Goal: Task Accomplishment & Management: Use online tool/utility

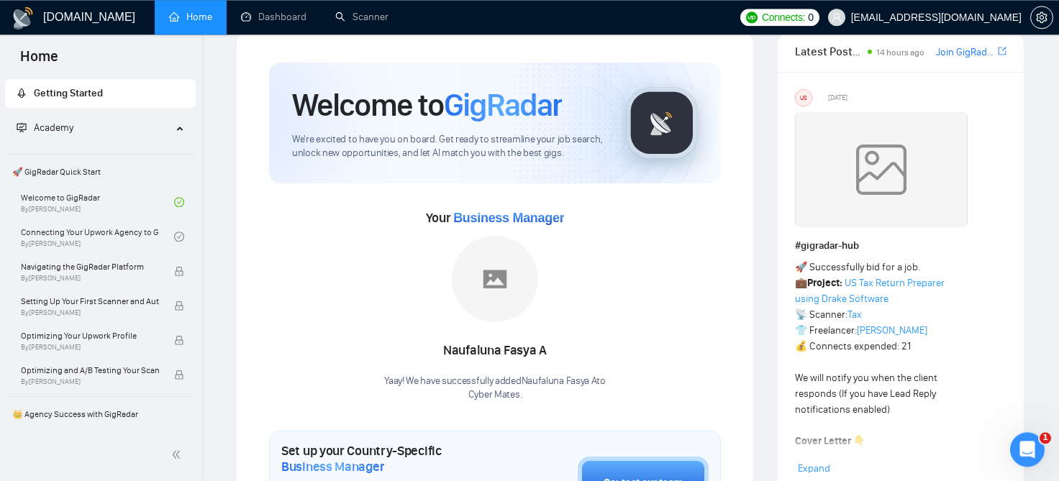
scroll to position [29, 0]
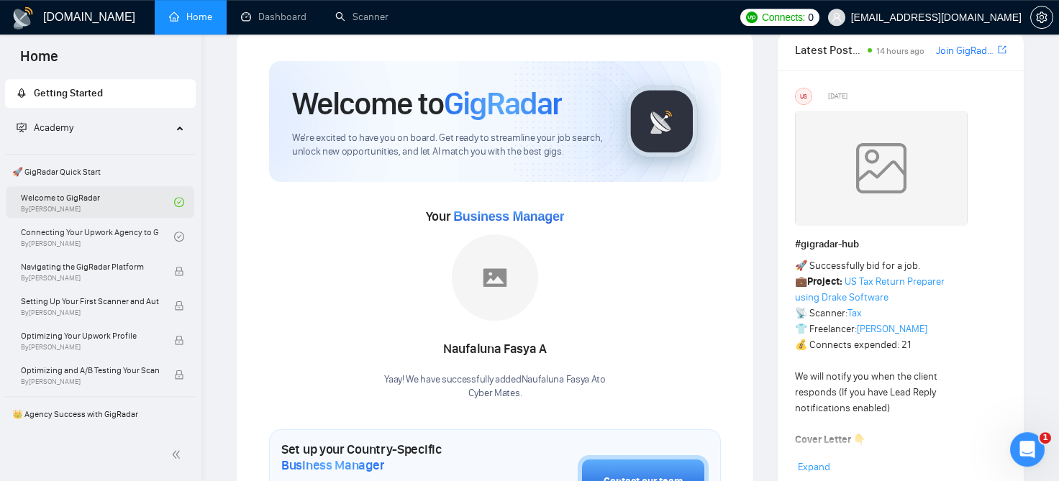
click at [60, 203] on link "Welcome to GigRadar By Vlad Timinsky" at bounding box center [97, 202] width 153 height 32
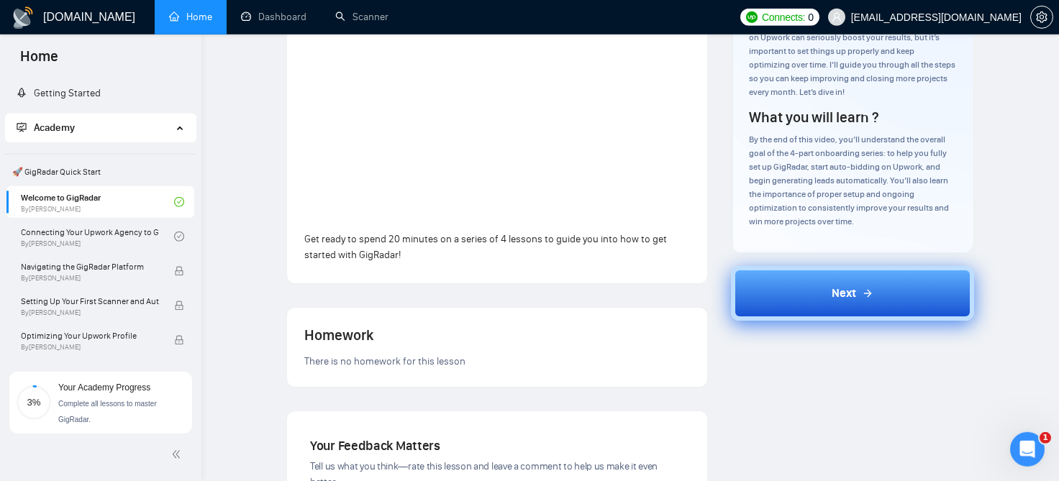
scroll to position [199, 0]
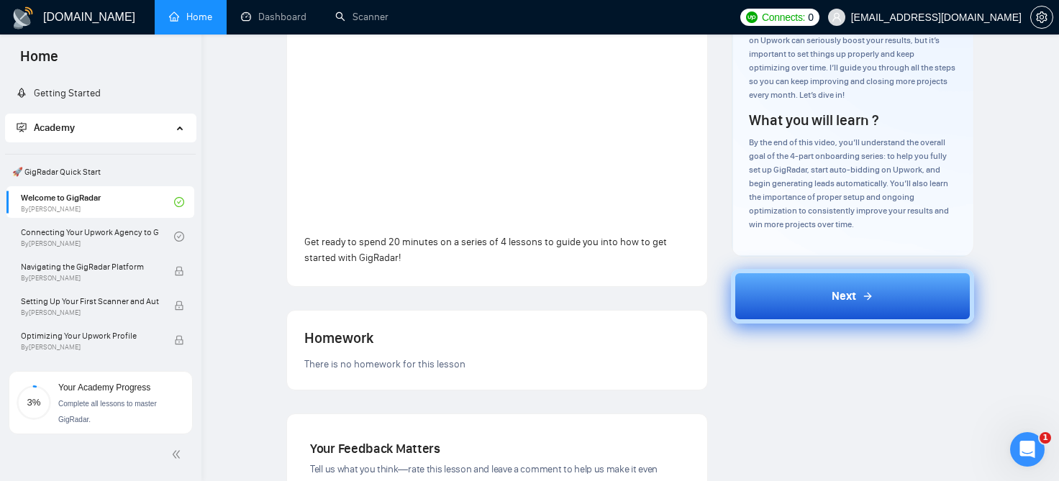
click at [876, 304] on button "Next" at bounding box center [853, 296] width 244 height 55
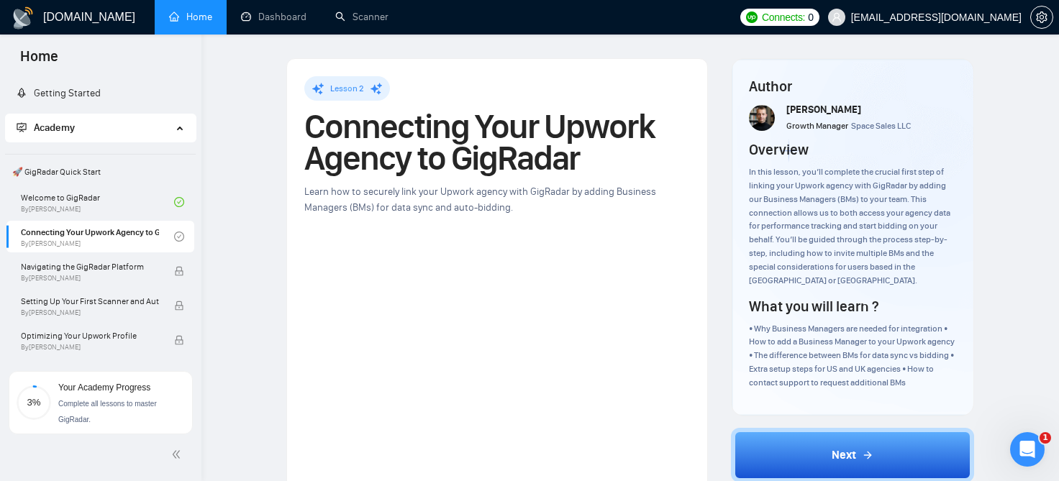
scroll to position [208, 0]
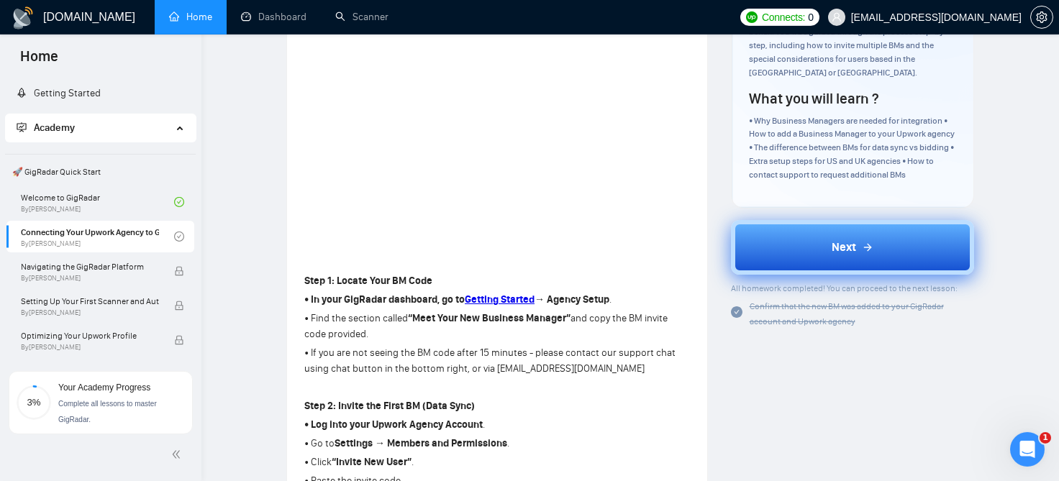
click at [802, 240] on button "Next" at bounding box center [853, 247] width 244 height 55
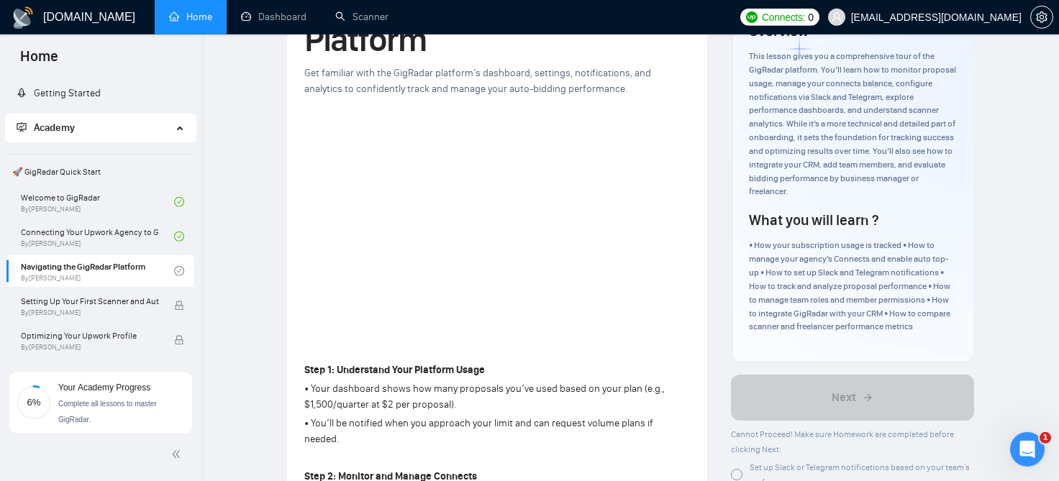
scroll to position [78, 0]
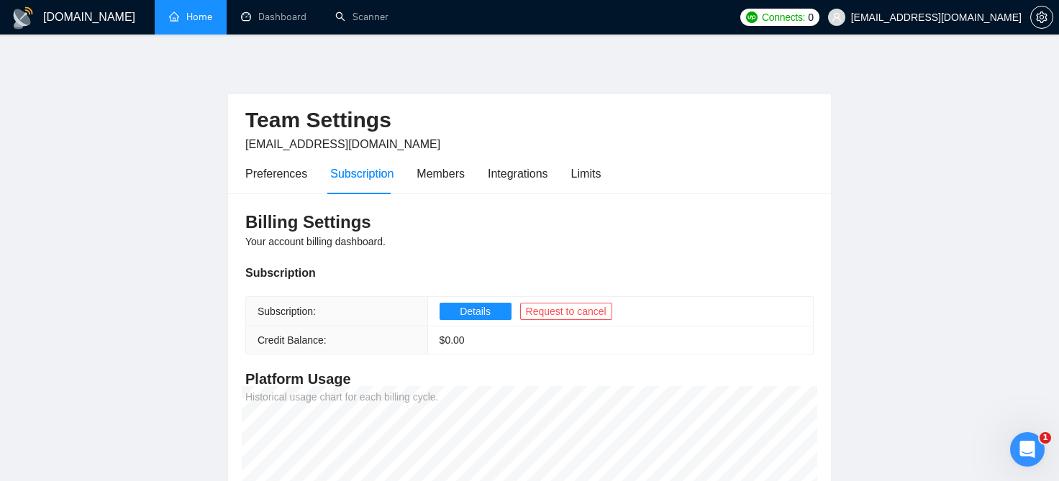
click at [212, 14] on link "Home" at bounding box center [190, 17] width 43 height 12
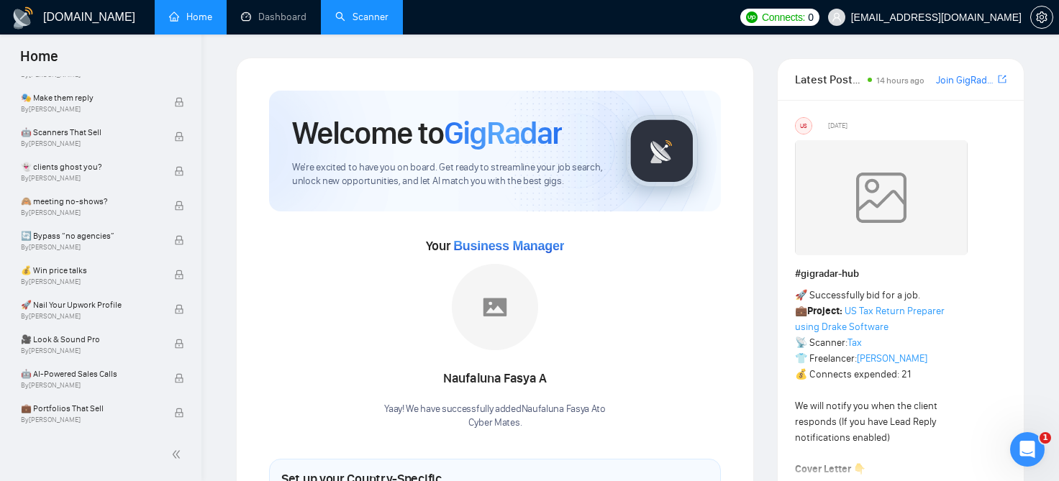
click at [349, 21] on link "Scanner" at bounding box center [361, 17] width 53 height 12
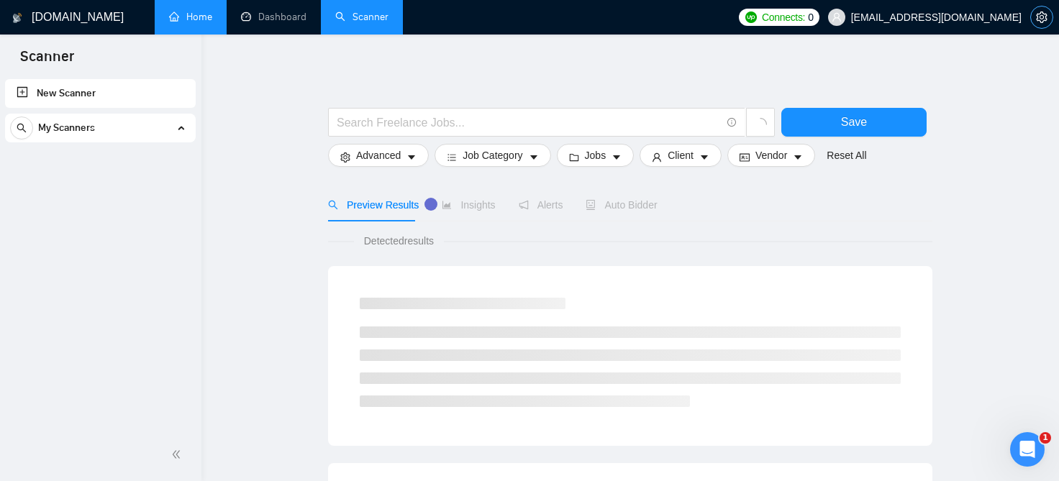
click at [1046, 13] on icon "setting" at bounding box center [1042, 18] width 12 height 12
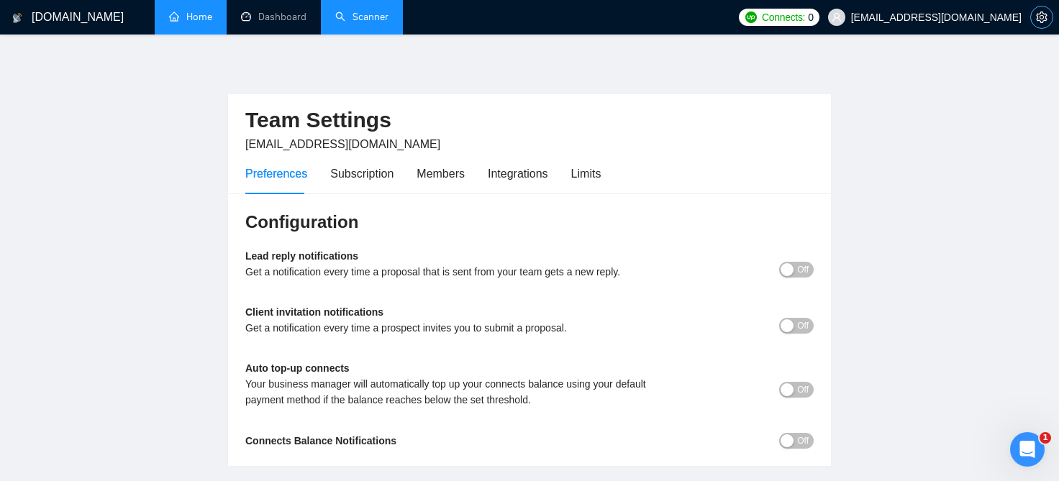
scroll to position [96, 0]
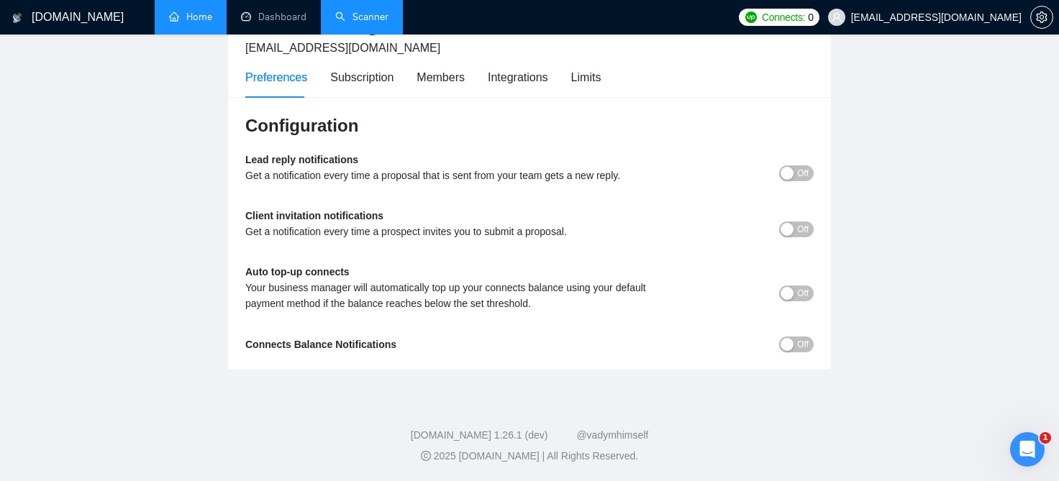
click at [798, 176] on span "Off" at bounding box center [803, 173] width 12 height 16
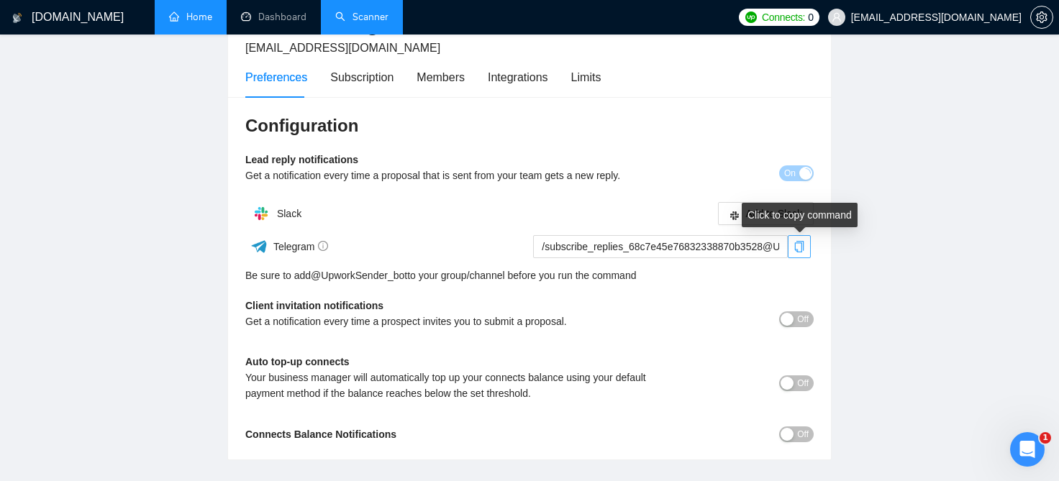
click at [801, 250] on icon "copy" at bounding box center [799, 247] width 9 height 12
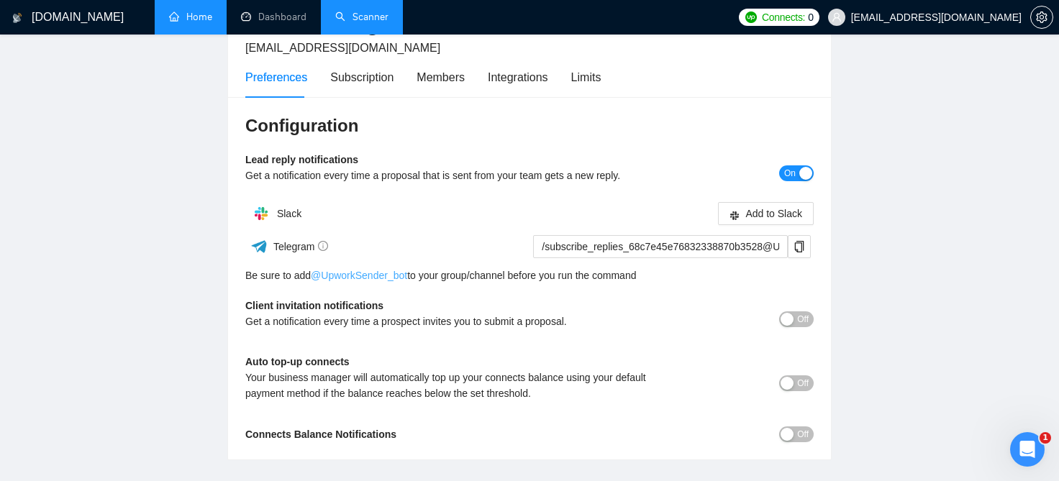
click at [397, 278] on link "@ UpworkSender_bot" at bounding box center [359, 276] width 96 height 16
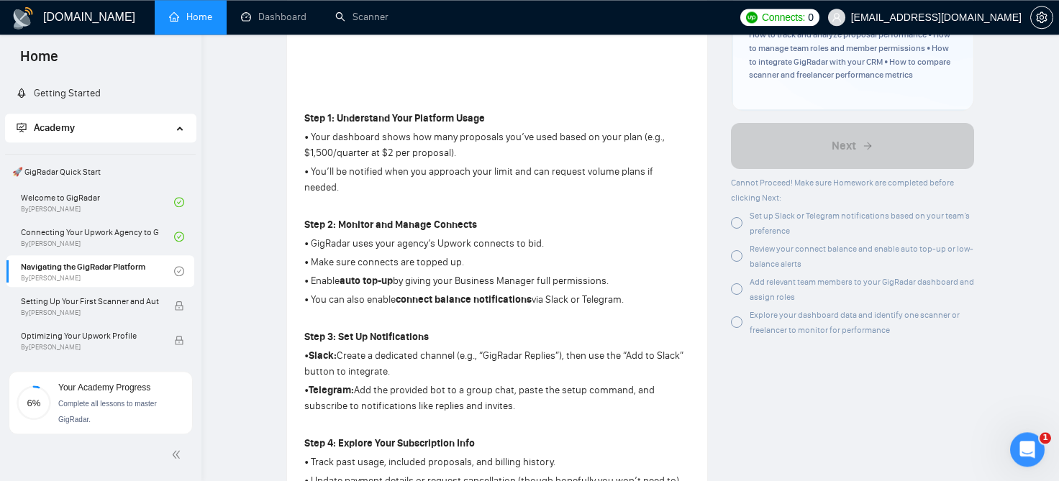
scroll to position [392, 0]
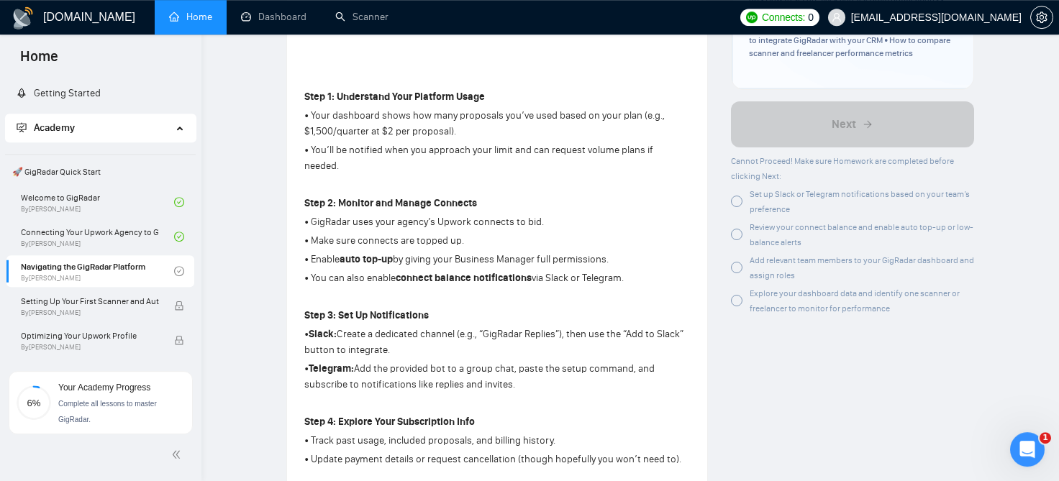
click at [656, 308] on p "Step 3: Set Up Notifications" at bounding box center [497, 316] width 386 height 16
click at [740, 202] on div at bounding box center [737, 202] width 12 height 12
click at [737, 235] on div at bounding box center [737, 235] width 12 height 12
click at [737, 266] on div at bounding box center [737, 268] width 12 height 12
click at [737, 302] on div at bounding box center [737, 301] width 12 height 12
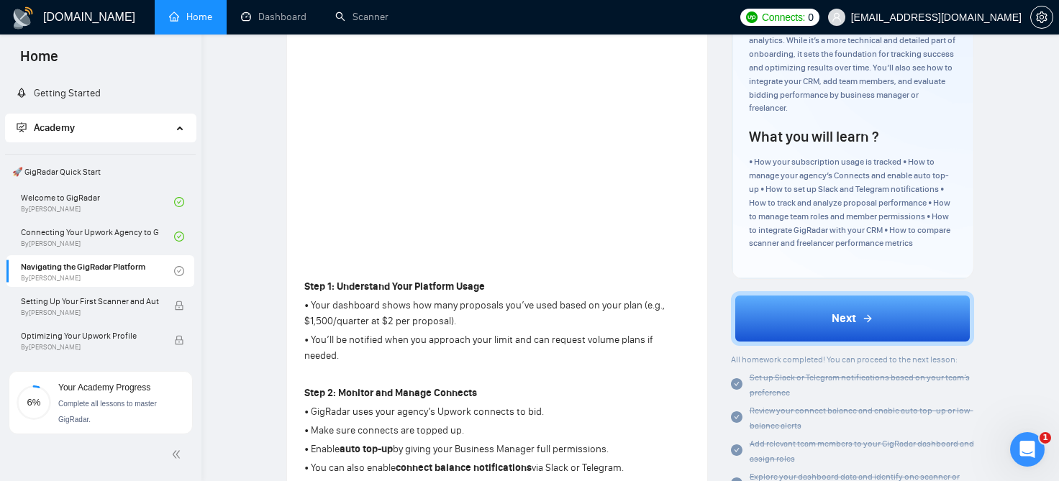
scroll to position [201, 0]
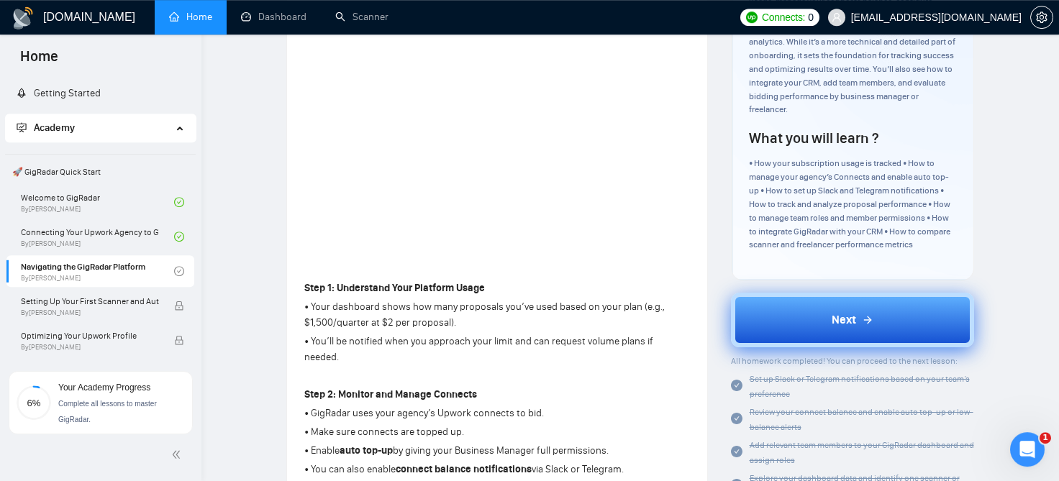
click at [822, 317] on button "Next" at bounding box center [853, 320] width 244 height 55
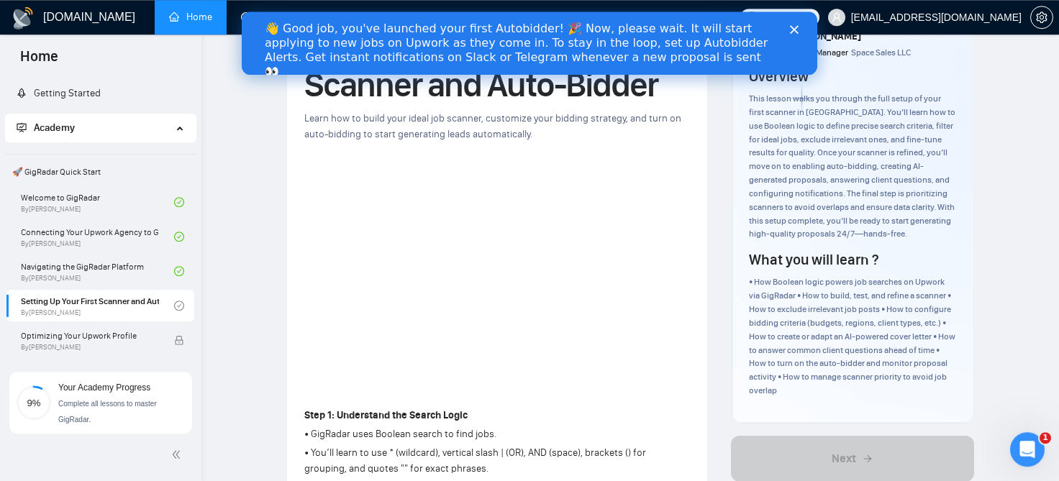
scroll to position [73, 0]
click at [114, 266] on link "Navigating the GigRadar Platform By Vlad Timinsky" at bounding box center [97, 271] width 153 height 32
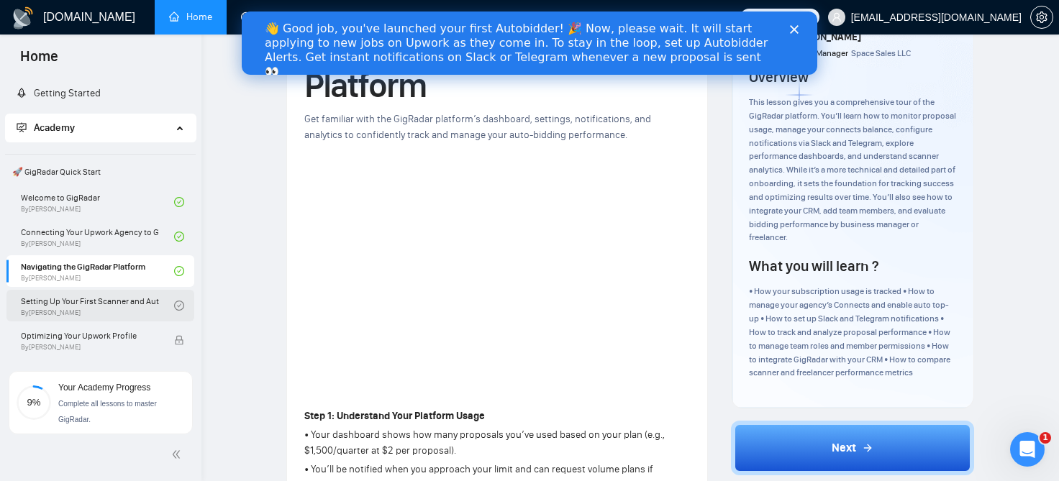
click at [87, 316] on link "Setting Up Your First Scanner and Auto-Bidder By Vlad Timinsky" at bounding box center [97, 306] width 153 height 32
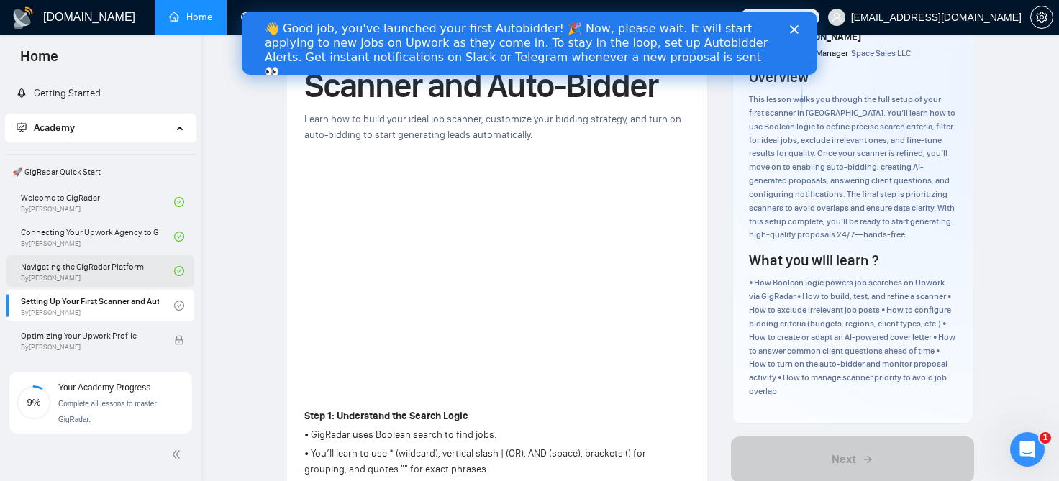
click at [134, 276] on link "Navigating the GigRadar Platform By Vlad Timinsky" at bounding box center [97, 271] width 153 height 32
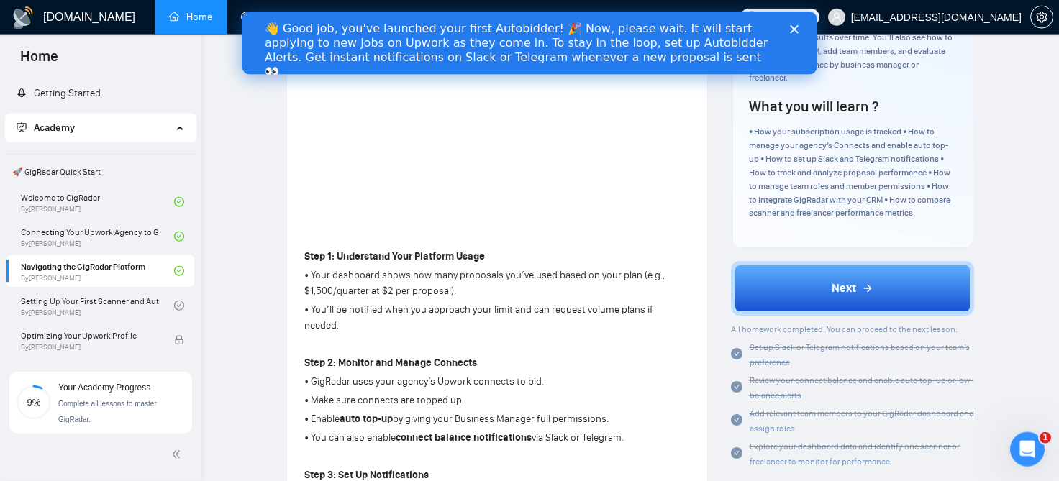
scroll to position [235, 0]
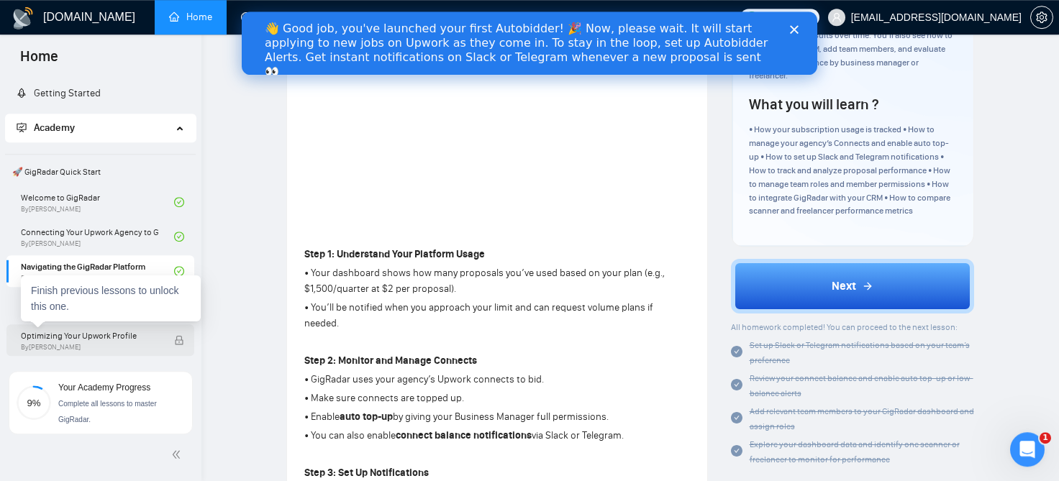
click at [81, 339] on span "Optimizing Your Upwork Profile" at bounding box center [90, 336] width 138 height 14
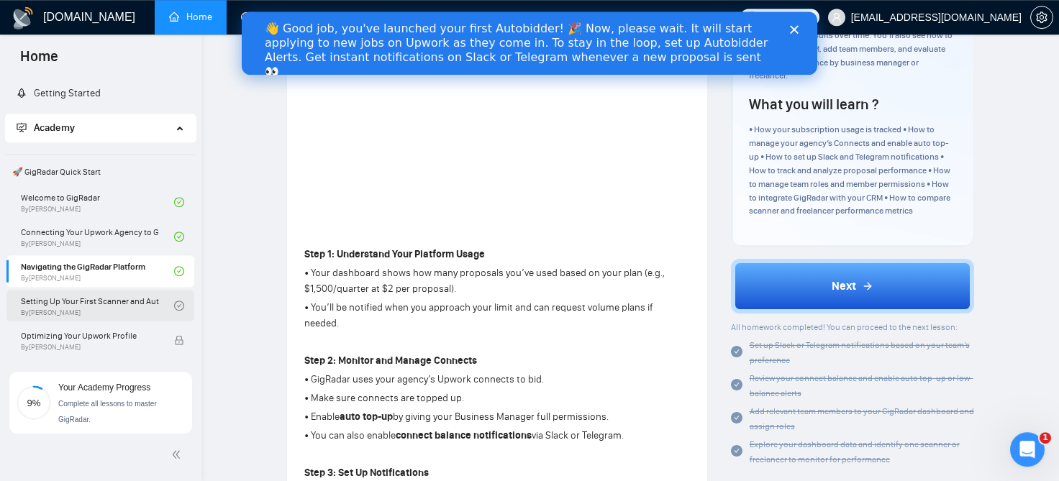
click at [94, 313] on link "Setting Up Your First Scanner and Auto-Bidder By Vlad Timinsky" at bounding box center [97, 306] width 153 height 32
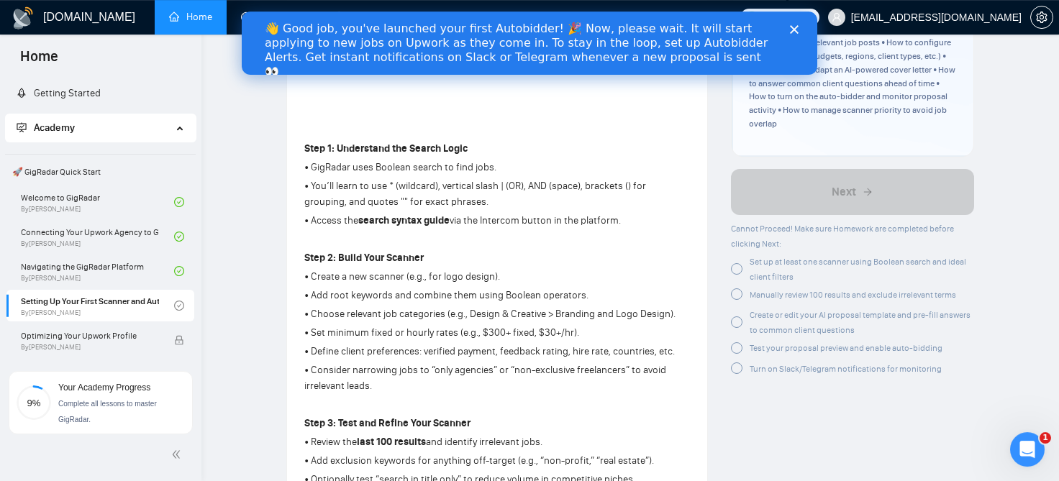
scroll to position [341, 0]
click at [733, 268] on div at bounding box center [737, 269] width 12 height 12
click at [738, 298] on div at bounding box center [737, 294] width 12 height 12
click at [732, 289] on icon "check-circle" at bounding box center [737, 293] width 12 height 12
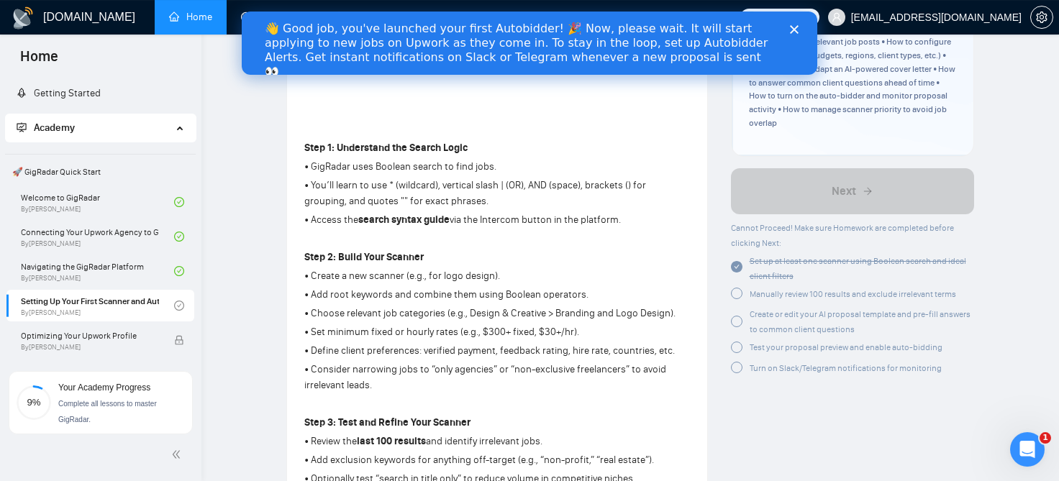
click at [737, 316] on div at bounding box center [737, 322] width 12 height 12
click at [736, 351] on div at bounding box center [737, 348] width 12 height 12
click at [737, 342] on icon "check-circle" at bounding box center [737, 346] width 12 height 12
click at [735, 365] on div at bounding box center [737, 366] width 12 height 12
click at [738, 298] on div at bounding box center [737, 294] width 12 height 12
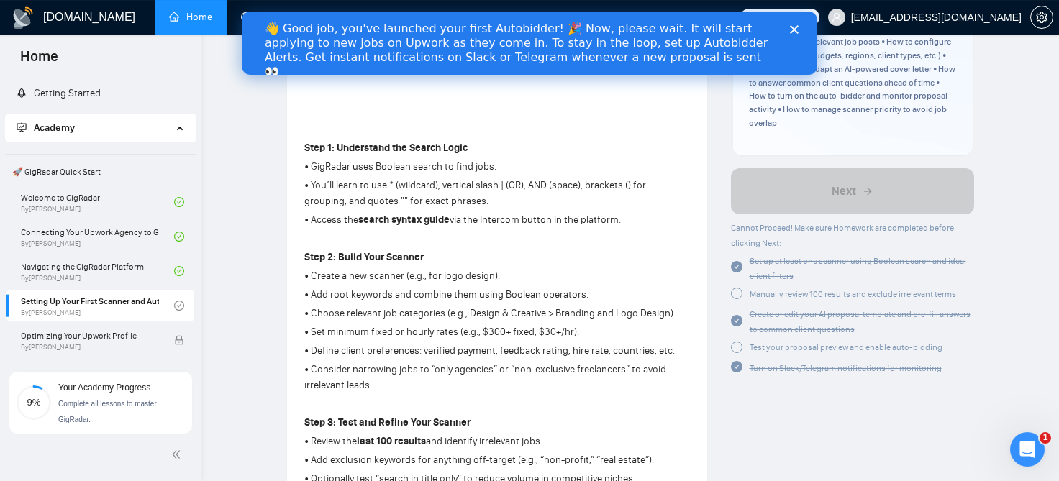
click at [739, 350] on div at bounding box center [737, 348] width 12 height 12
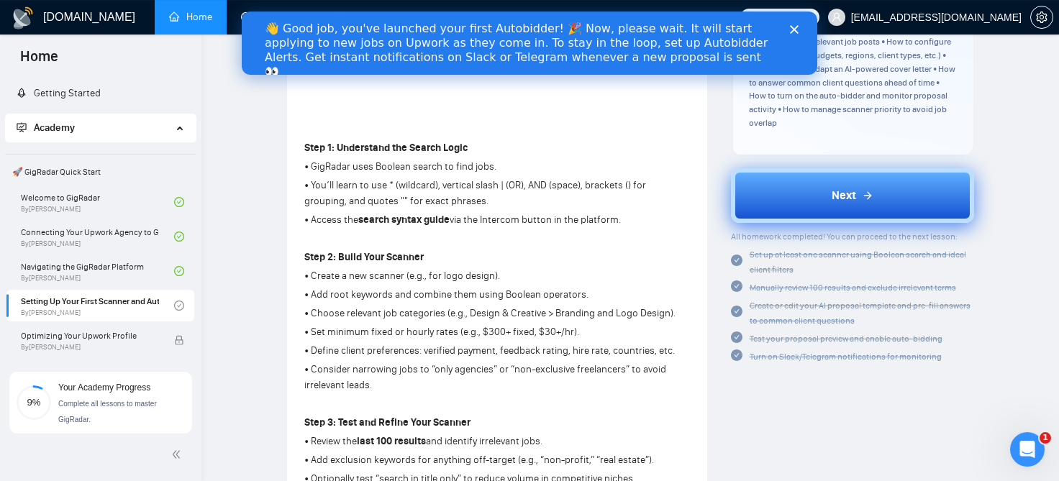
click at [805, 181] on button "Next" at bounding box center [853, 195] width 244 height 55
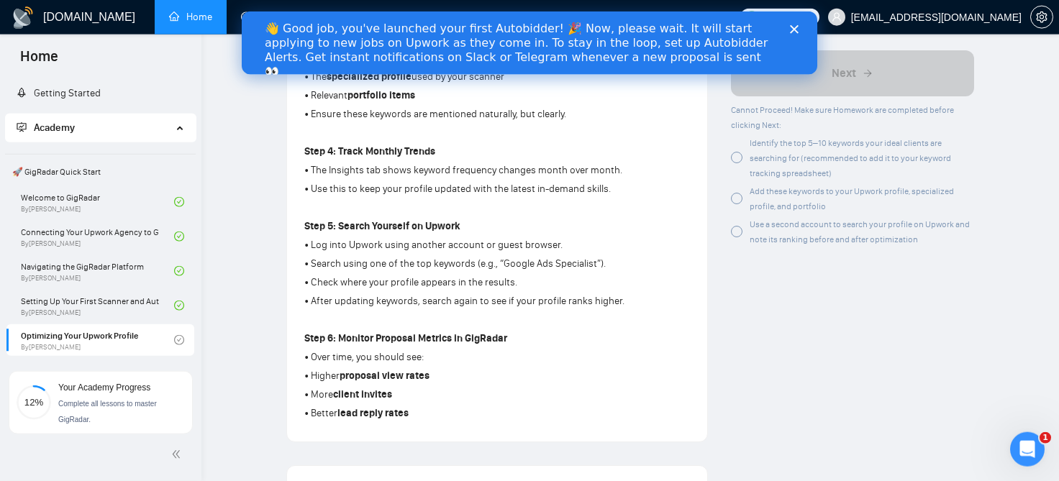
scroll to position [632, 0]
click at [92, 312] on link "Setting Up Your First Scanner and Auto-Bidder By Vlad Timinsky" at bounding box center [97, 306] width 153 height 32
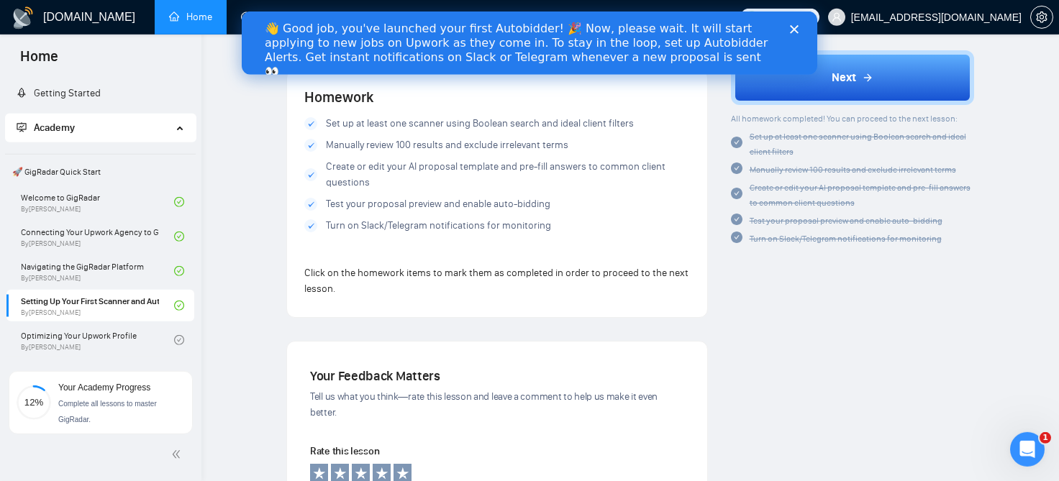
scroll to position [1315, 0]
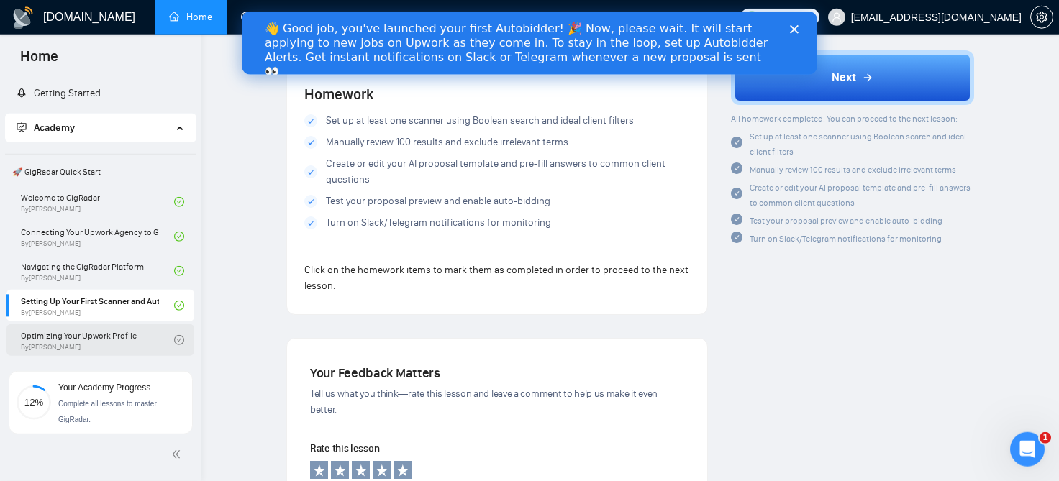
click at [91, 342] on link "Optimizing Your Upwork Profile By Vlad Timinsky" at bounding box center [97, 340] width 153 height 32
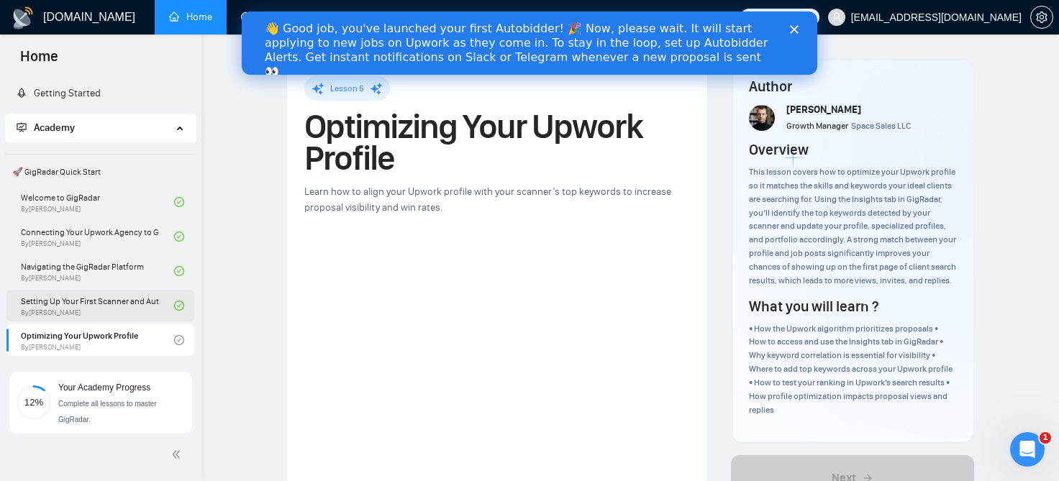
click at [122, 301] on link "Setting Up Your First Scanner and Auto-Bidder By Vlad Timinsky" at bounding box center [97, 306] width 153 height 32
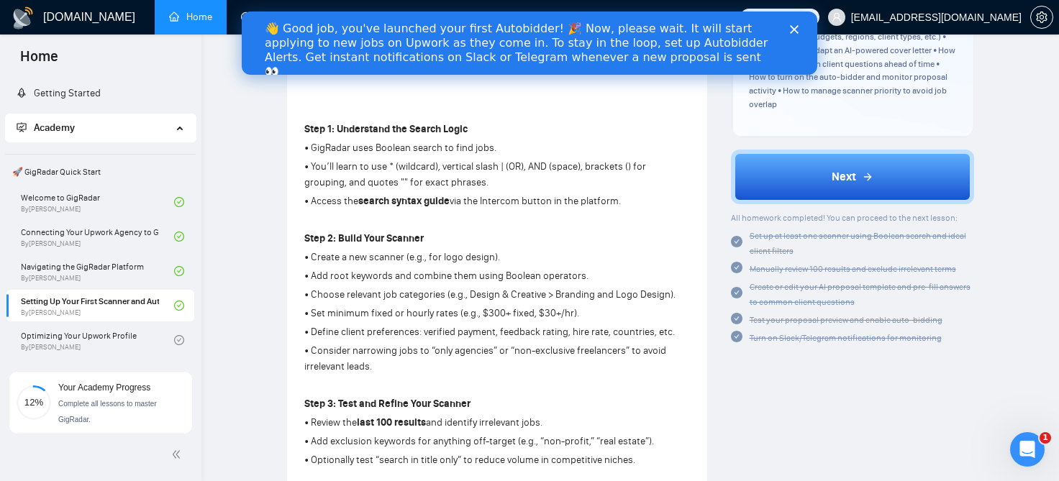
scroll to position [378, 0]
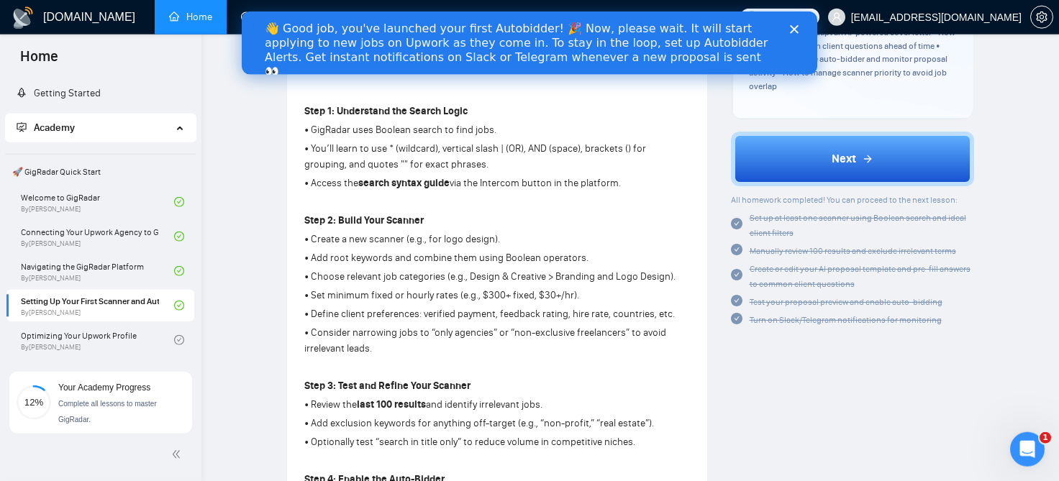
click at [734, 246] on icon "check-circle" at bounding box center [737, 250] width 12 height 12
click at [740, 252] on icon "check-circle" at bounding box center [737, 250] width 12 height 12
click at [734, 276] on icon "check-circle" at bounding box center [737, 275] width 12 height 12
click at [739, 294] on div at bounding box center [737, 301] width 12 height 15
click at [735, 313] on icon "check-circle" at bounding box center [737, 319] width 12 height 12
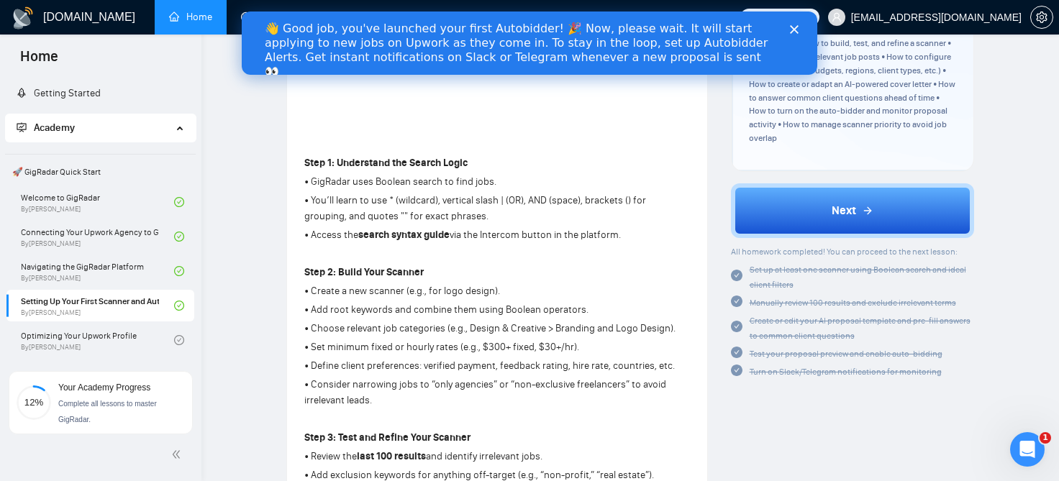
scroll to position [326, 0]
click at [795, 29] on icon "Close" at bounding box center [794, 29] width 9 height 9
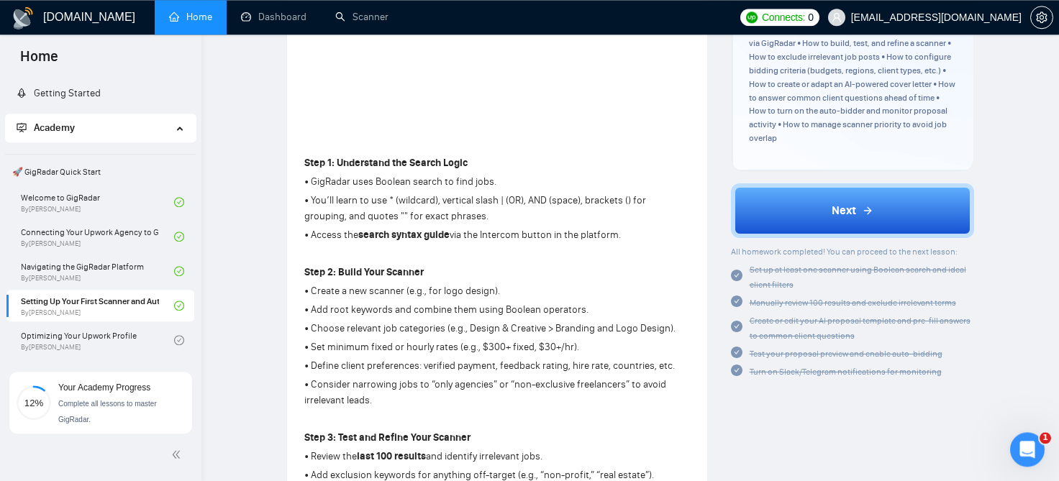
click at [737, 355] on icon "check-circle" at bounding box center [737, 353] width 12 height 12
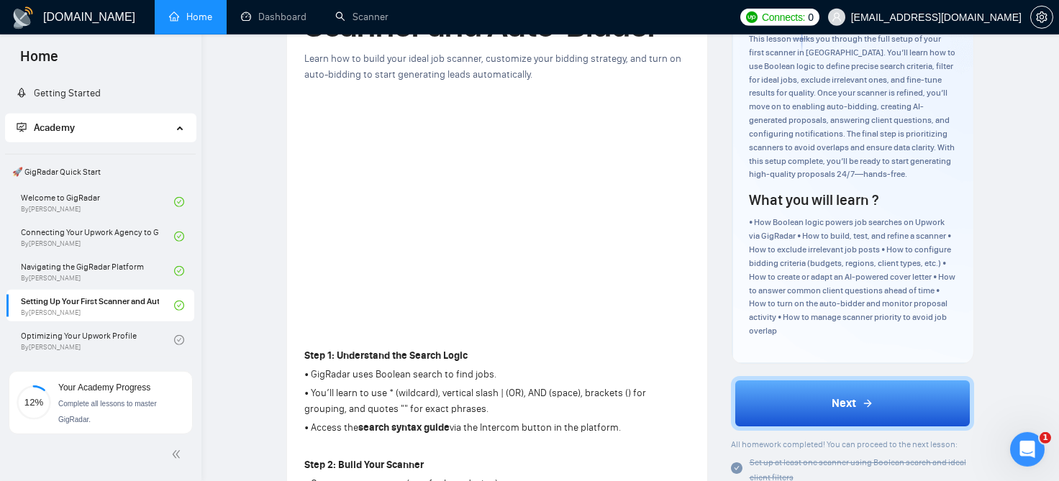
scroll to position [0, 0]
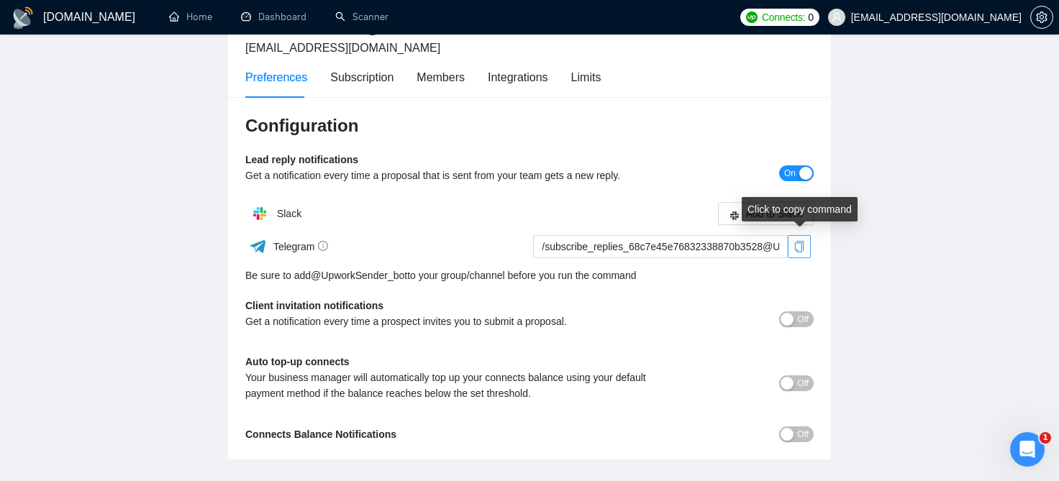
click at [800, 247] on icon "copy" at bounding box center [800, 247] width 12 height 12
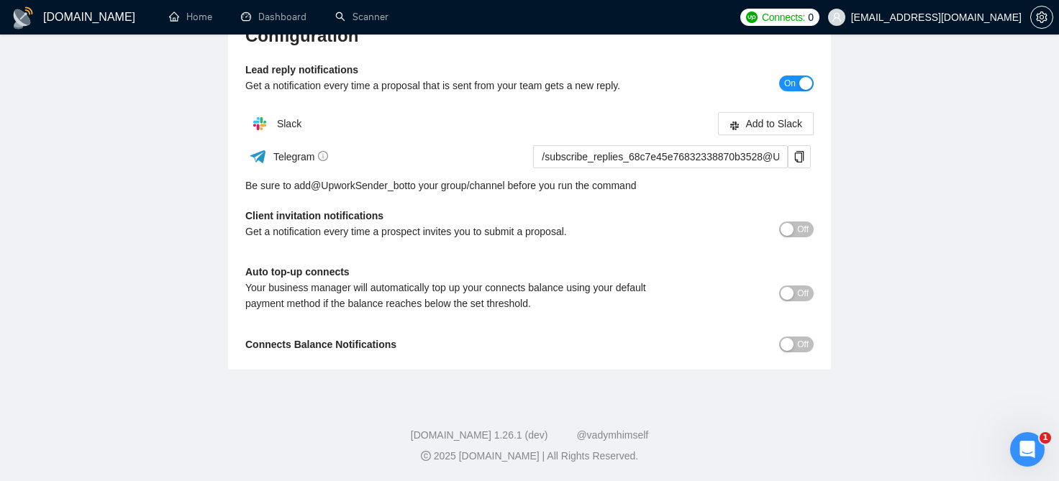
click at [799, 345] on span "Off" at bounding box center [803, 345] width 12 height 16
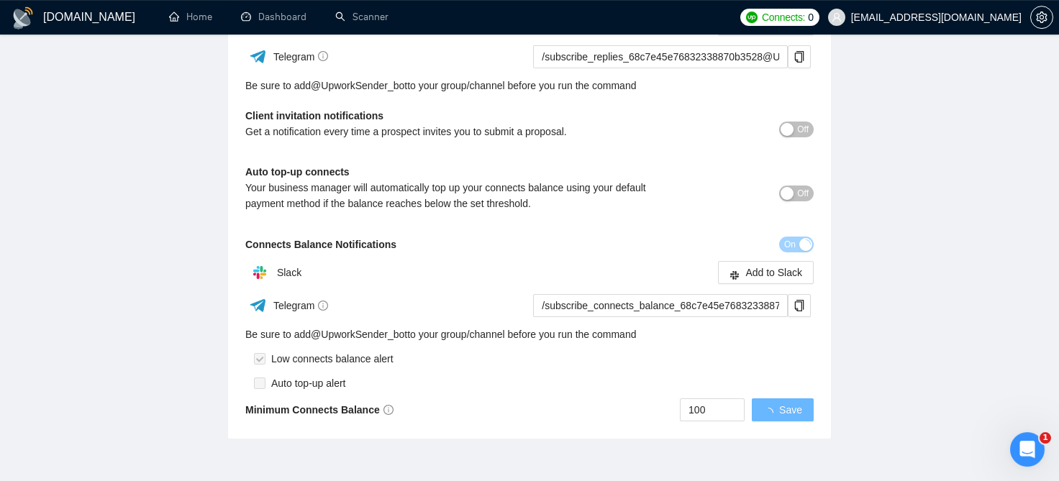
scroll to position [332, 0]
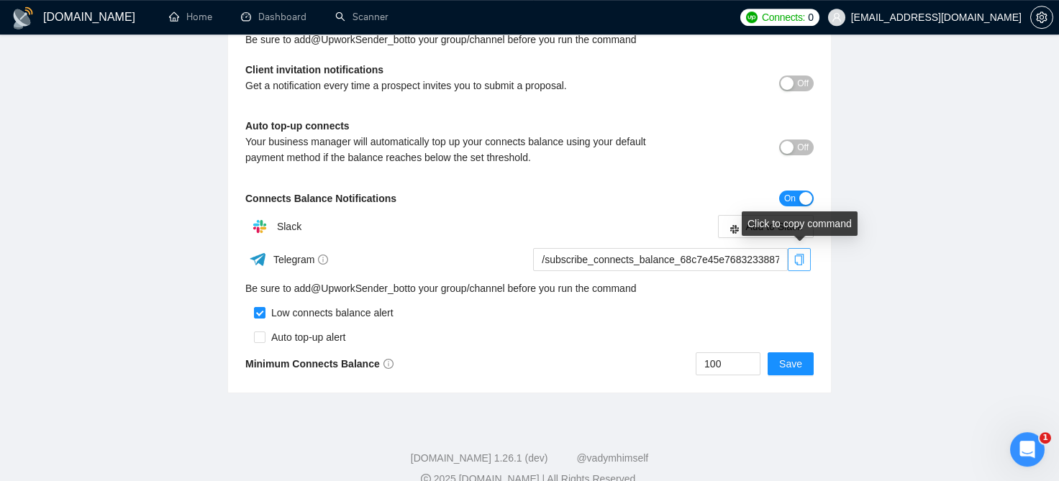
click at [796, 261] on icon "copy" at bounding box center [799, 260] width 9 height 12
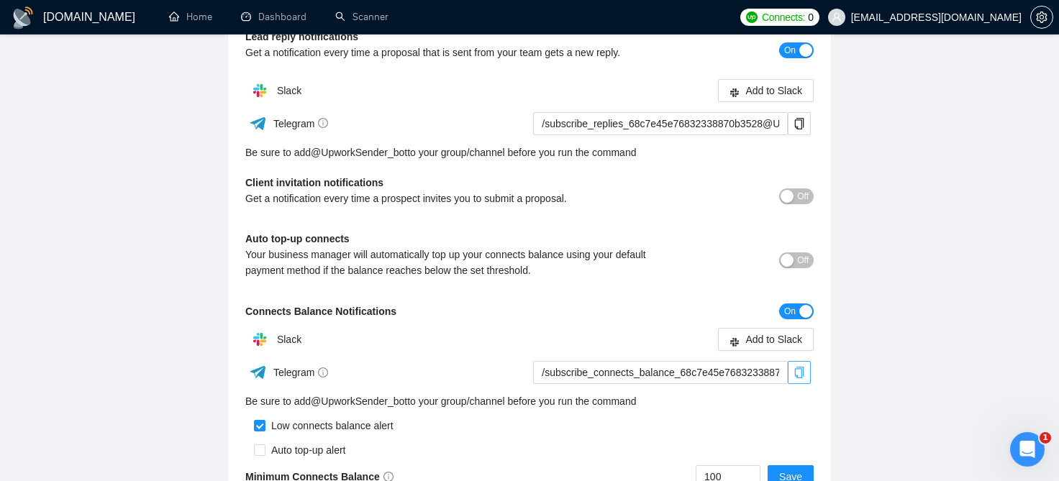
scroll to position [356, 0]
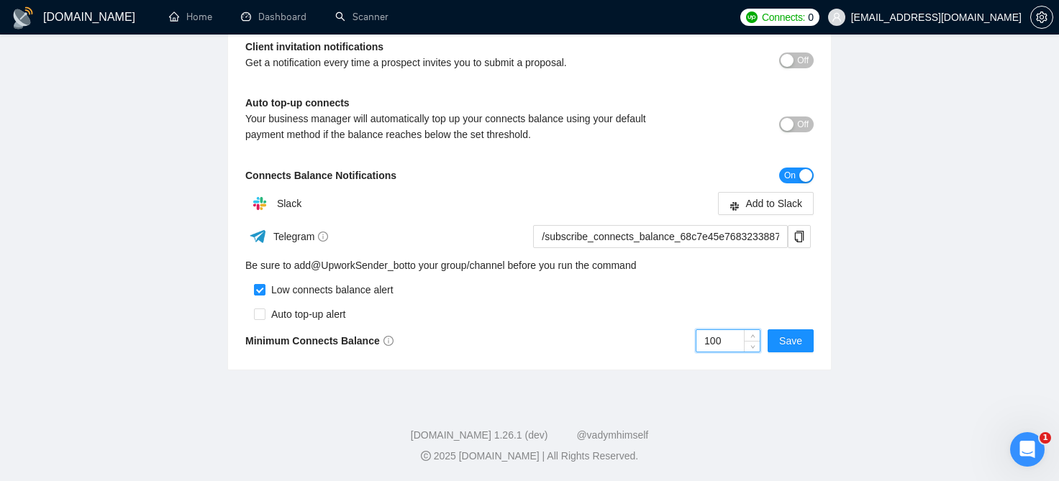
click at [736, 348] on input "100" at bounding box center [727, 341] width 63 height 22
type input "1"
type input "50"
click at [798, 336] on span "Save" at bounding box center [790, 341] width 23 height 16
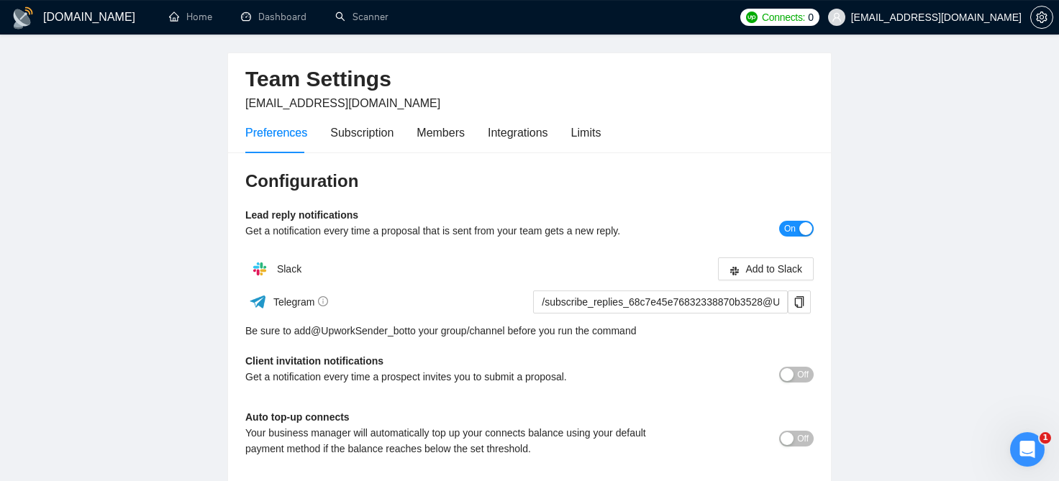
scroll to position [0, 0]
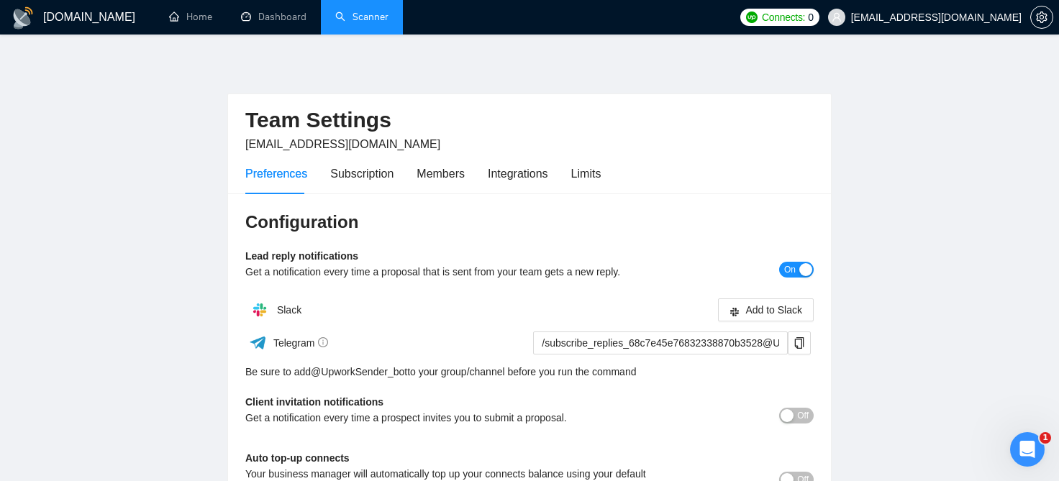
click at [370, 18] on link "Scanner" at bounding box center [361, 17] width 53 height 12
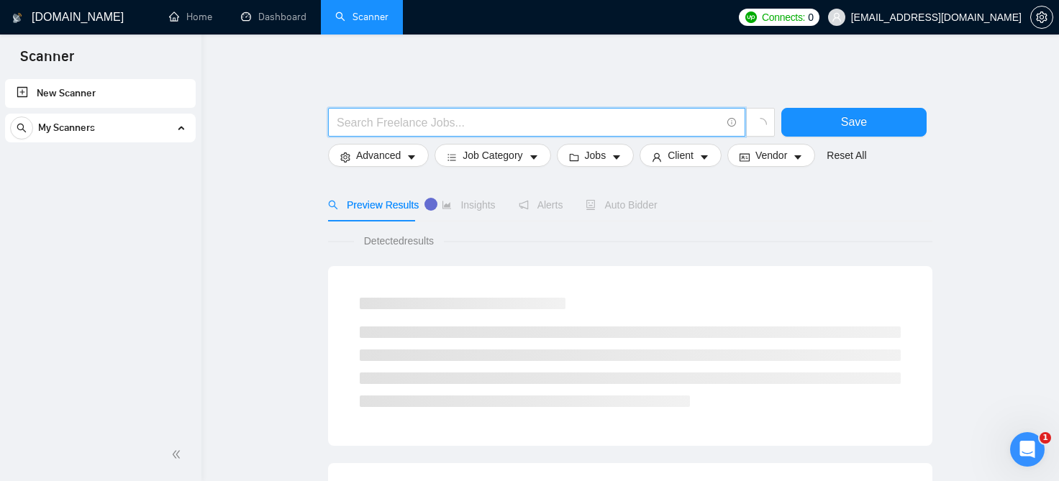
click at [410, 124] on input "text" at bounding box center [529, 123] width 384 height 18
paste input "(cyber | cyber* | "digital footprint" | "ethical hacker" | "ethical hacking" | …"
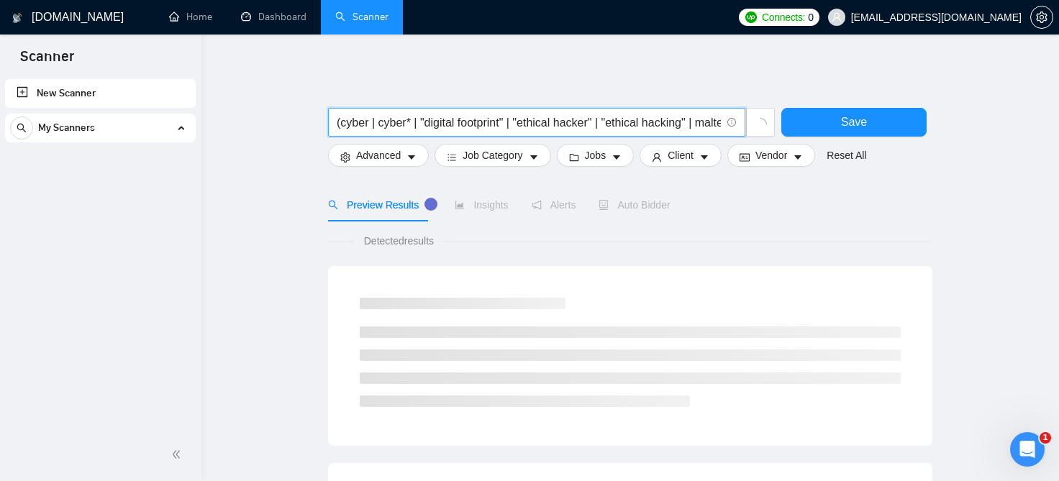
scroll to position [0, 2134]
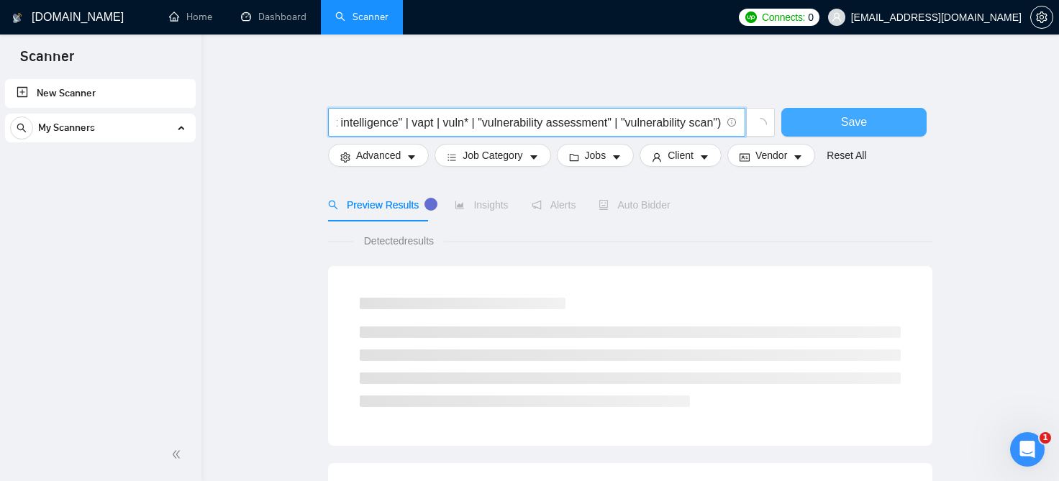
type input "(cyber | cyber* | "digital footprint" | "ethical hacker" | "ethical hacking" | …"
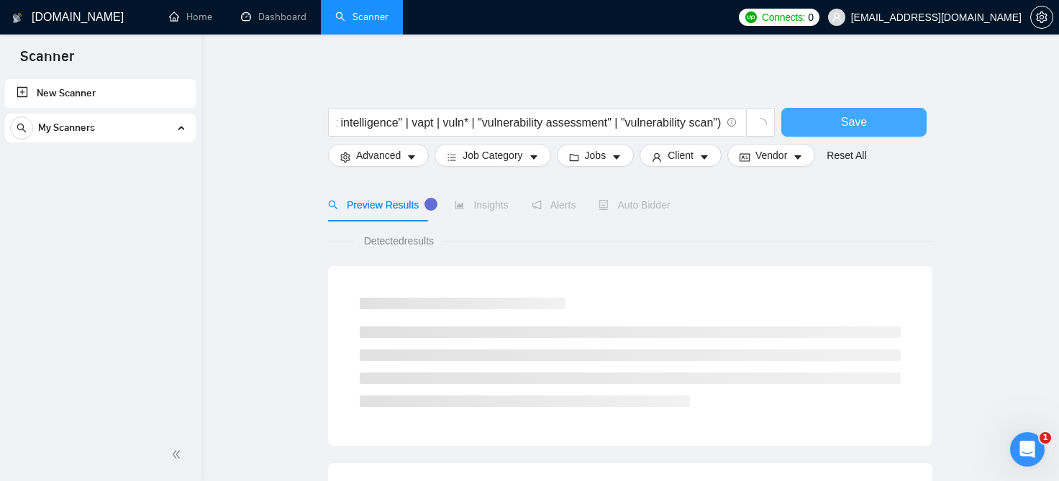
click at [838, 117] on button "Save" at bounding box center [853, 122] width 145 height 29
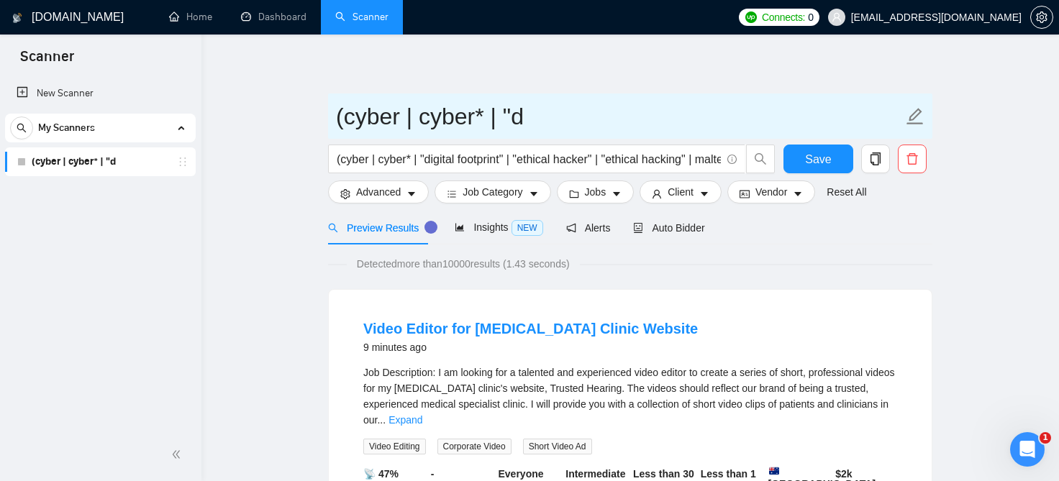
click at [914, 118] on icon "edit" at bounding box center [915, 116] width 17 height 17
click at [813, 124] on input "(cyber | cyber* | "d" at bounding box center [619, 117] width 567 height 36
type input "("
type input "Щ"
type input "0"
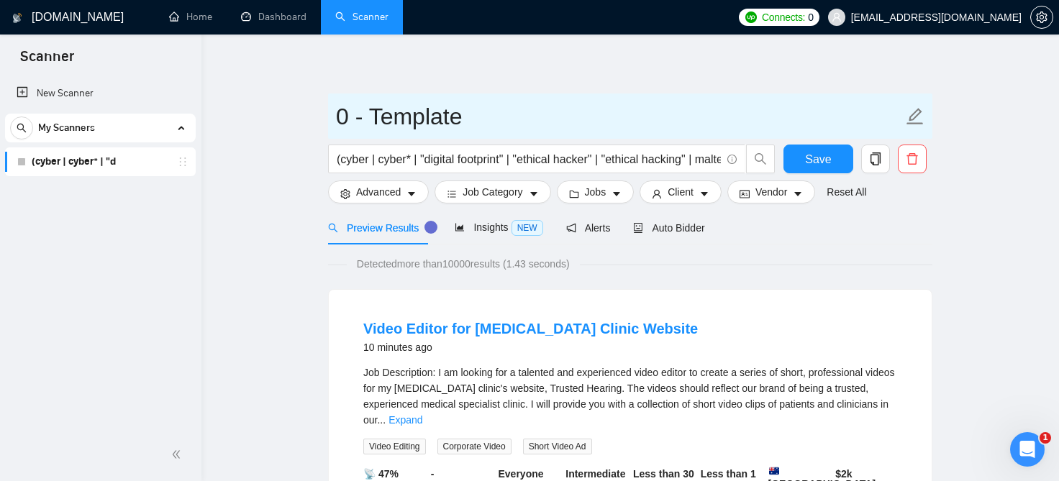
type input "0 - Template"
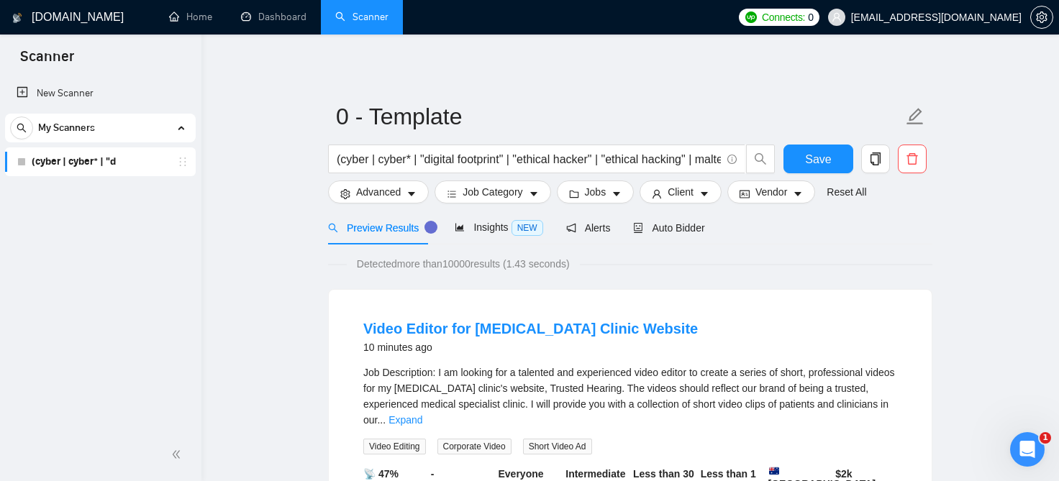
click at [818, 157] on span "Save" at bounding box center [818, 159] width 26 height 18
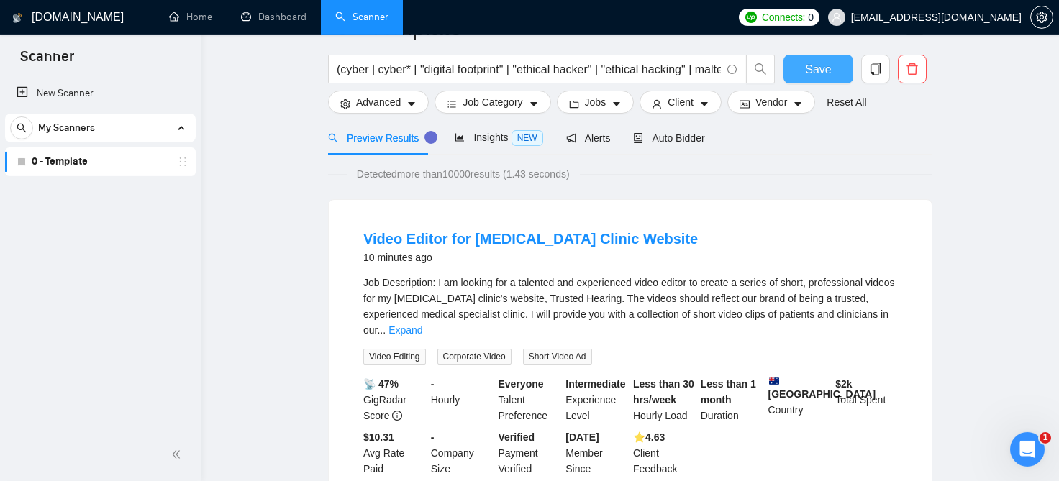
scroll to position [9, 0]
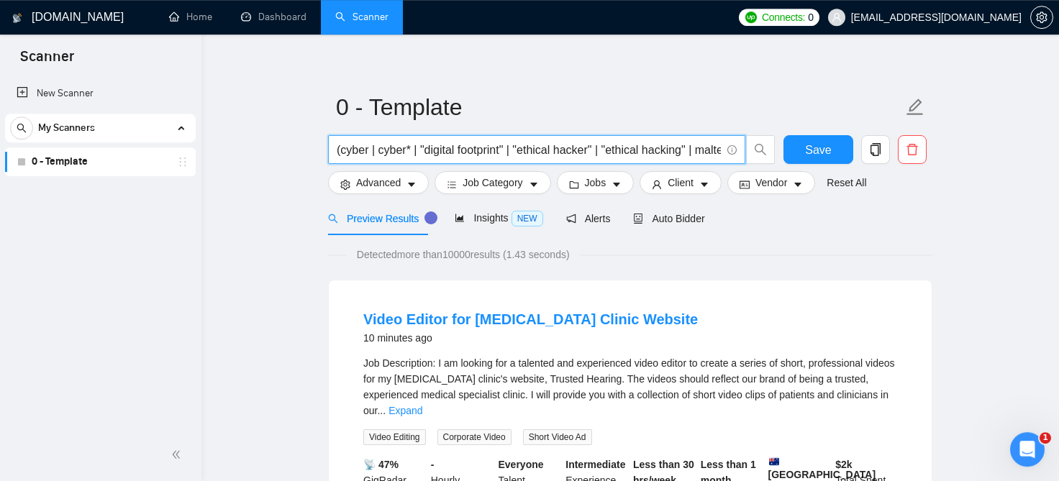
click at [694, 155] on input "(cyber | cyber* | "digital footprint" | "ethical hacker" | "ethical hacking" | …" at bounding box center [529, 150] width 384 height 18
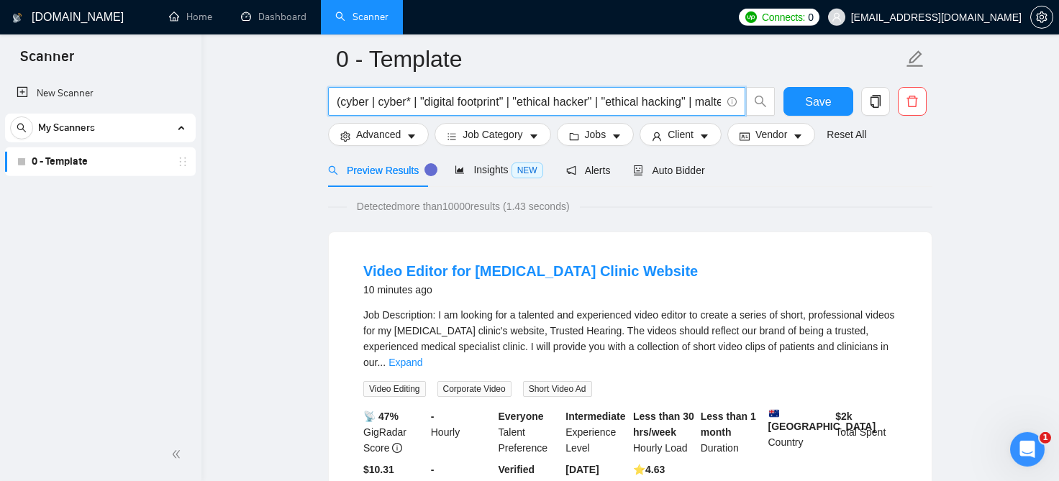
scroll to position [0, 0]
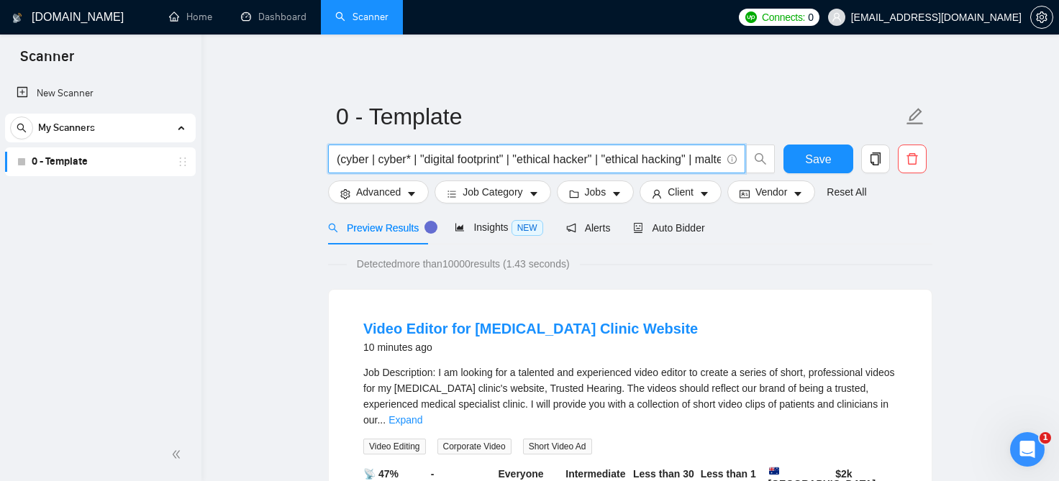
click at [603, 157] on input "(cyber | cyber* | "digital footprint" | "ethical hacker" | "ethical hacking" | …" at bounding box center [529, 159] width 384 height 18
click at [416, 161] on input "(cyber | cyber* | "digital footprint" | "ethical hacker" | "ethical hacking" | …" at bounding box center [529, 159] width 384 height 18
click at [680, 162] on input "(cyber | cyber* | "digital footprint" | "ethical hacker" | "ethical hacking" | …" at bounding box center [529, 159] width 384 height 18
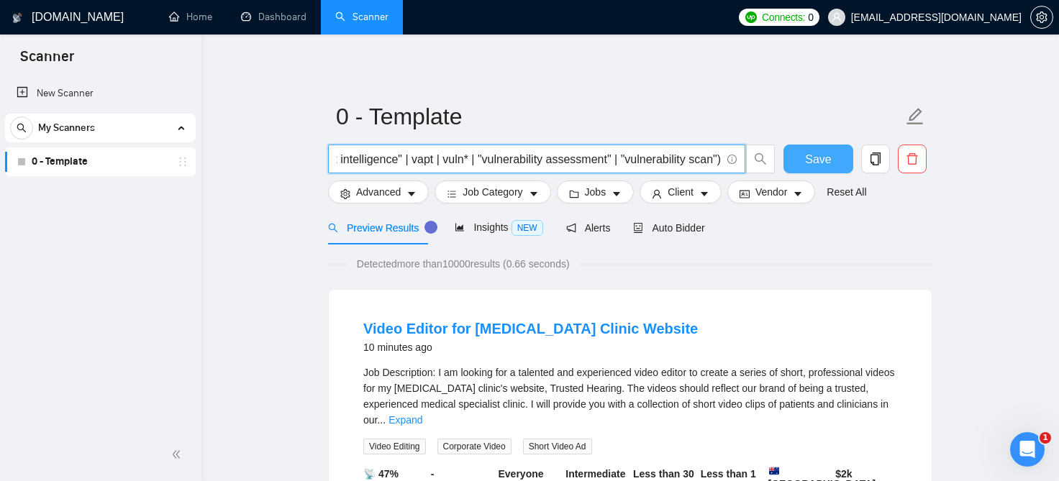
click at [816, 161] on span "Save" at bounding box center [818, 159] width 26 height 18
click at [719, 161] on input "(cyber | cyber* | "digital footprint" | "ethical hacker" | "ethical hacking" | …" at bounding box center [529, 159] width 384 height 18
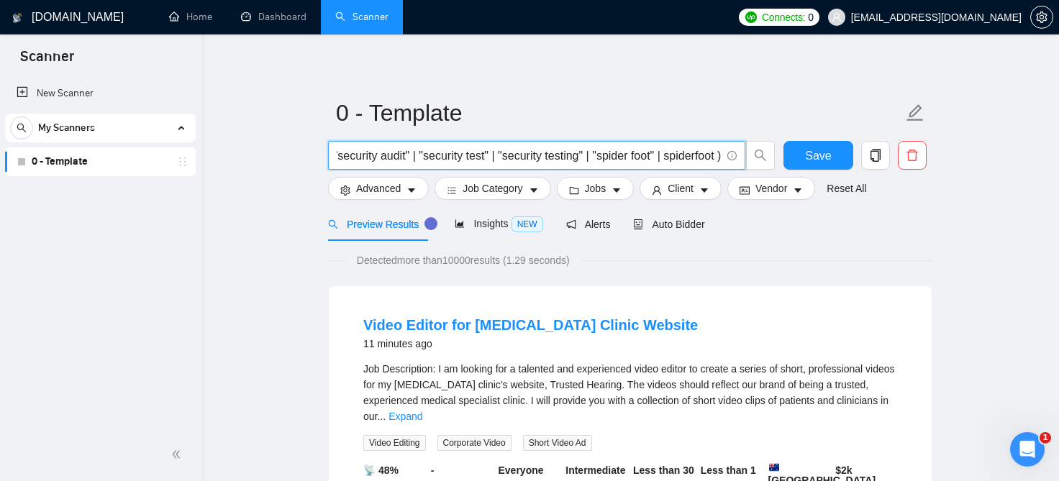
scroll to position [0, 0]
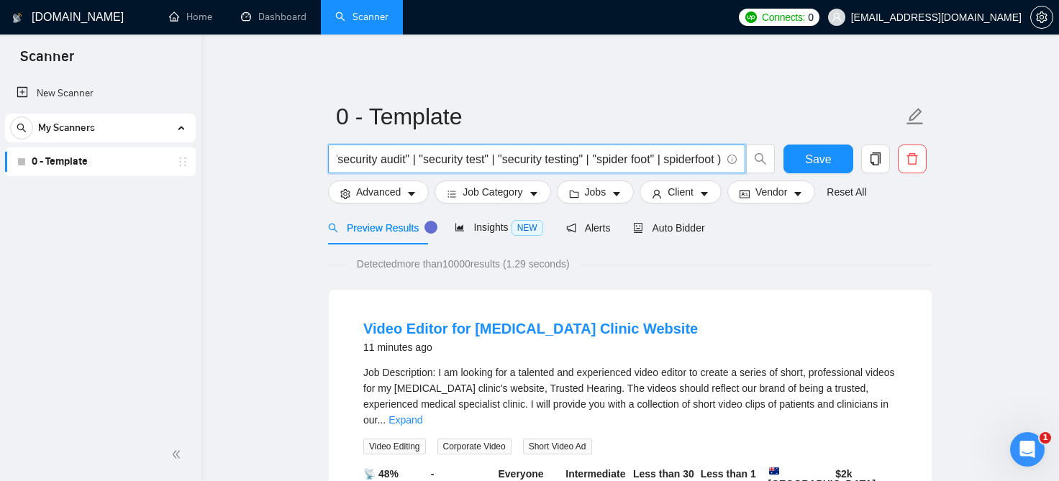
click at [387, 165] on input "(cyber | cyber* | "digital footprint" | "ethical hacker" | "ethical hacking" | …" at bounding box center [529, 159] width 384 height 18
click at [537, 164] on input "(cyber | cyber* | "digital footprint" | "ethical hacker" | "ethical hacking" | …" at bounding box center [529, 159] width 384 height 18
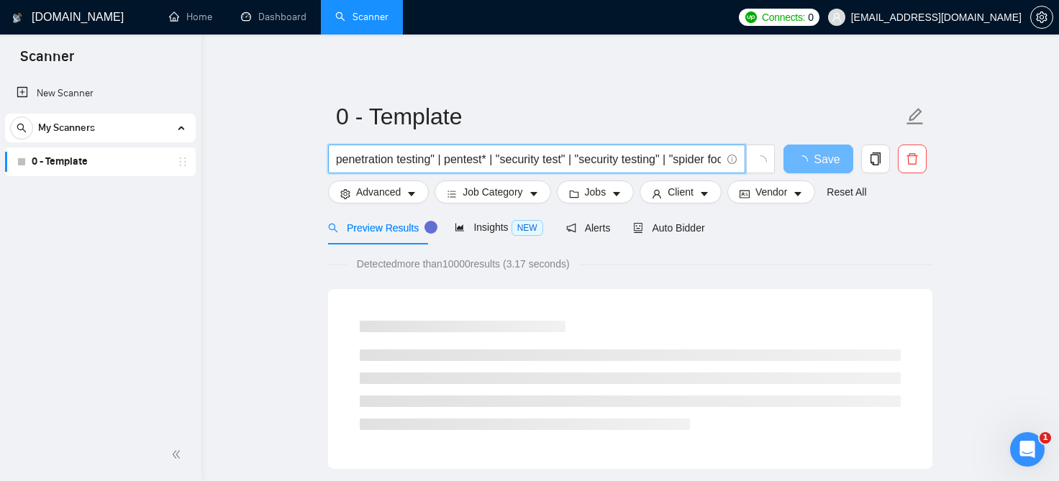
type input "(cyber | cyber* | "digital footprint" | "ethical hacker" | "ethical hacking" | …"
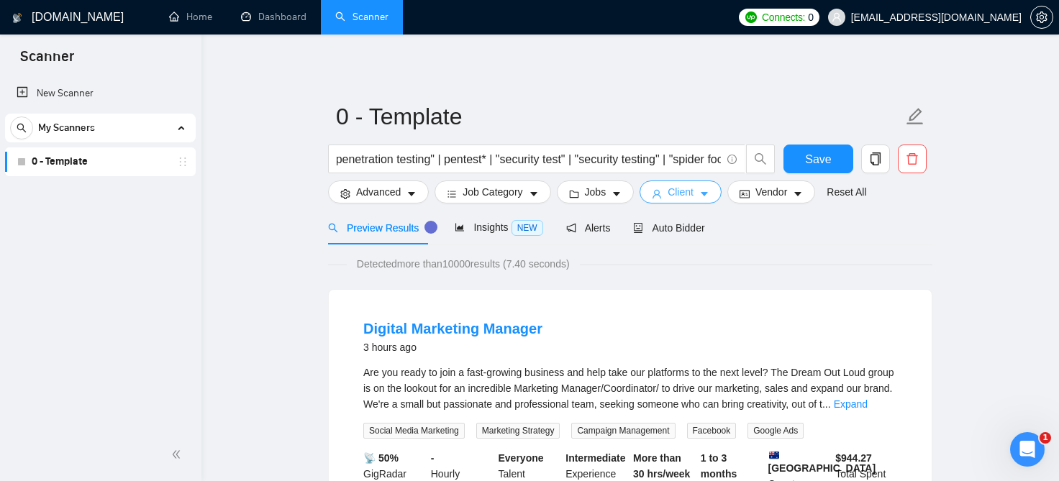
click at [691, 200] on button "Client" at bounding box center [681, 192] width 82 height 23
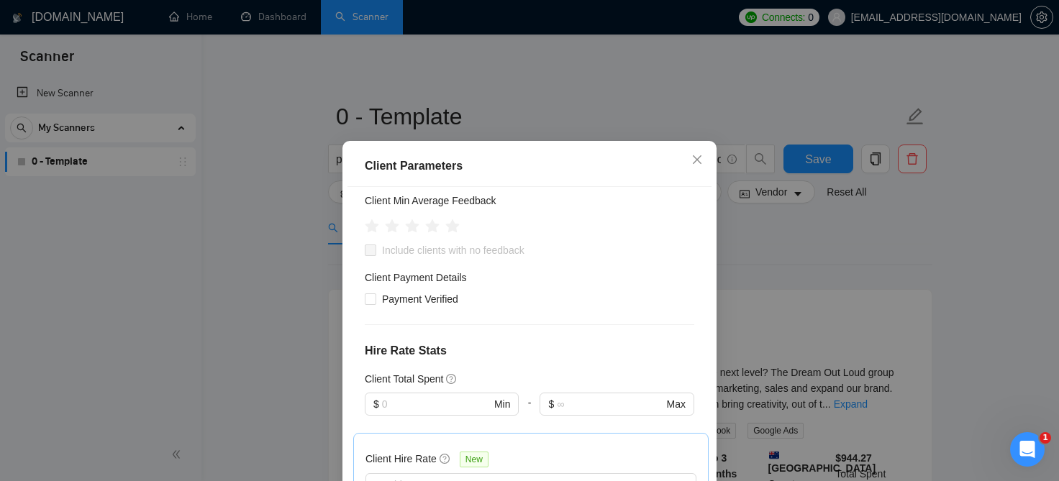
scroll to position [208, 0]
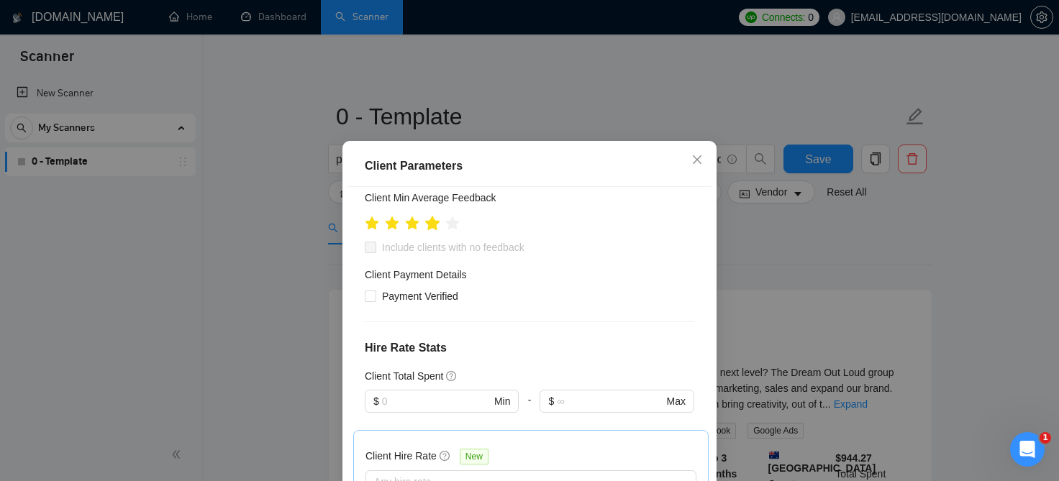
click at [432, 226] on icon "star" at bounding box center [432, 223] width 15 height 14
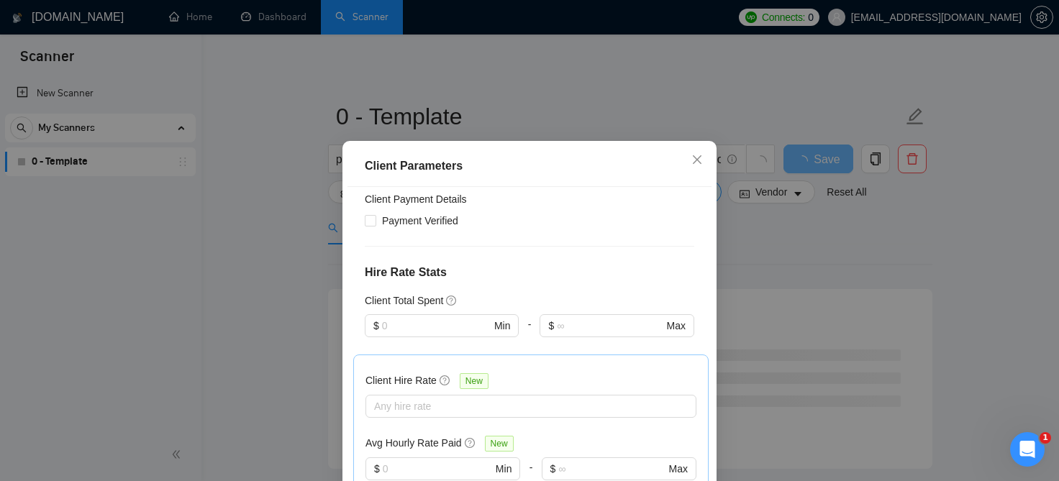
scroll to position [284, 0]
click at [410, 219] on span "Payment Verified" at bounding box center [420, 220] width 88 height 16
click at [375, 219] on input "Payment Verified" at bounding box center [370, 219] width 10 height 10
checkbox input "true"
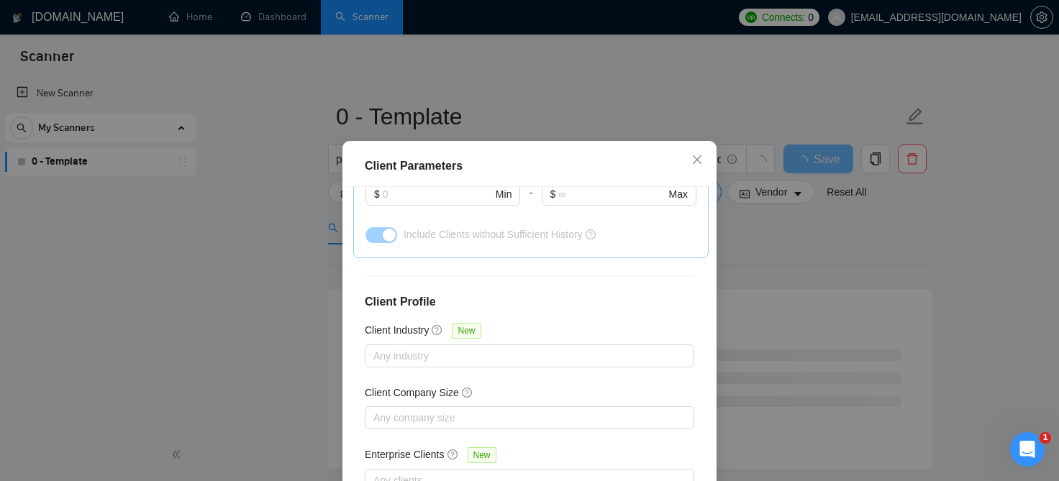
scroll to position [105, 0]
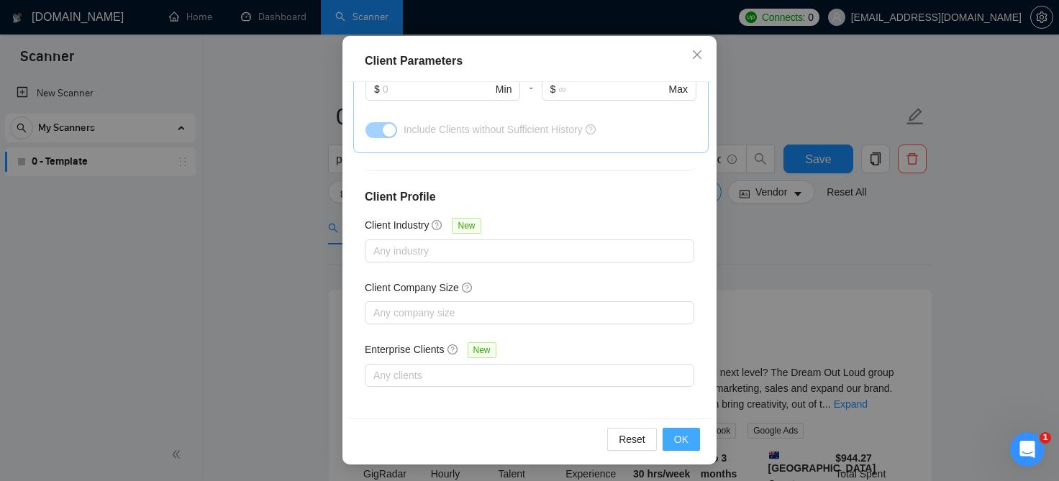
click at [686, 435] on span "OK" at bounding box center [681, 440] width 14 height 16
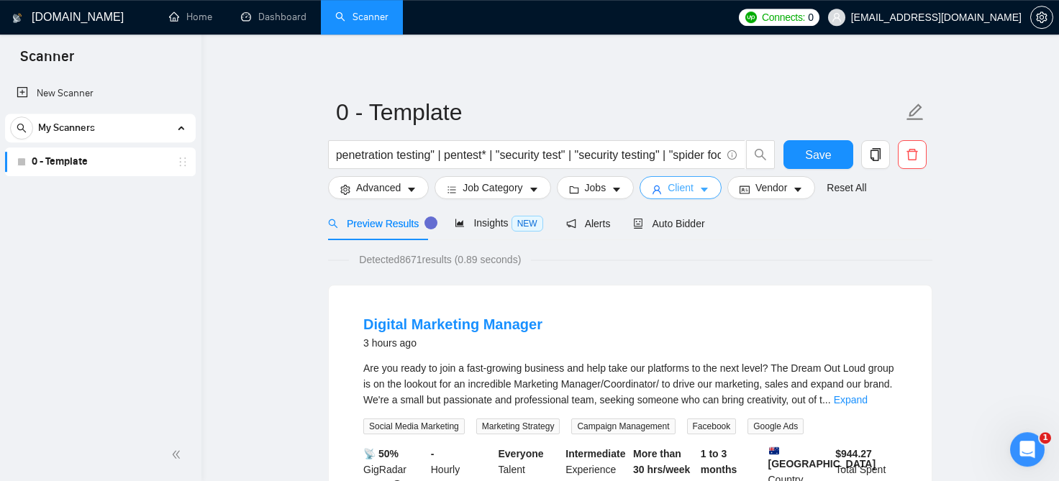
scroll to position [4, 0]
click at [601, 188] on button "Jobs" at bounding box center [596, 187] width 78 height 23
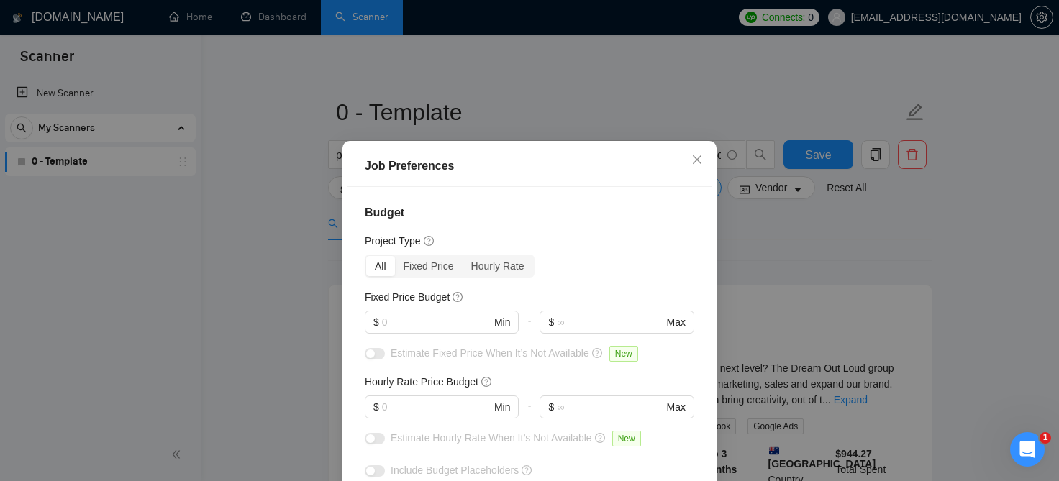
click at [779, 268] on div "Job Preferences Budget Project Type All Fixed Price Hourly Rate Fixed Price Bud…" at bounding box center [529, 240] width 1059 height 481
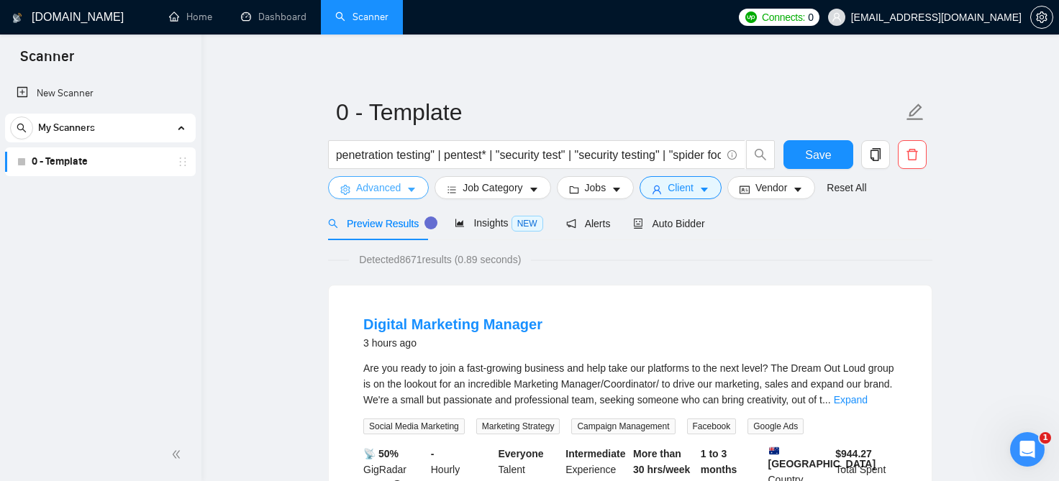
click at [389, 188] on span "Advanced" at bounding box center [378, 188] width 45 height 16
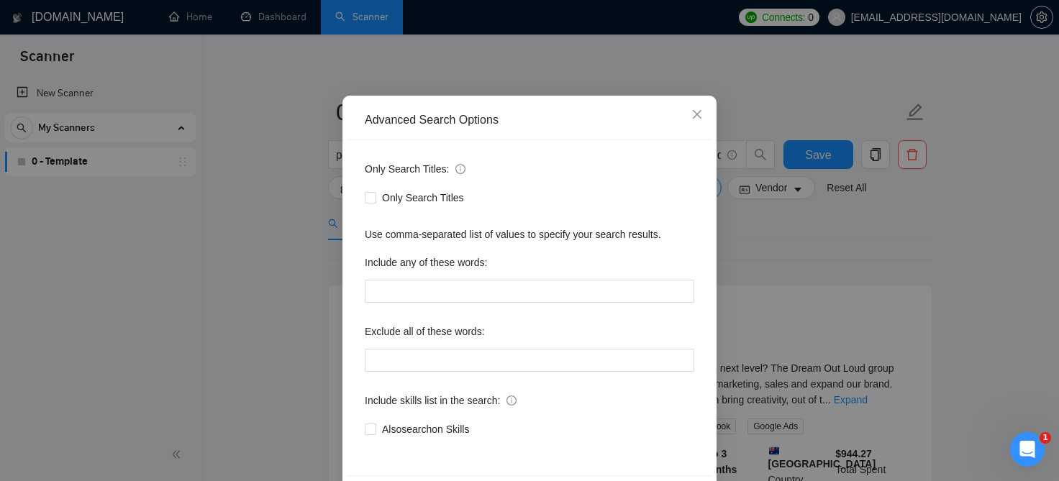
scroll to position [117, 0]
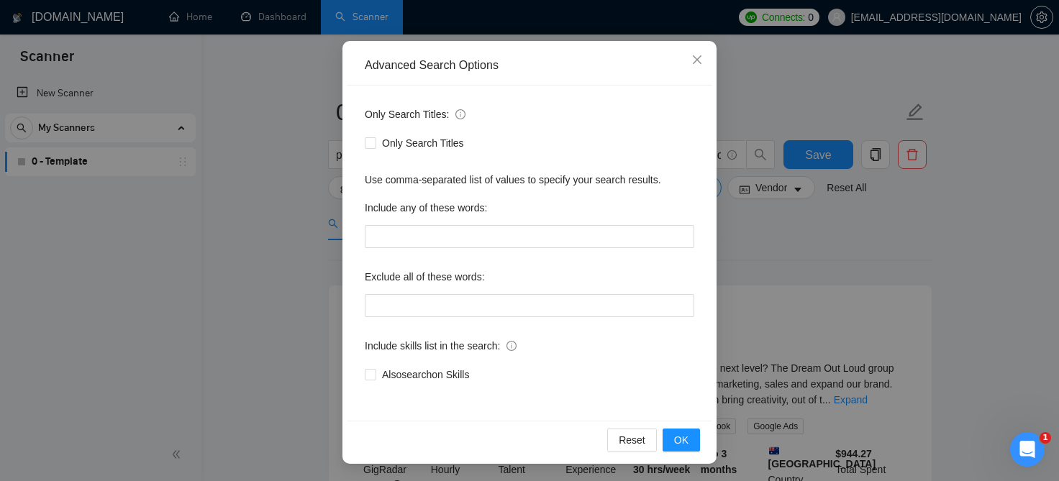
click at [814, 228] on div "Advanced Search Options Only Search Titles: Only Search Titles Use comma-separa…" at bounding box center [529, 240] width 1059 height 481
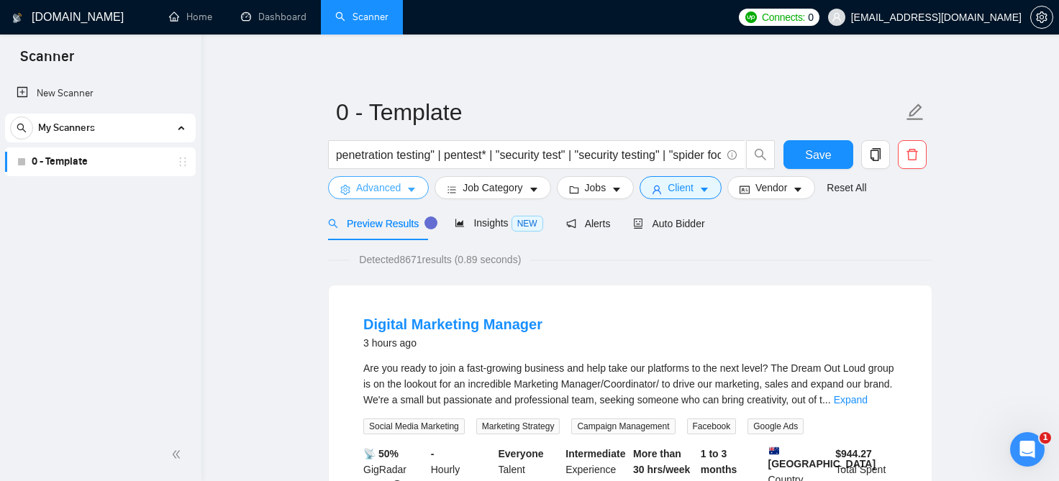
click at [399, 191] on span "Advanced" at bounding box center [378, 188] width 45 height 16
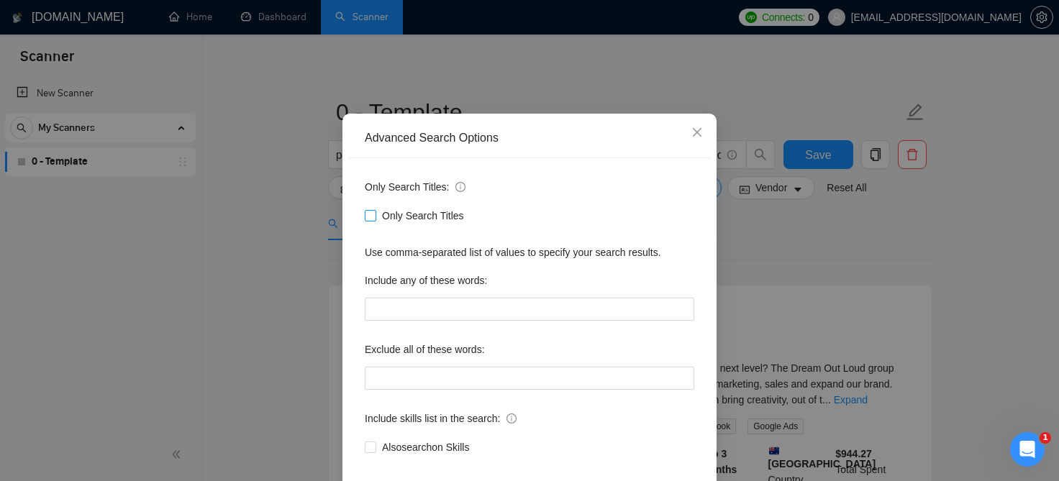
click at [375, 222] on span at bounding box center [371, 216] width 12 height 12
click at [375, 220] on input "Only Search Titles" at bounding box center [370, 215] width 10 height 10
checkbox input "true"
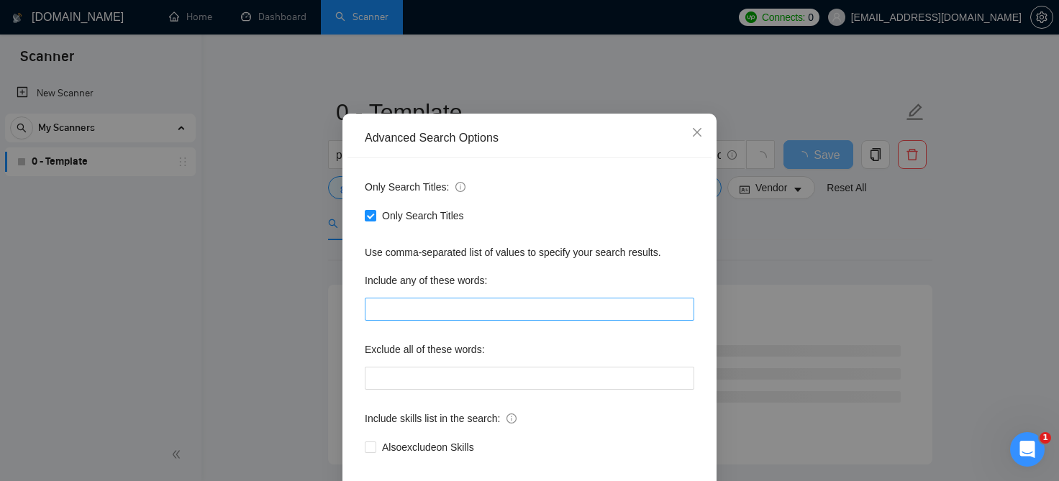
scroll to position [117, 0]
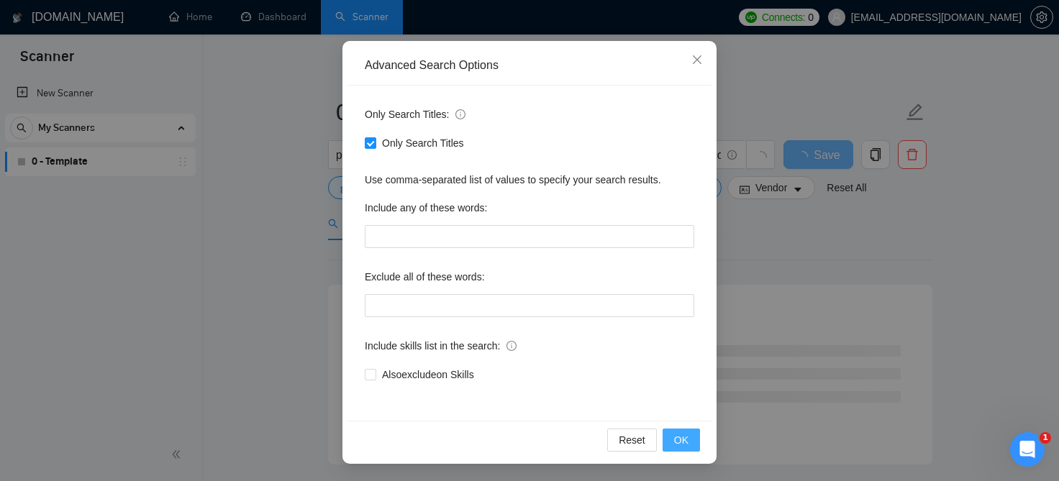
click at [683, 450] on button "OK" at bounding box center [681, 440] width 37 height 23
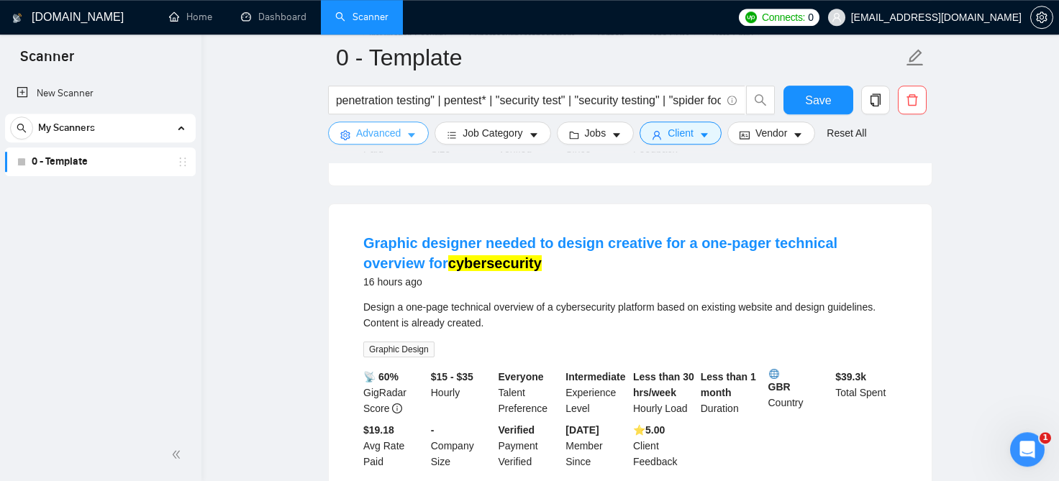
scroll to position [0, 0]
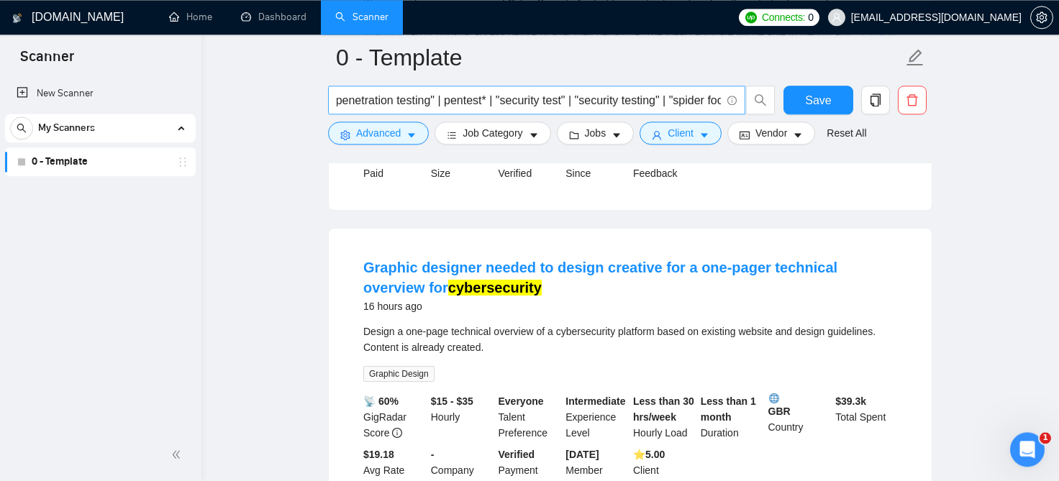
click at [660, 104] on input "(cyber | cyber* | "digital footprint" | "ethical hacker" | "ethical hacking" | …" at bounding box center [529, 100] width 384 height 18
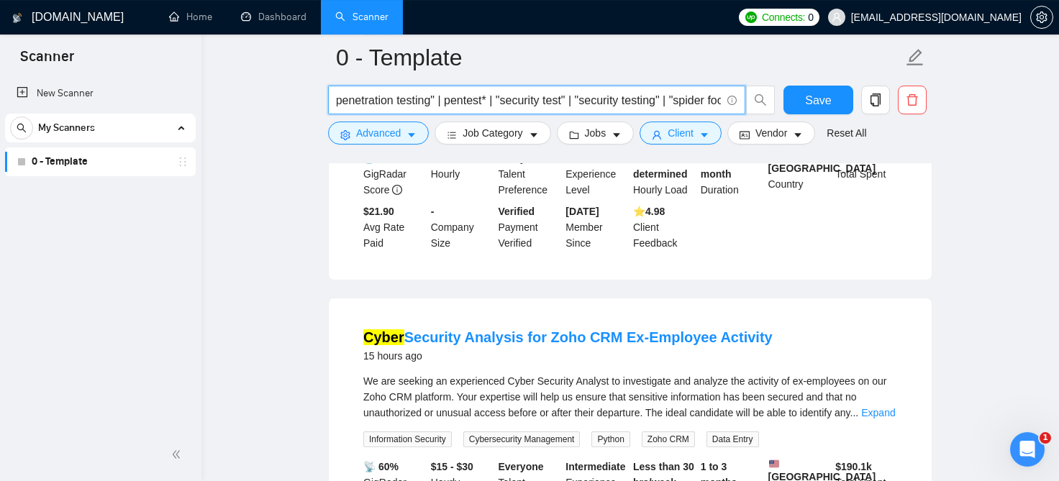
scroll to position [306, 0]
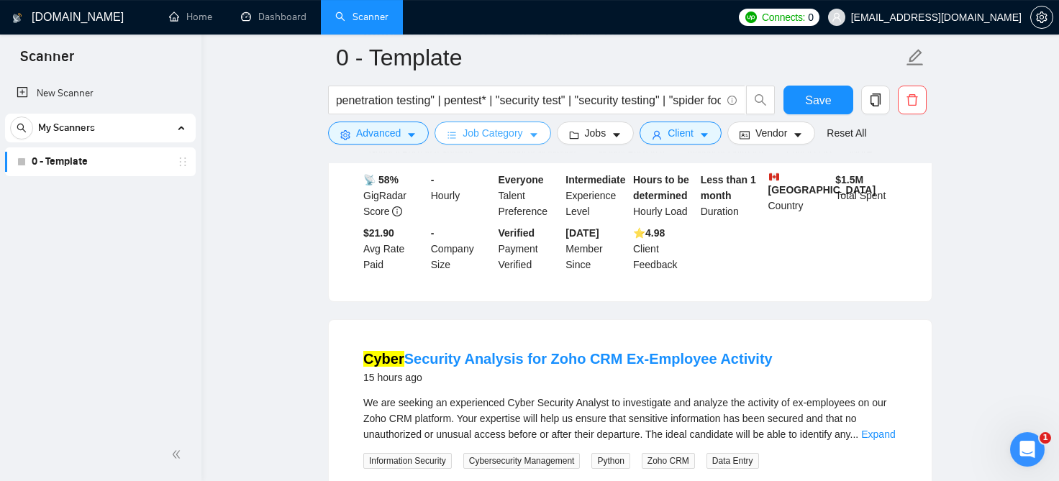
click at [503, 133] on span "Job Category" at bounding box center [493, 133] width 60 height 16
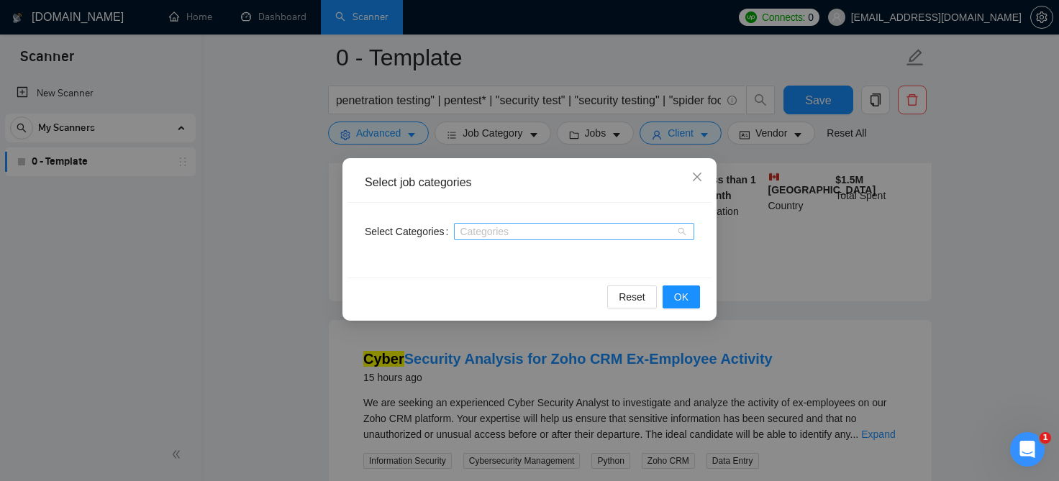
click at [502, 234] on div at bounding box center [567, 232] width 219 height 12
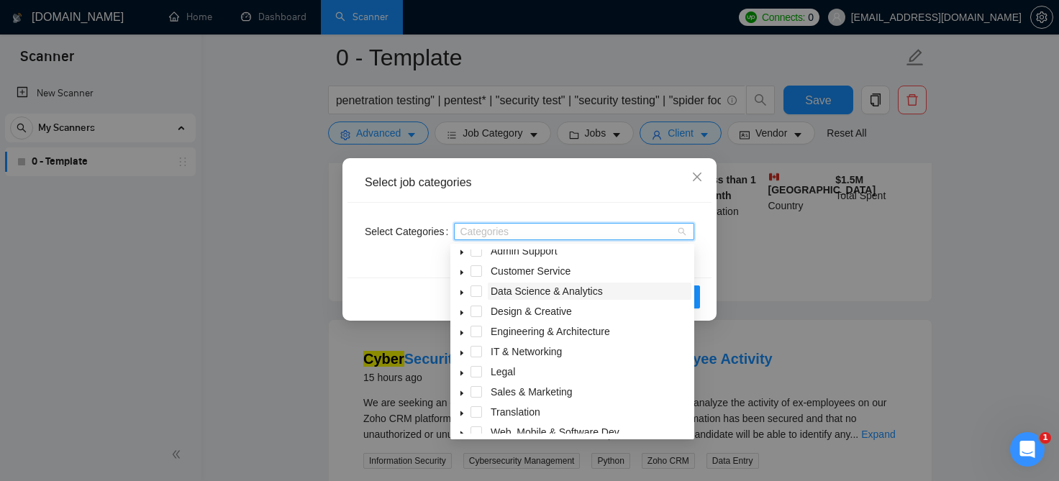
scroll to position [0, 0]
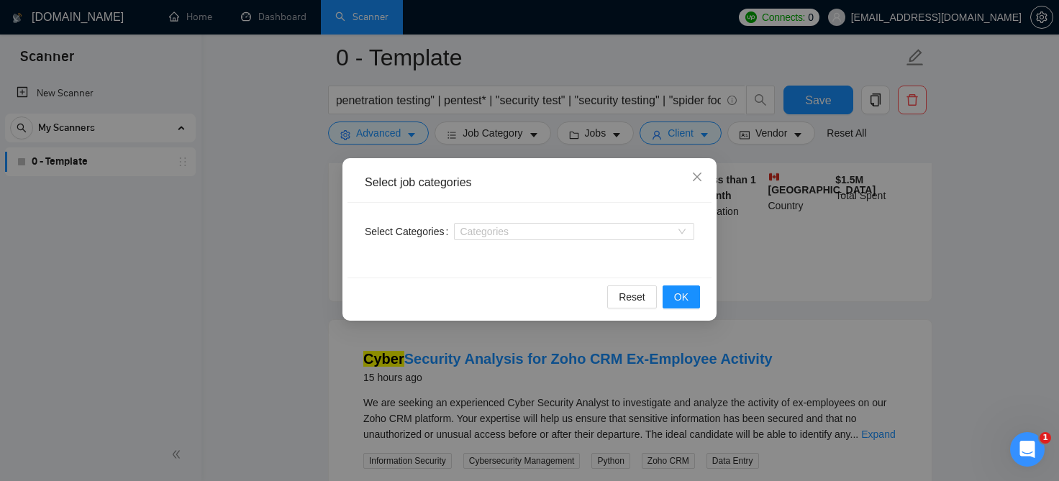
click at [860, 312] on div "Select job categories Select Categories Categories Reset OK" at bounding box center [529, 240] width 1059 height 481
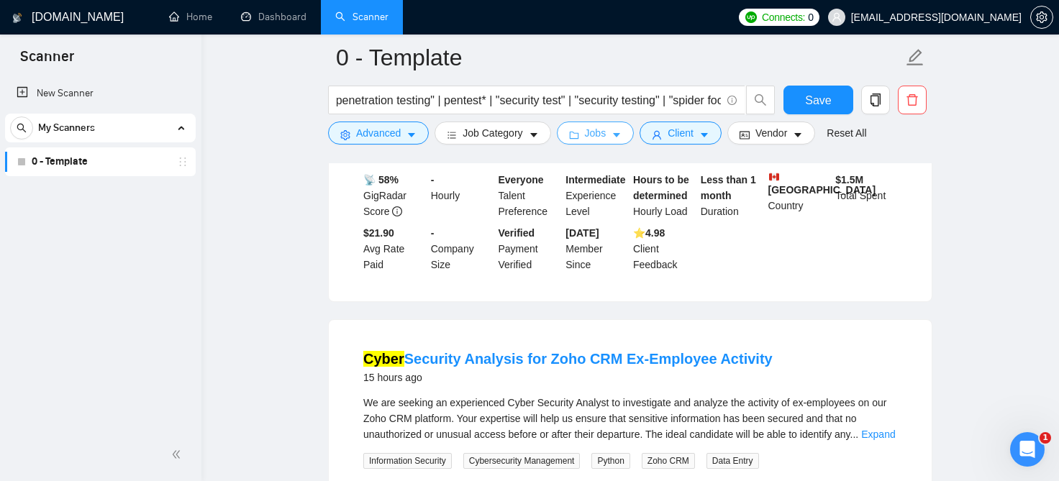
click at [585, 135] on span "Jobs" at bounding box center [596, 133] width 22 height 16
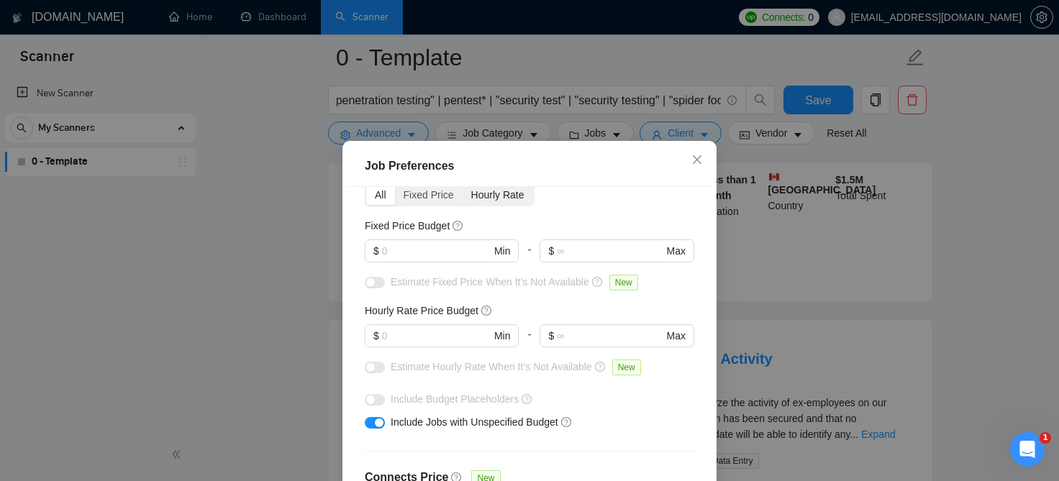
scroll to position [84, 0]
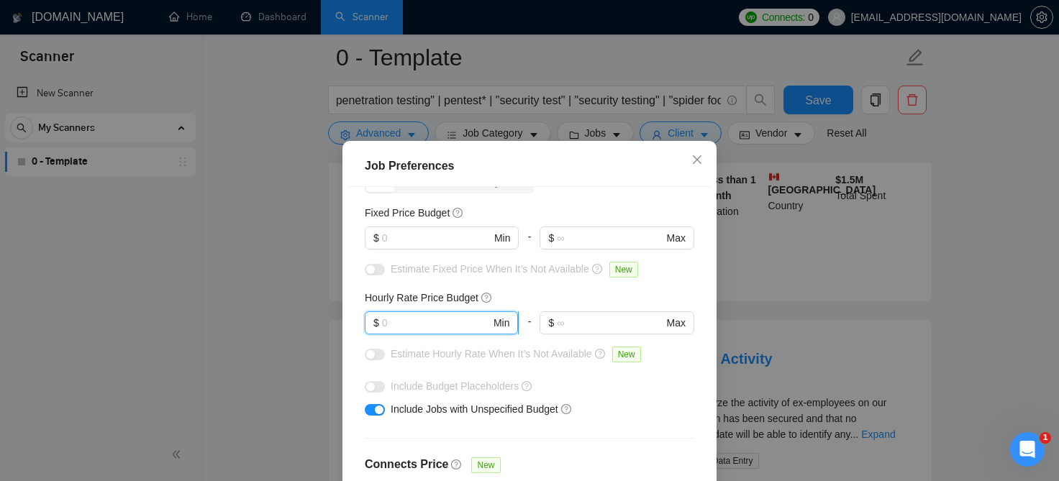
click at [453, 326] on input "text" at bounding box center [436, 323] width 109 height 16
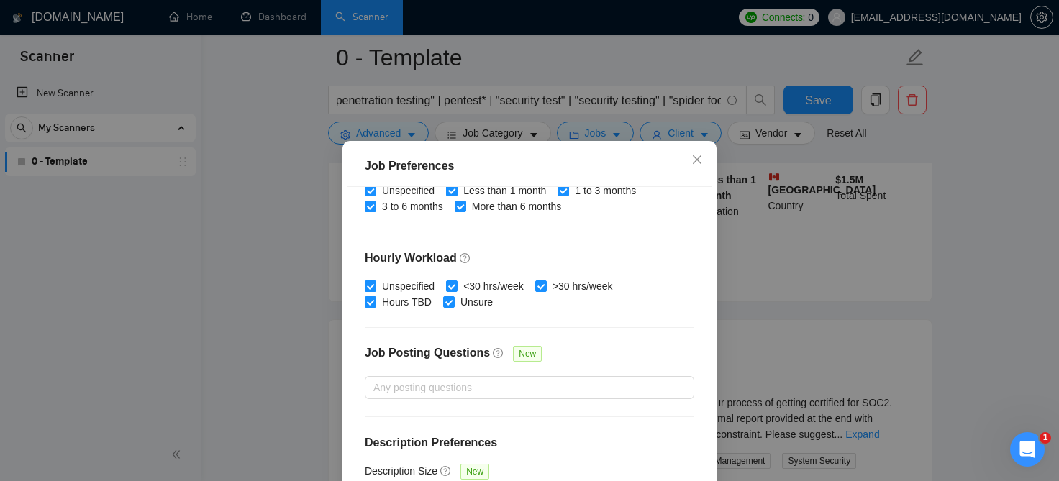
scroll to position [105, 0]
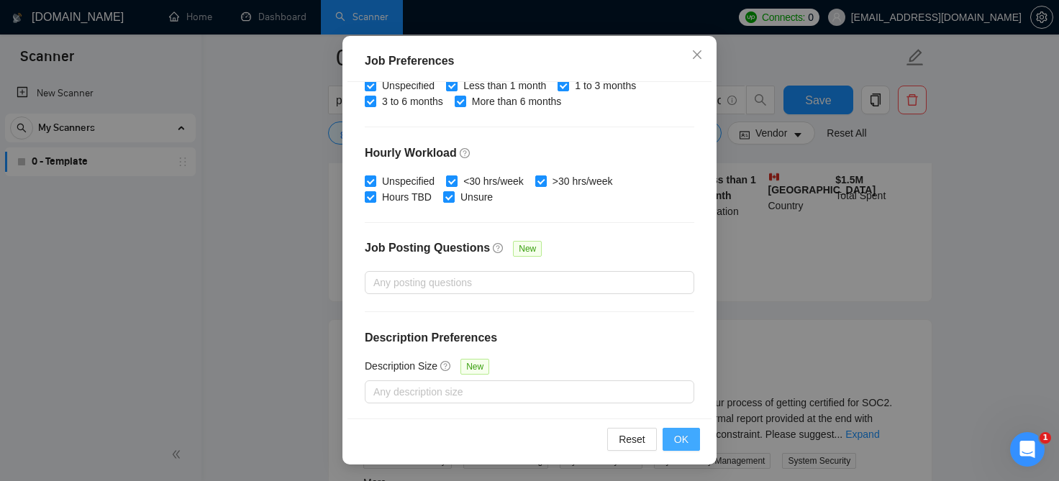
type input "40"
click at [692, 442] on button "OK" at bounding box center [681, 439] width 37 height 23
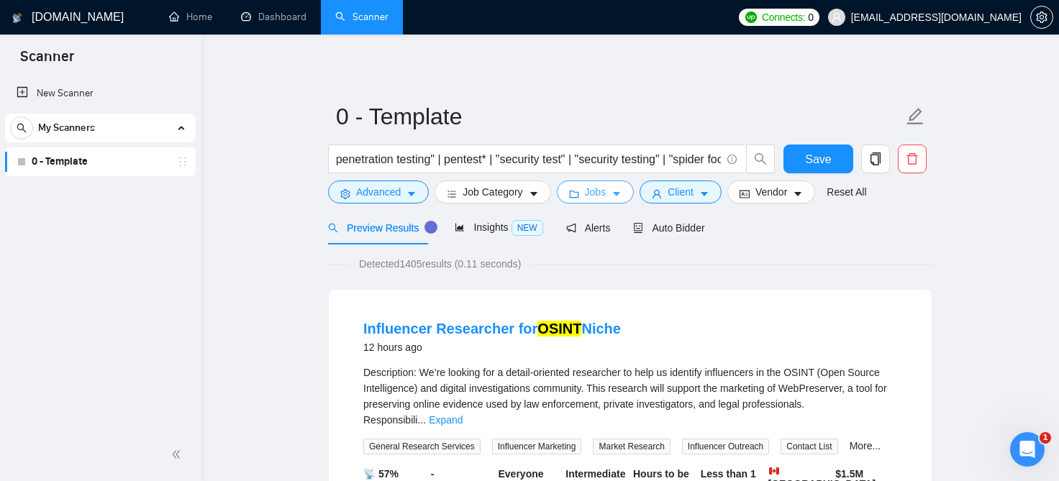
scroll to position [0, 889]
click at [786, 191] on button "Vendor" at bounding box center [771, 192] width 88 height 23
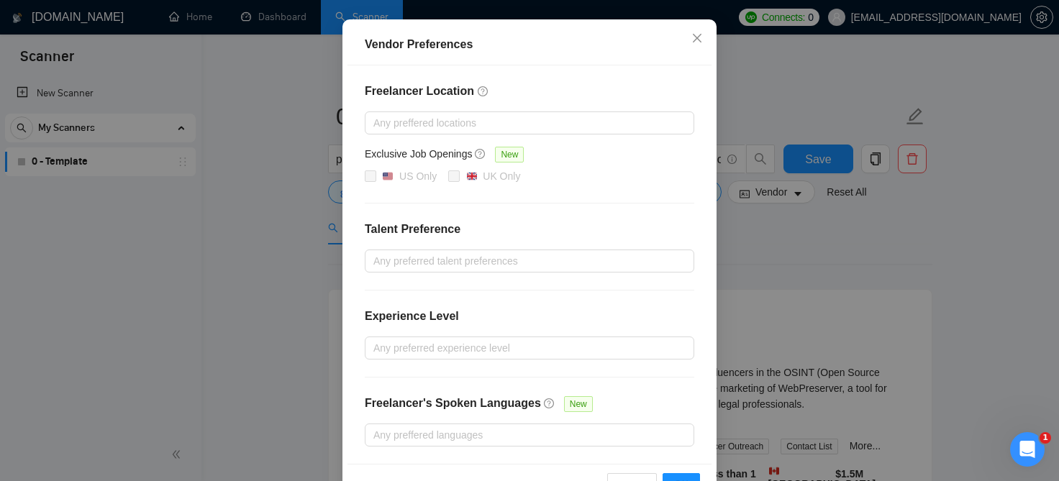
scroll to position [139, 0]
click at [700, 42] on icon "close" at bounding box center [697, 38] width 9 height 9
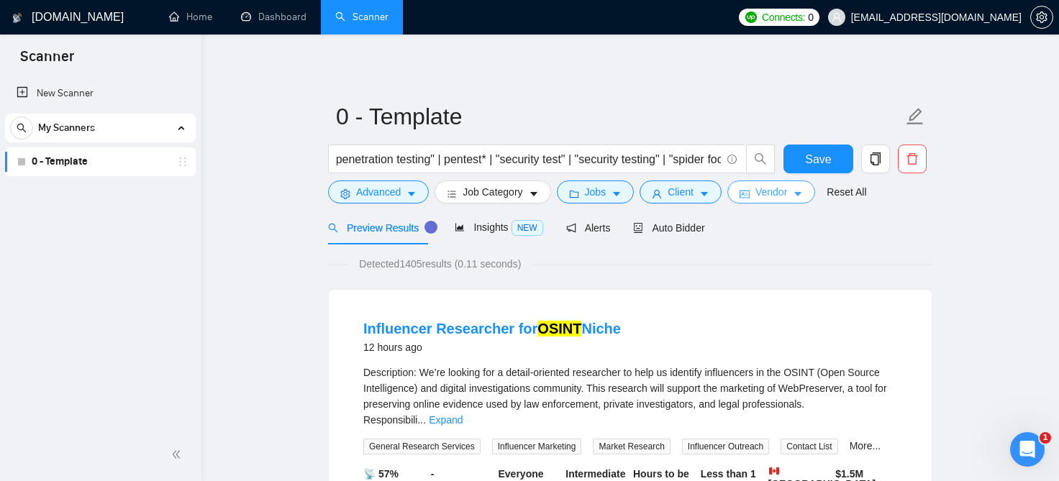
click at [794, 196] on icon "caret-down" at bounding box center [797, 195] width 7 height 4
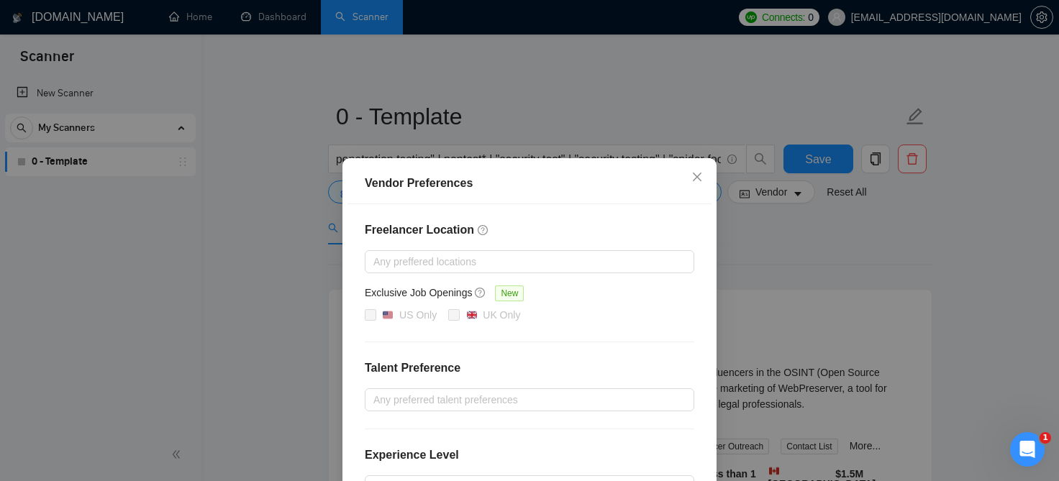
click at [777, 260] on div "Vendor Preferences Freelancer Location Any preffered locations Exclusive Job Op…" at bounding box center [529, 240] width 1059 height 481
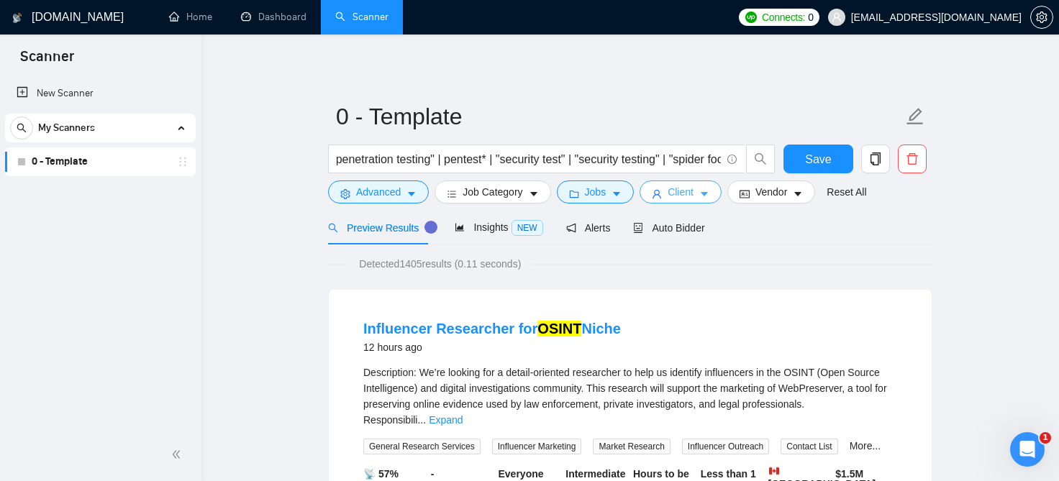
click at [699, 195] on icon "caret-down" at bounding box center [704, 194] width 10 height 10
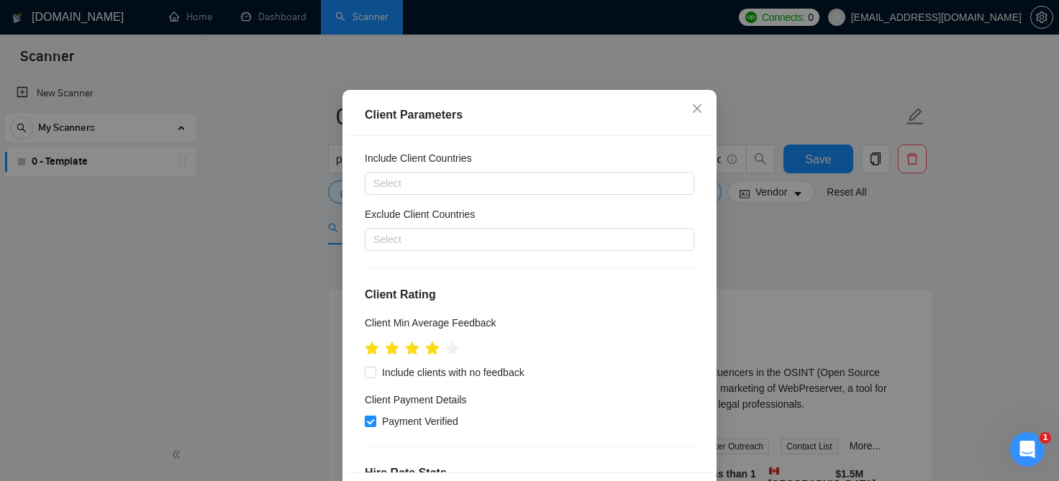
scroll to position [32, 0]
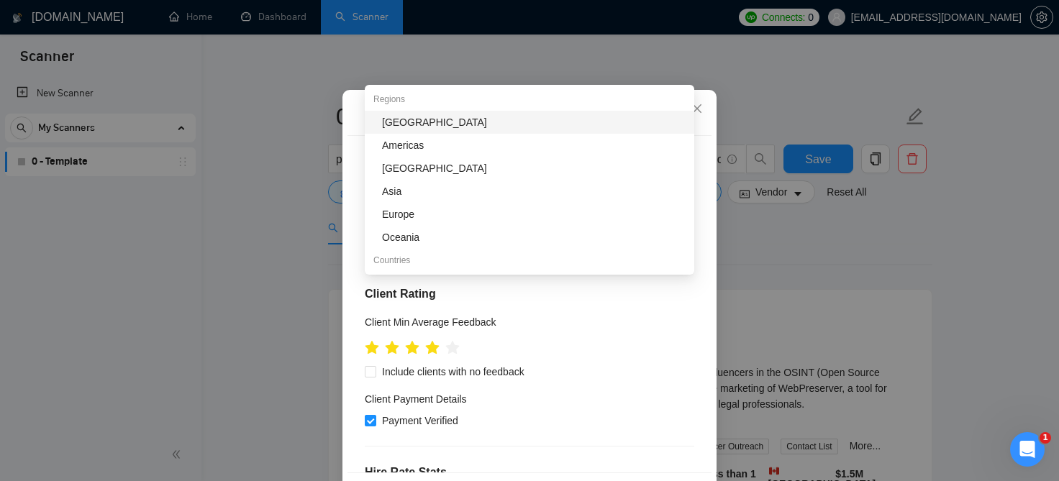
click at [520, 247] on div at bounding box center [522, 238] width 308 height 17
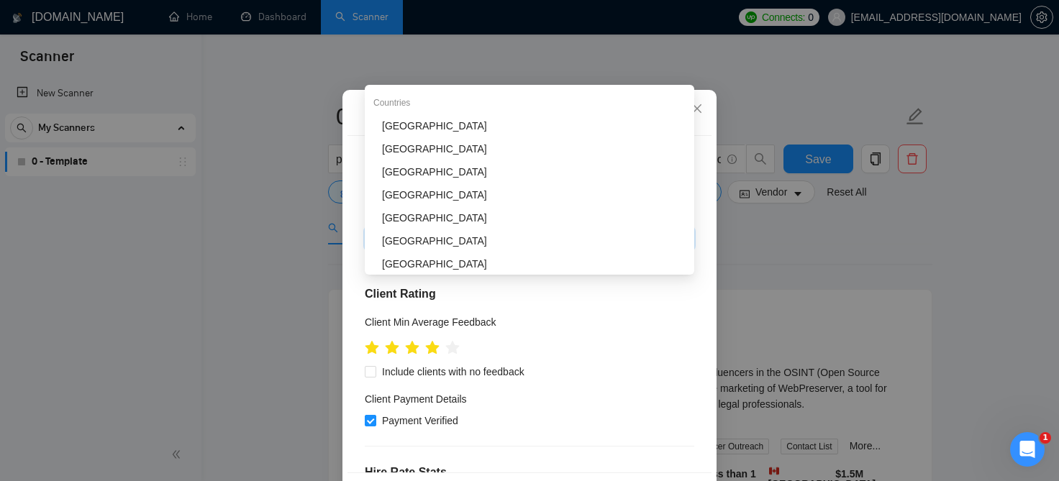
scroll to position [153, 0]
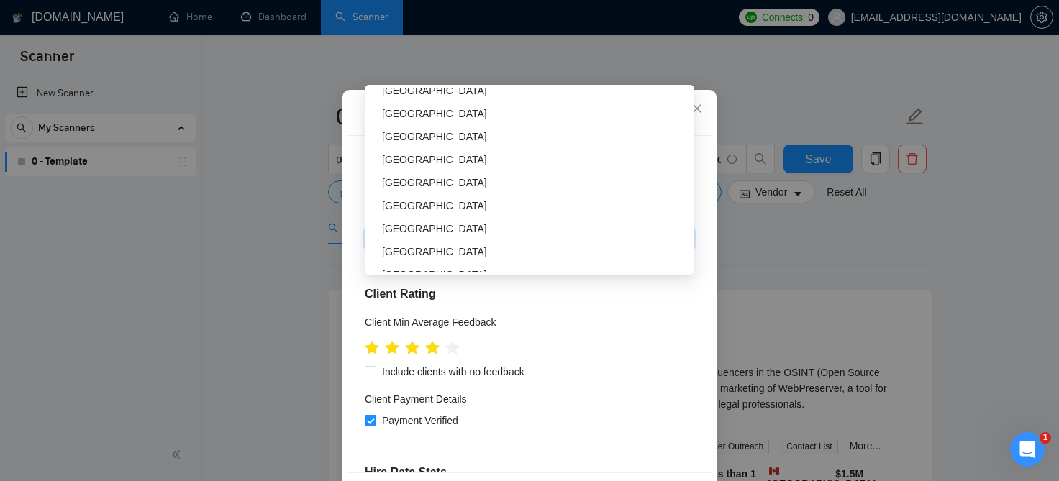
type input "ind"
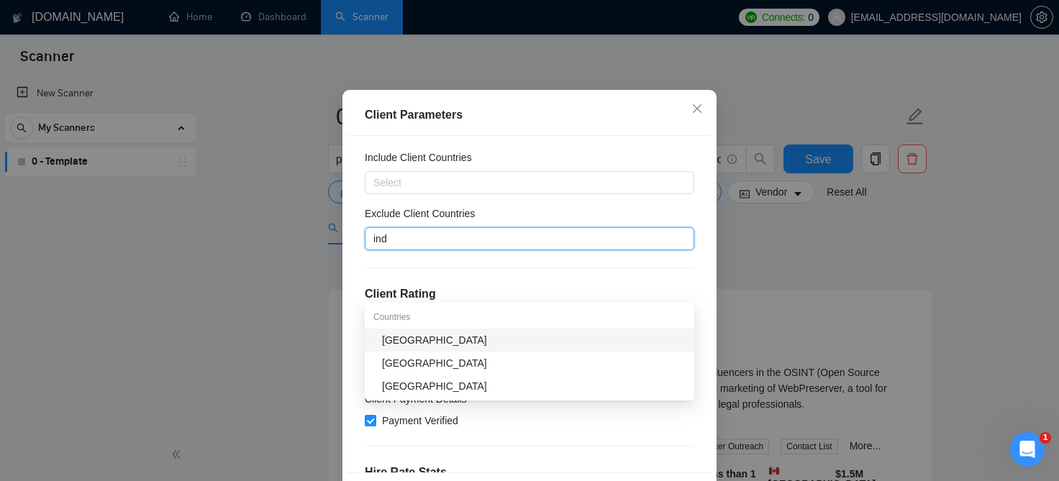
scroll to position [0, 0]
click at [453, 336] on div "India" at bounding box center [534, 340] width 304 height 16
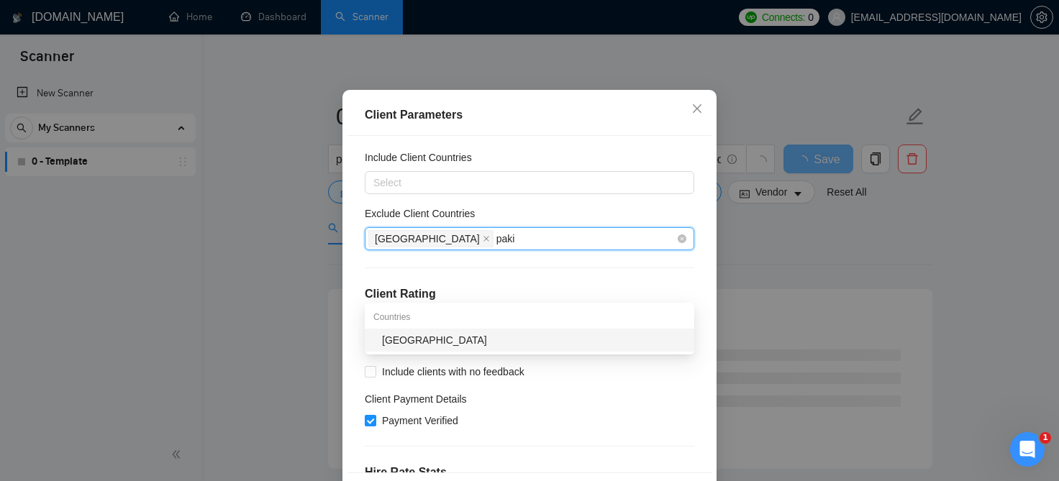
type input "pakis"
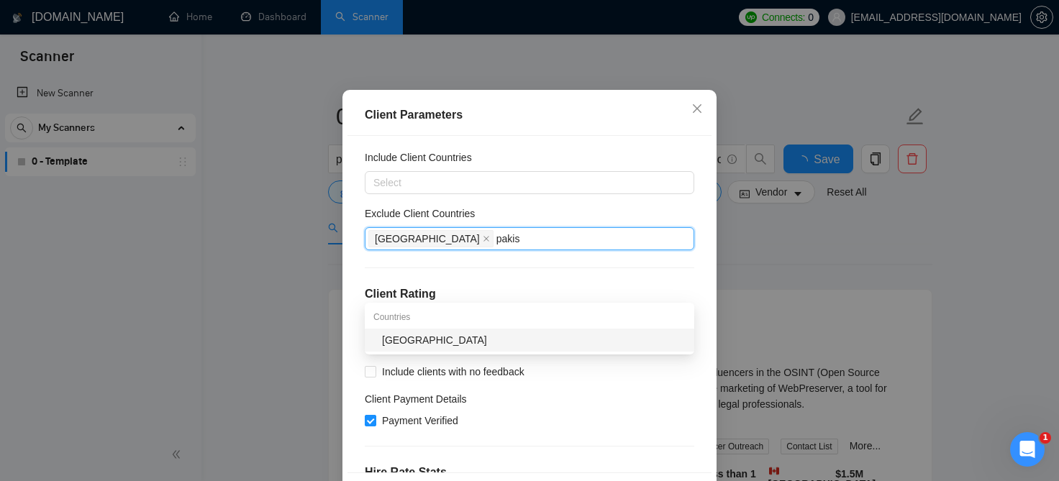
click at [451, 345] on div "Pakistan" at bounding box center [534, 340] width 304 height 16
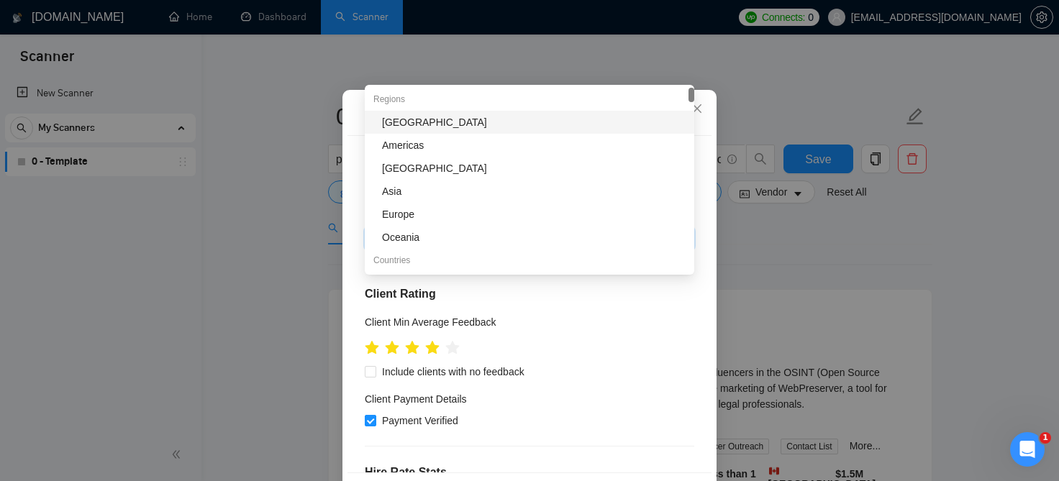
click at [550, 324] on div "Client Location Include Client Countries Select Exclude Client Countries India,…" at bounding box center [530, 304] width 364 height 337
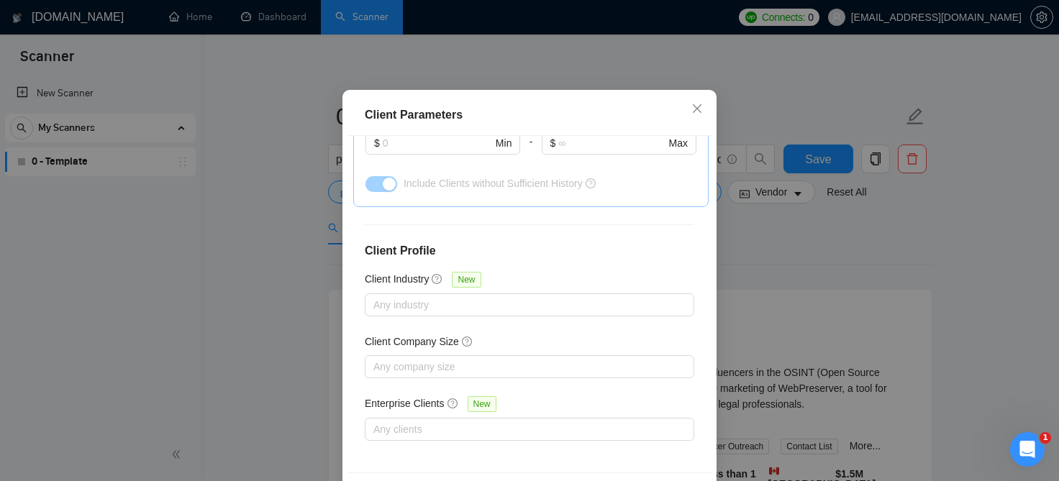
scroll to position [105, 0]
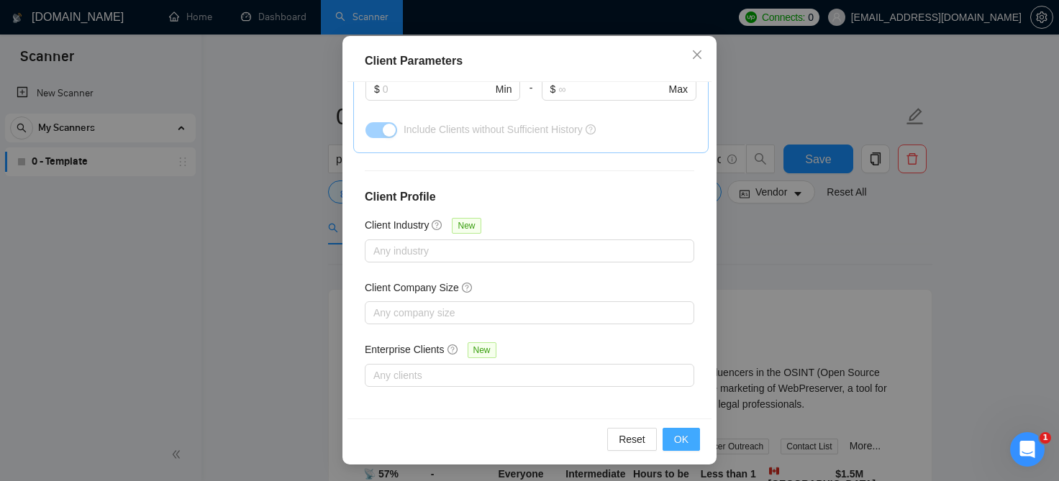
click at [689, 439] on button "OK" at bounding box center [681, 439] width 37 height 23
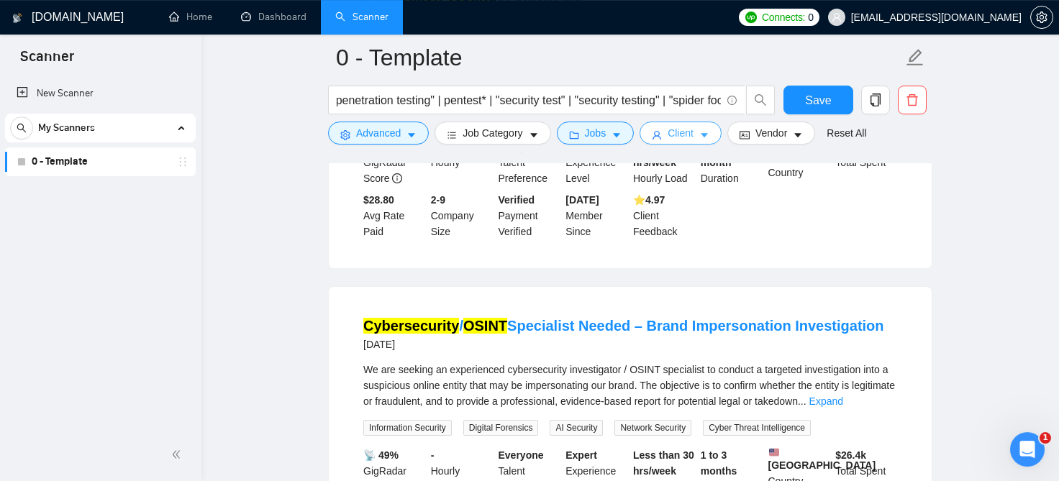
scroll to position [667, 0]
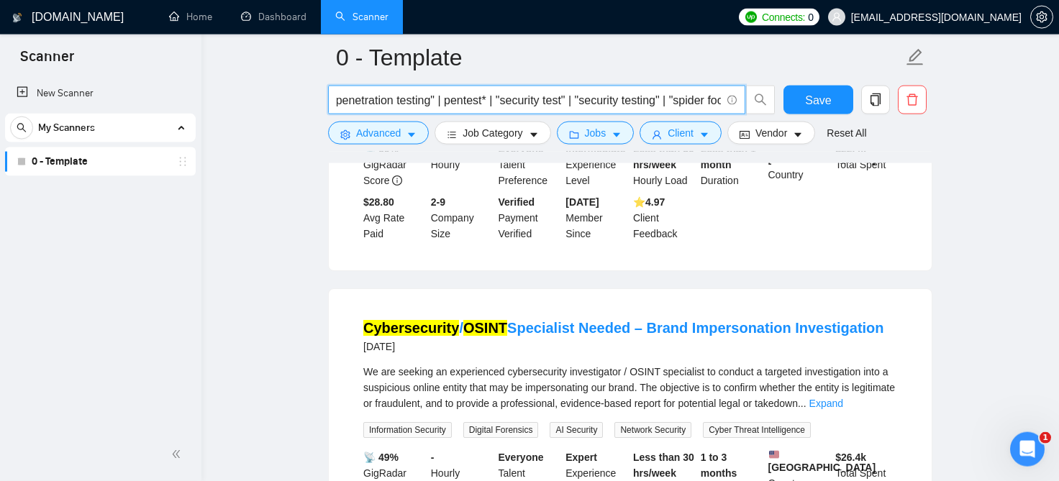
click at [577, 100] on input "(cyber | cyber* | "digital footprint" | "ethical hacker" | "ethical hacking" | …" at bounding box center [529, 100] width 384 height 18
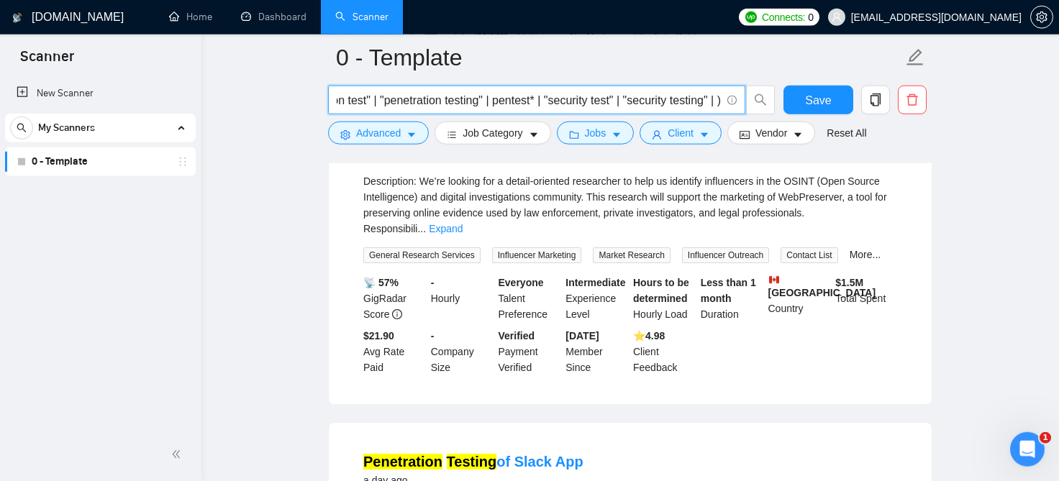
scroll to position [0, 849]
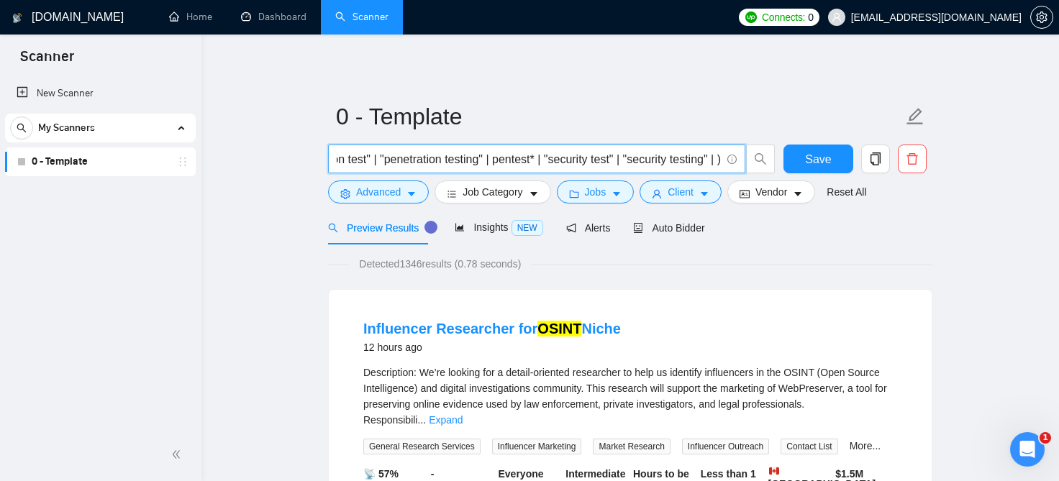
click at [479, 160] on input "(cyber | cyber* | "digital footprint" | "ethical hacker" | "ethical hacking" | …" at bounding box center [529, 159] width 384 height 18
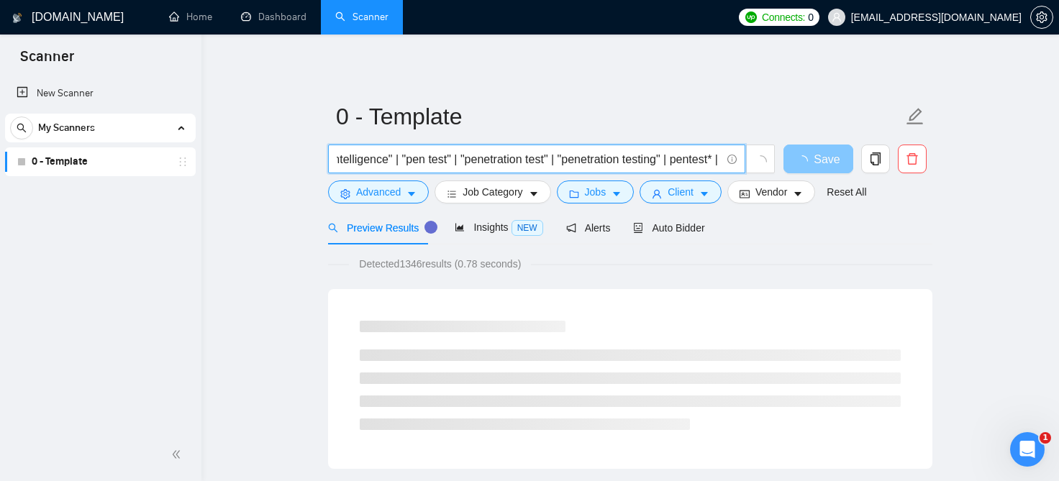
type input "(cyber | cyber* | "digital footprint" | "ethical hacker" | "ethical hacking" | …"
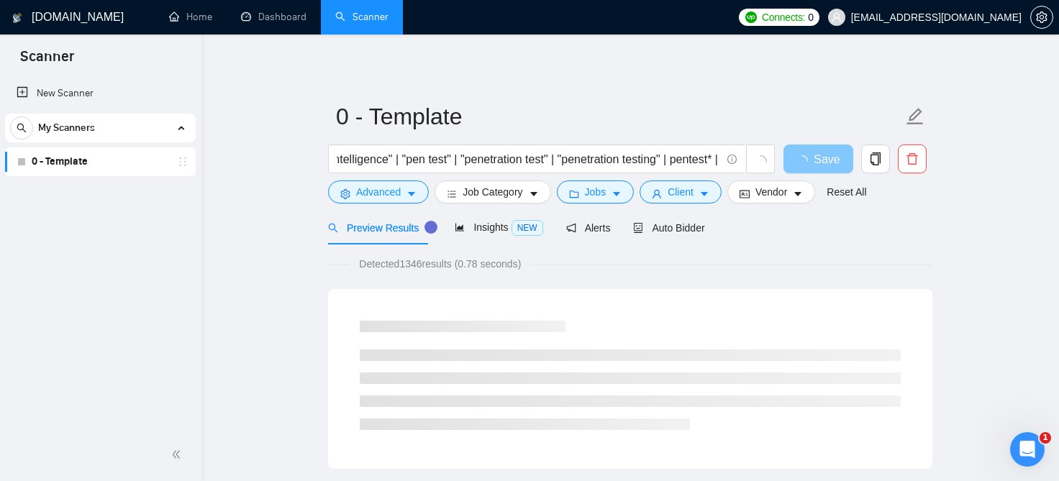
click at [828, 160] on span "Save" at bounding box center [827, 159] width 26 height 18
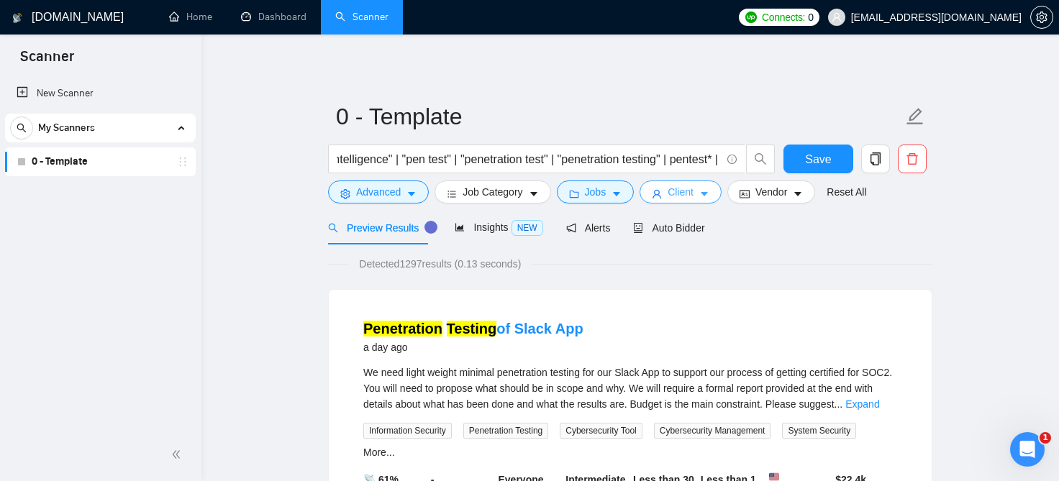
click at [678, 196] on span "Client" at bounding box center [681, 192] width 26 height 16
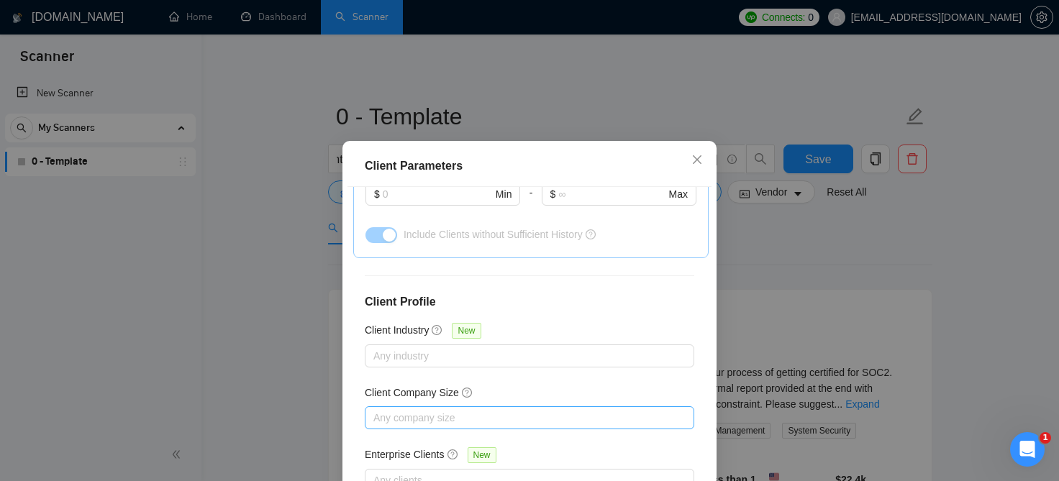
scroll to position [105, 0]
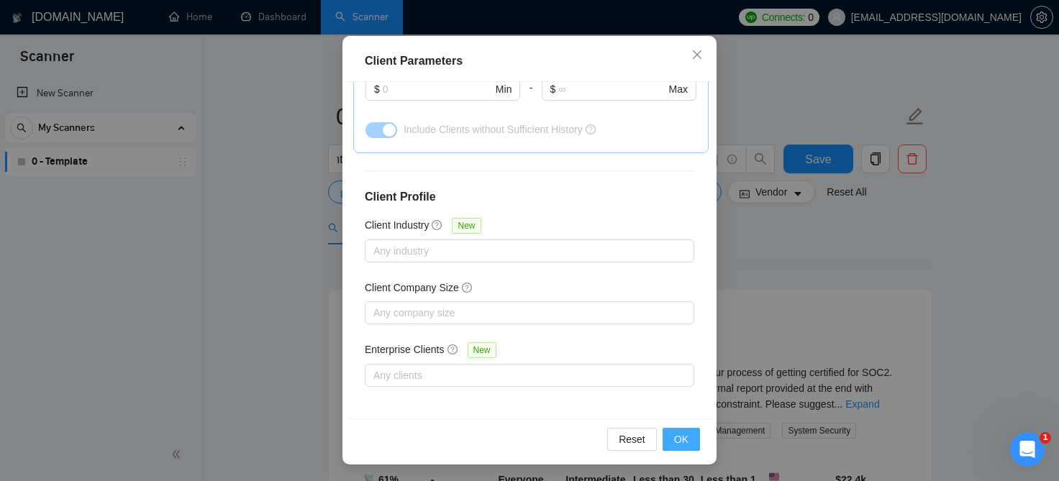
click at [687, 437] on span "OK" at bounding box center [681, 440] width 14 height 16
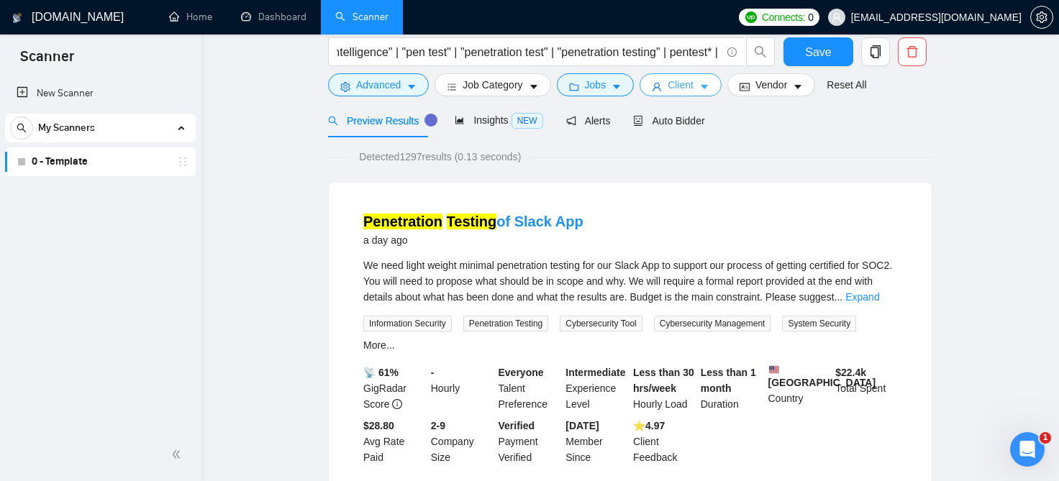
scroll to position [0, 577]
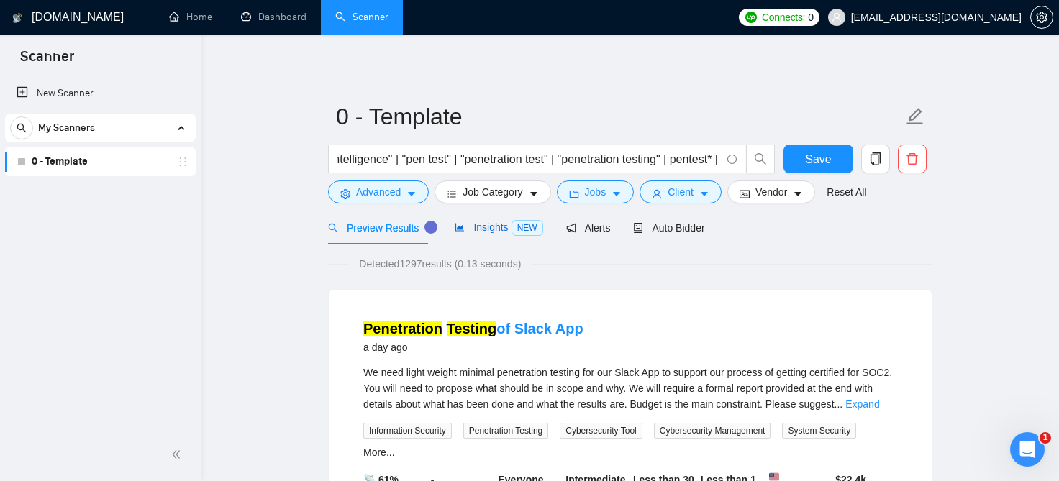
click at [491, 227] on span "Insights NEW" at bounding box center [499, 228] width 88 height 12
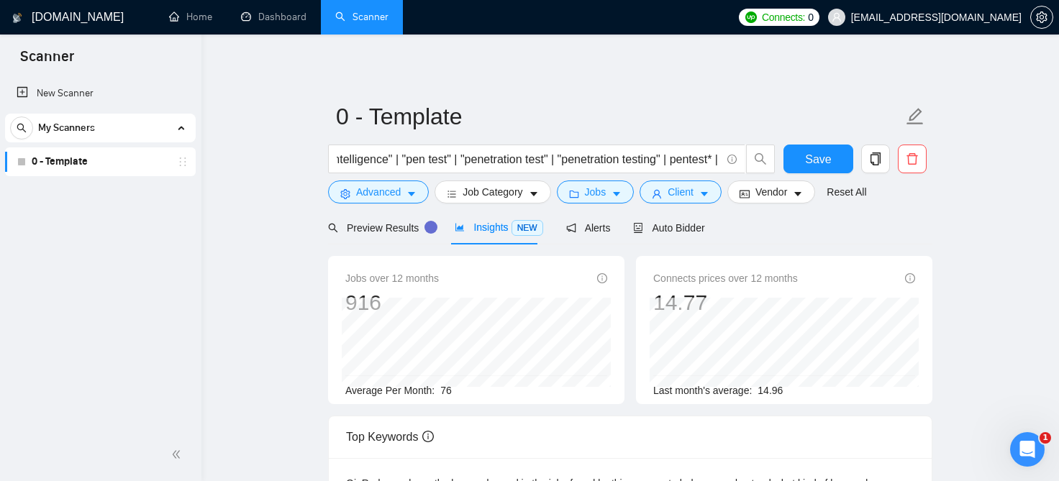
scroll to position [0, 577]
click at [380, 224] on span "Preview Results" at bounding box center [380, 228] width 104 height 12
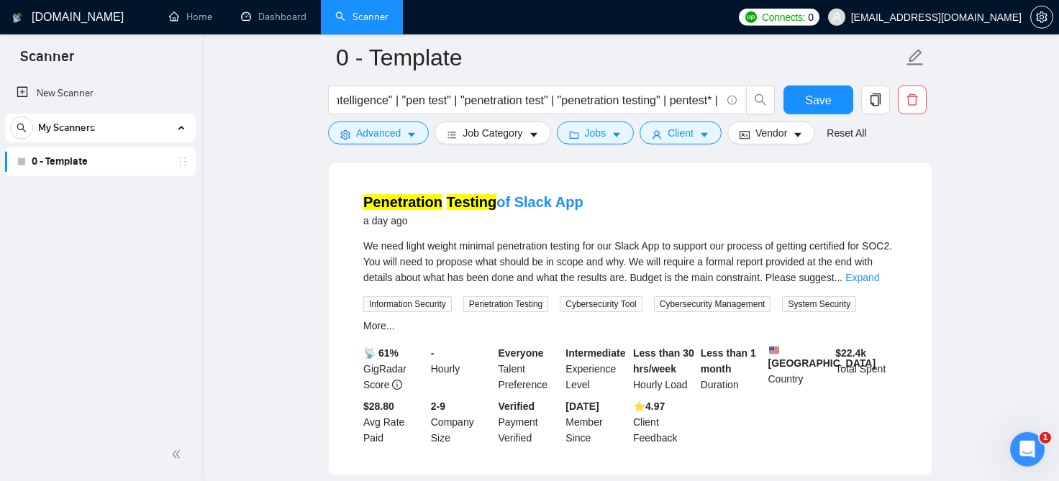
scroll to position [137, 0]
click at [482, 201] on mark "Testing" at bounding box center [472, 204] width 50 height 16
click at [330, 314] on div "Penetration Testing of Slack App a day ago We need light weight minimal penetra…" at bounding box center [630, 321] width 603 height 312
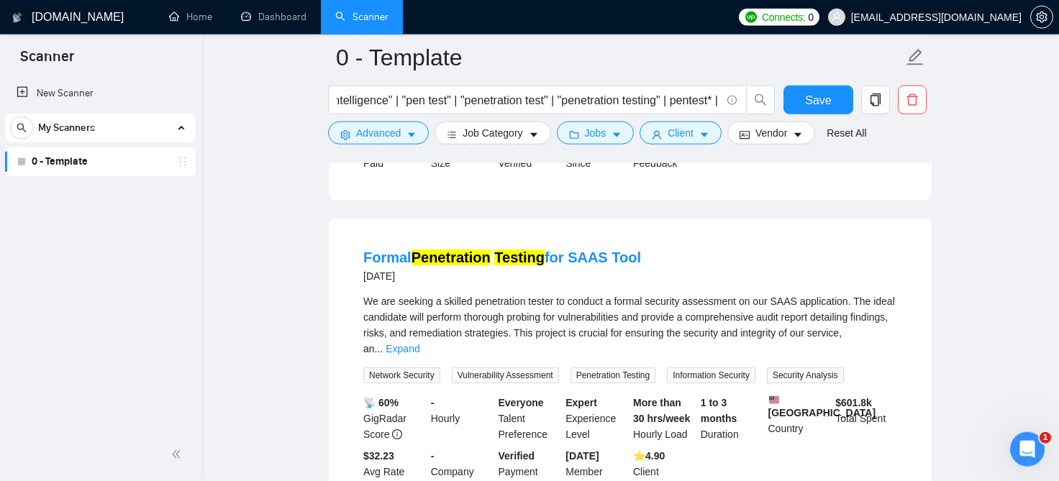
scroll to position [1737, 0]
click at [481, 250] on mark "Penetration" at bounding box center [451, 258] width 79 height 16
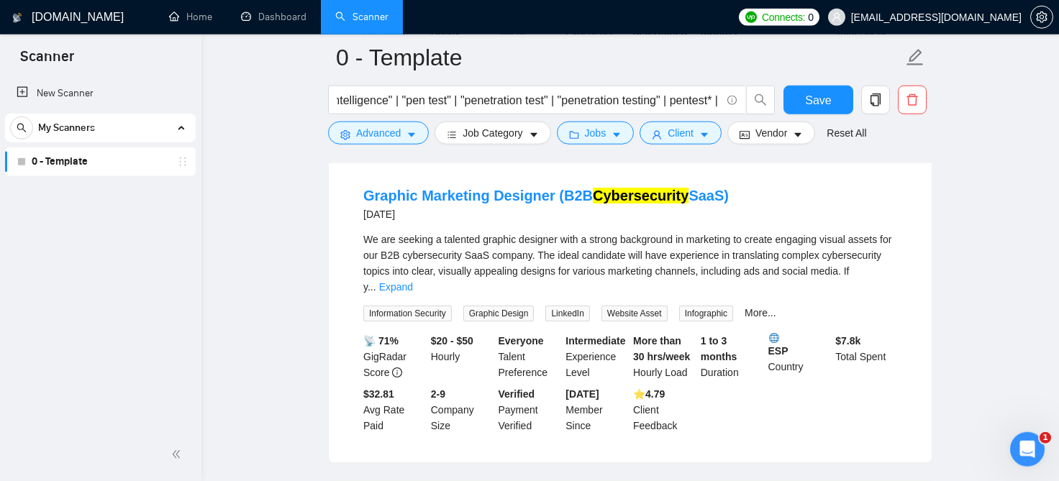
scroll to position [1402, 0]
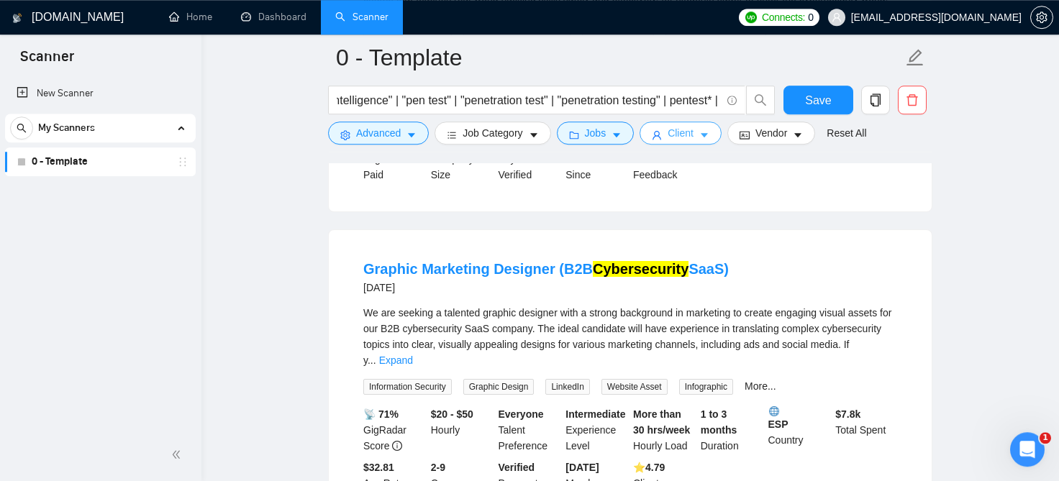
click at [669, 137] on span "Client" at bounding box center [681, 133] width 26 height 16
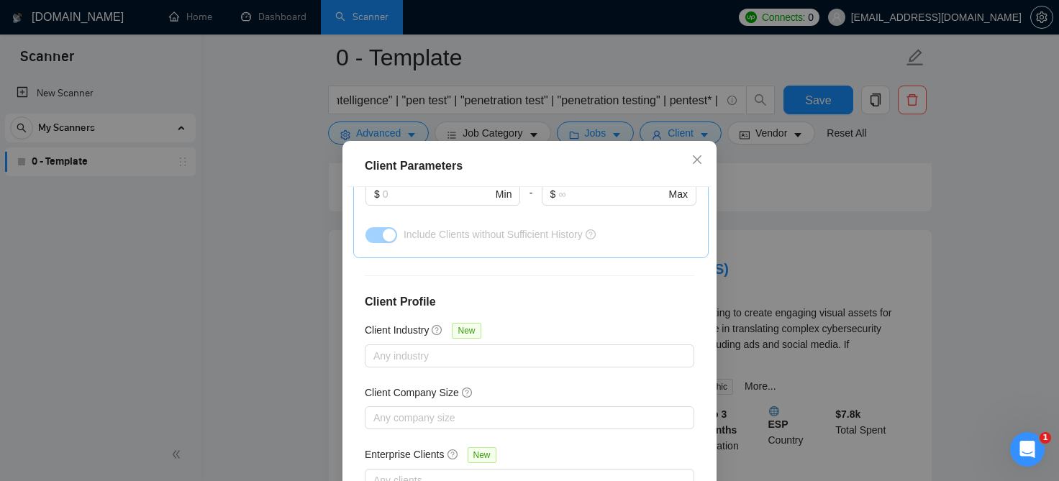
scroll to position [54, 0]
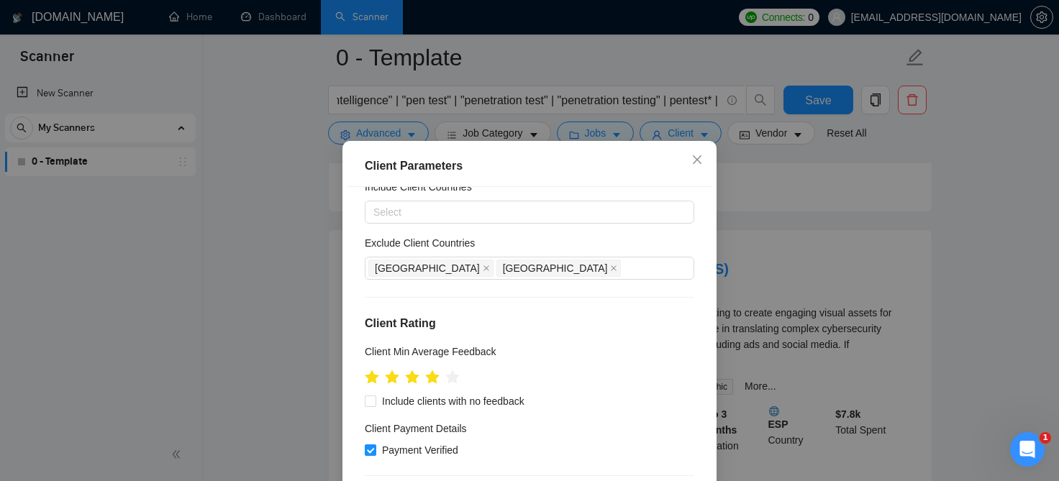
click at [253, 247] on div "Client Parameters Client Location Include Client Countries Select Exclude Clien…" at bounding box center [529, 240] width 1059 height 481
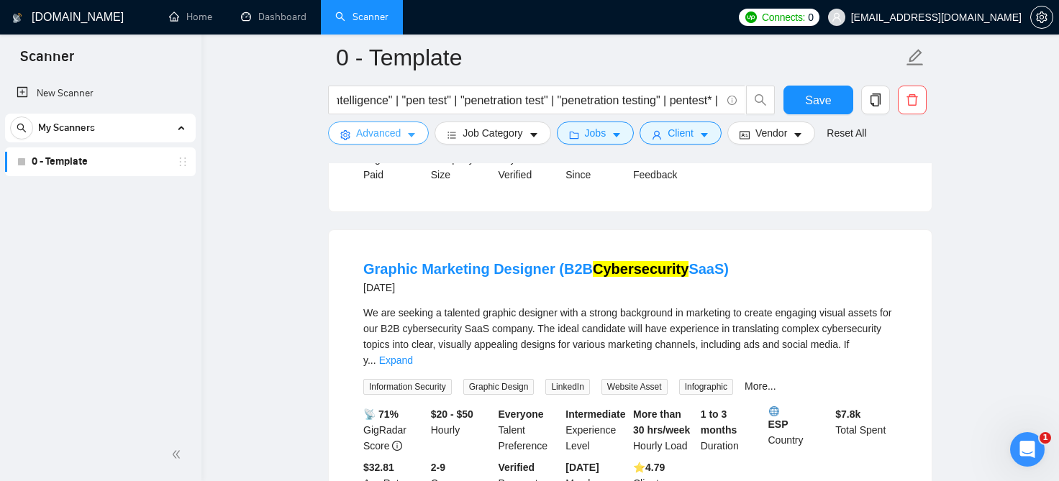
click at [381, 130] on span "Advanced" at bounding box center [378, 133] width 45 height 16
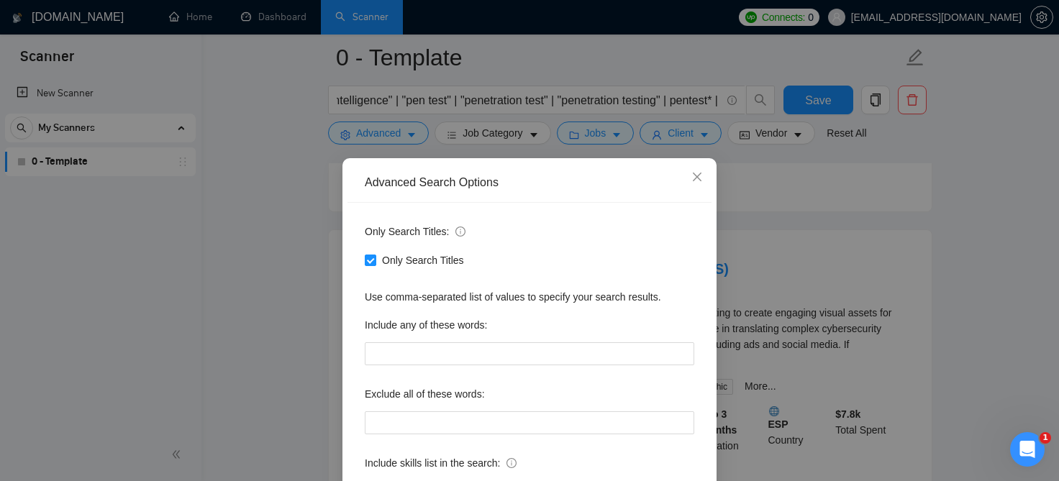
scroll to position [117, 0]
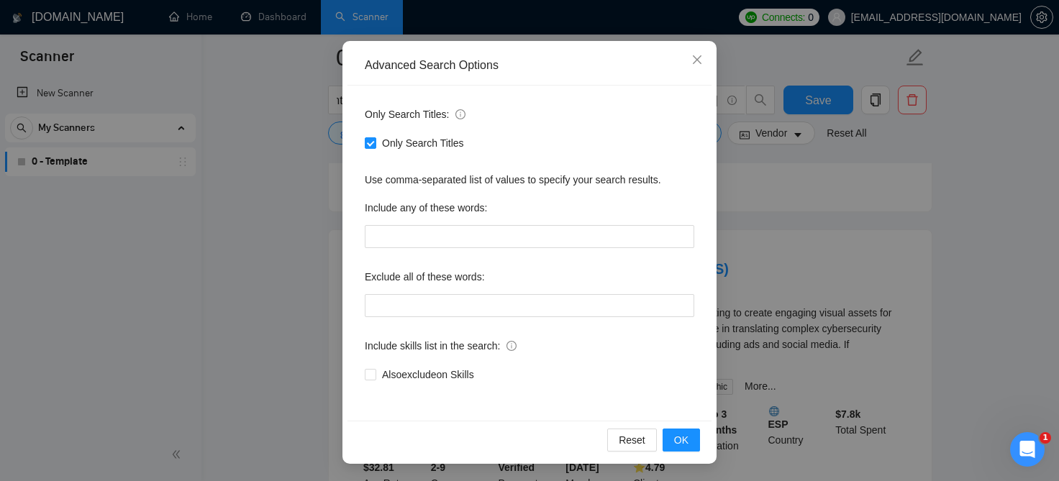
click at [267, 281] on div "Advanced Search Options Only Search Titles: Only Search Titles Use comma-separa…" at bounding box center [529, 240] width 1059 height 481
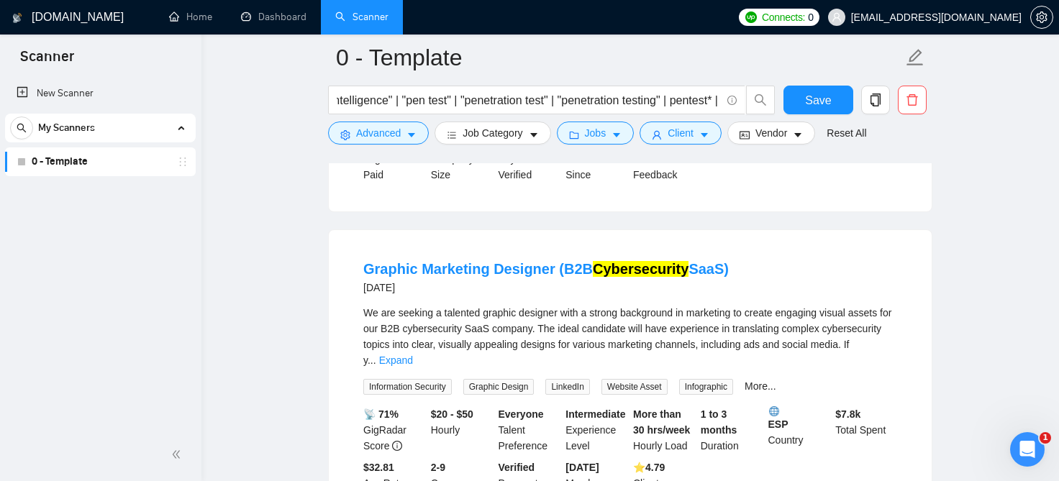
scroll to position [45, 0]
click at [578, 132] on button "Jobs" at bounding box center [596, 133] width 78 height 23
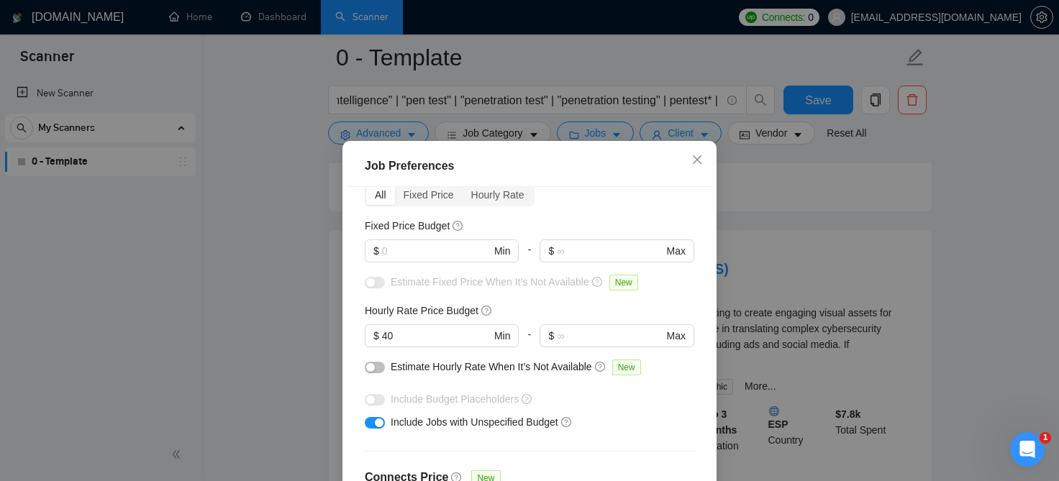
scroll to position [73, 0]
click at [430, 334] on input "40" at bounding box center [436, 334] width 109 height 16
type input "4"
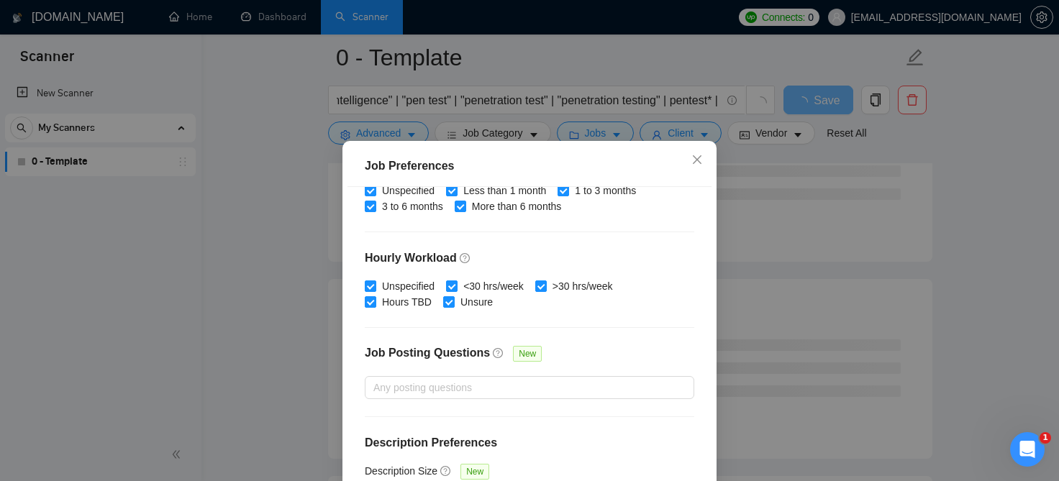
scroll to position [105, 0]
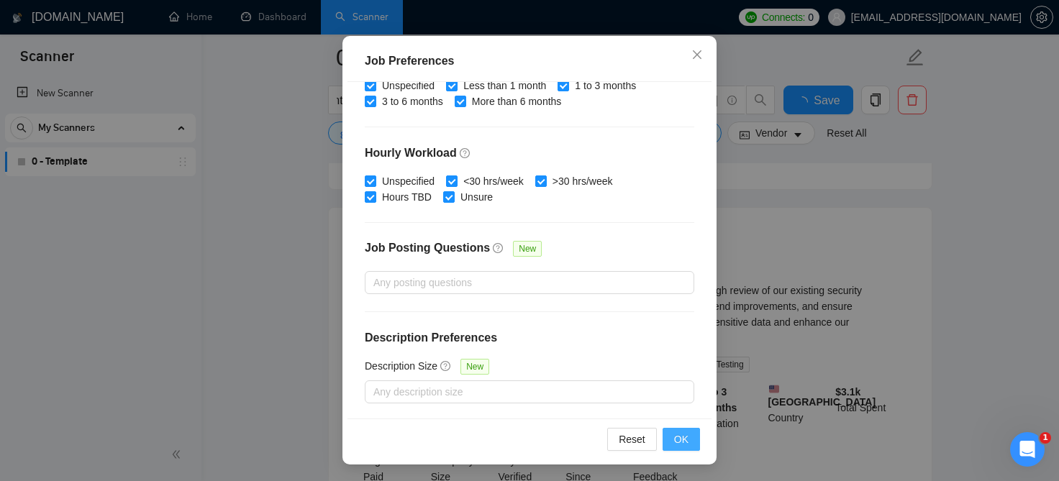
type input "55"
click at [696, 437] on button "OK" at bounding box center [681, 439] width 37 height 23
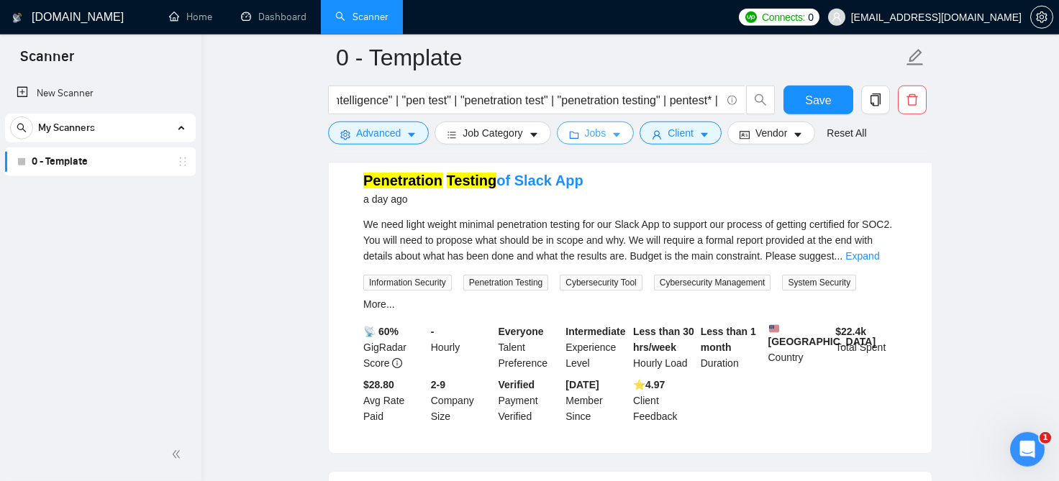
scroll to position [158, 0]
click at [650, 145] on form "0 - Template (cyber | cyber* | "digital footprint" | "ethical hacker" | "ethica…" at bounding box center [630, 93] width 604 height 117
click at [658, 139] on button "Client" at bounding box center [681, 133] width 82 height 23
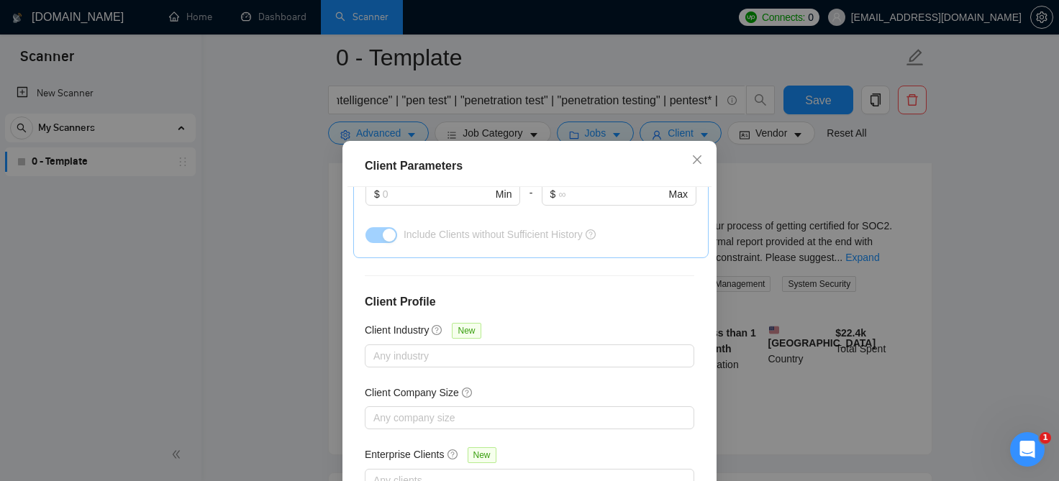
scroll to position [0, 0]
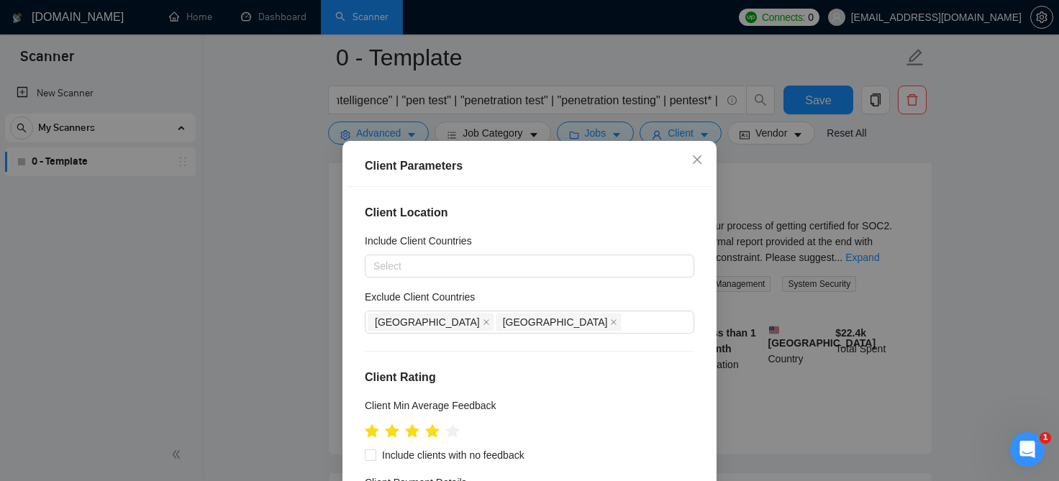
click at [824, 335] on div "Client Parameters Client Location Include Client Countries Select Exclude Clien…" at bounding box center [529, 240] width 1059 height 481
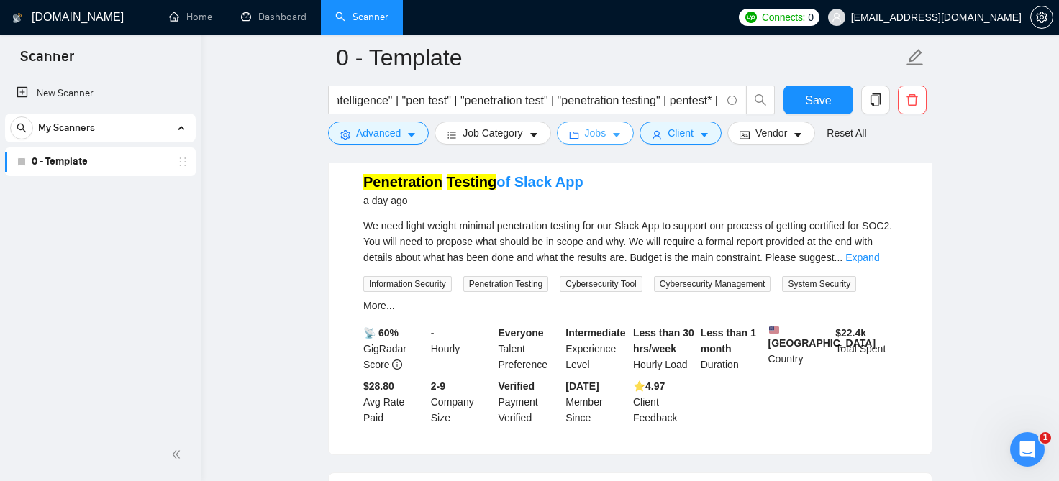
click at [585, 136] on span "Jobs" at bounding box center [596, 133] width 22 height 16
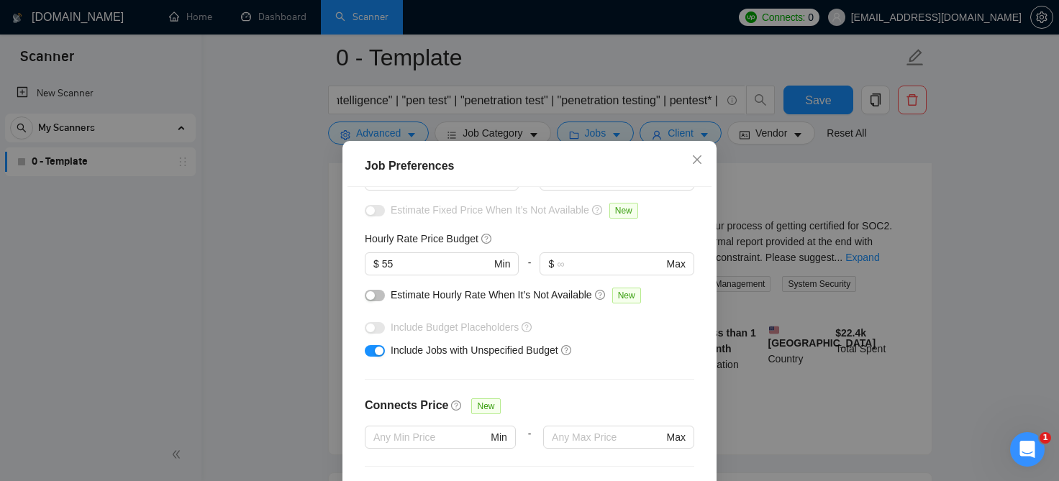
scroll to position [145, 0]
click at [370, 348] on button "button" at bounding box center [375, 350] width 20 height 12
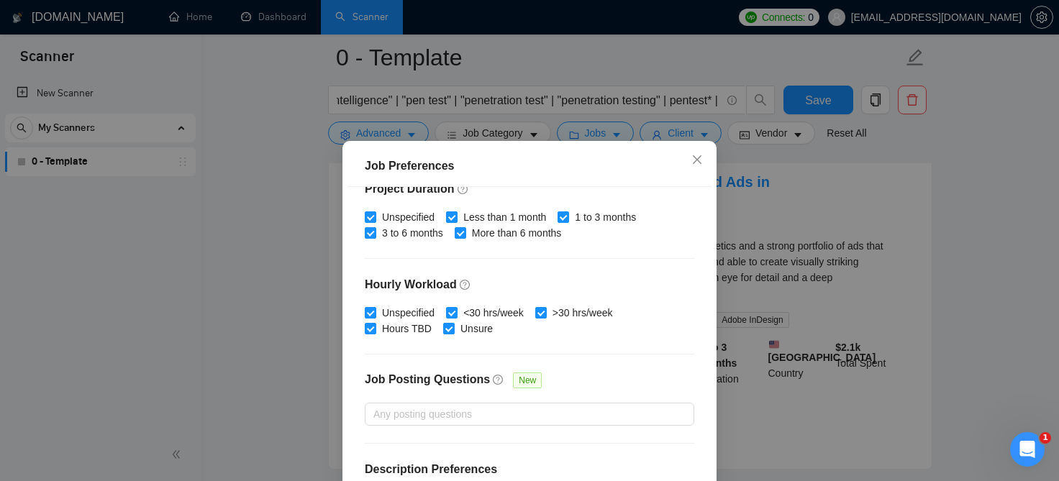
scroll to position [473, 0]
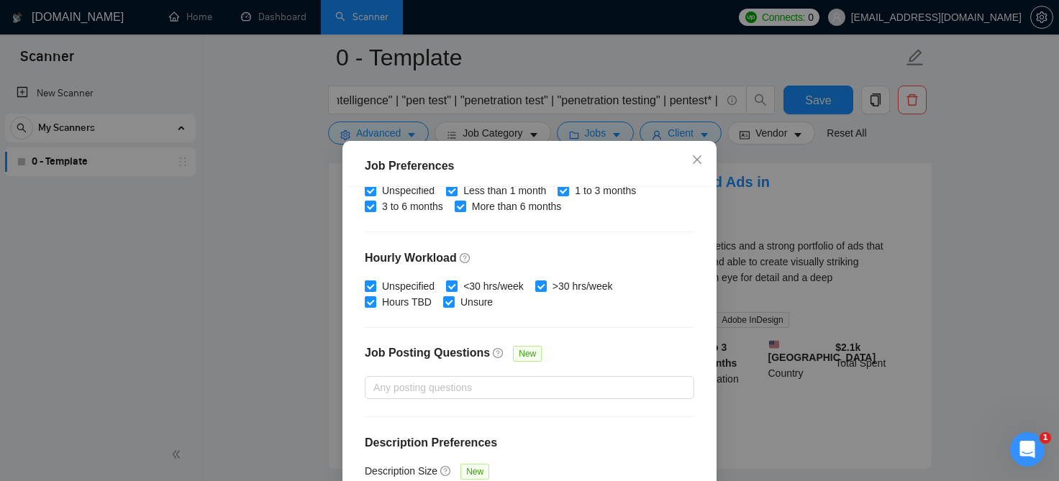
click at [368, 285] on input "Unspecified" at bounding box center [370, 286] width 10 height 10
checkbox input "false"
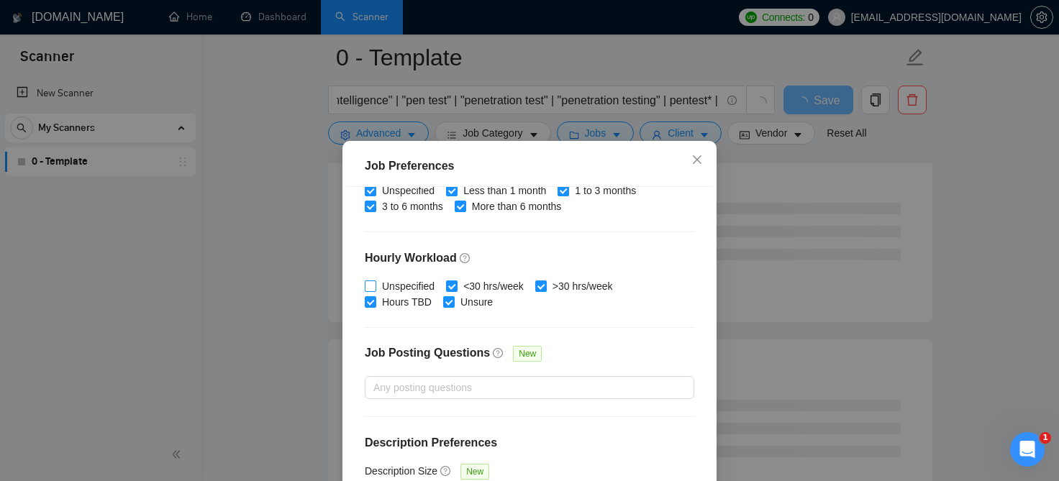
scroll to position [105, 0]
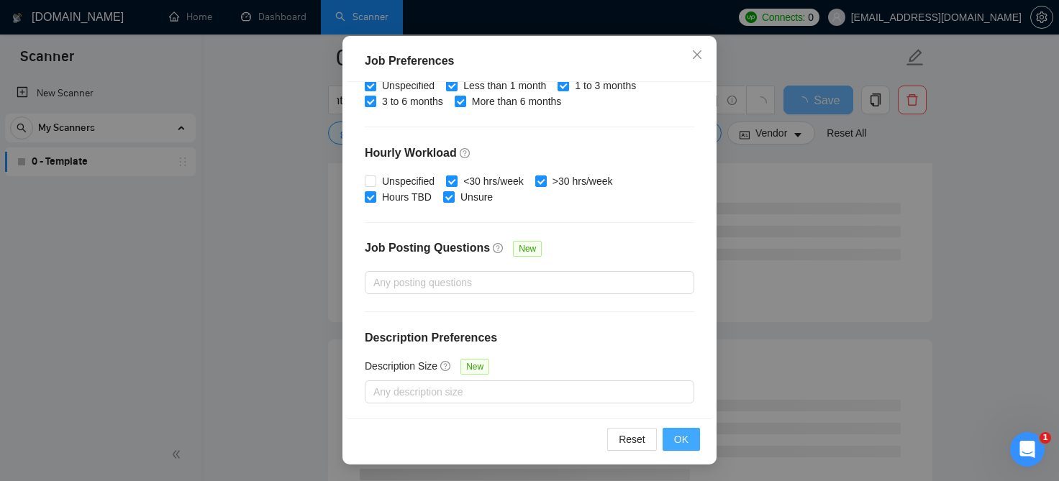
click at [682, 449] on button "OK" at bounding box center [681, 439] width 37 height 23
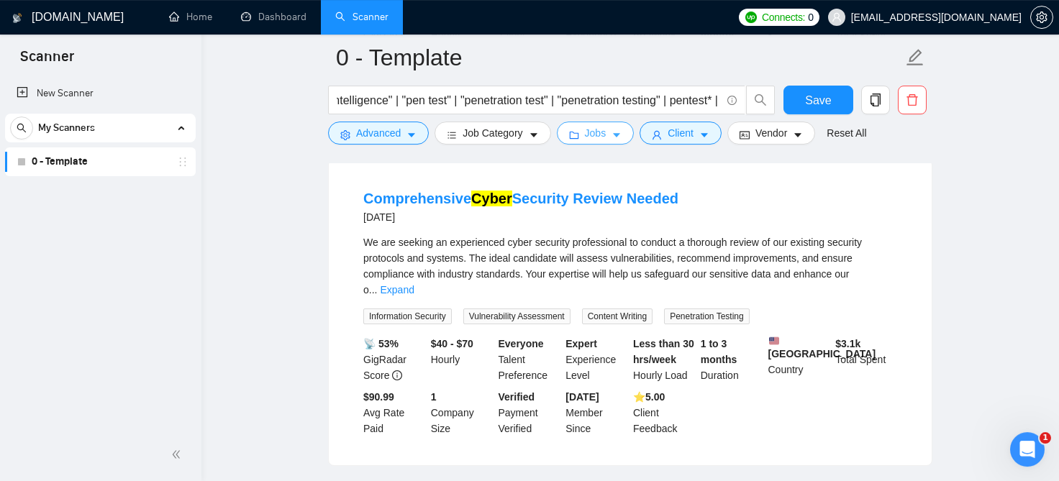
scroll to position [488, 0]
click at [465, 189] on link "Comprehensive Cyber Security Review Needed" at bounding box center [520, 197] width 315 height 16
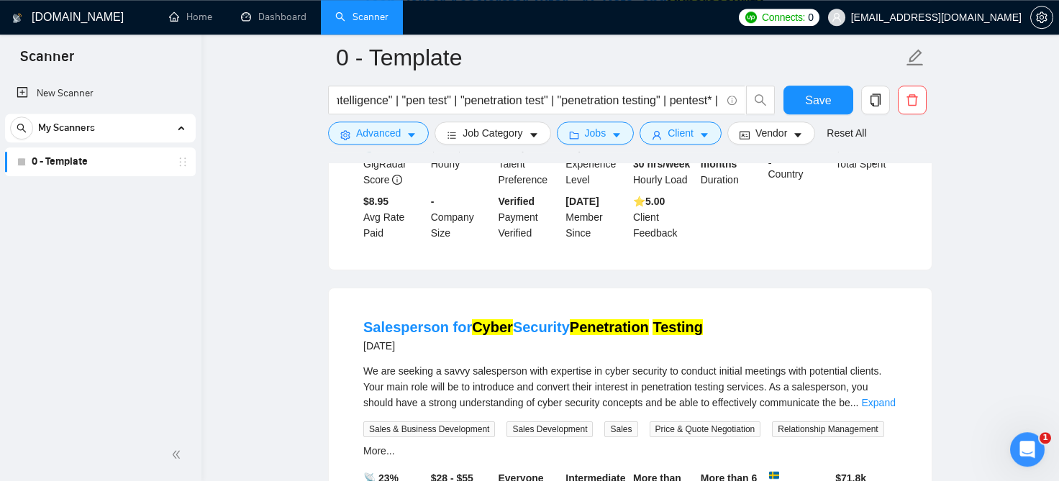
scroll to position [2996, 0]
click at [526, 320] on link "Salesperson for Cyber Security Penetration Testing" at bounding box center [533, 328] width 340 height 16
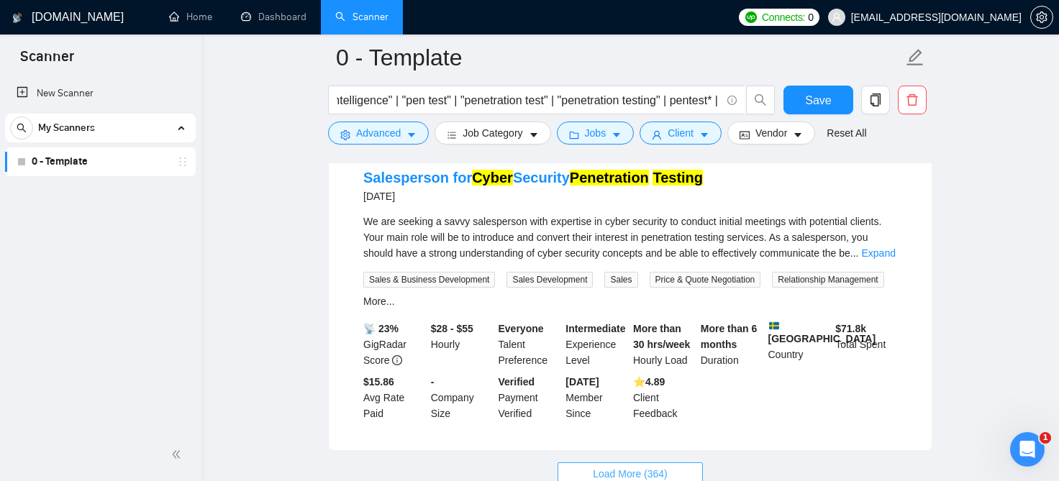
click at [649, 466] on span "Load More (364)" at bounding box center [630, 474] width 75 height 16
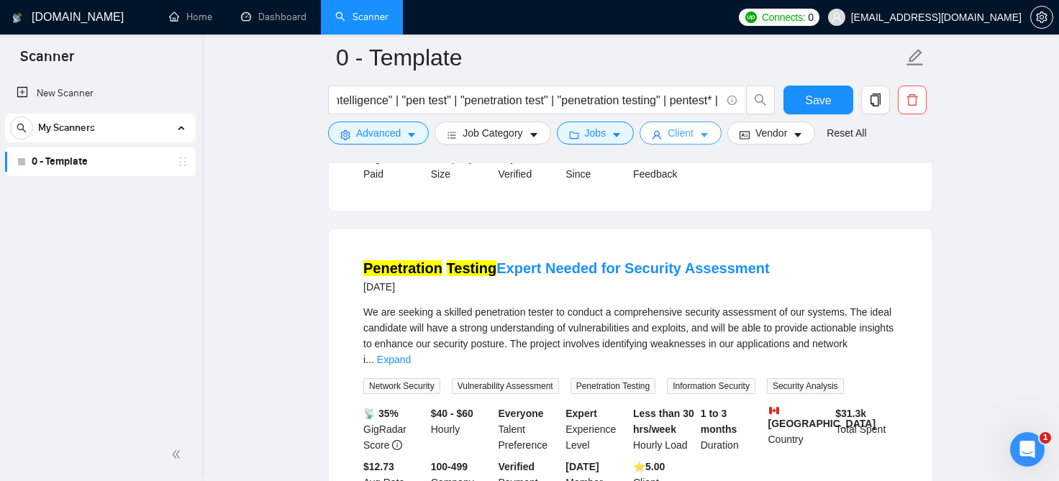
scroll to position [2385, 0]
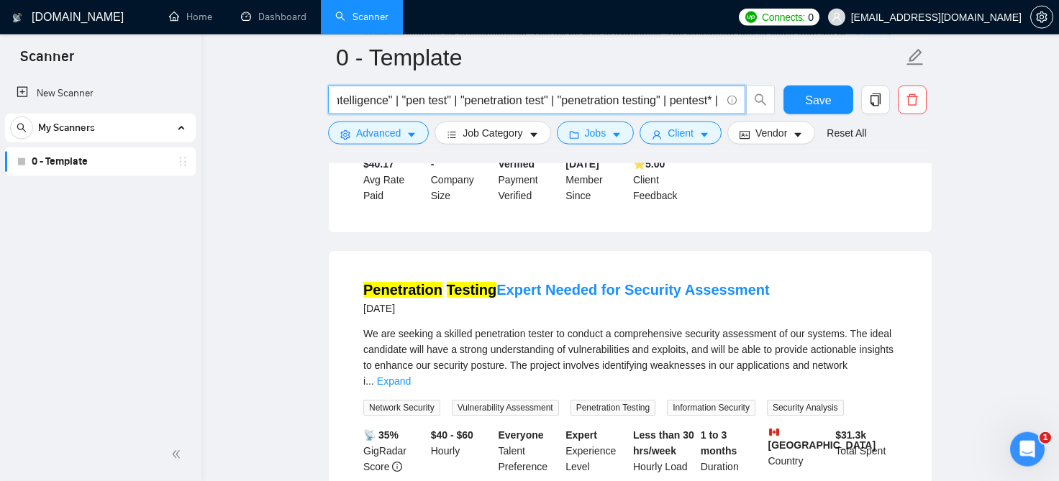
click at [399, 104] on input "(cyber | cyber* | "digital footprint" | "ethical hacker" | "ethical hacking" | …" at bounding box center [529, 100] width 384 height 18
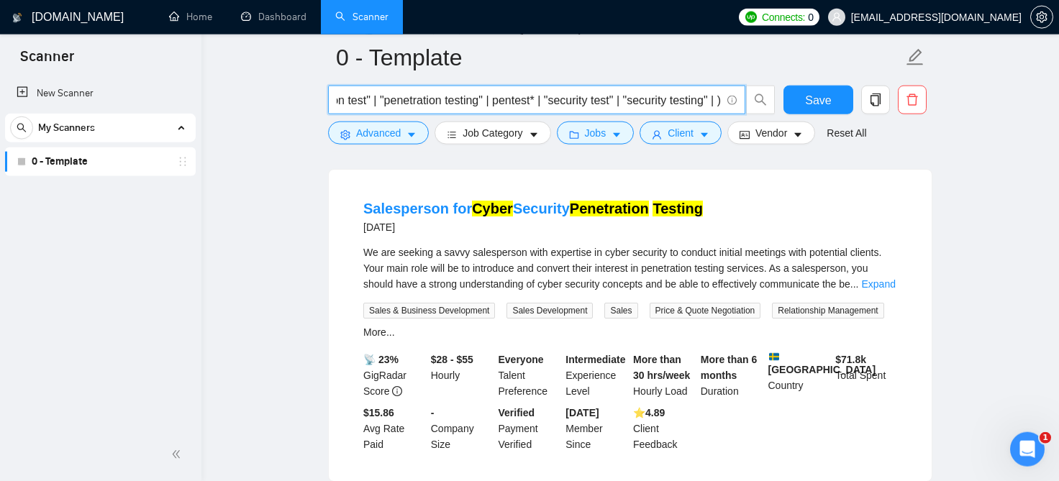
scroll to position [3146, 0]
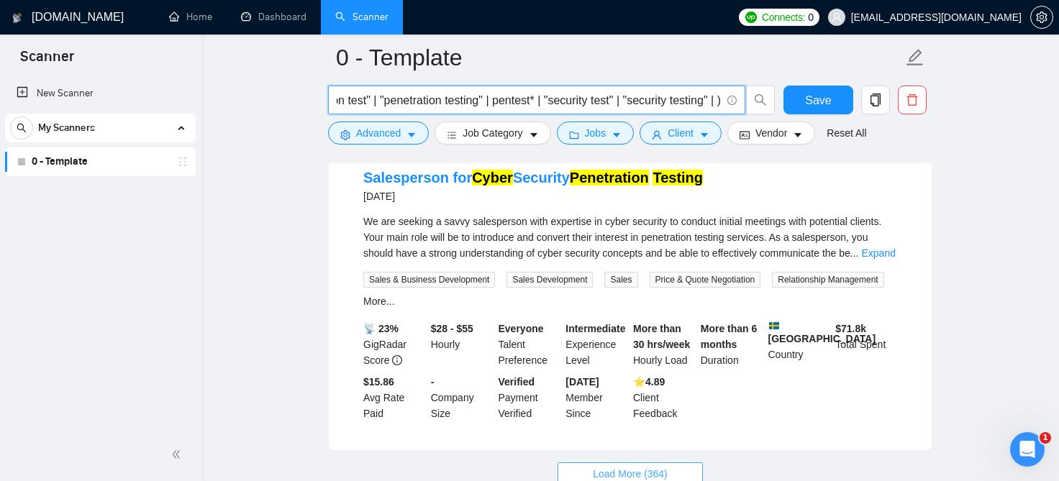
type input "(cyber | cyber* | "digital footprint" | "ethical hacker" | "ethical hacking" ||…"
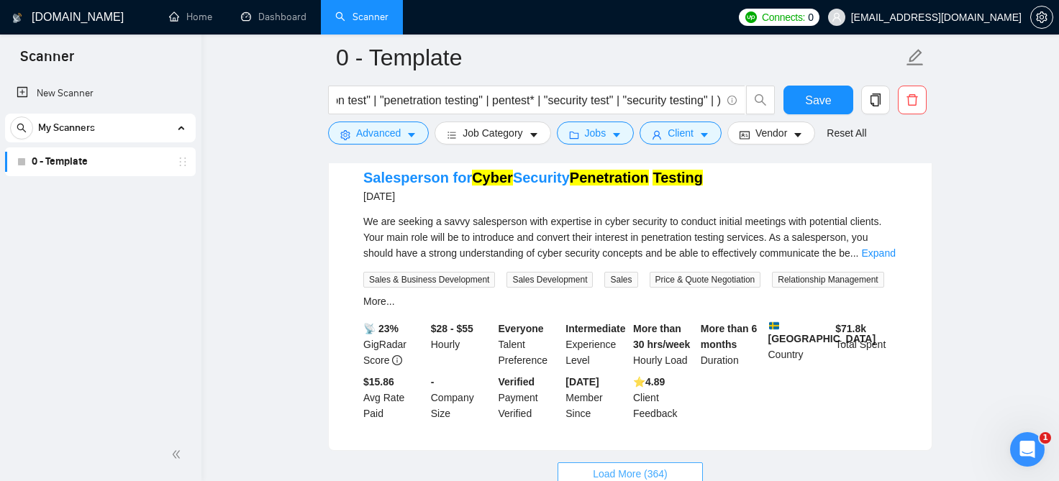
click at [662, 463] on button "Load More (364)" at bounding box center [630, 474] width 145 height 23
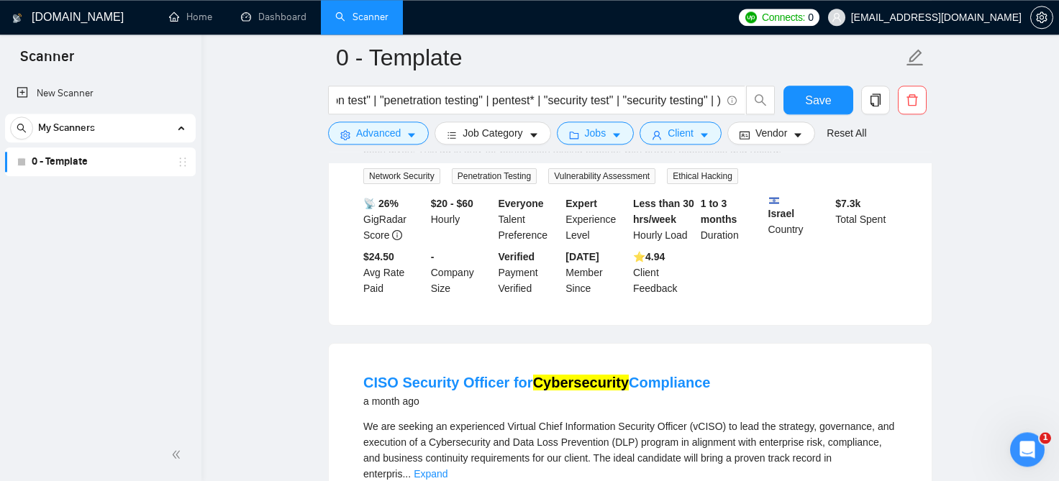
scroll to position [6275, 0]
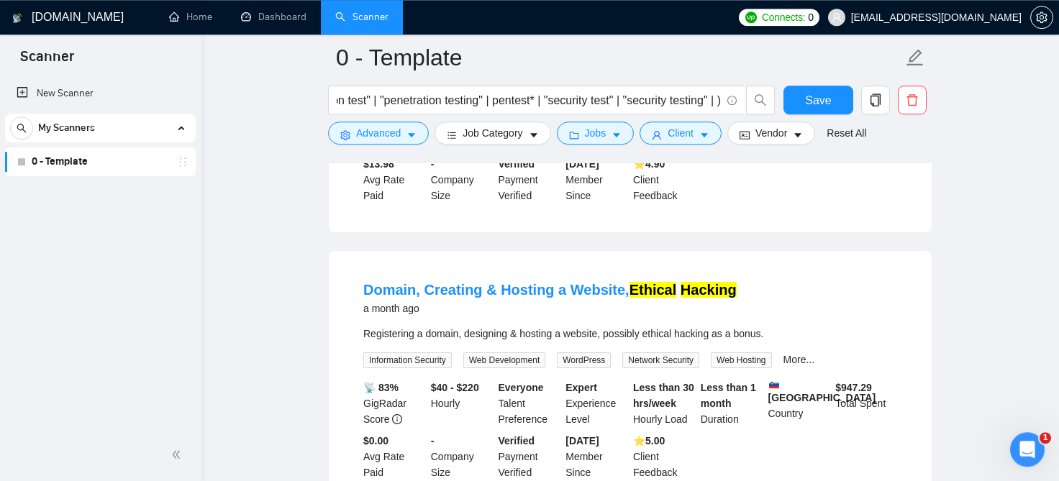
scroll to position [7251, 0]
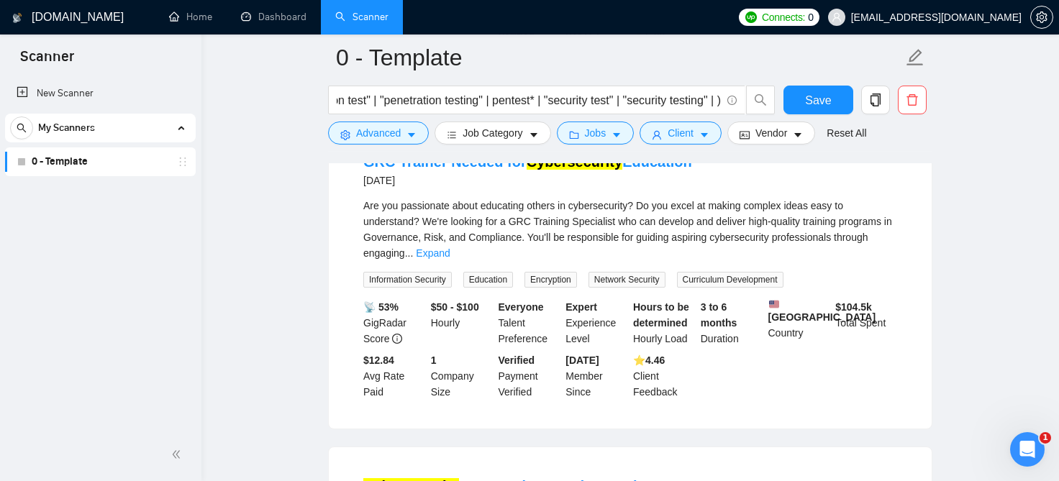
scroll to position [9434, 0]
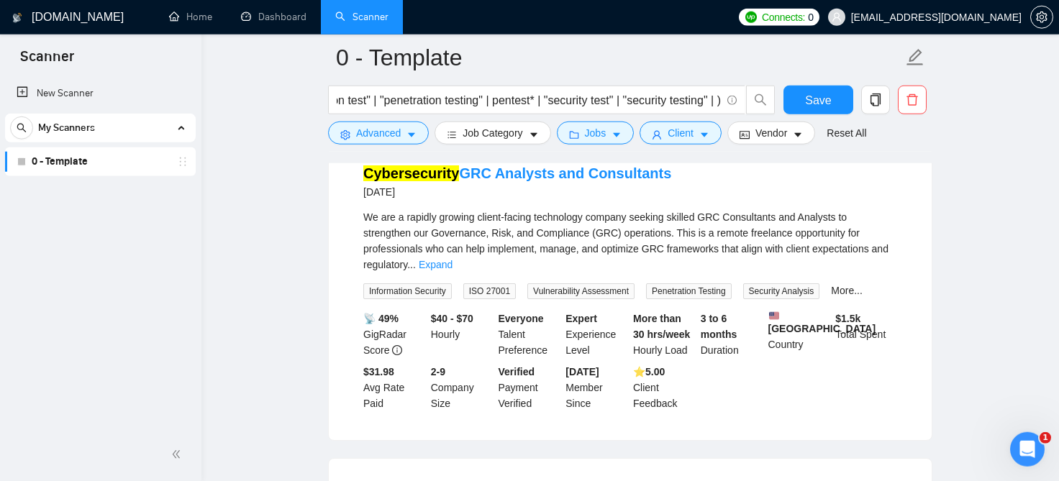
scroll to position [9643, 0]
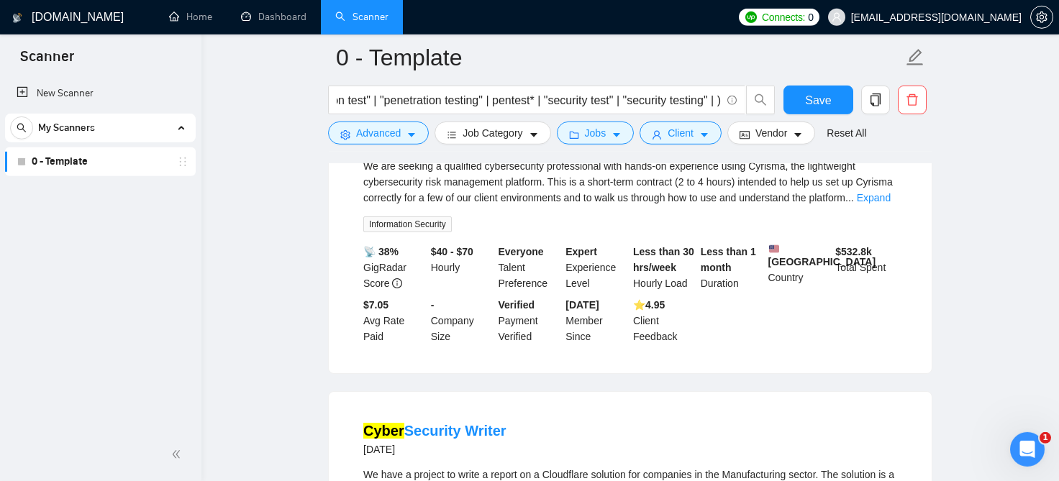
scroll to position [12621, 0]
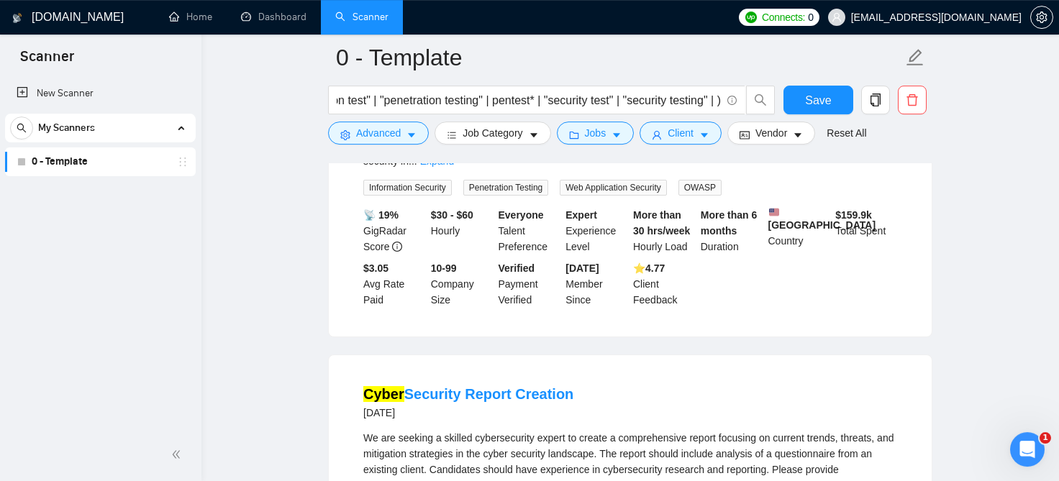
scroll to position [15787, 0]
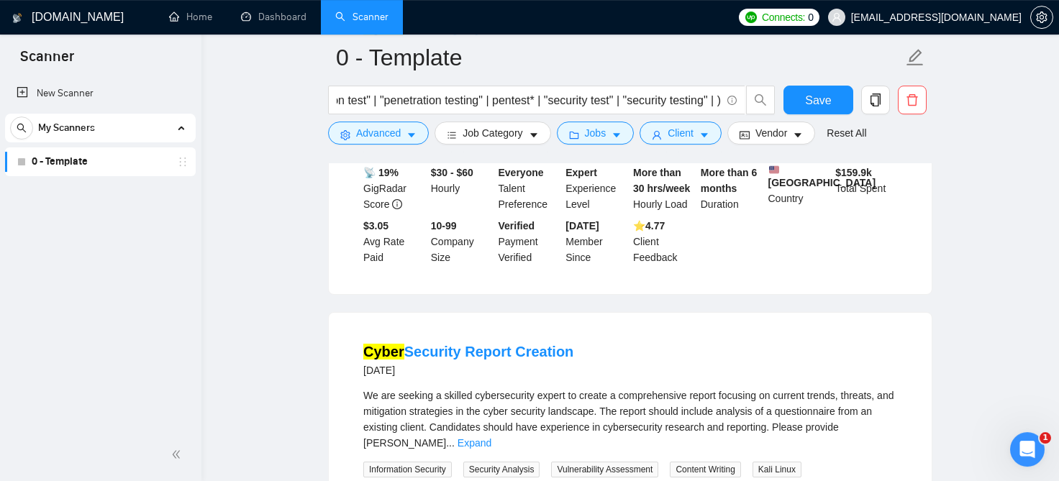
scroll to position [15661, 0]
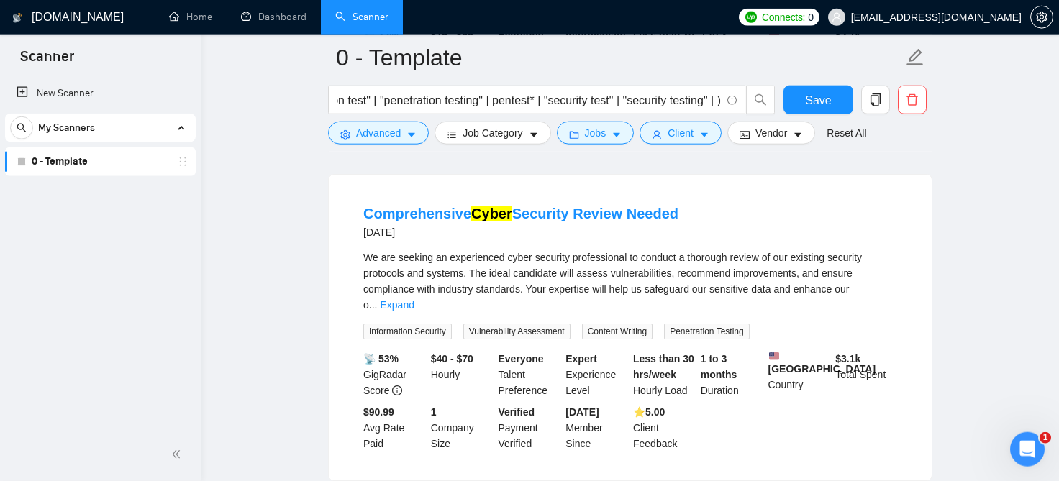
scroll to position [473, 0]
click at [591, 204] on link "Comprehensive Cyber Security Review Needed" at bounding box center [520, 212] width 315 height 16
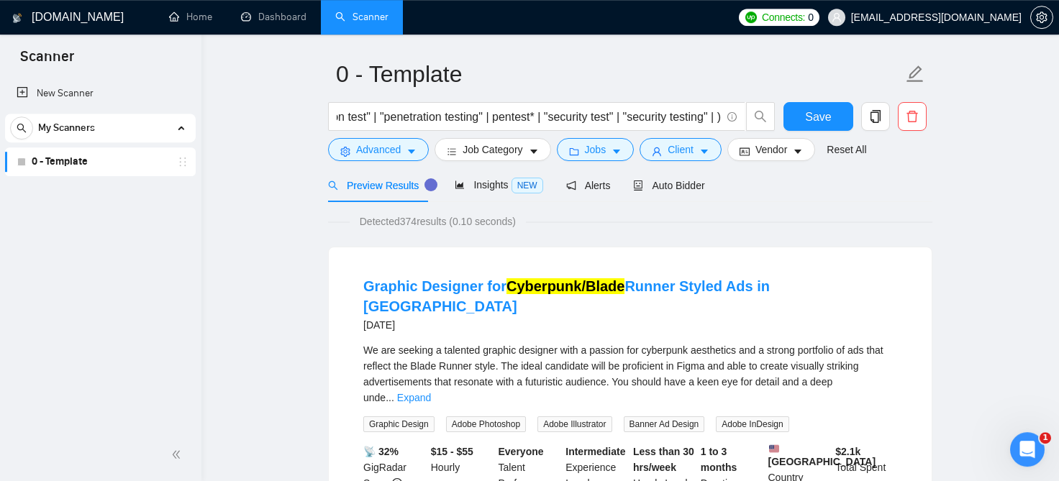
scroll to position [0, 481]
click at [853, 151] on link "Reset All" at bounding box center [847, 150] width 40 height 16
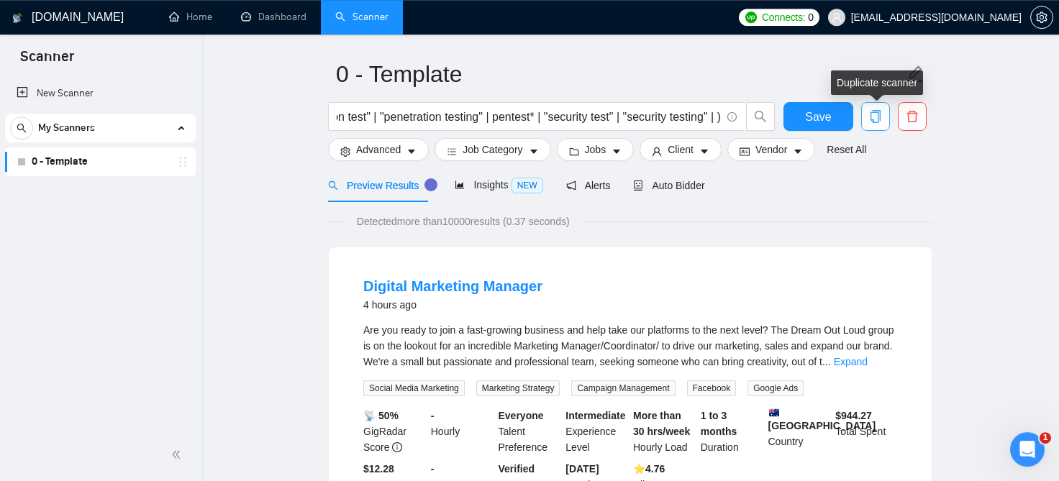
click at [876, 122] on icon "copy" at bounding box center [876, 116] width 10 height 13
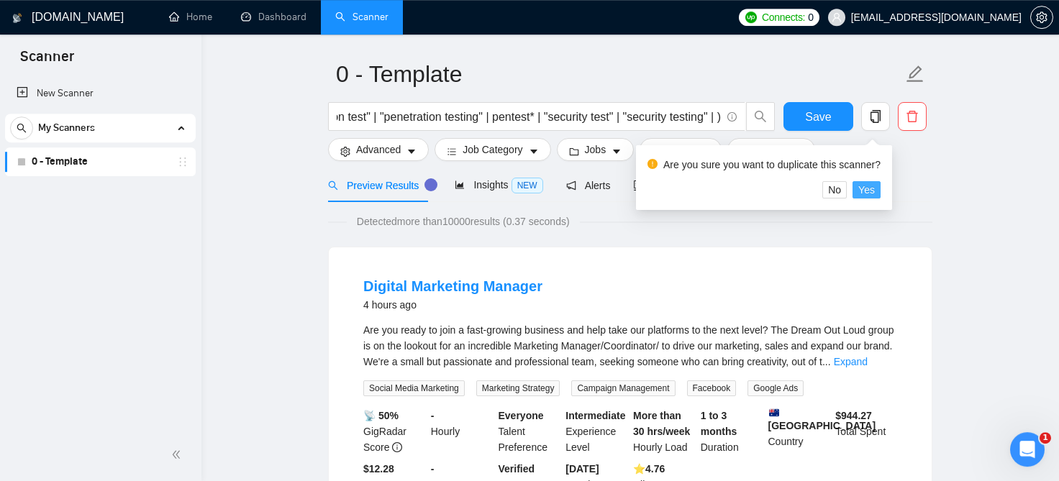
click at [872, 188] on span "Yes" at bounding box center [866, 190] width 17 height 16
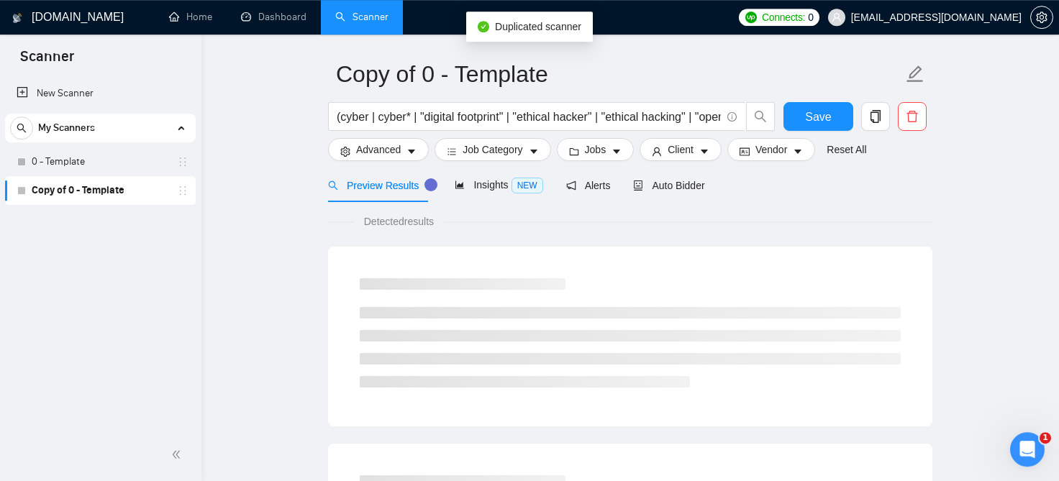
scroll to position [32, 0]
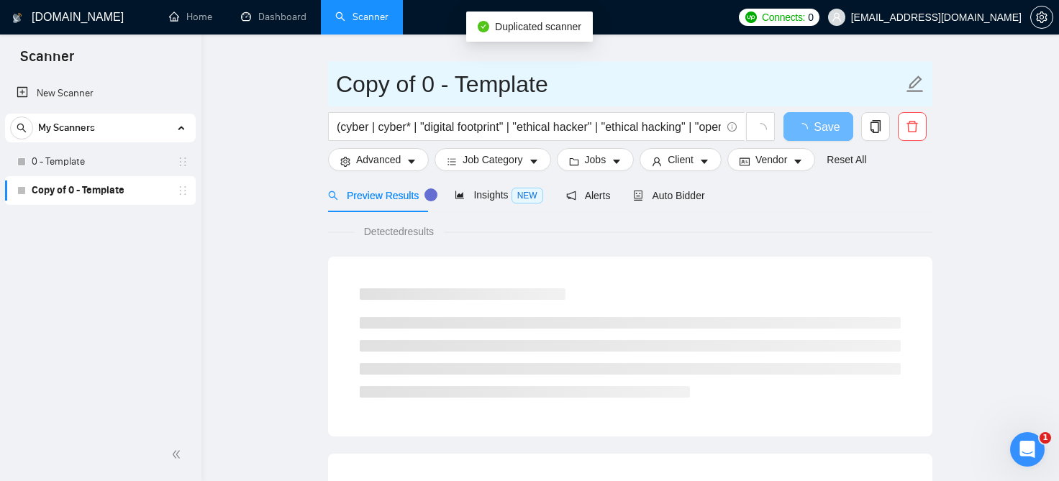
click at [432, 85] on input "Copy of 0 - Template" at bounding box center [619, 84] width 567 height 36
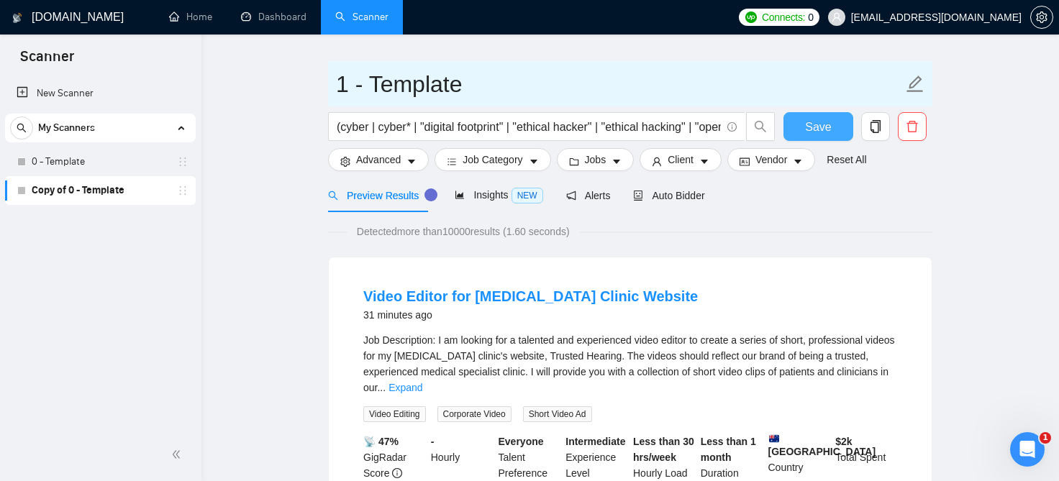
type input "1 - Template"
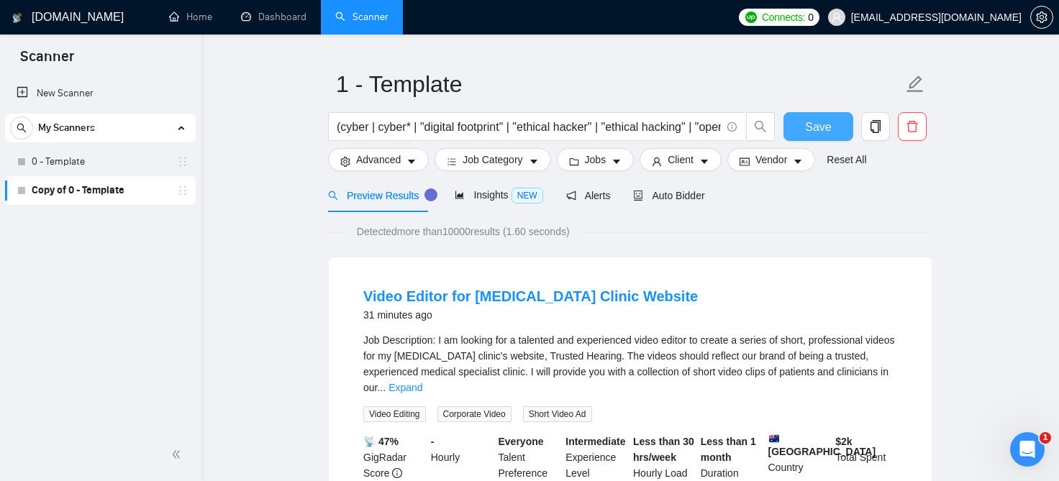
click at [796, 124] on button "Save" at bounding box center [818, 126] width 70 height 29
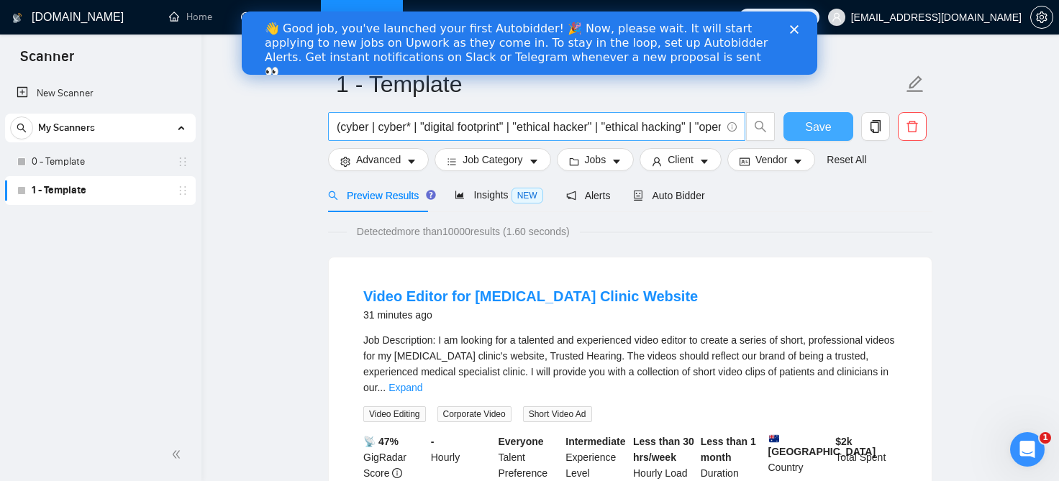
scroll to position [0, 0]
click at [634, 133] on input "(cyber | cyber* | "digital footprint" | "ethical hacker" | "ethical hacking" | …" at bounding box center [529, 127] width 384 height 18
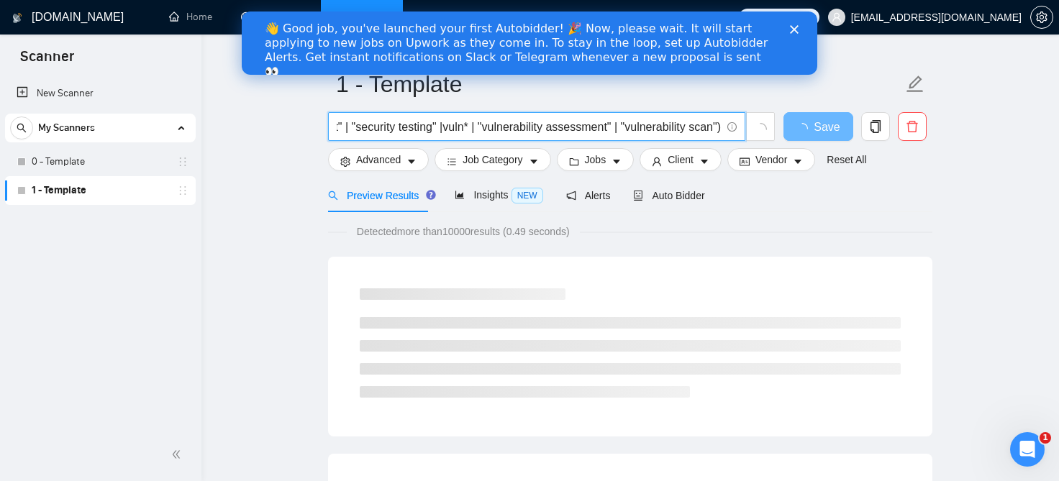
scroll to position [0, 973]
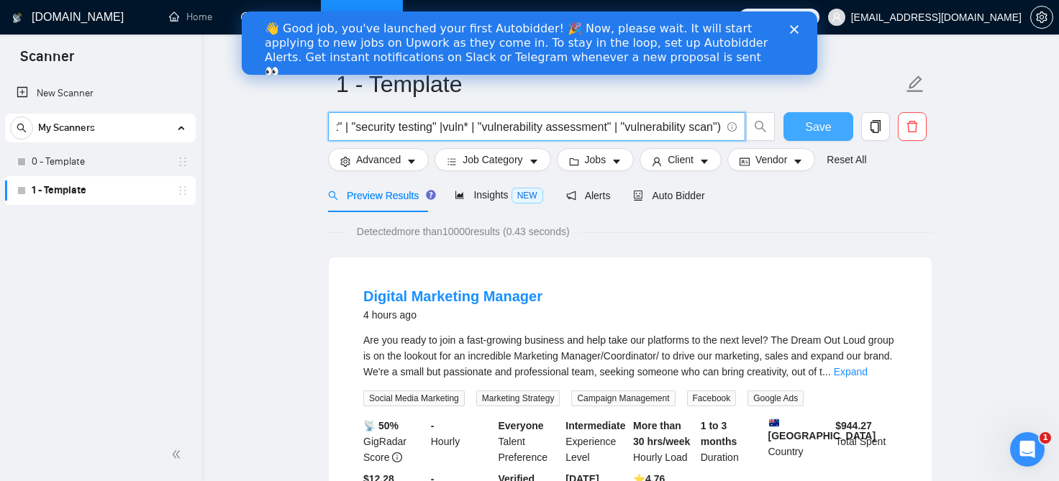
type input "(cyber | cyber* | "digital footprint" | "ethical hacker" | "ethical hacking" | …"
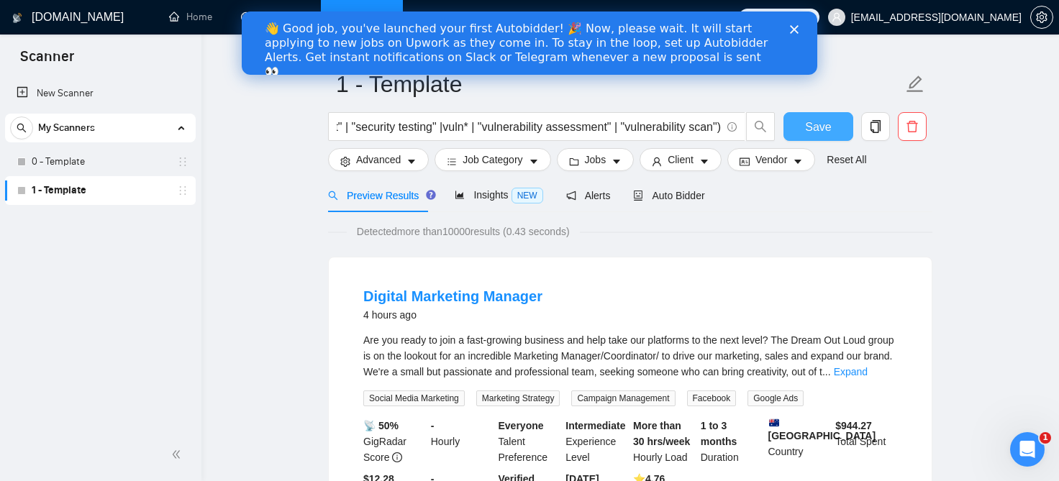
click at [817, 138] on button "Save" at bounding box center [818, 126] width 70 height 29
click at [792, 25] on div "Close" at bounding box center [797, 28] width 14 height 9
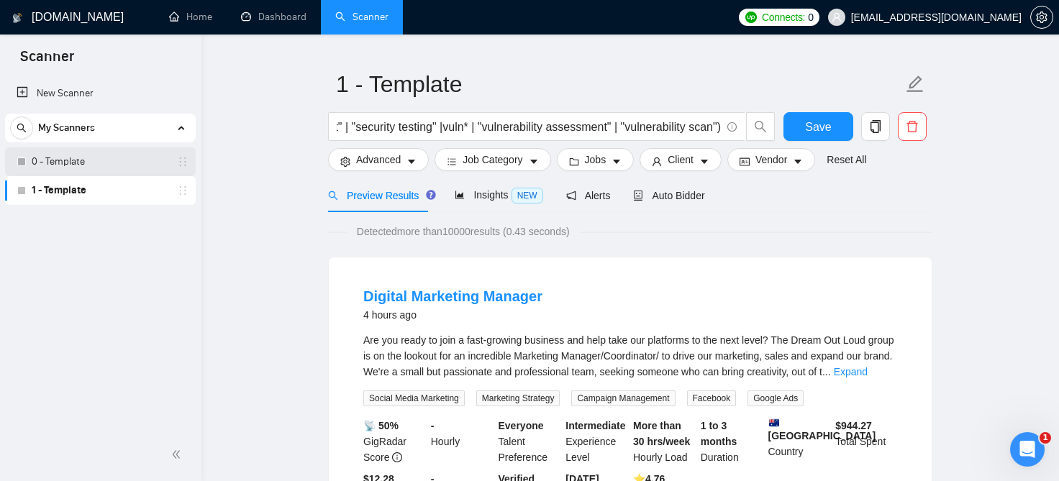
click at [58, 167] on link "0 - Template" at bounding box center [100, 161] width 137 height 29
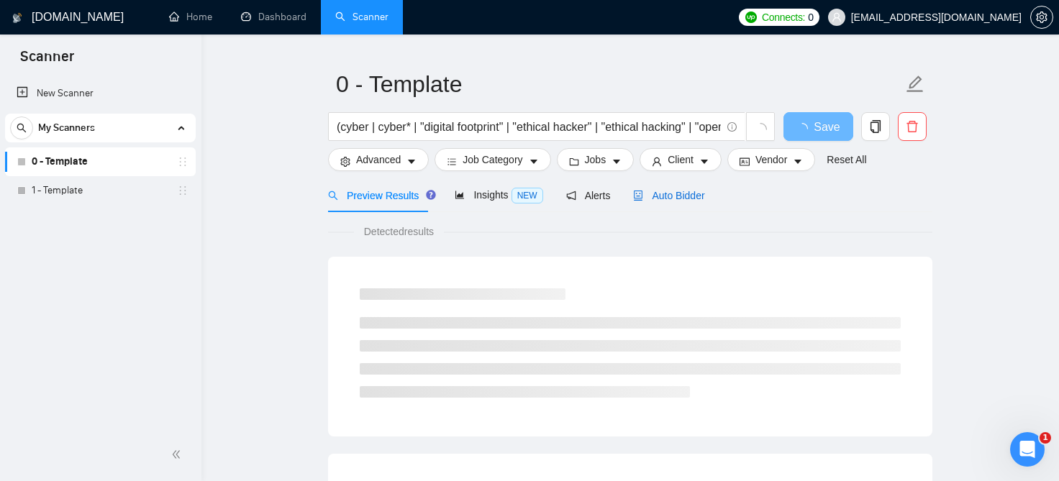
click at [671, 200] on span "Auto Bidder" at bounding box center [668, 196] width 71 height 12
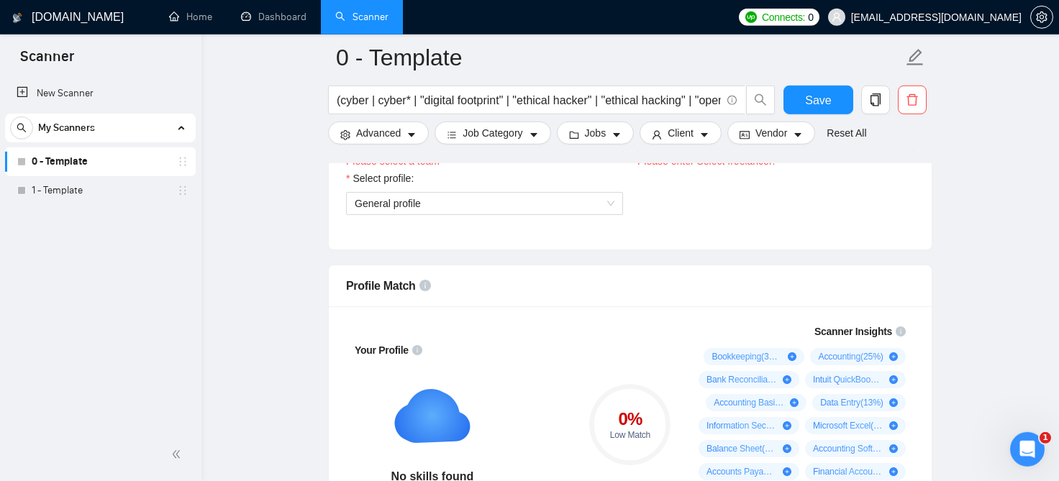
scroll to position [820, 0]
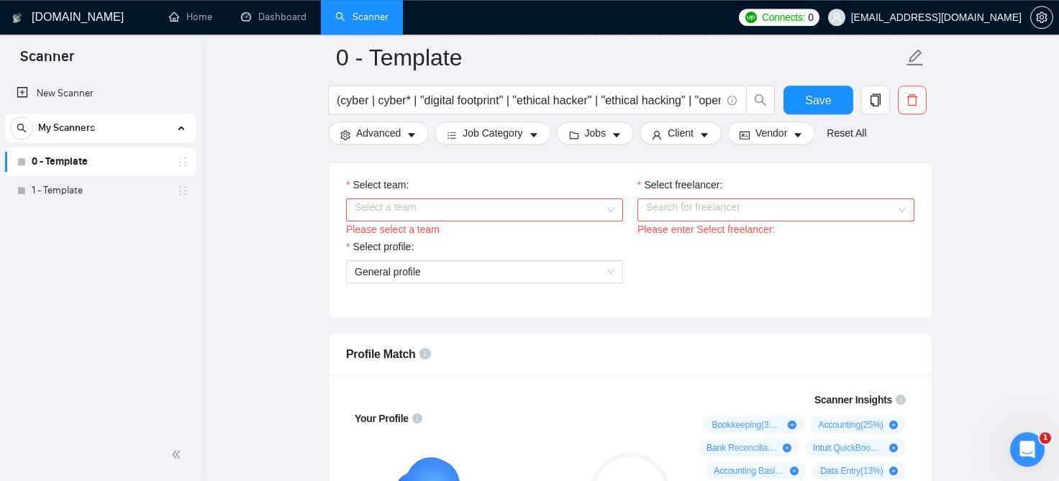
click at [463, 206] on input "Select team:" at bounding box center [480, 210] width 250 height 22
click at [673, 299] on div "Select team: Select a team Please select a team Select freelancer: Search for f…" at bounding box center [630, 239] width 603 height 158
click at [728, 217] on input "Select freelancer:" at bounding box center [771, 210] width 250 height 22
click at [555, 199] on input "Select team:" at bounding box center [480, 210] width 250 height 22
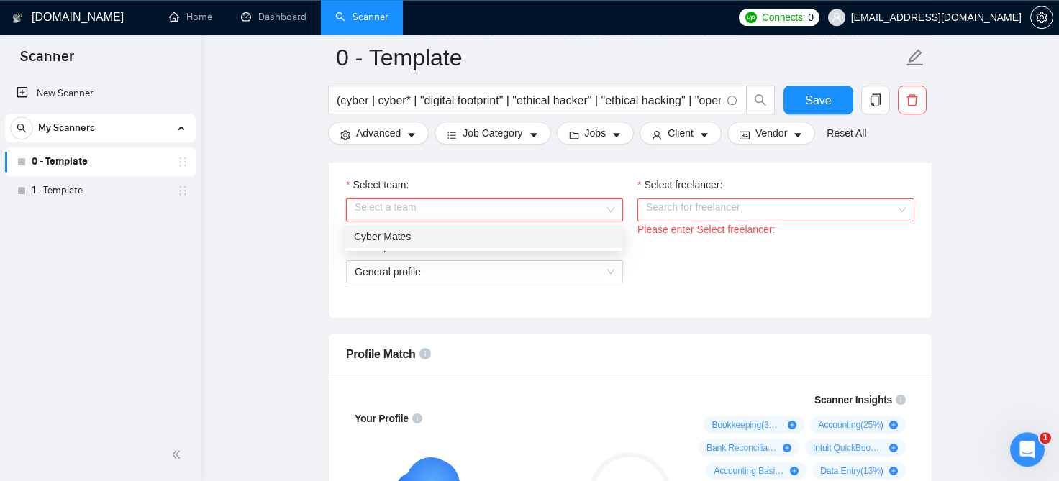
click at [513, 237] on div "Cyber Mates" at bounding box center [484, 237] width 260 height 16
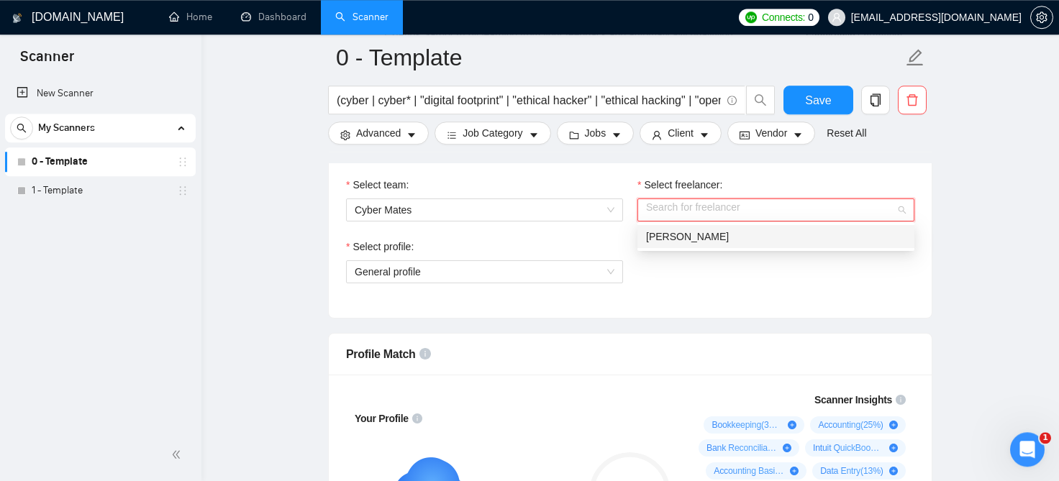
click at [714, 209] on input "Select freelancer:" at bounding box center [771, 210] width 250 height 22
click at [687, 302] on div "Select team: Cyber Mates Select freelancer: Search for freelancer Please enter …" at bounding box center [630, 239] width 603 height 158
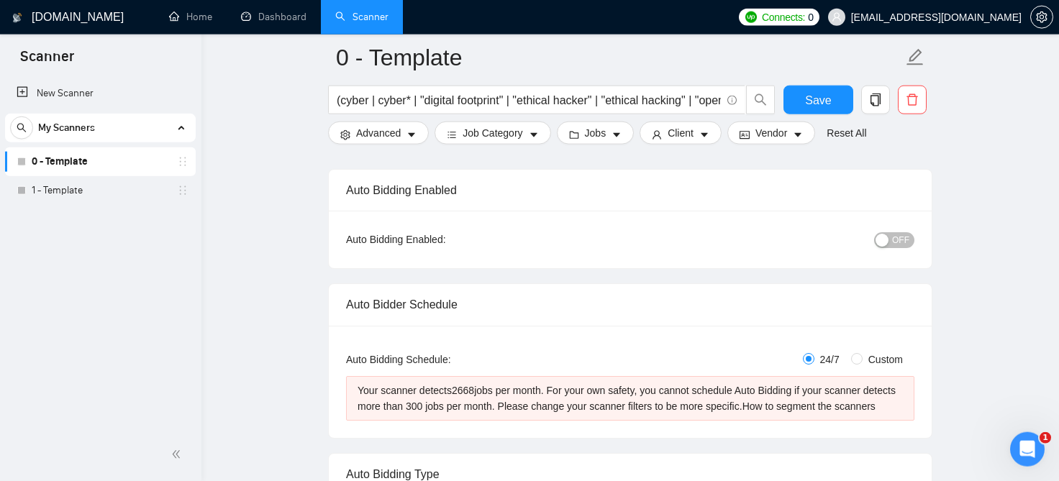
scroll to position [0, 0]
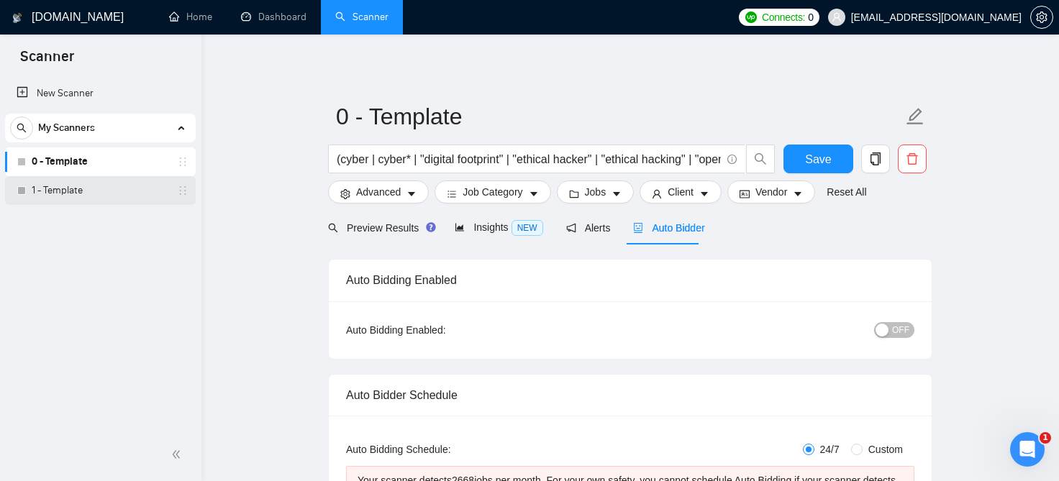
click at [84, 184] on link "1 - Template" at bounding box center [100, 190] width 137 height 29
click at [58, 181] on link "1 - Template" at bounding box center [100, 190] width 137 height 29
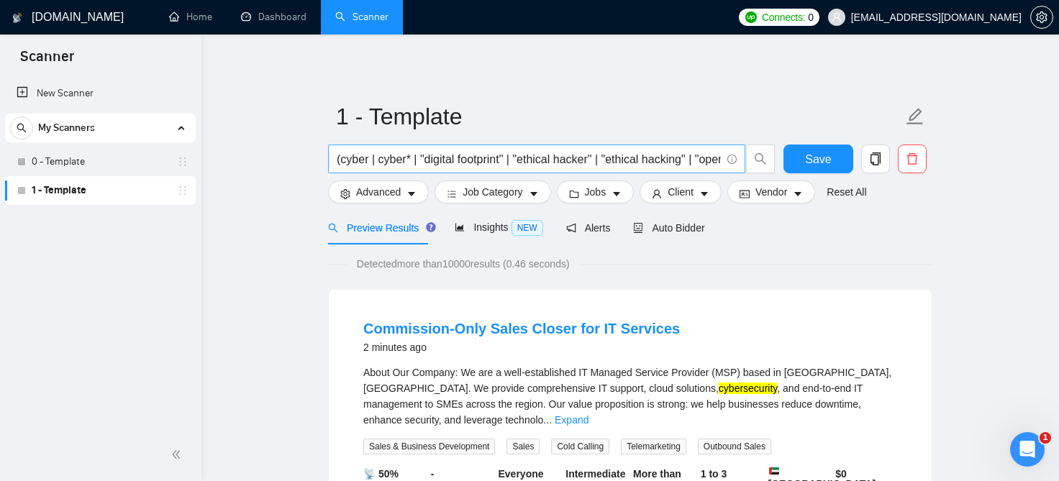
click at [509, 157] on input "(cyber | cyber* | "digital footprint" | "ethical hacker" | "ethical hacking" | …" at bounding box center [529, 159] width 384 height 18
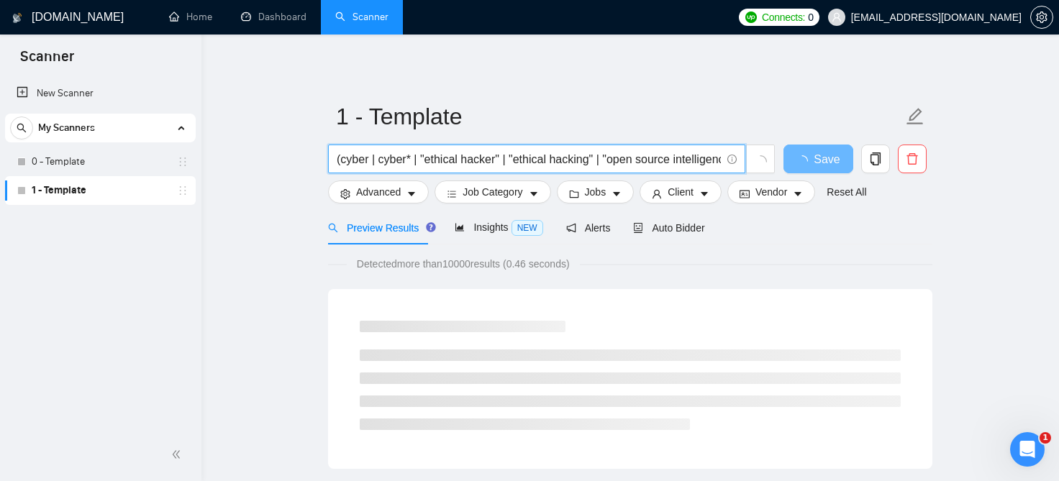
type input "(cyber | cyber* | "ethical hacker" | "ethical hacking" | "open source intellige…"
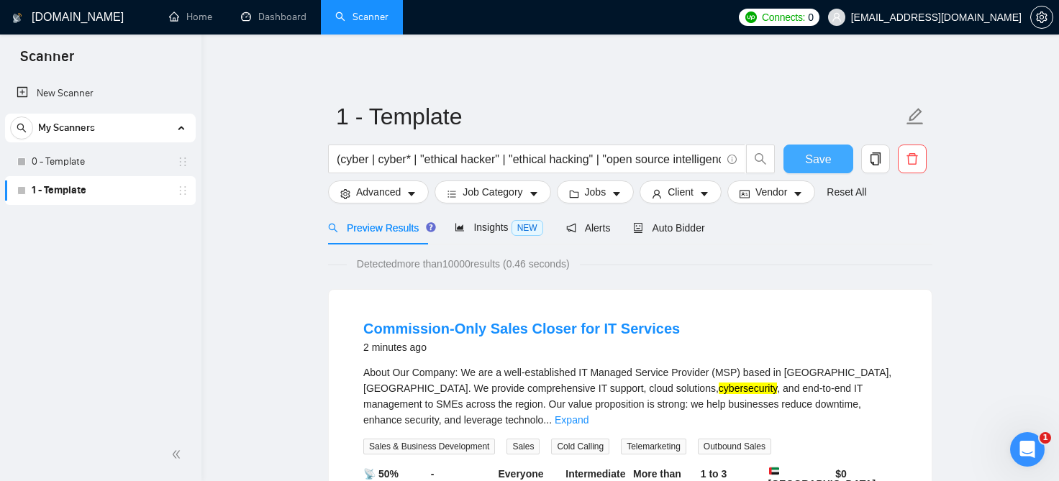
click at [796, 165] on button "Save" at bounding box center [818, 159] width 70 height 29
click at [77, 162] on link "0 - Template" at bounding box center [100, 161] width 137 height 29
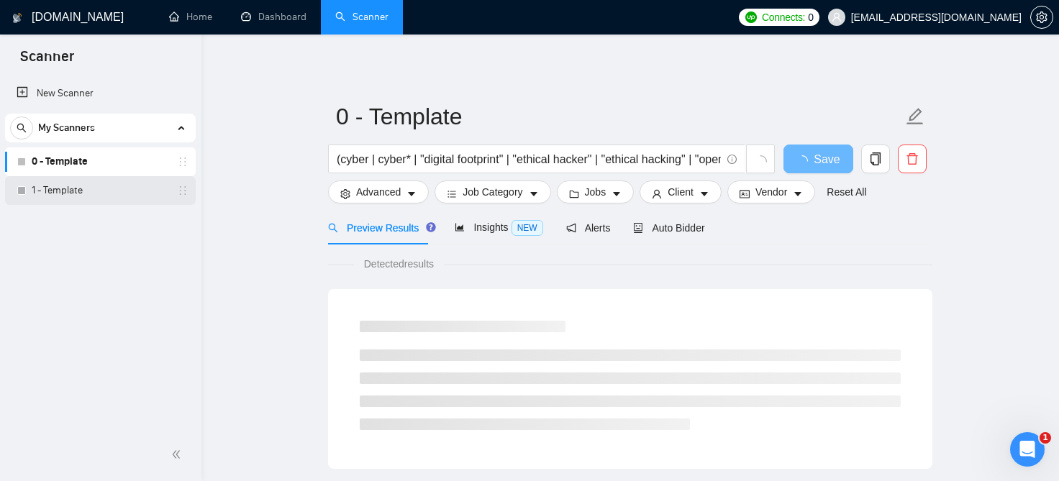
click at [78, 194] on link "1 - Template" at bounding box center [100, 190] width 137 height 29
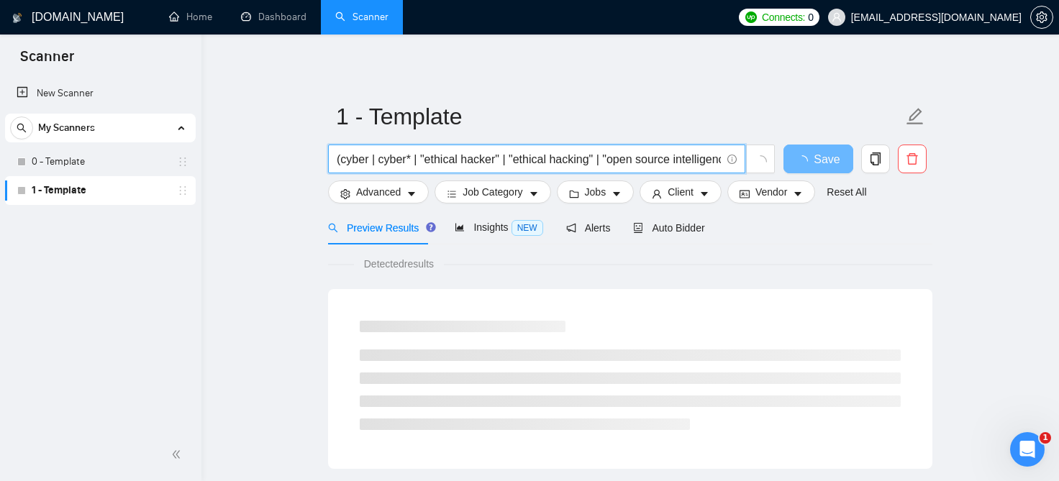
click at [719, 162] on input "(cyber | cyber* | "ethical hacker" | "ethical hacking" | "open source intellige…" at bounding box center [529, 159] width 384 height 18
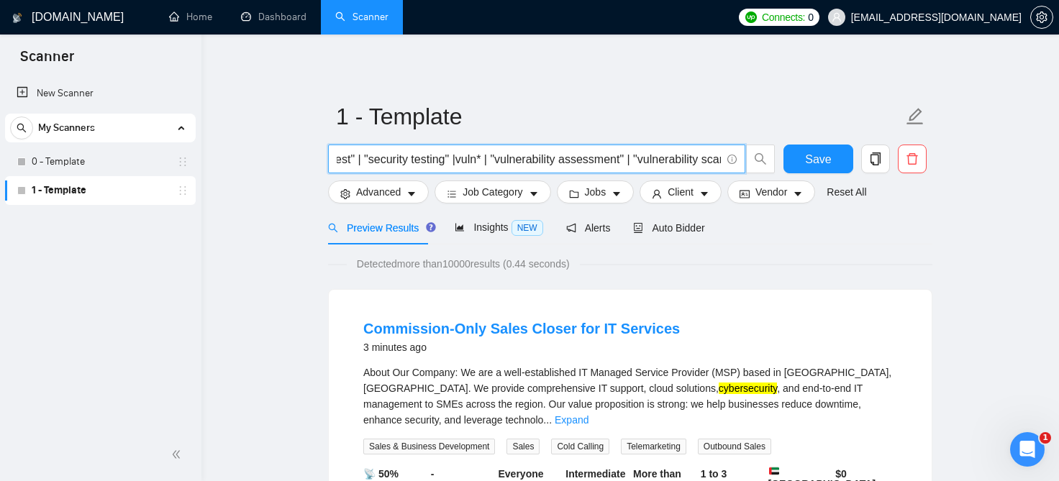
scroll to position [0, 732]
type input "(cyber | cyber* | "ethical hacker" | "ethical hacking" |"pen test" | "penetrati…"
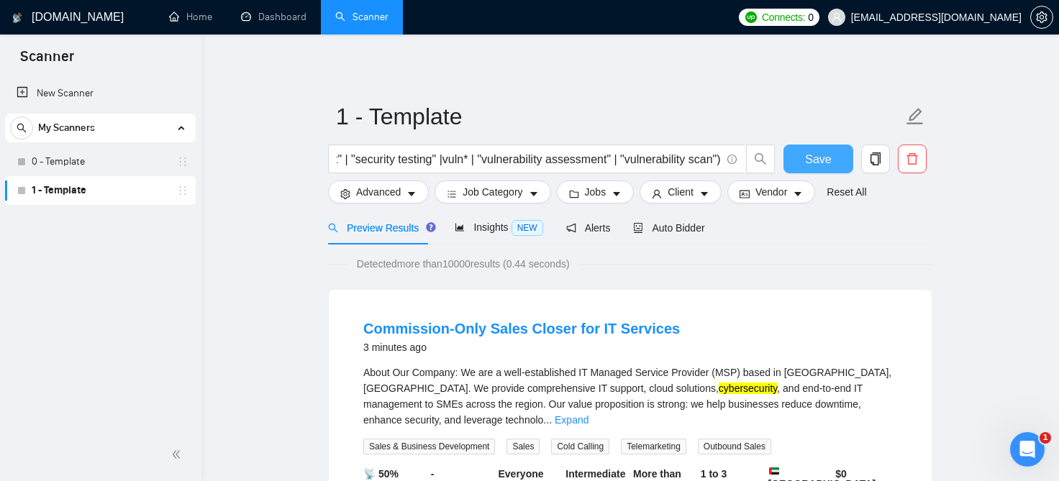
click at [817, 153] on span "Save" at bounding box center [818, 159] width 26 height 18
click at [409, 195] on icon "caret-down" at bounding box center [411, 195] width 7 height 4
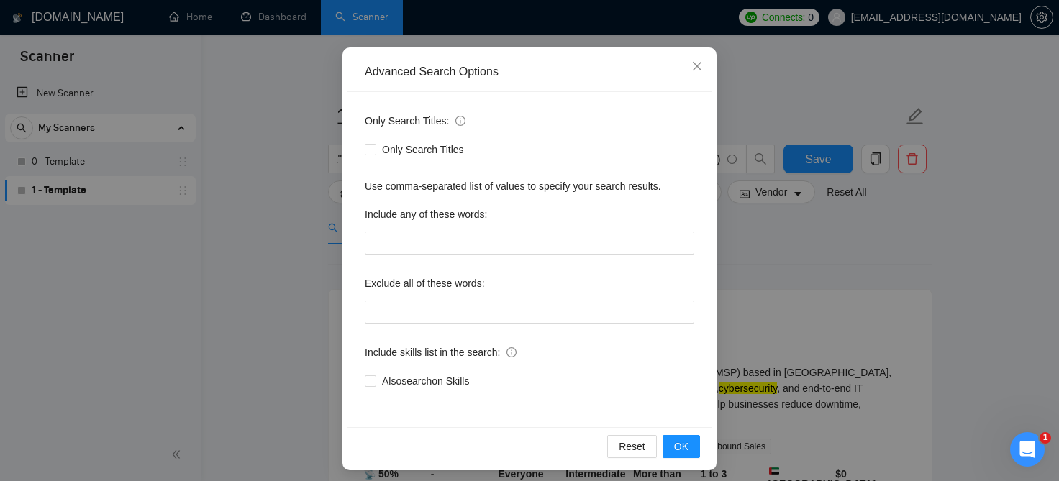
scroll to position [103, 0]
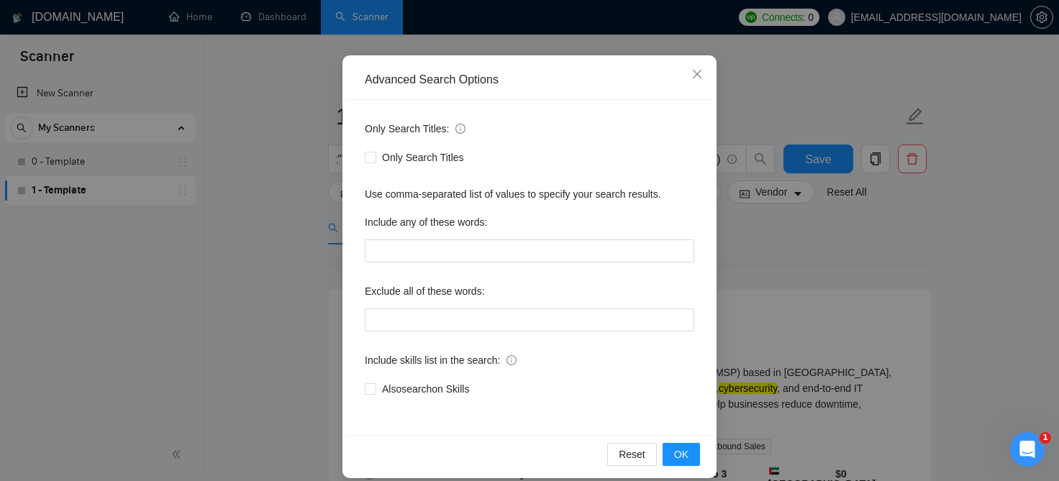
click at [774, 237] on div "Advanced Search Options Only Search Titles: Only Search Titles Use comma-separa…" at bounding box center [529, 240] width 1059 height 481
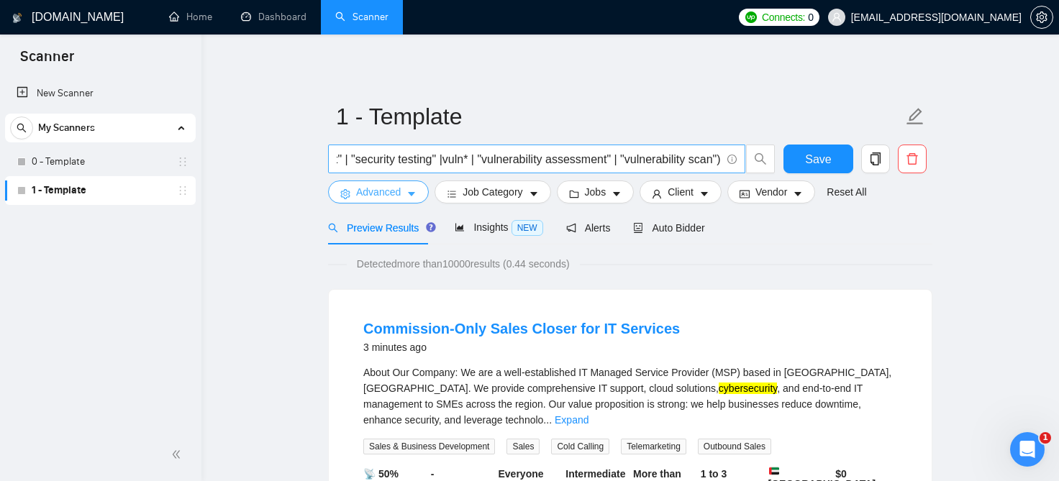
scroll to position [0, 0]
click at [590, 202] on button "Jobs" at bounding box center [596, 192] width 78 height 23
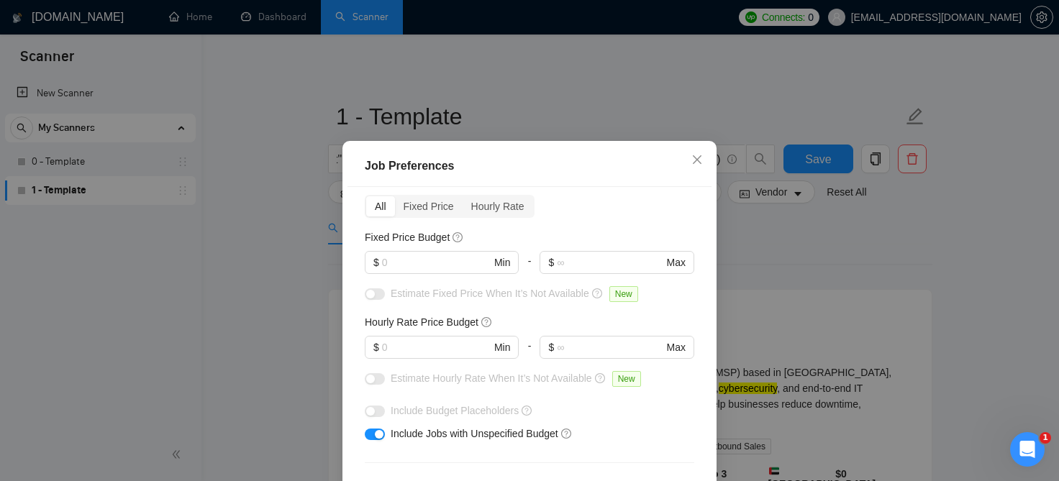
scroll to position [60, 0]
click at [514, 206] on div "Hourly Rate" at bounding box center [498, 206] width 71 height 20
click at [463, 196] on input "Hourly Rate" at bounding box center [463, 196] width 0 height 0
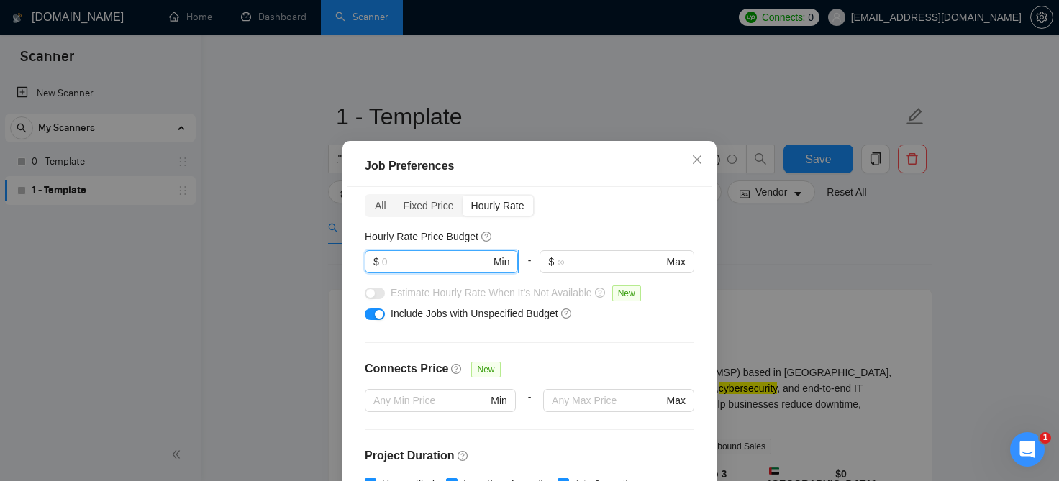
click at [458, 267] on input "text" at bounding box center [436, 262] width 109 height 16
click at [419, 265] on input "text" at bounding box center [436, 262] width 109 height 16
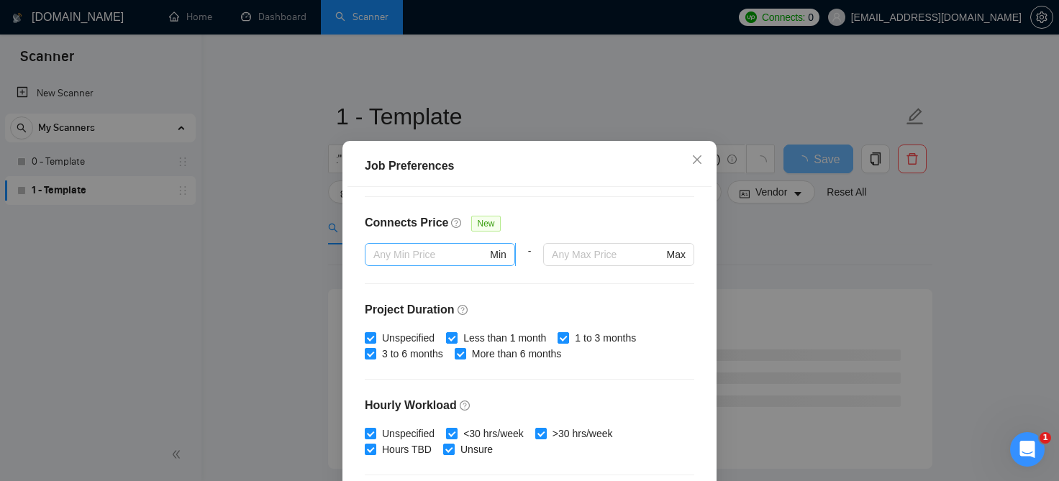
type input "40"
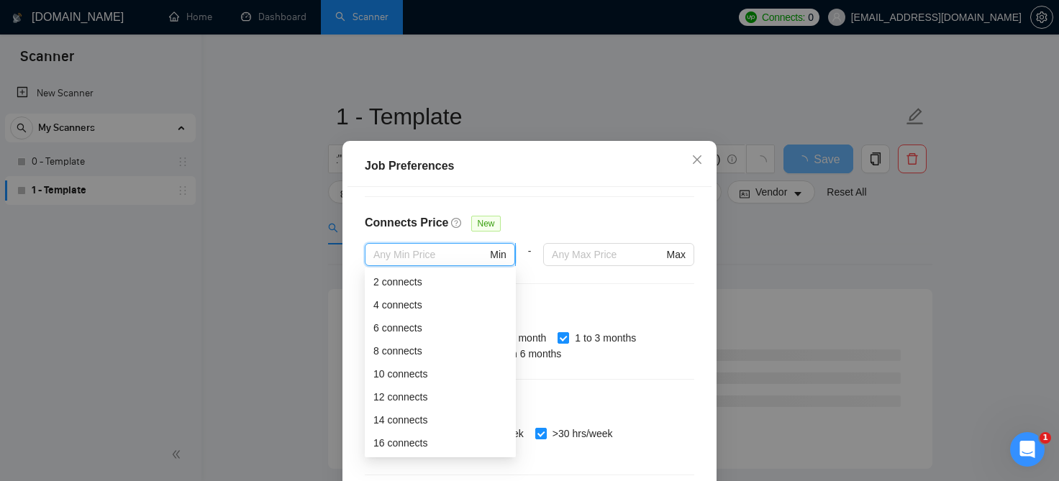
click at [472, 257] on input "text" at bounding box center [430, 255] width 114 height 16
click at [552, 236] on div "Connects Price New" at bounding box center [530, 228] width 330 height 29
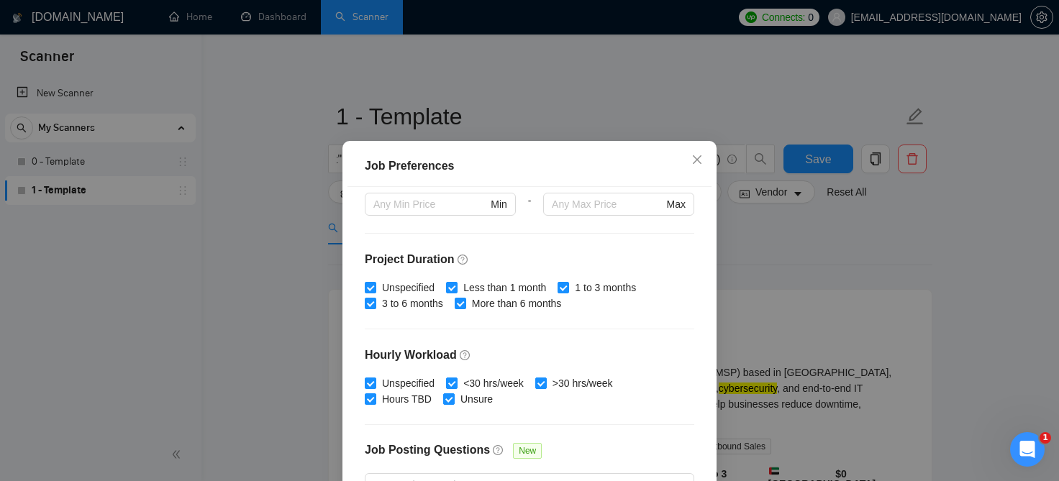
scroll to position [260, 0]
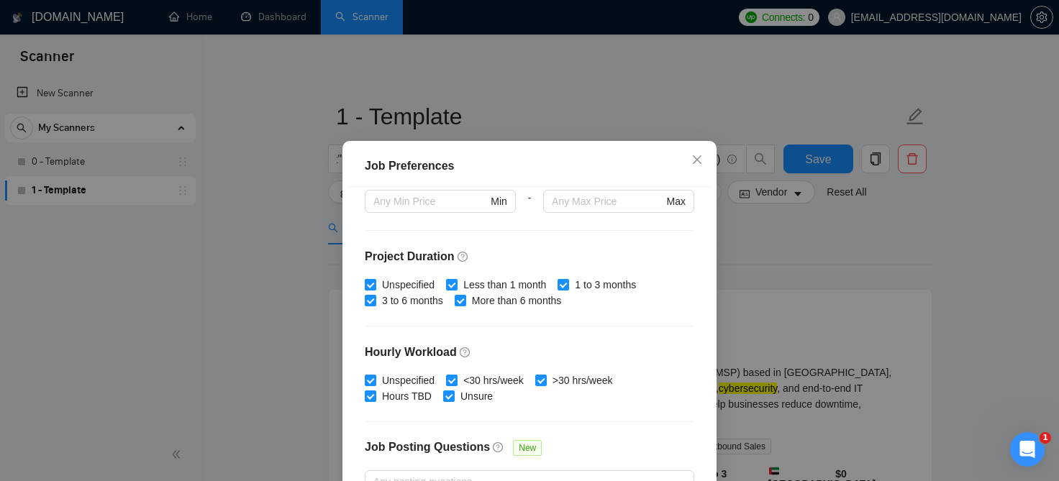
click at [368, 290] on span at bounding box center [371, 285] width 12 height 12
click at [368, 289] on input "Unspecified" at bounding box center [370, 284] width 10 height 10
checkbox input "false"
click at [461, 303] on input "More than 6 months" at bounding box center [460, 300] width 10 height 10
checkbox input "false"
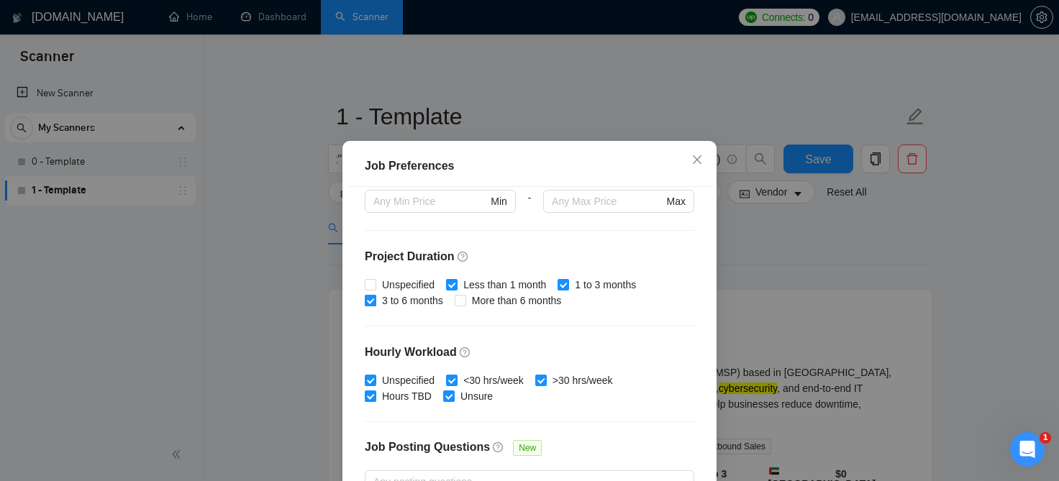
click at [370, 301] on input "3 to 6 months" at bounding box center [370, 300] width 10 height 10
checkbox input "false"
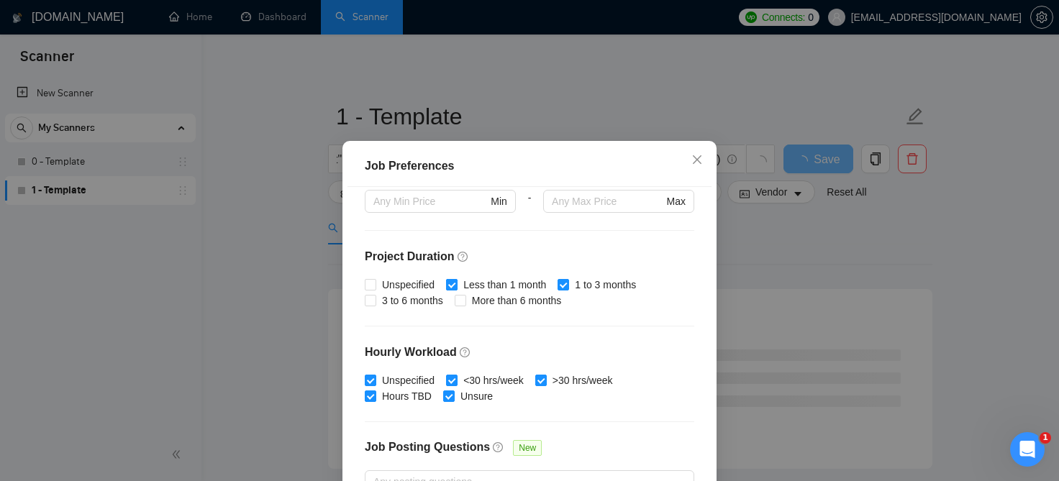
click at [450, 284] on input "Less than 1 month" at bounding box center [451, 284] width 10 height 10
checkbox input "false"
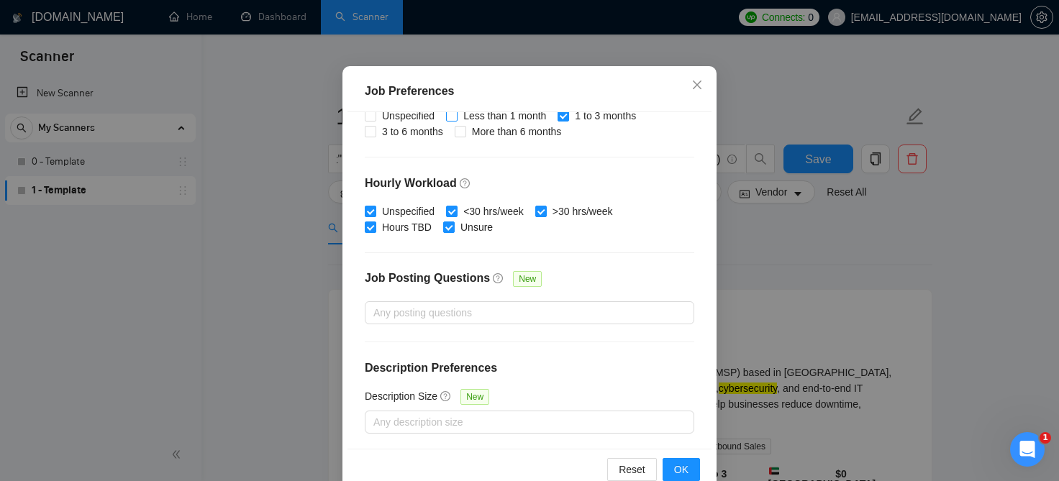
scroll to position [76, 0]
click at [489, 315] on div at bounding box center [522, 312] width 308 height 17
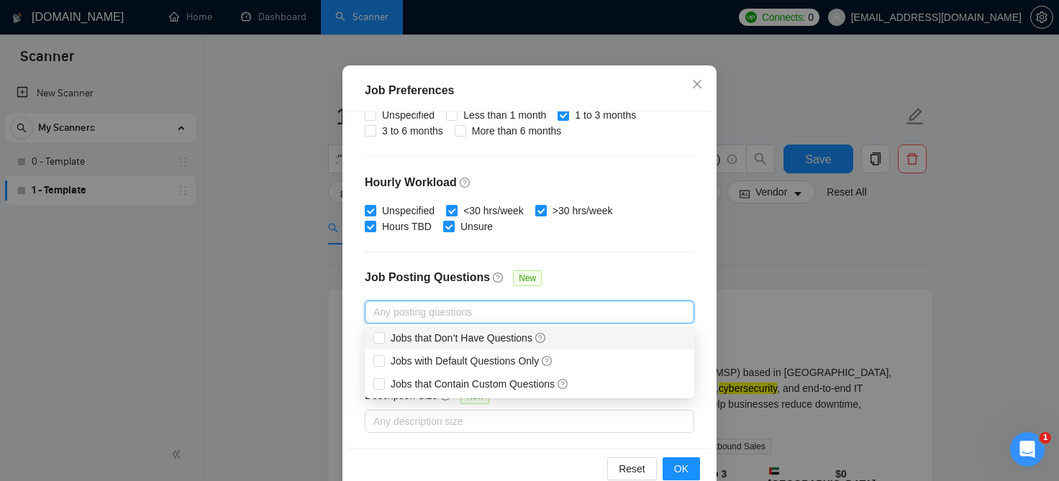
click at [561, 243] on div "Budget Project Type All Fixed Price Hourly Rate Fixed Price Budget $ Min - $ Ma…" at bounding box center [530, 280] width 364 height 337
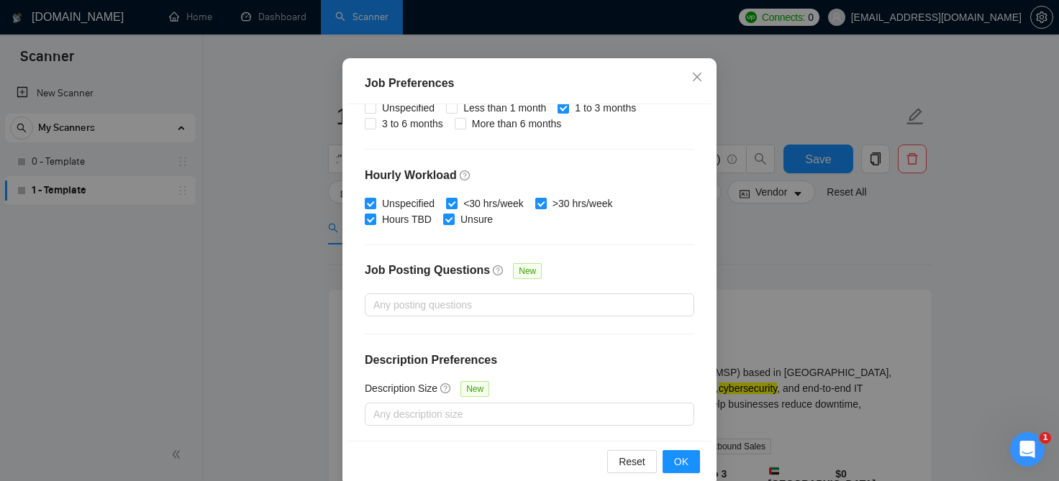
scroll to position [105, 0]
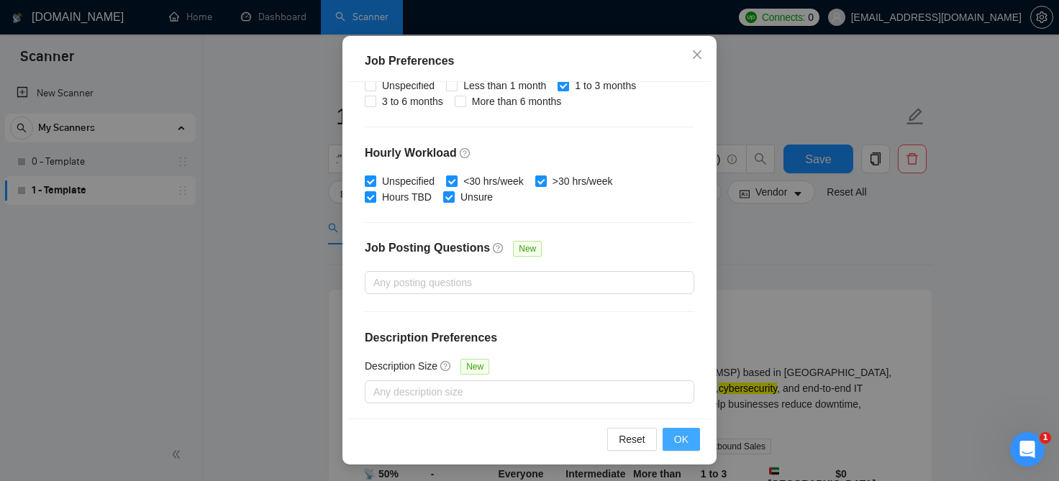
click at [687, 442] on span "OK" at bounding box center [681, 440] width 14 height 16
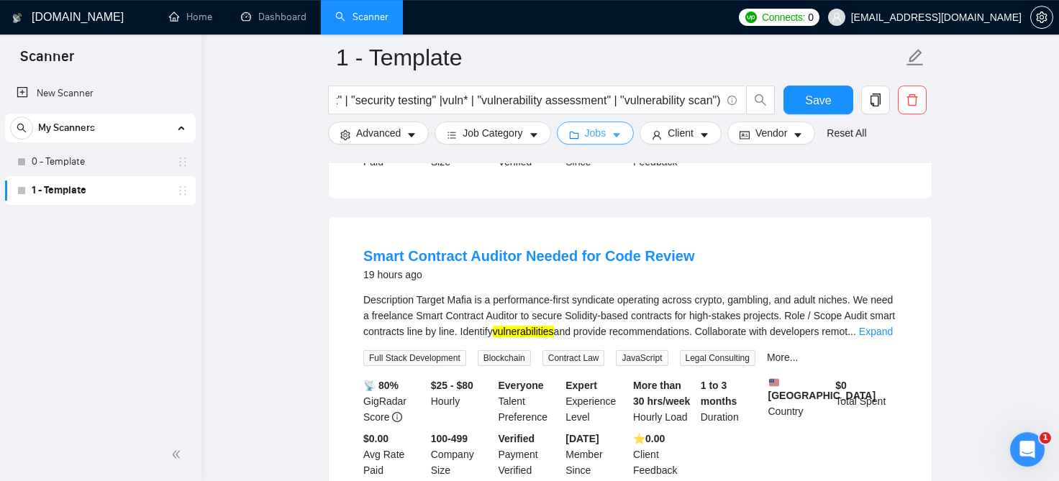
scroll to position [1365, 0]
click at [629, 250] on link "Smart Contract Auditor Needed for Code Review" at bounding box center [528, 258] width 331 height 16
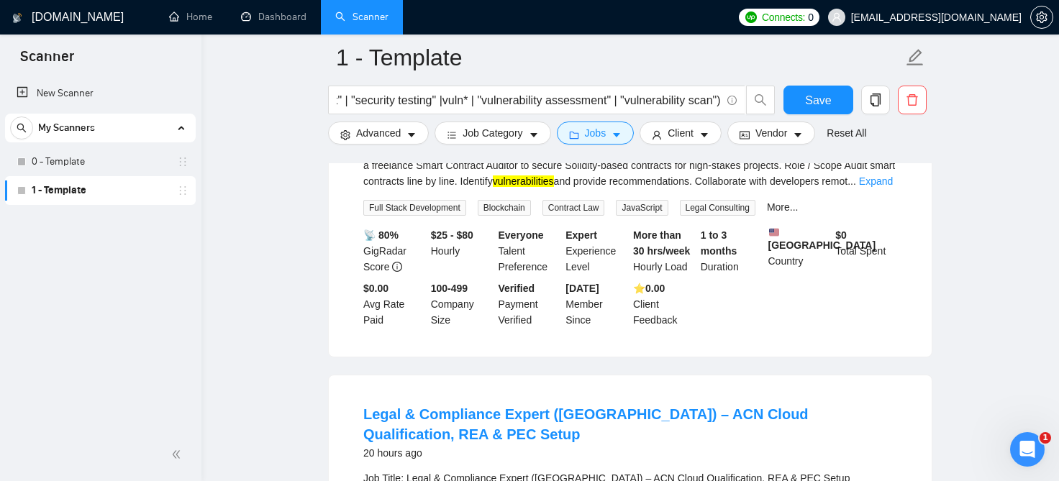
scroll to position [1517, 0]
click at [968, 157] on main "1 - Template (cyber | cyber* | "ethical hacker" | "ethical hacking" |"pen test"…" at bounding box center [630, 297] width 812 height 3514
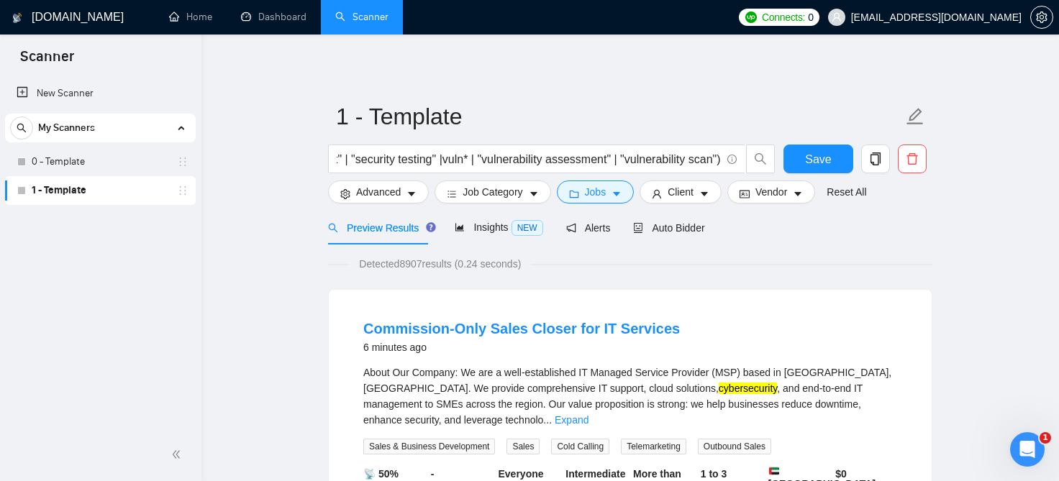
scroll to position [0, 732]
click at [513, 191] on span "Job Category" at bounding box center [493, 192] width 60 height 16
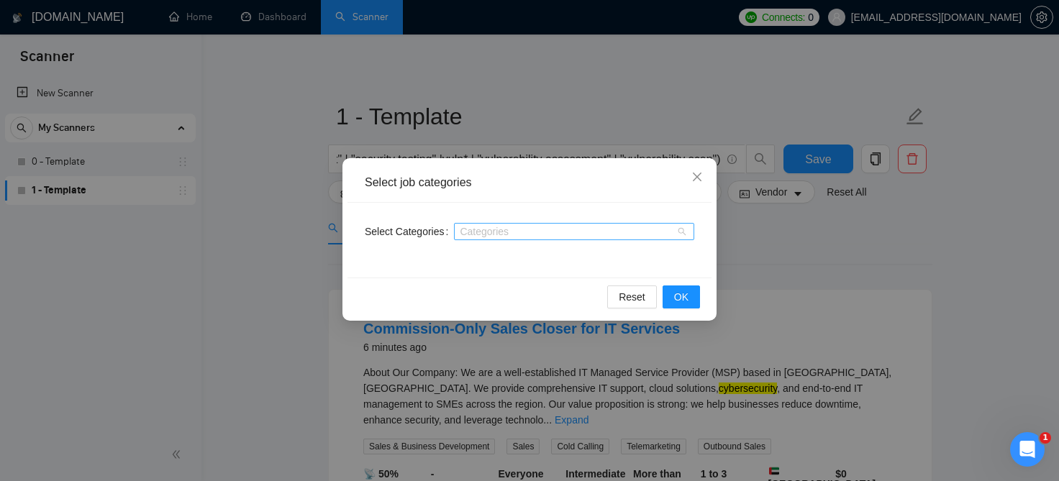
click at [495, 237] on div at bounding box center [567, 232] width 219 height 12
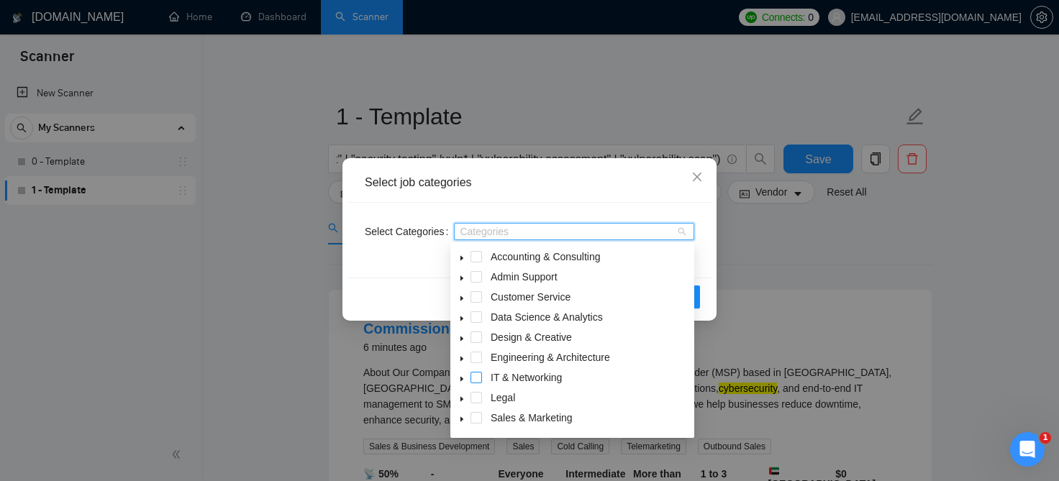
click at [477, 377] on span at bounding box center [477, 378] width 12 height 12
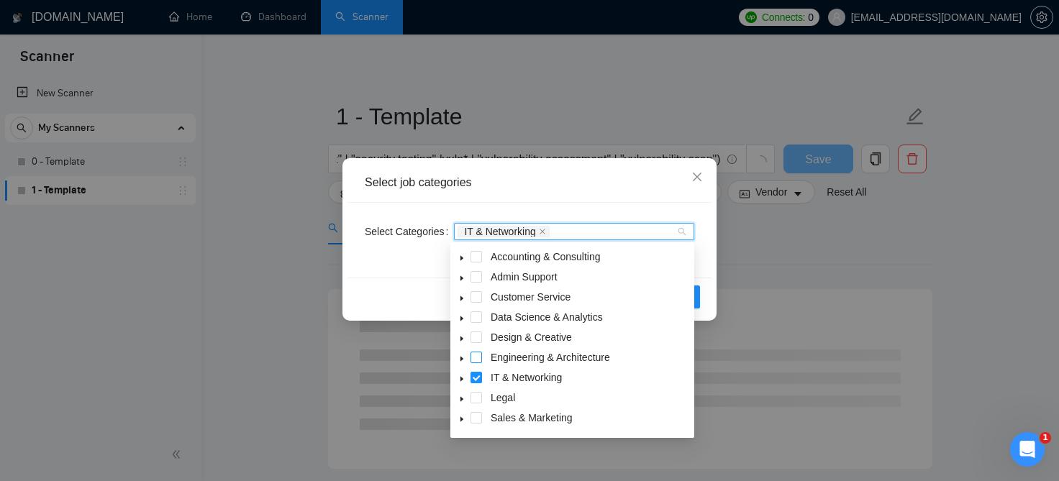
click at [478, 358] on span at bounding box center [477, 358] width 12 height 12
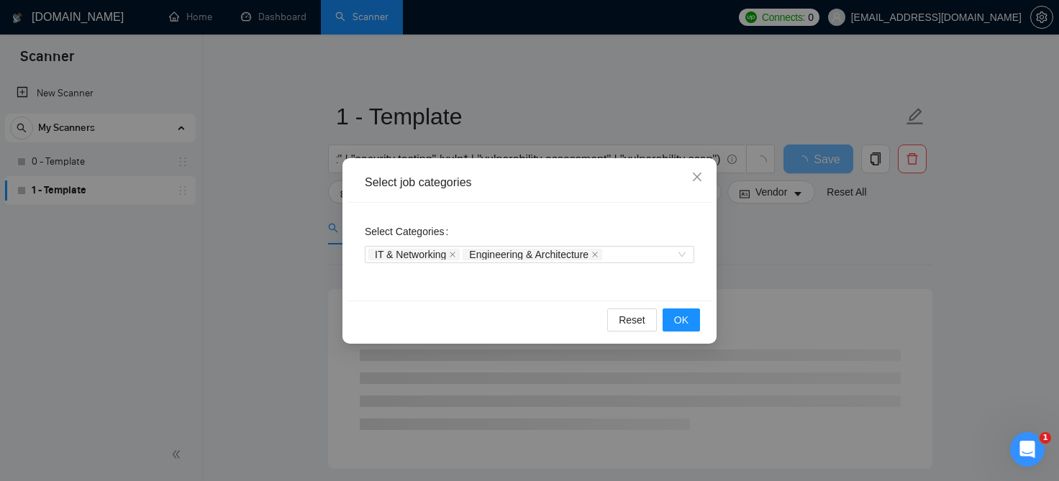
click at [681, 284] on div "Select Categories IT & Networking Engineering & Architecture" at bounding box center [530, 252] width 364 height 98
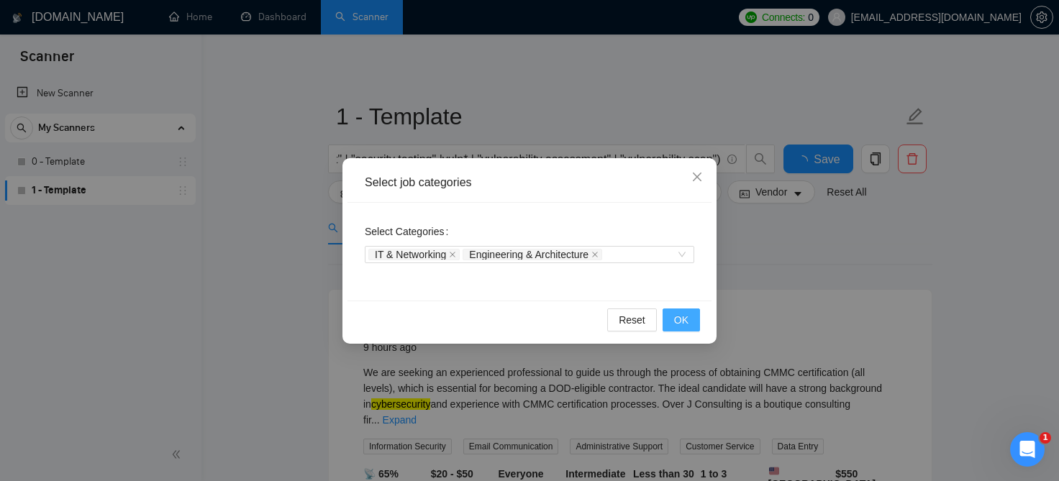
click at [697, 323] on button "OK" at bounding box center [681, 320] width 37 height 23
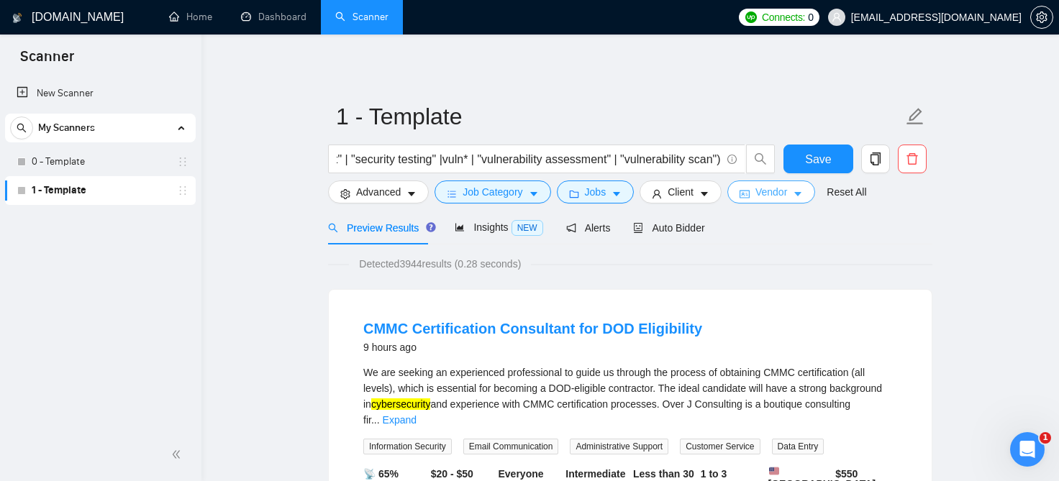
click at [776, 193] on span "Vendor" at bounding box center [771, 192] width 32 height 16
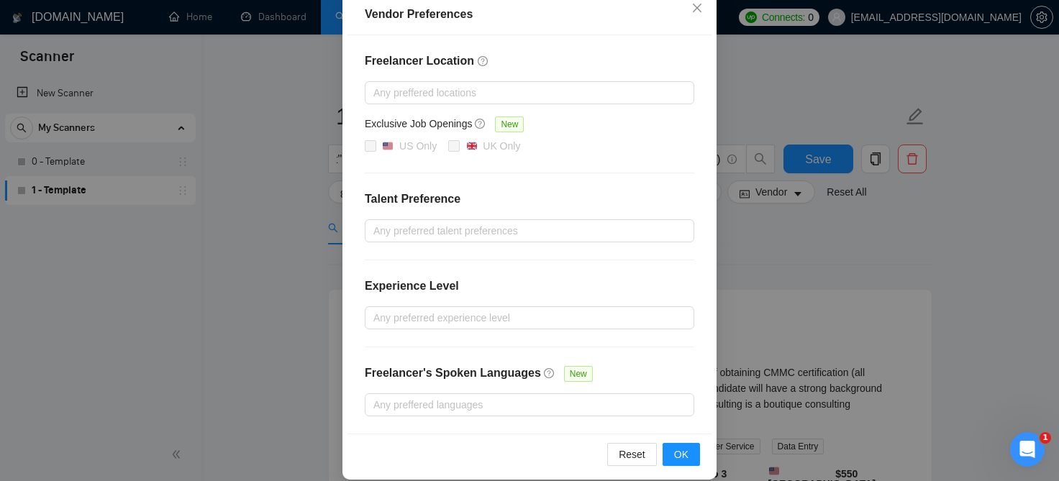
scroll to position [170, 0]
click at [736, 317] on div "Vendor Preferences Freelancer Location Any preffered locations Exclusive Job Op…" at bounding box center [529, 240] width 1059 height 481
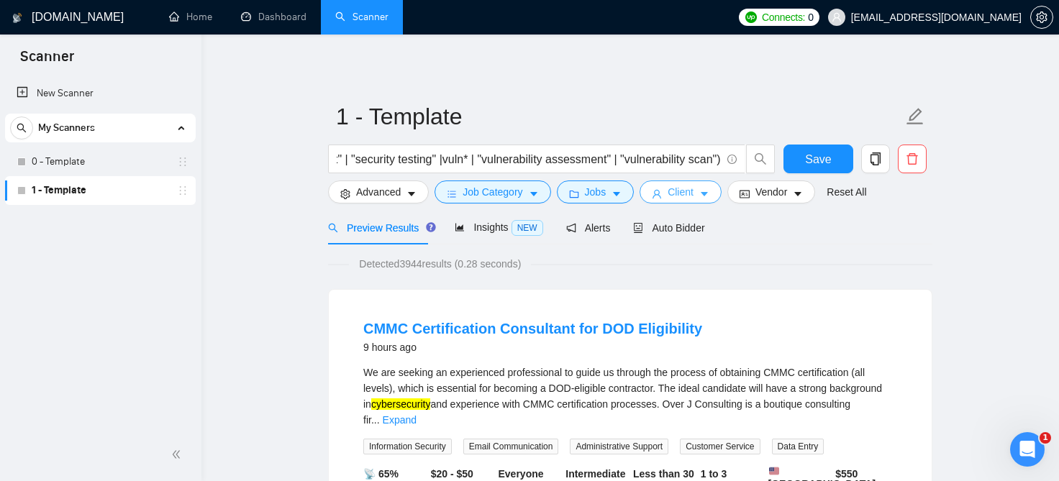
click at [689, 196] on button "Client" at bounding box center [681, 192] width 82 height 23
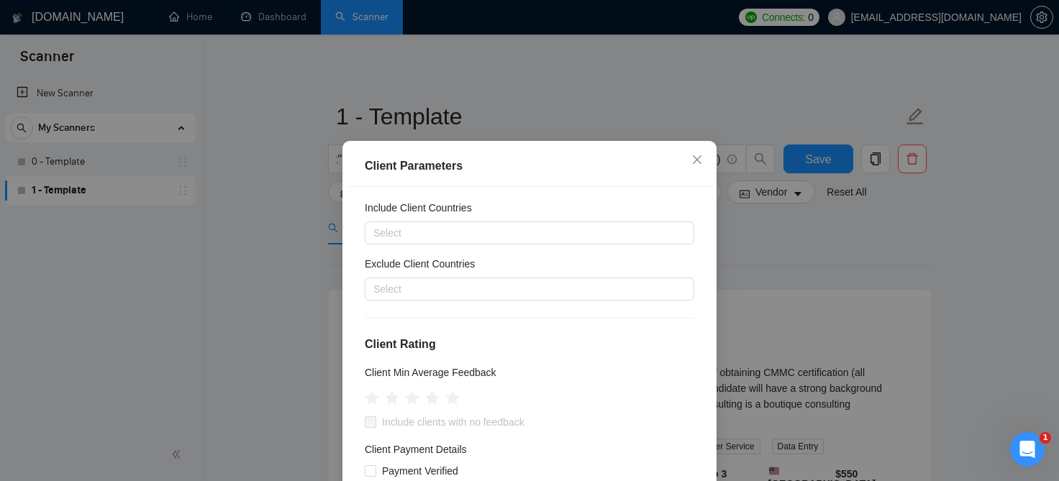
scroll to position [34, 0]
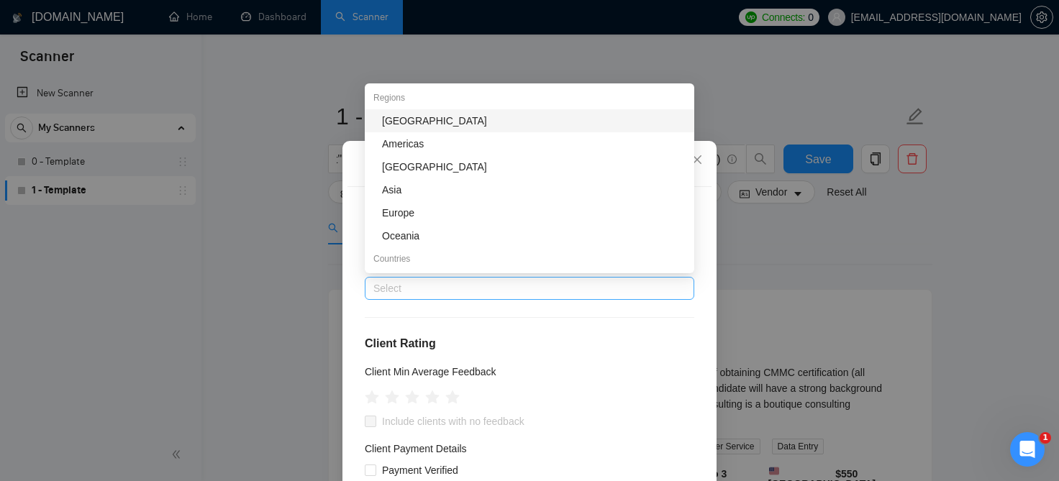
click at [540, 289] on div at bounding box center [522, 288] width 308 height 17
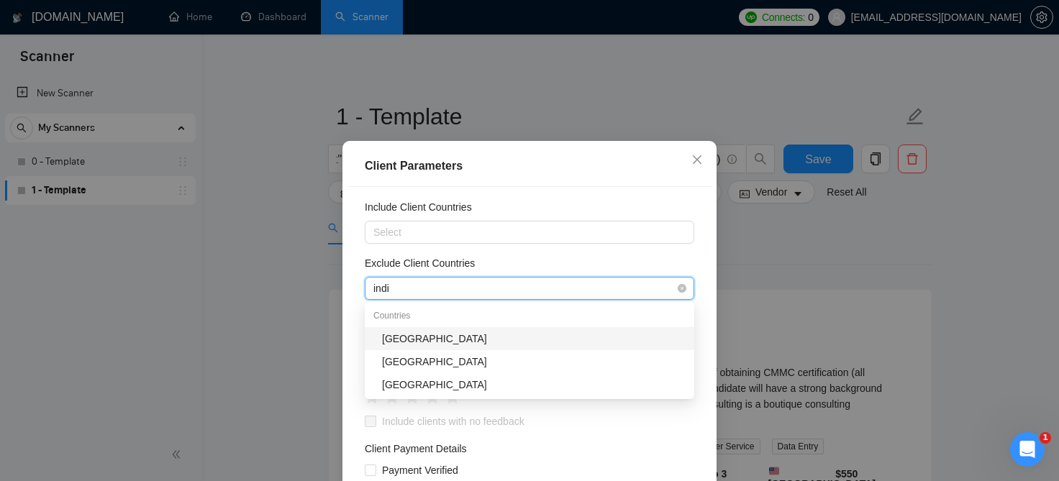
type input "india"
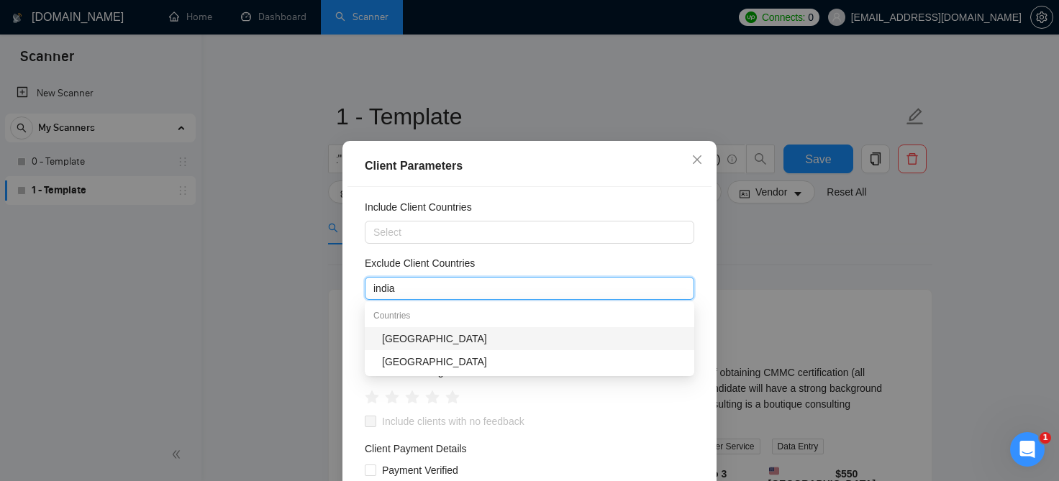
click at [481, 333] on div "India" at bounding box center [534, 339] width 304 height 16
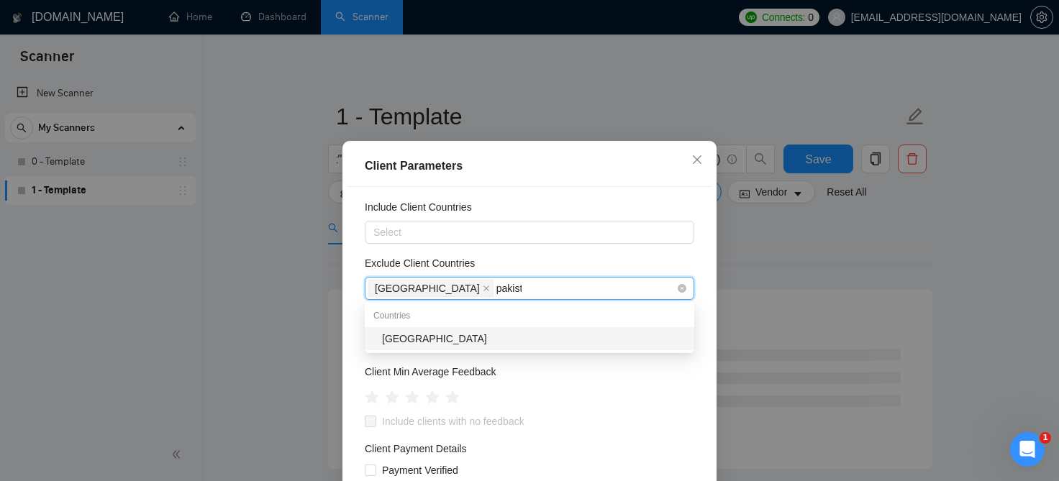
type input "pakista"
click at [445, 337] on div "Pakistan" at bounding box center [534, 339] width 304 height 16
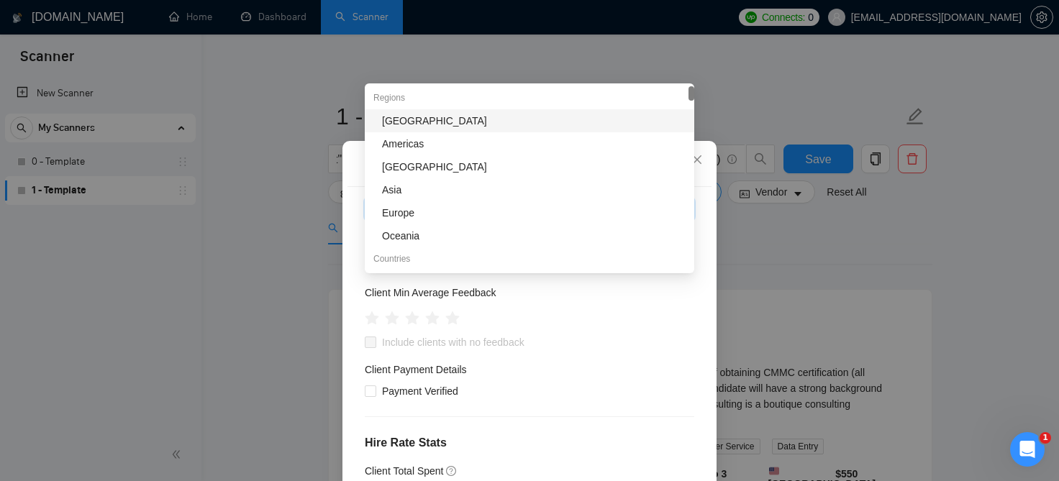
scroll to position [112, 0]
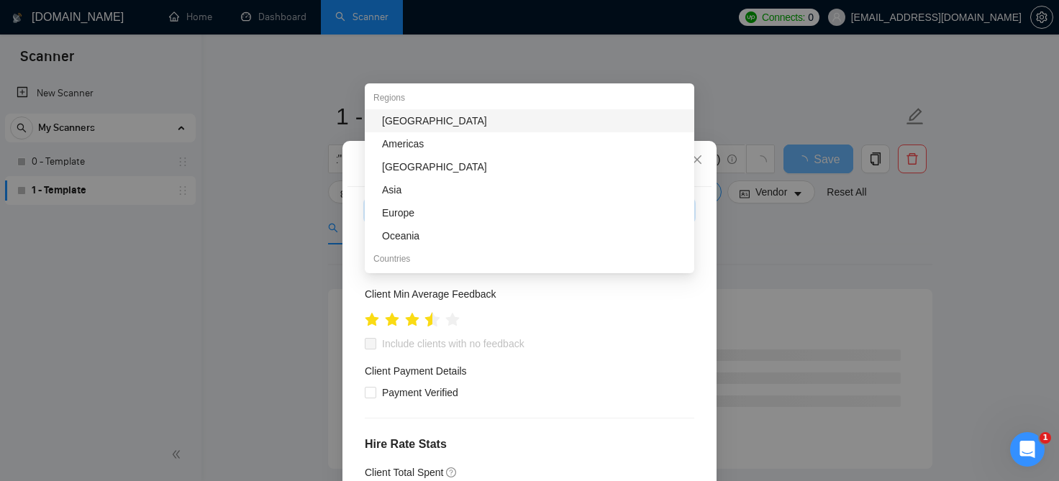
click at [429, 326] on icon "star" at bounding box center [432, 319] width 15 height 14
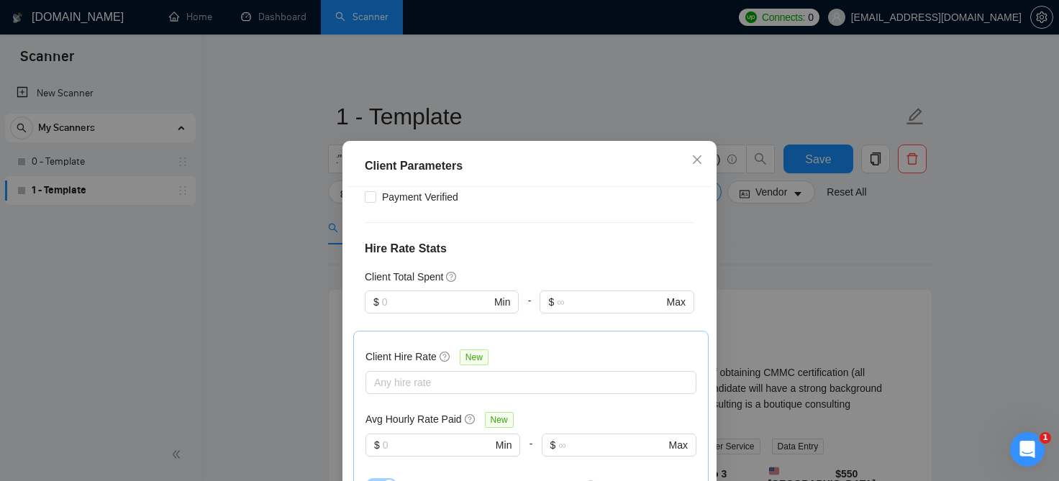
scroll to position [306, 0]
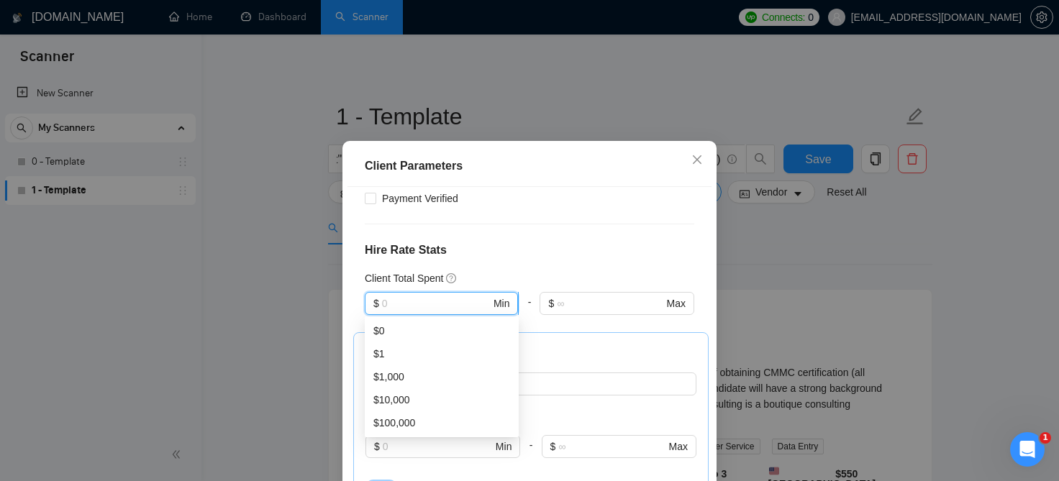
click at [450, 306] on input "text" at bounding box center [436, 304] width 109 height 16
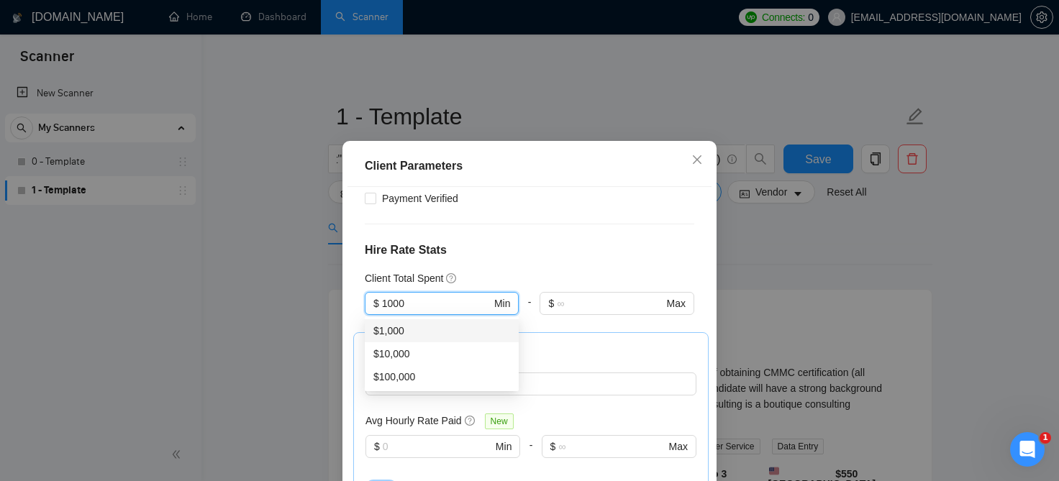
click at [437, 332] on div "$1,000" at bounding box center [441, 331] width 137 height 16
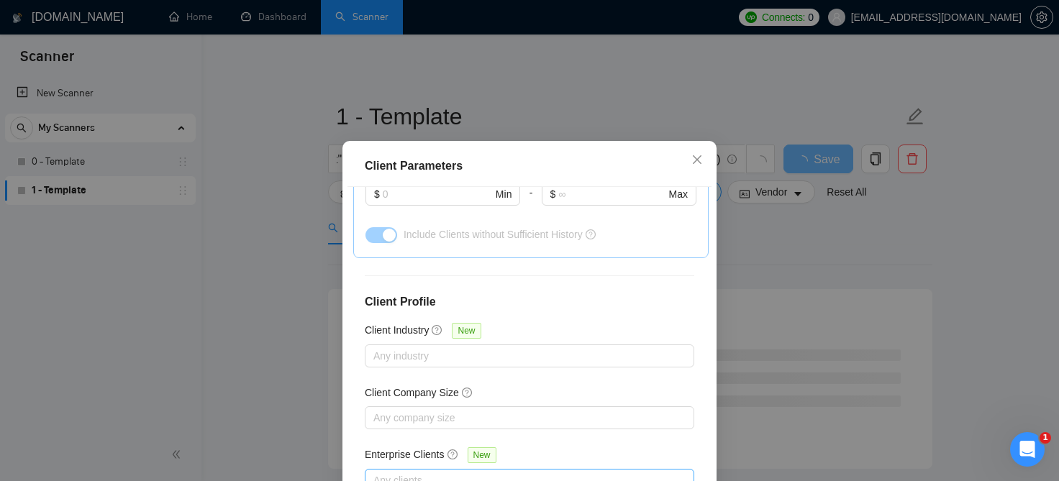
scroll to position [105, 0]
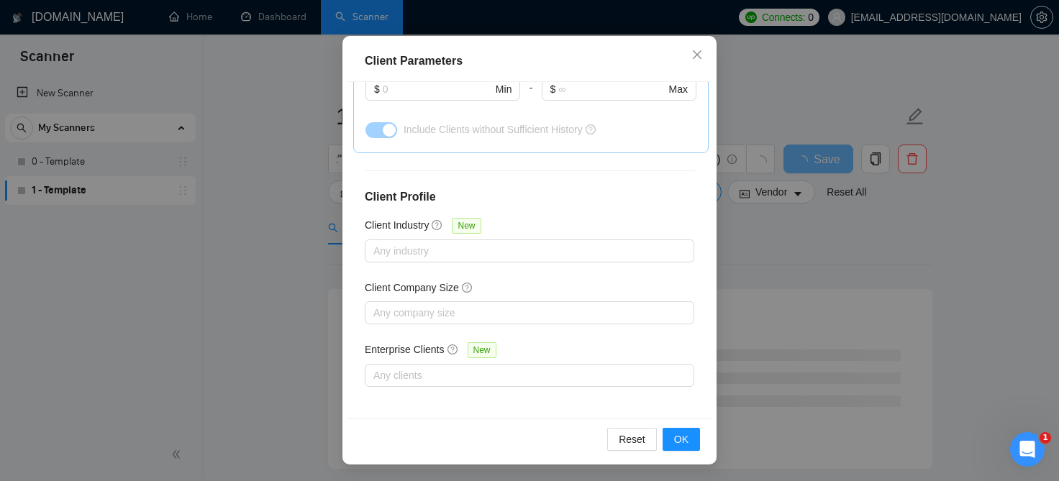
type input "1000"
click at [688, 426] on div "Reset OK" at bounding box center [530, 439] width 364 height 41
click at [686, 434] on span "OK" at bounding box center [681, 440] width 14 height 16
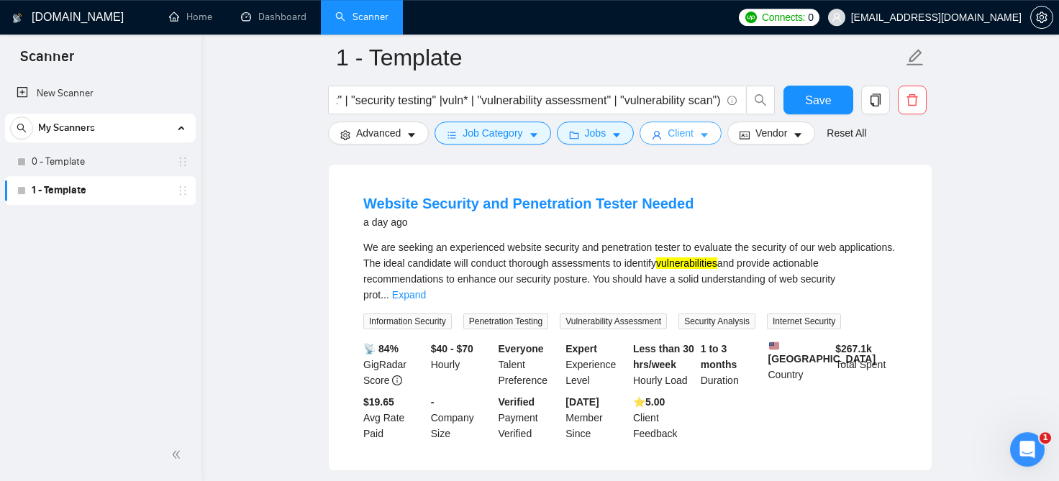
scroll to position [135, 0]
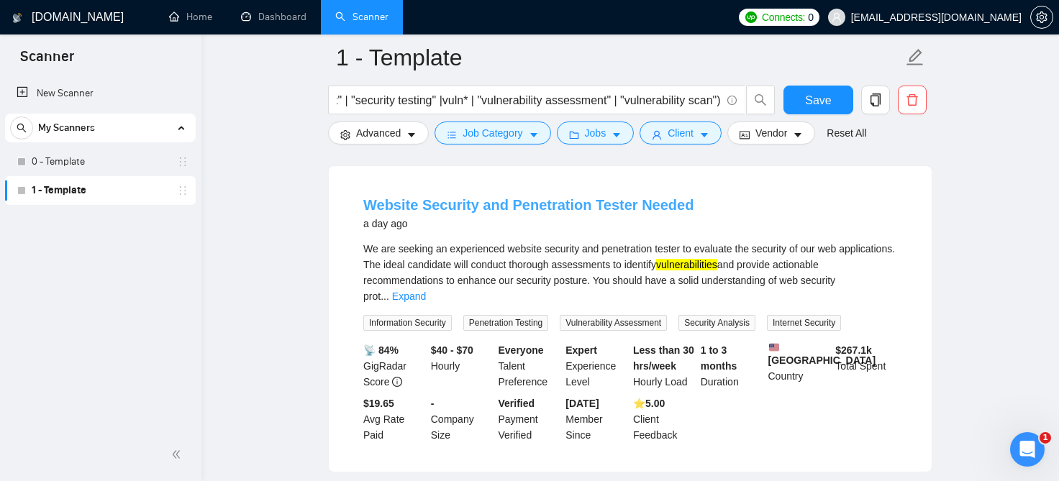
click at [646, 204] on link "Website Security and Penetration Tester Needed" at bounding box center [528, 205] width 330 height 16
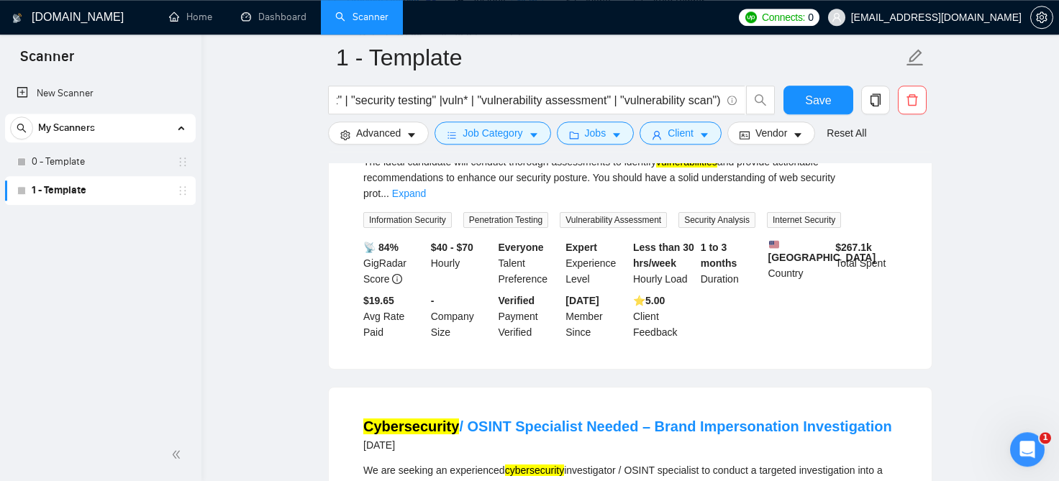
scroll to position [244, 0]
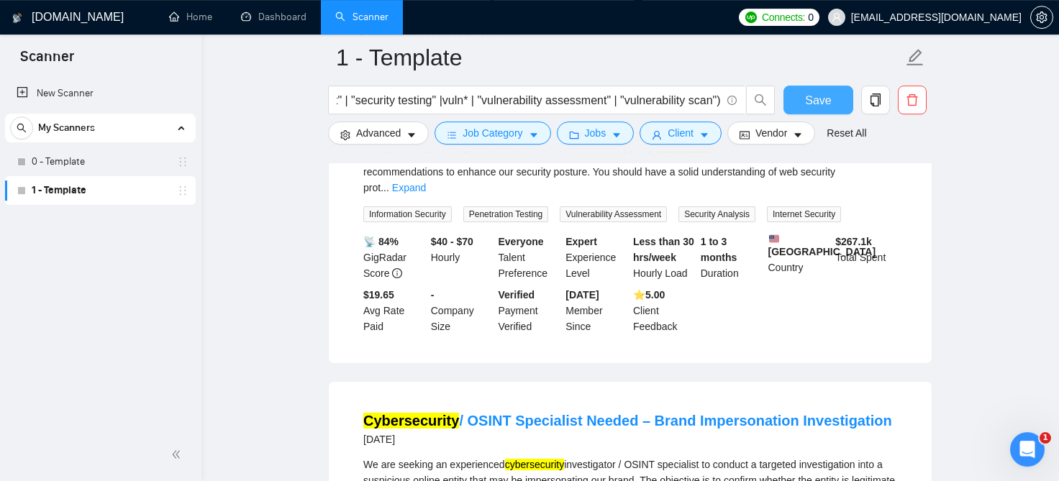
click at [823, 102] on span "Save" at bounding box center [818, 100] width 26 height 18
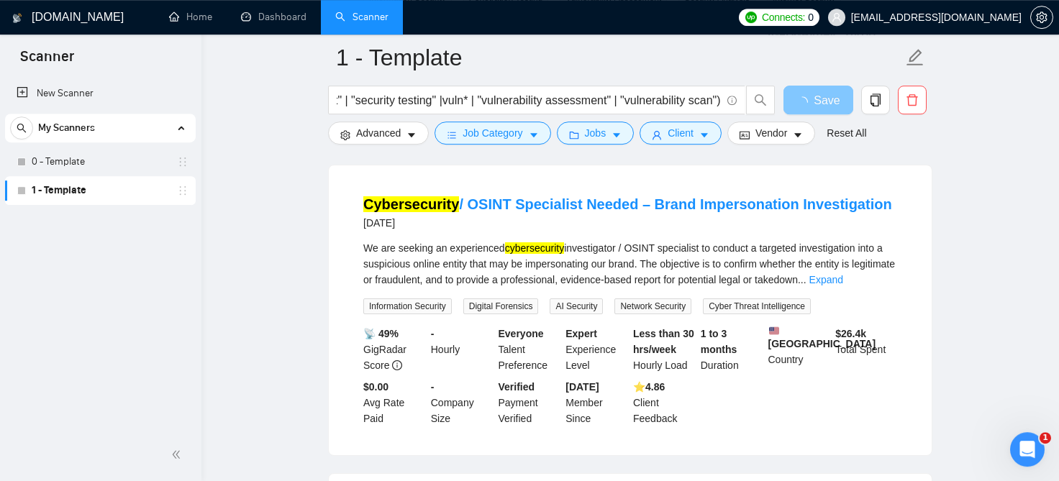
scroll to position [460, 0]
click at [843, 274] on link "Expand" at bounding box center [826, 280] width 34 height 12
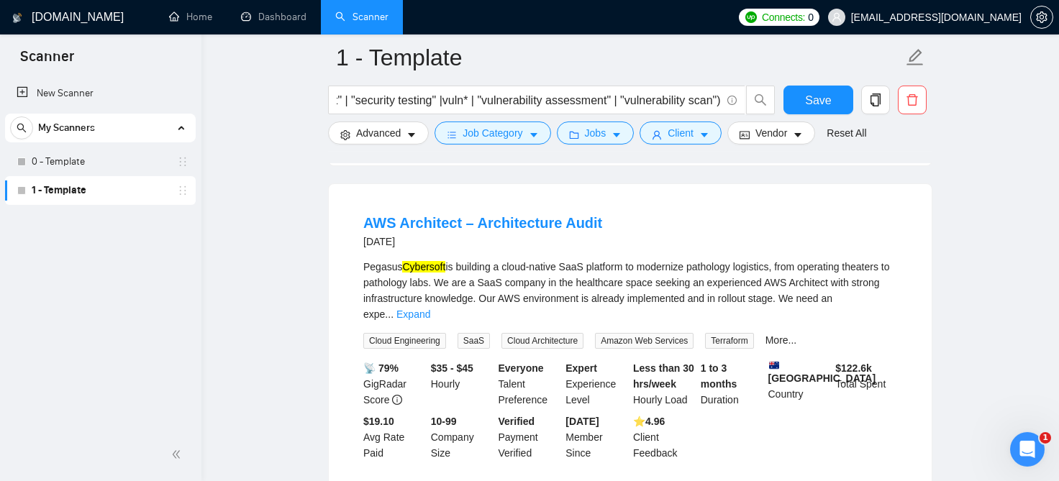
scroll to position [1333, 0]
click at [537, 216] on link "AWS Architect – Architecture Audit" at bounding box center [482, 224] width 239 height 16
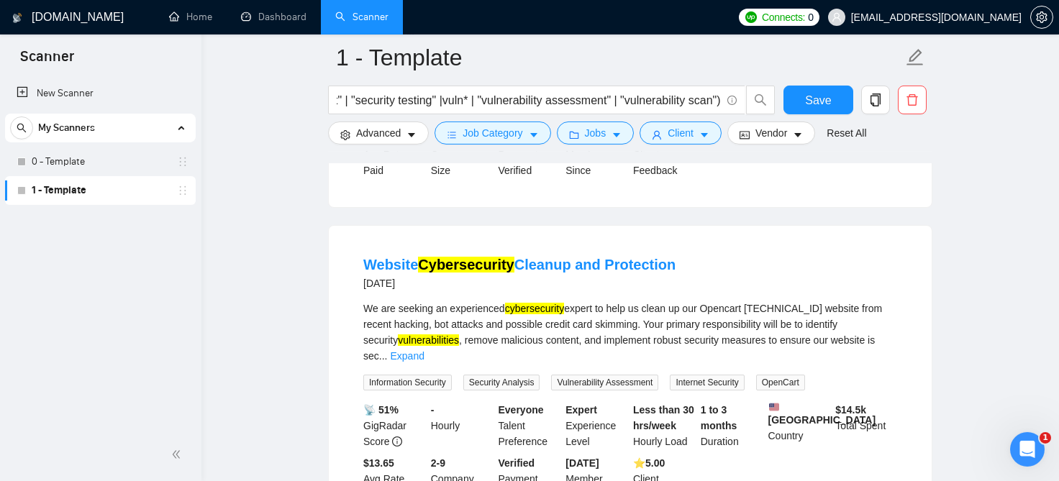
scroll to position [3246, 0]
click at [552, 257] on link "Website Cybersecurity Cleanup and Protection" at bounding box center [519, 265] width 312 height 16
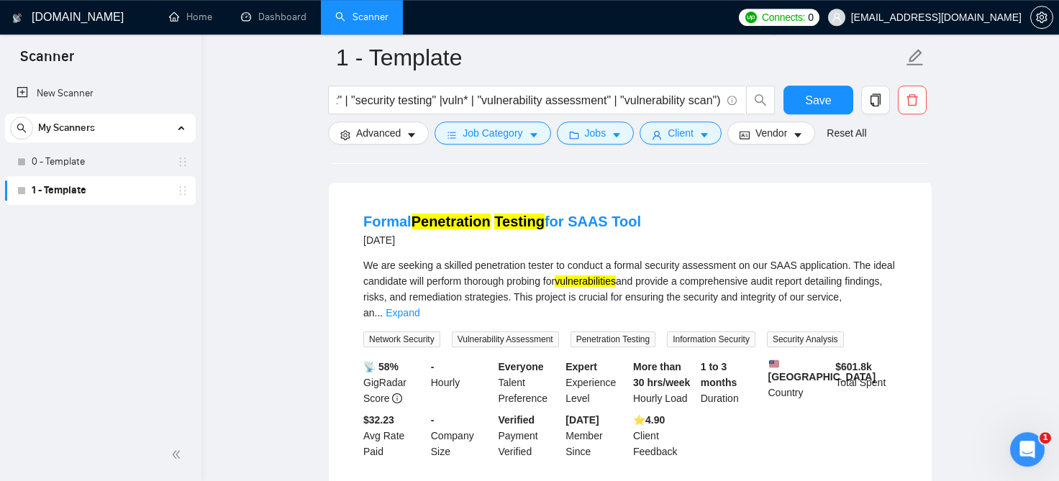
scroll to position [2589, 0]
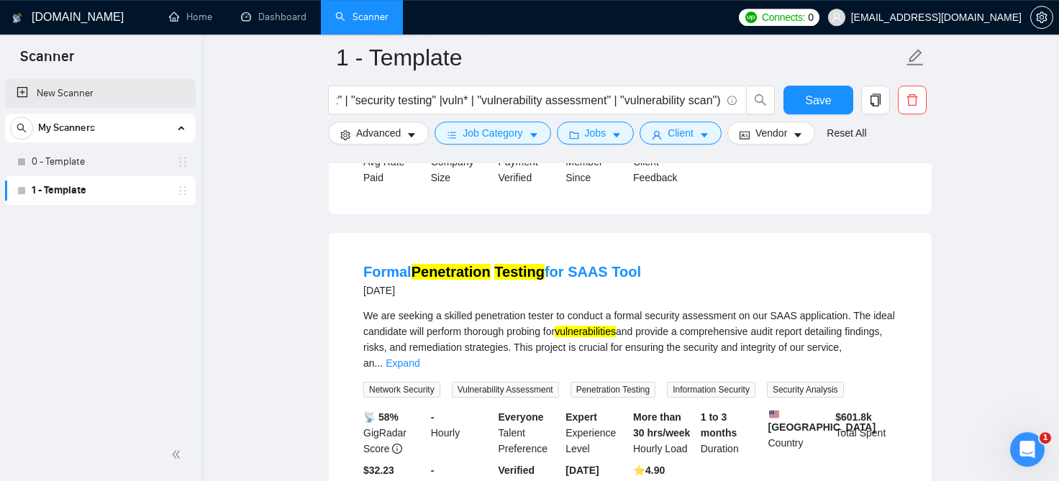
click at [37, 96] on link "New Scanner" at bounding box center [101, 93] width 168 height 29
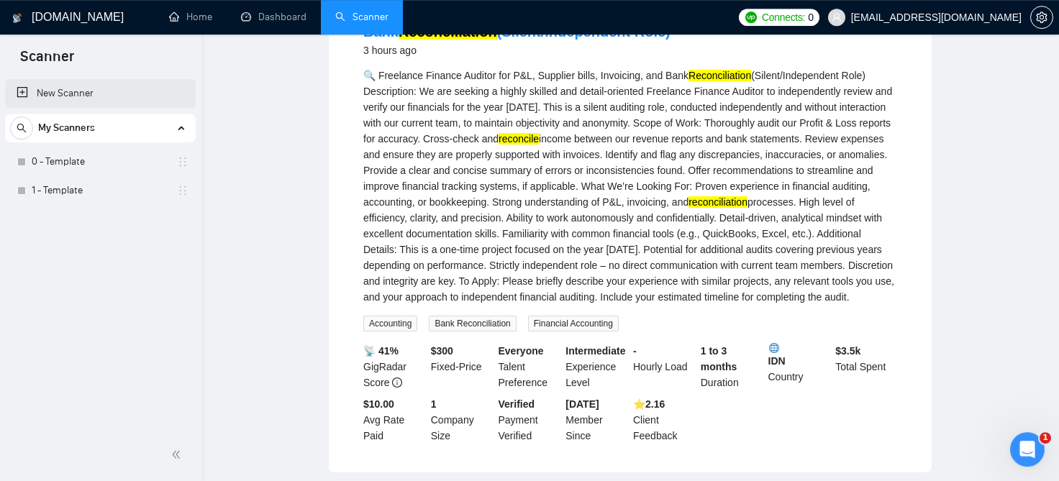
scroll to position [899, 0]
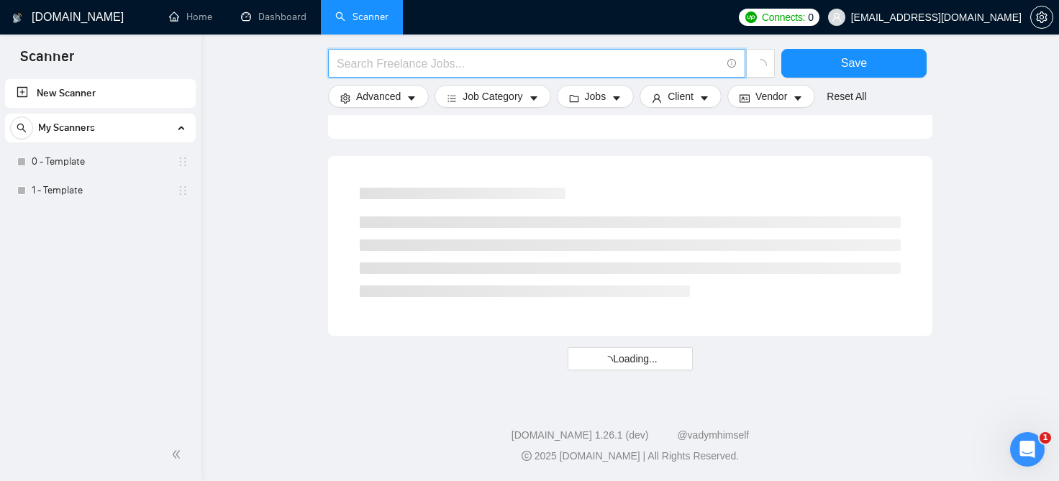
click at [478, 62] on input "text" at bounding box center [529, 64] width 384 height 18
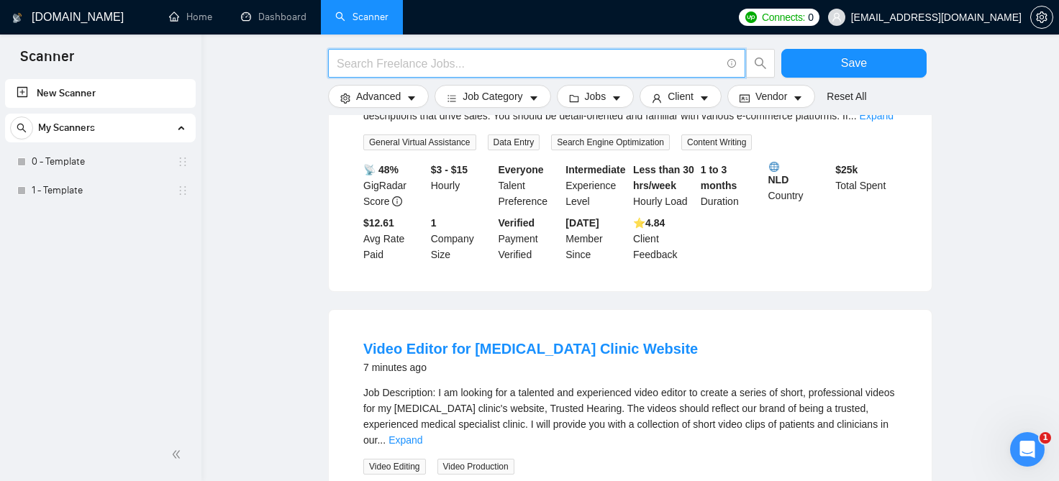
click at [437, 63] on input "text" at bounding box center [529, 64] width 384 height 18
paste input "(cyber | cyber* |"
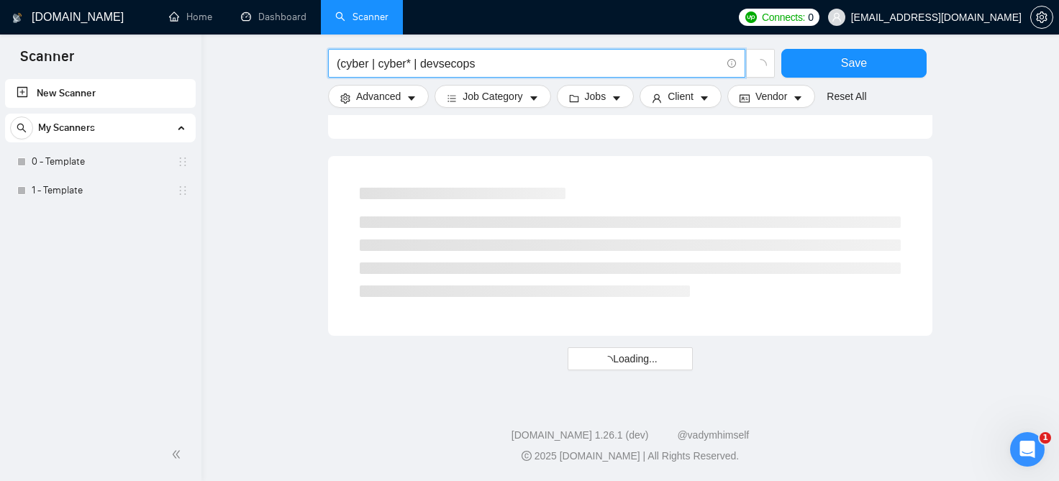
click at [423, 63] on input "(cyber | cyber* | devsecops" at bounding box center [529, 64] width 384 height 18
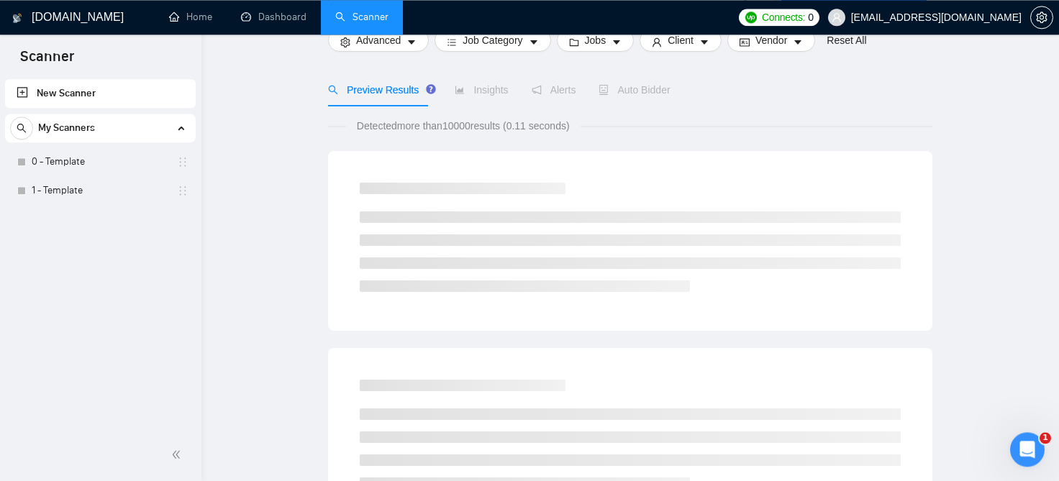
scroll to position [0, 0]
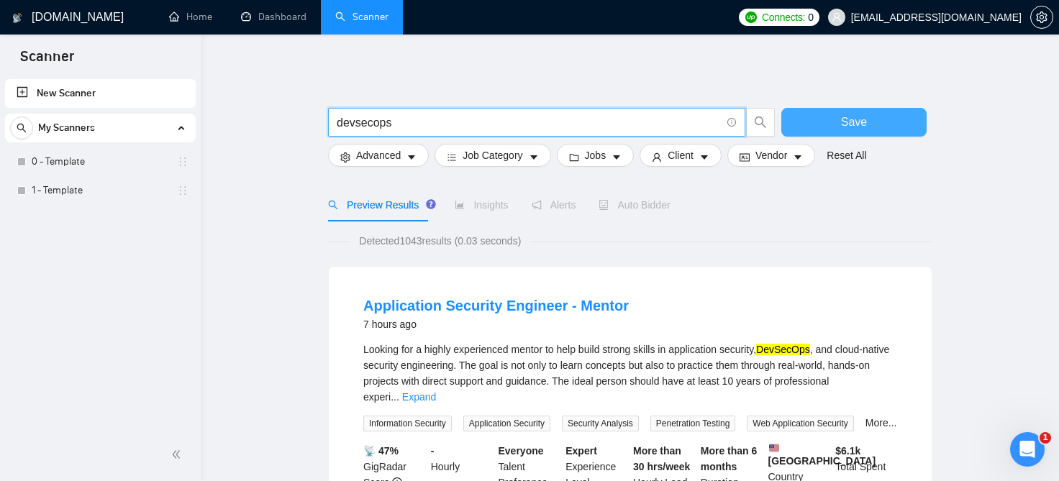
type input "devsecops"
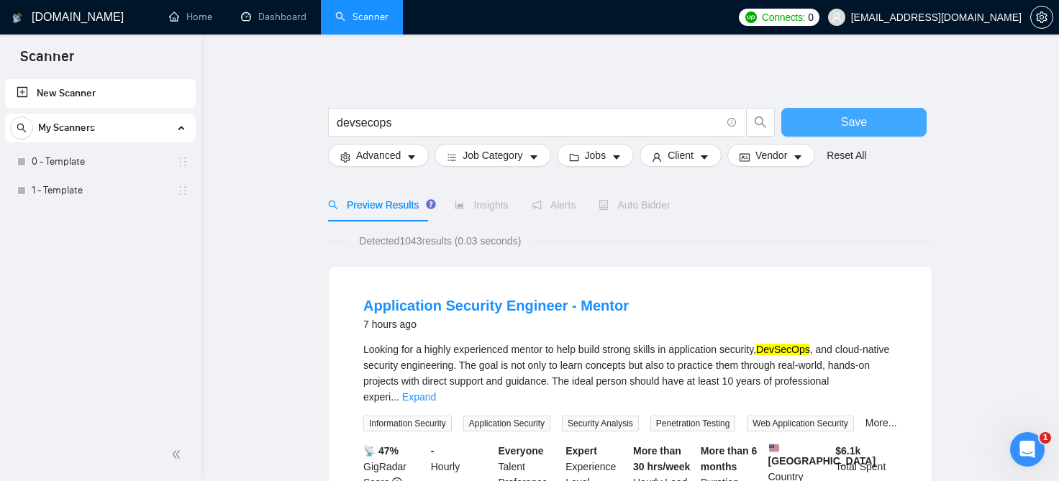
click at [825, 121] on button "Save" at bounding box center [853, 122] width 145 height 29
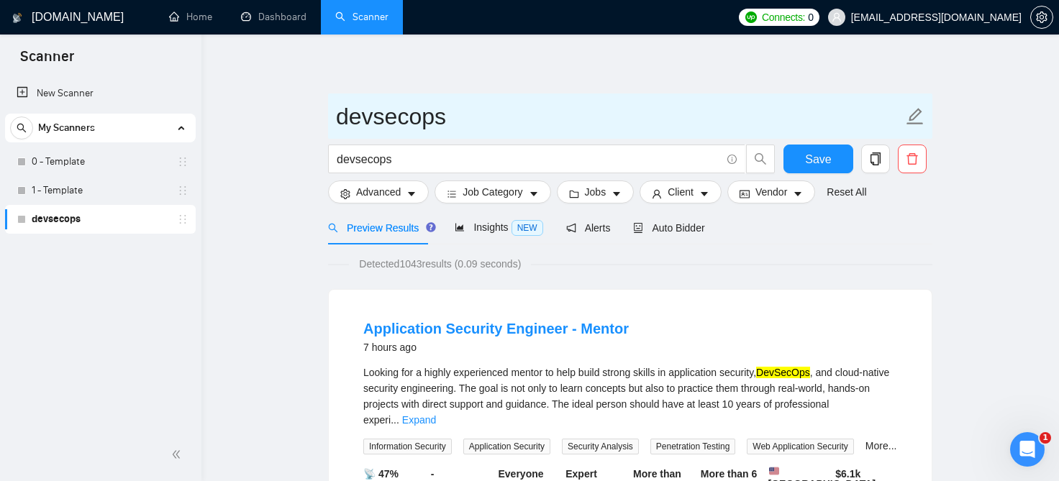
click at [921, 120] on icon "edit" at bounding box center [915, 116] width 19 height 19
click at [345, 119] on input "devsecops" at bounding box center [619, 117] width 567 height 36
type input "DevSecOps"
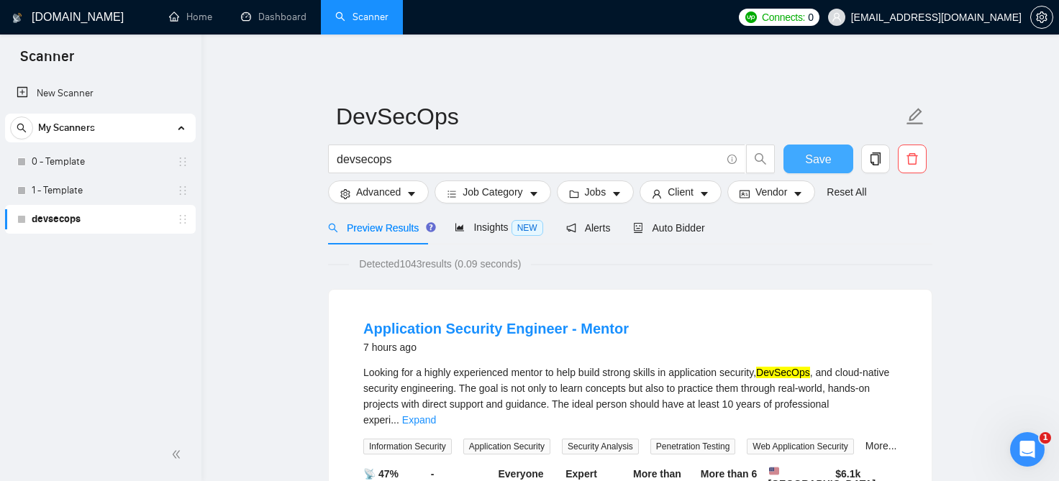
click at [814, 163] on span "Save" at bounding box center [818, 159] width 26 height 18
drag, startPoint x: 814, startPoint y: 163, endPoint x: 904, endPoint y: 235, distance: 115.7
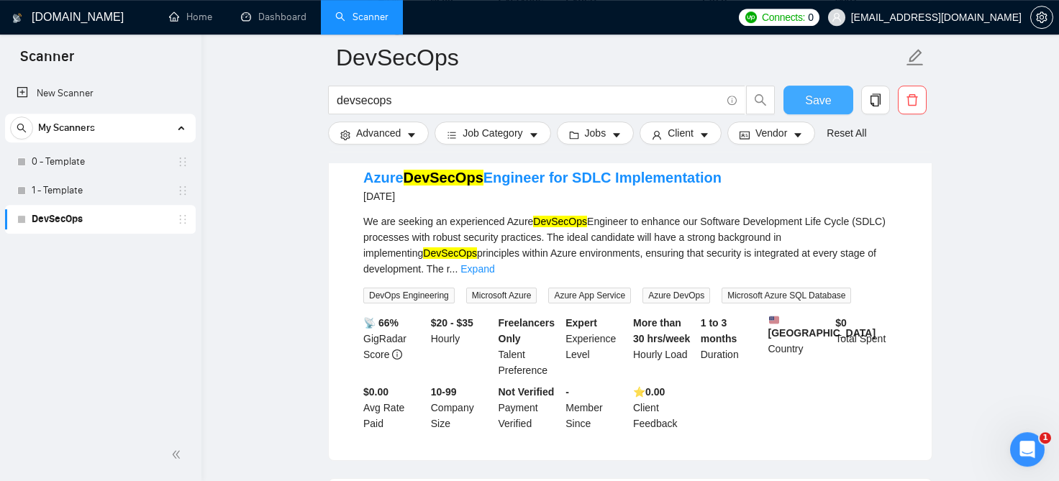
scroll to position [1378, 0]
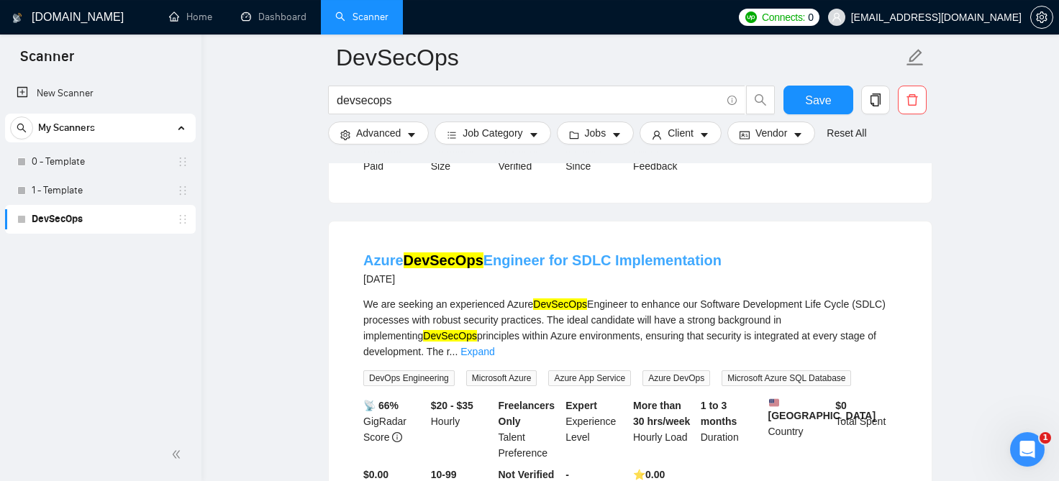
click at [665, 253] on link "Azure DevSecOps Engineer for SDLC Implementation" at bounding box center [542, 261] width 358 height 16
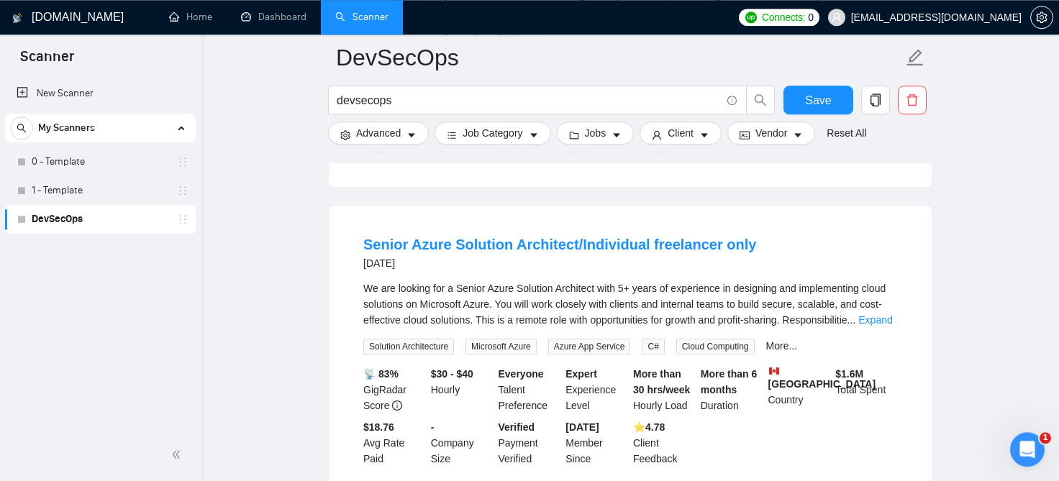
scroll to position [2386, 0]
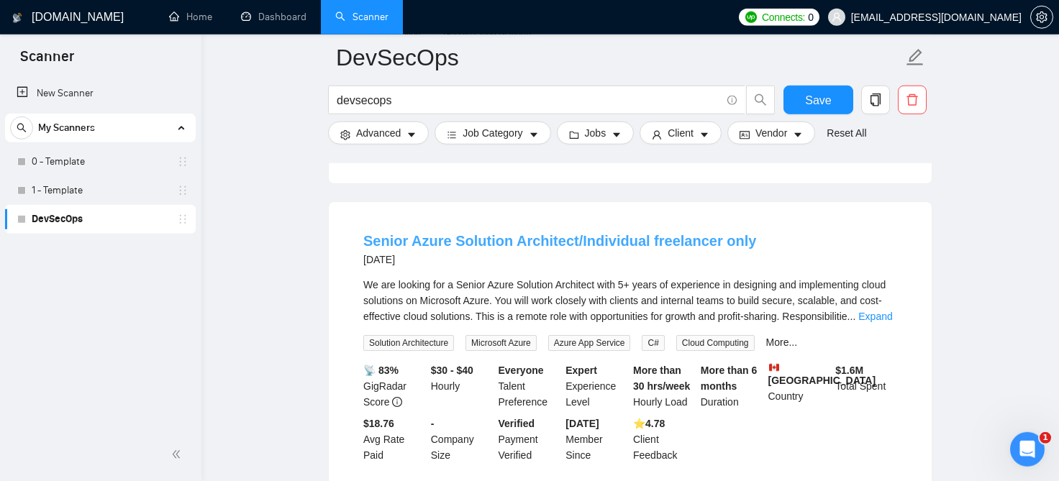
click at [647, 233] on link "Senior Azure Solution Architect/Individual freelancer only" at bounding box center [559, 241] width 393 height 16
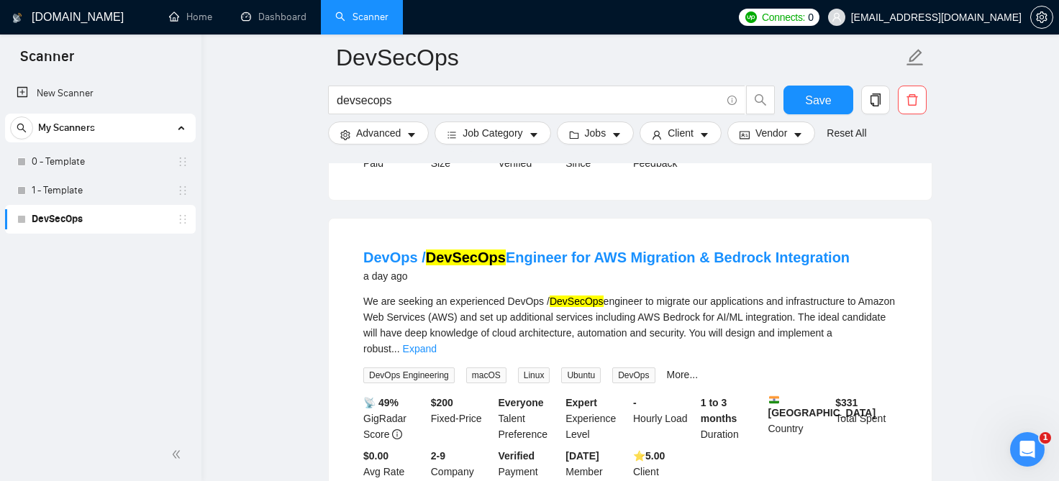
scroll to position [1109, 0]
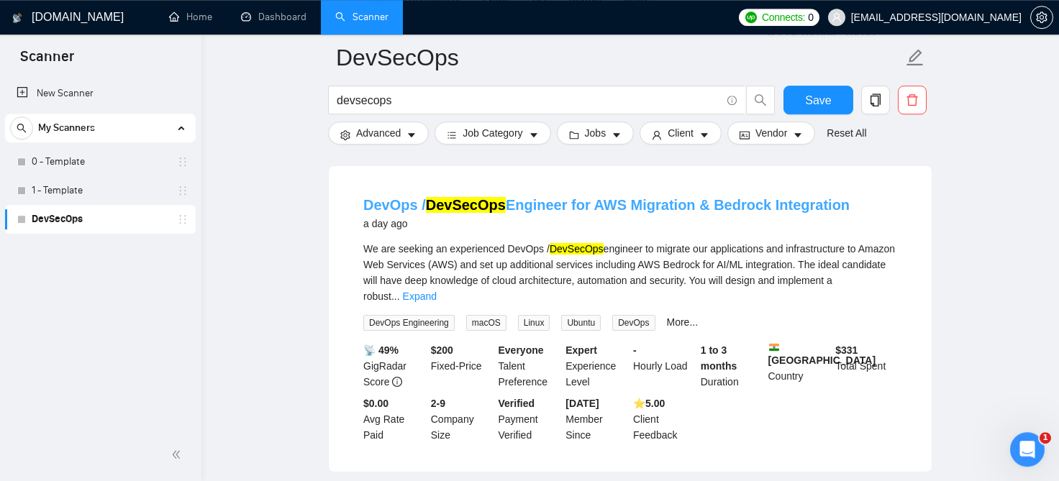
click at [559, 197] on link "DevOps / DevSecOps Engineer for AWS Migration & Bedrock Integration" at bounding box center [606, 205] width 486 height 16
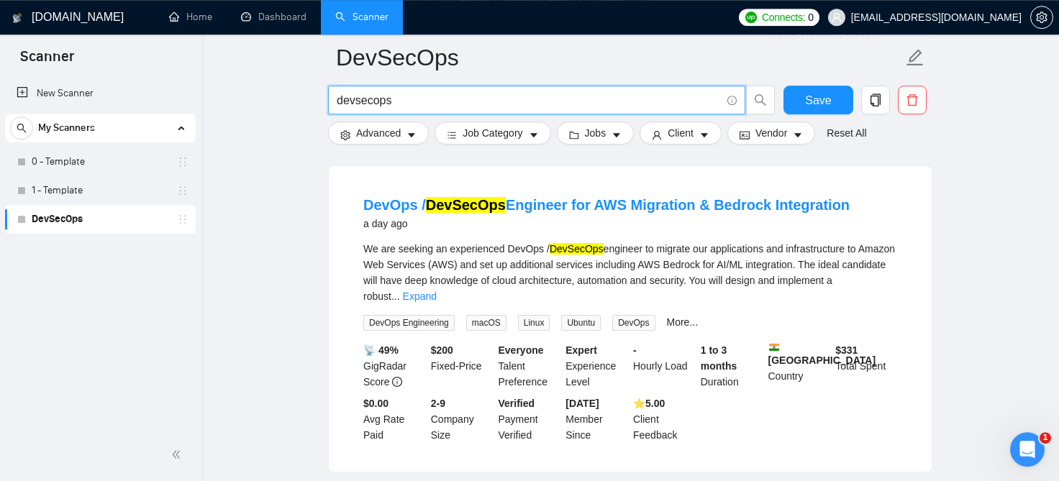
click at [432, 101] on input "devsecops" at bounding box center [529, 100] width 384 height 18
click at [340, 104] on input "devsecops" at bounding box center [529, 100] width 384 height 18
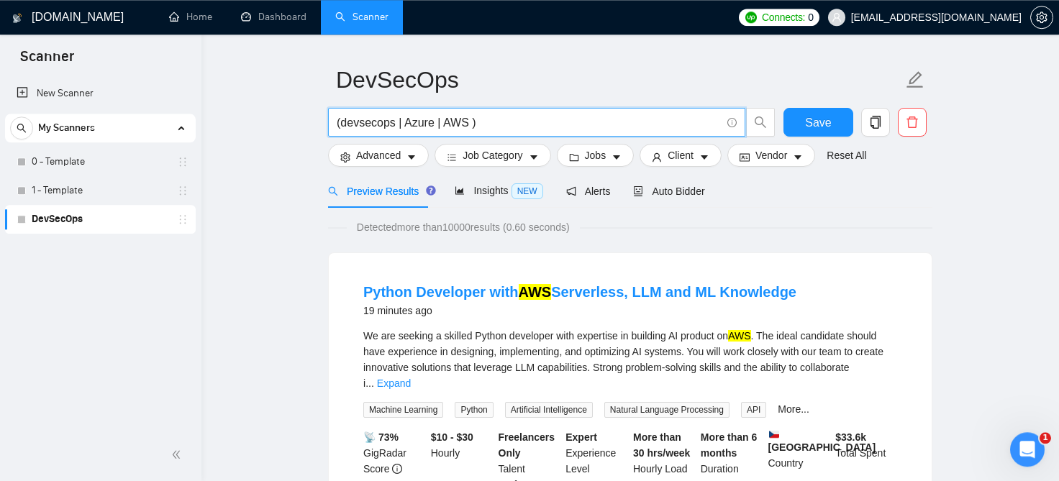
scroll to position [37, 0]
type input "(devsecops | Azure | AWS )"
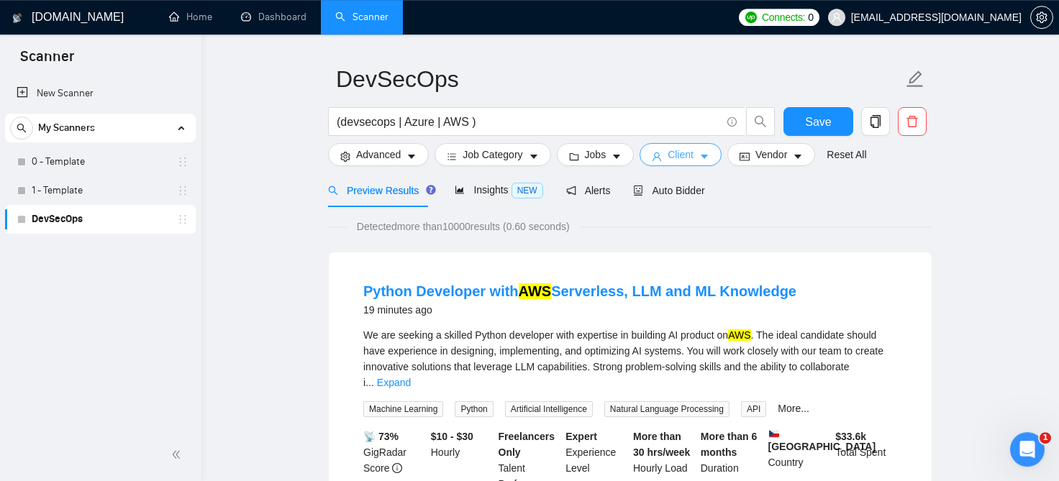
click at [699, 155] on icon "caret-down" at bounding box center [704, 157] width 10 height 10
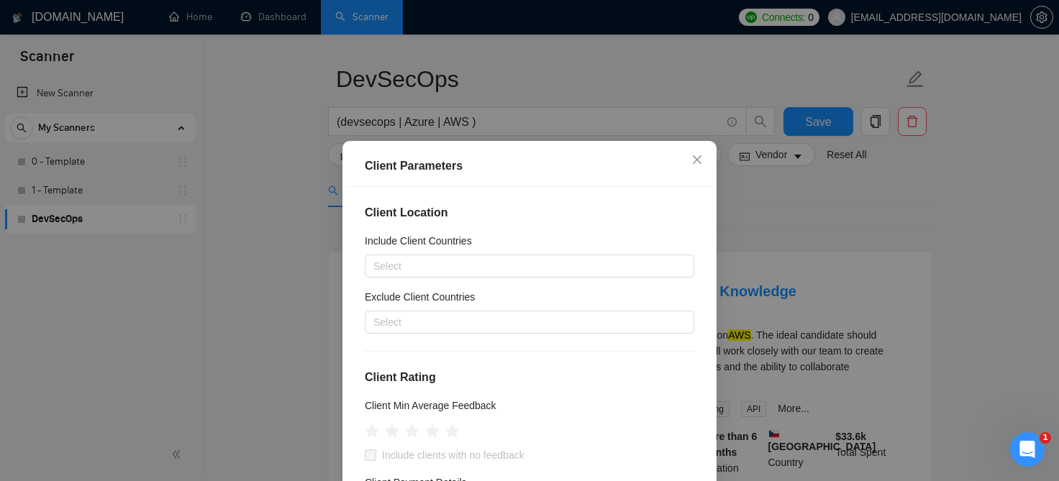
scroll to position [219, 0]
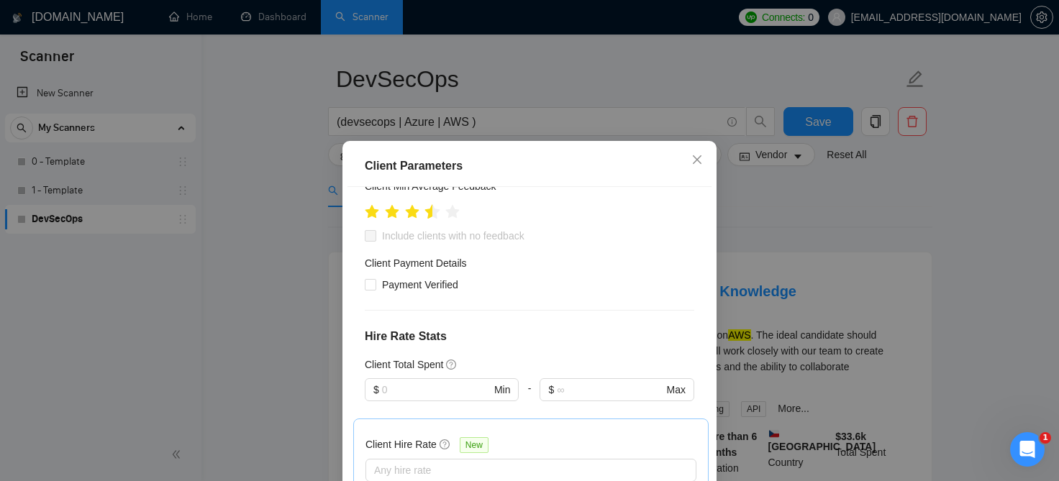
click at [432, 216] on icon "star" at bounding box center [432, 211] width 15 height 14
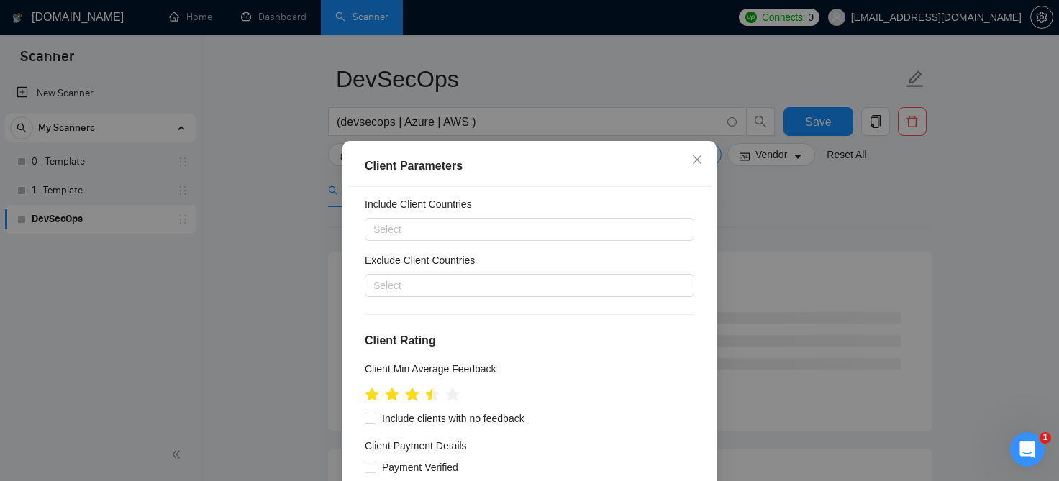
scroll to position [0, 0]
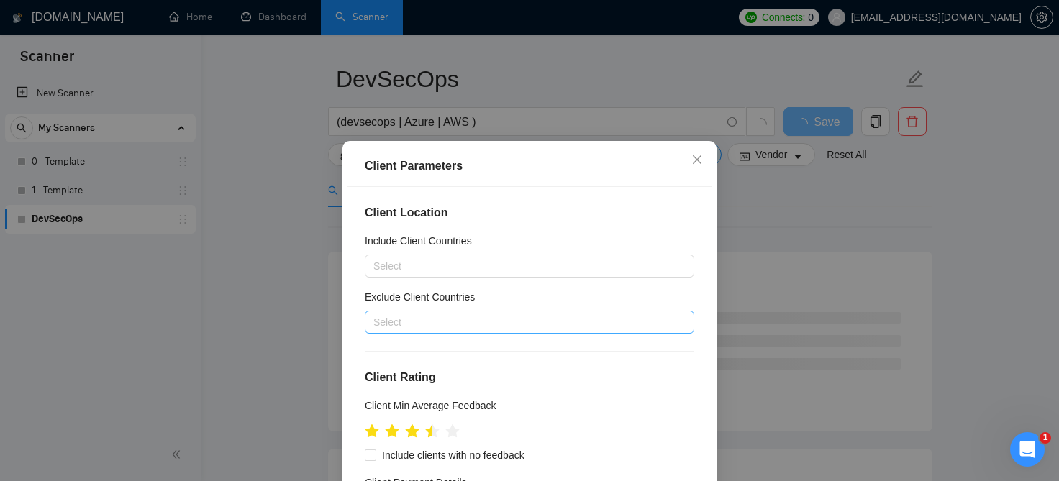
click at [419, 319] on div at bounding box center [522, 322] width 308 height 17
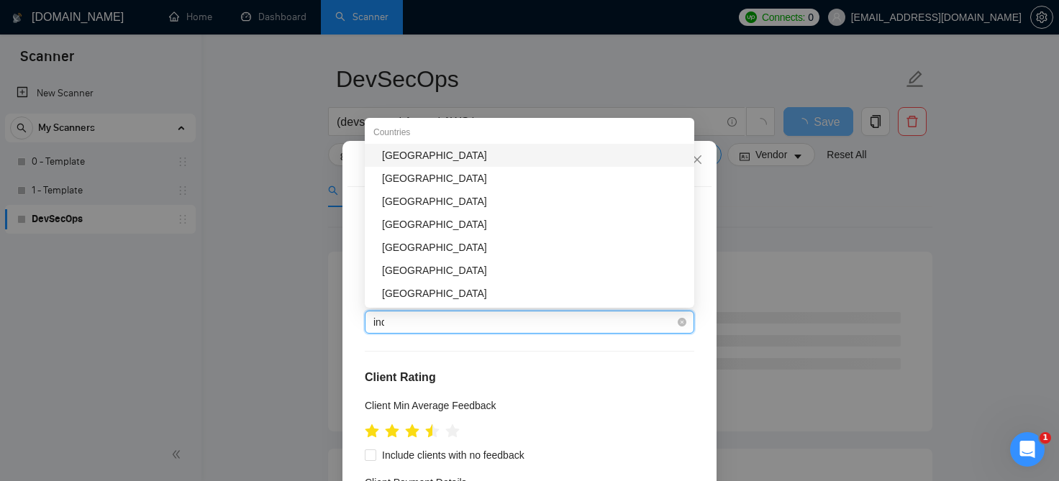
type input "india"
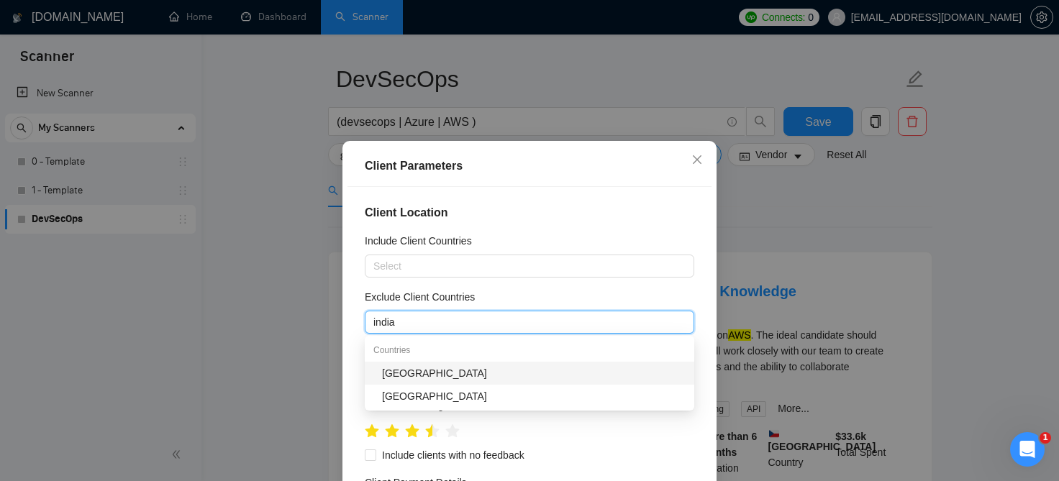
click at [401, 361] on div "Countries" at bounding box center [530, 350] width 330 height 23
click at [403, 371] on div "India" at bounding box center [534, 373] width 304 height 16
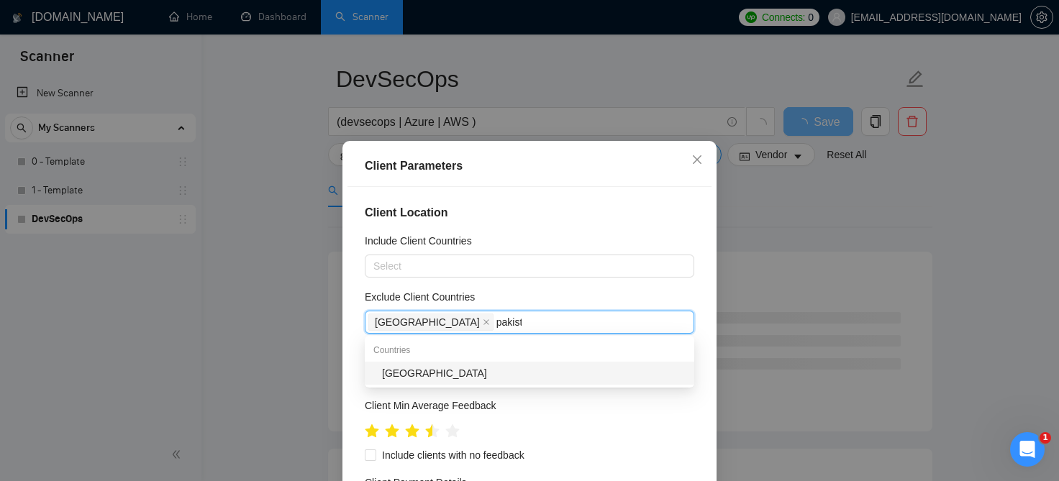
type input "pakista"
click at [457, 378] on div "Pakistan" at bounding box center [534, 373] width 304 height 16
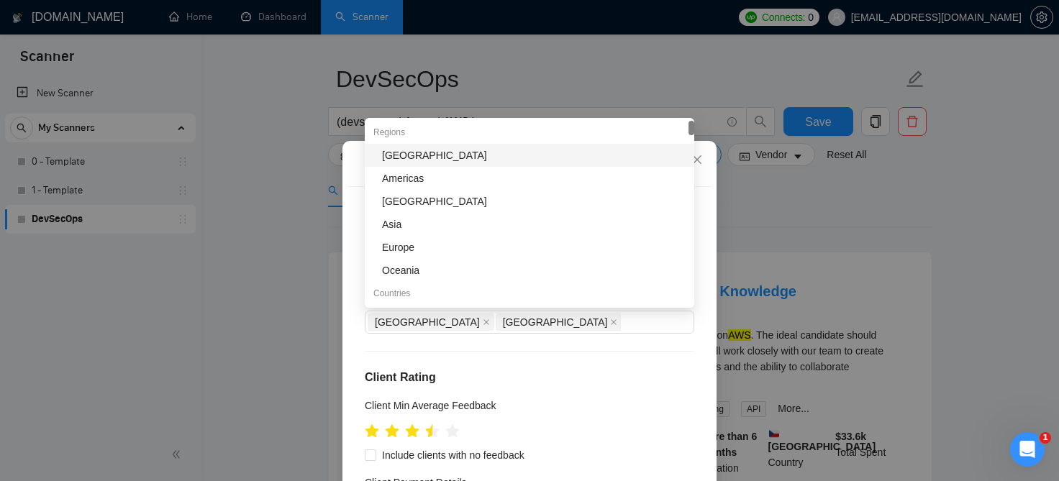
click at [555, 343] on div "Client Location Include Client Countries Select Exclude Client Countries India …" at bounding box center [530, 355] width 364 height 337
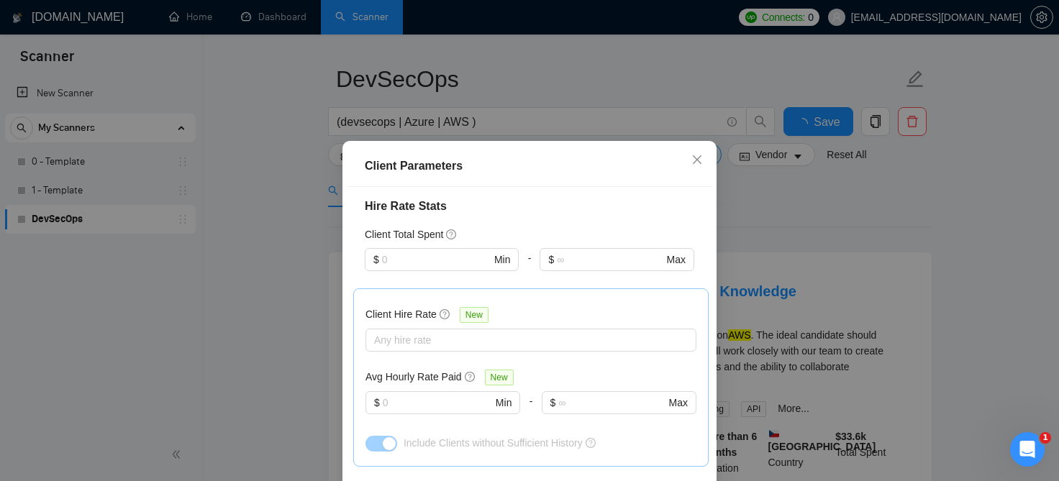
scroll to position [195, 0]
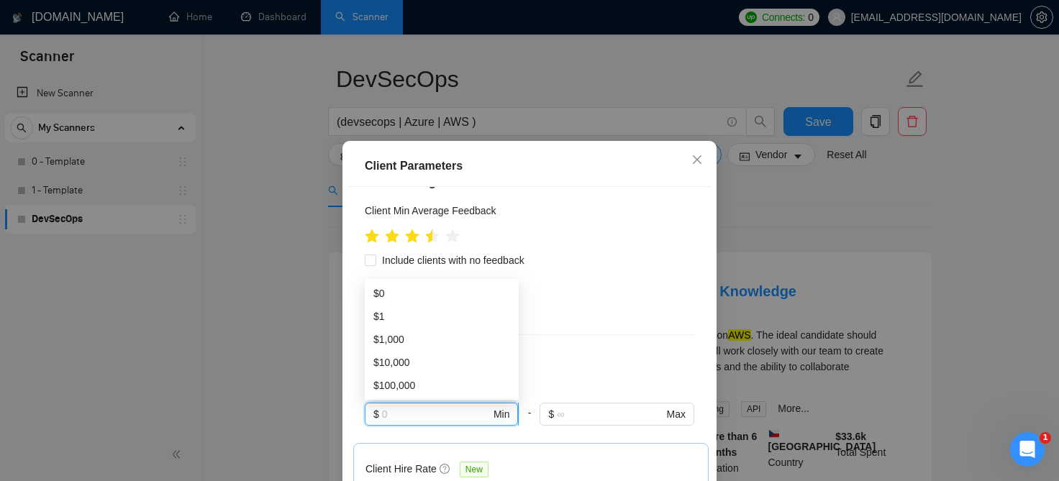
click at [417, 420] on input "text" at bounding box center [436, 414] width 109 height 16
click at [387, 340] on div "$1,000" at bounding box center [441, 340] width 137 height 16
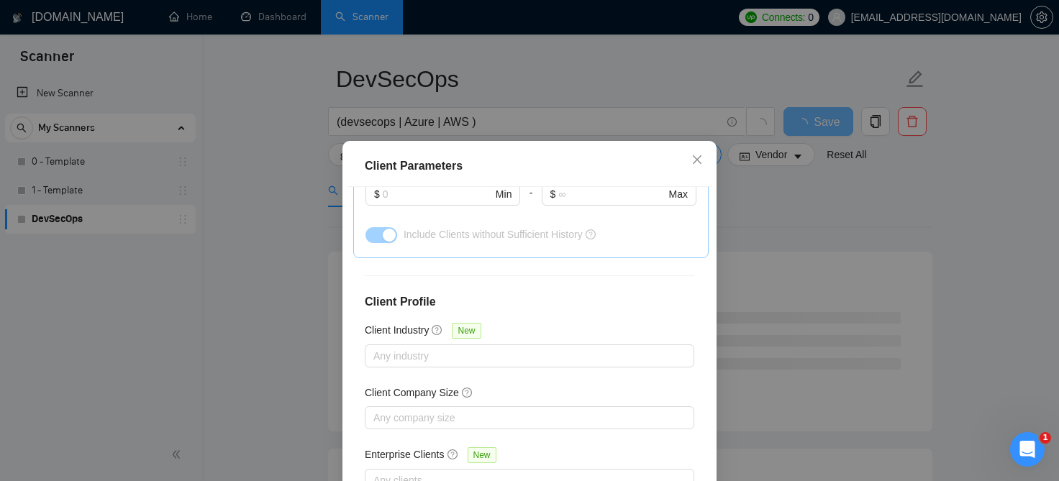
scroll to position [105, 0]
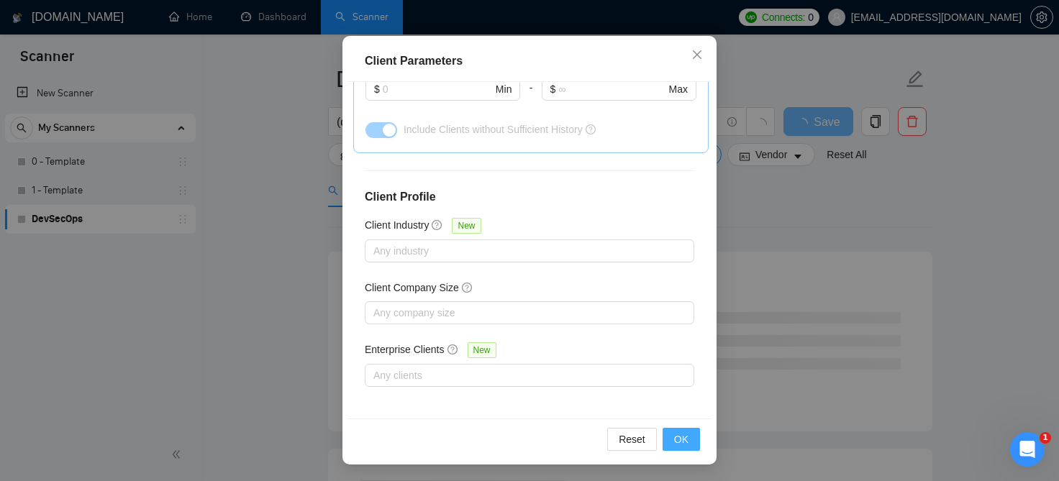
type input "1000"
click at [685, 445] on span "OK" at bounding box center [681, 440] width 14 height 16
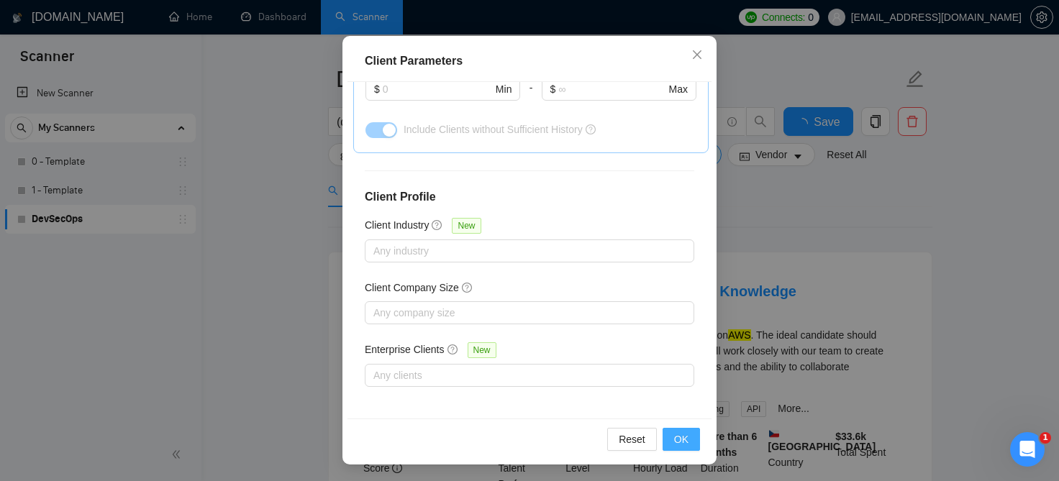
scroll to position [51, 0]
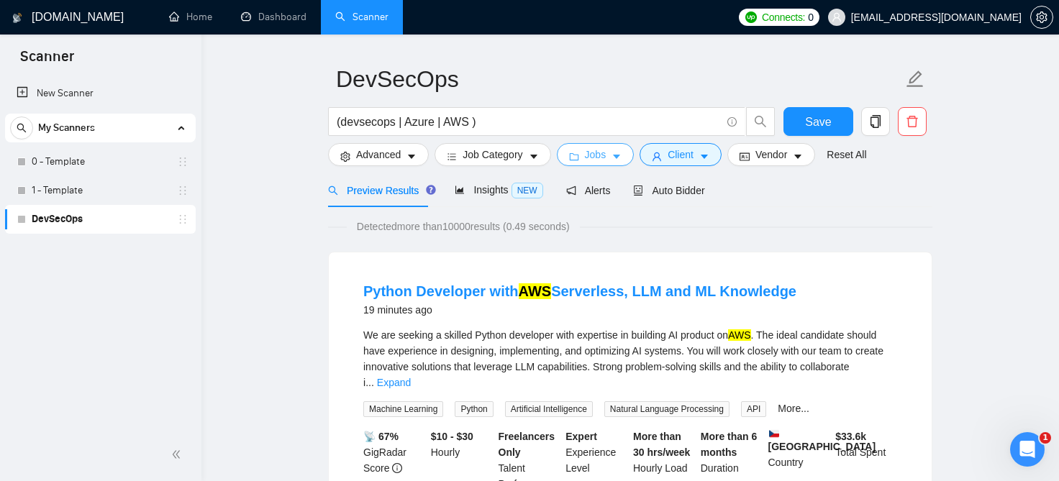
click at [604, 155] on button "Jobs" at bounding box center [596, 154] width 78 height 23
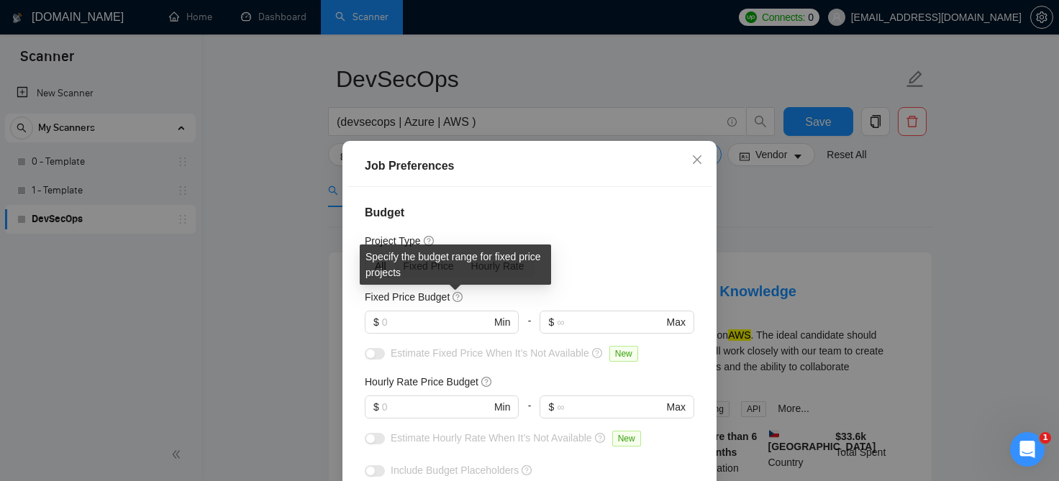
click at [508, 265] on div "Specify the budget range for fixed price projects" at bounding box center [455, 265] width 191 height 40
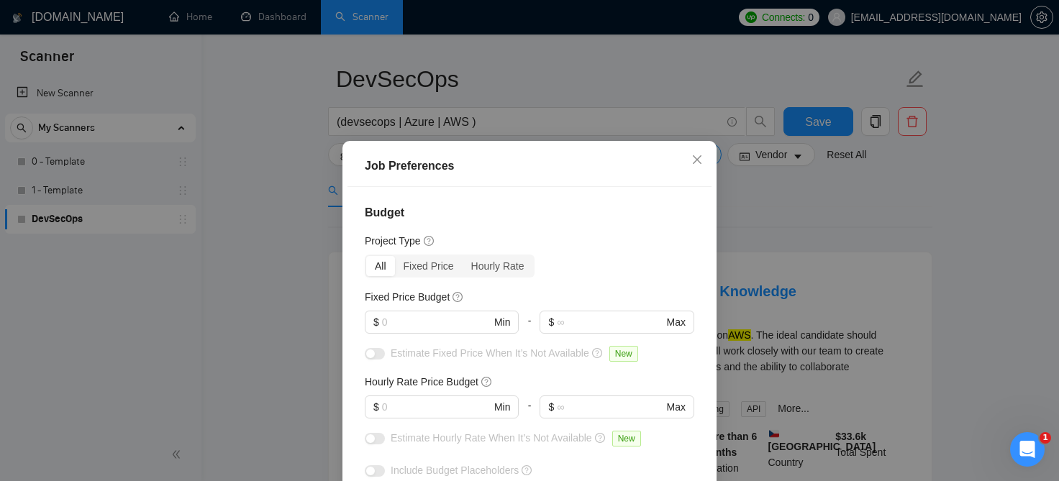
click at [579, 262] on div "All Fixed Price Hourly Rate" at bounding box center [530, 266] width 330 height 23
click at [488, 265] on div "Hourly Rate" at bounding box center [498, 266] width 71 height 20
click at [463, 256] on input "Hourly Rate" at bounding box center [463, 256] width 0 height 0
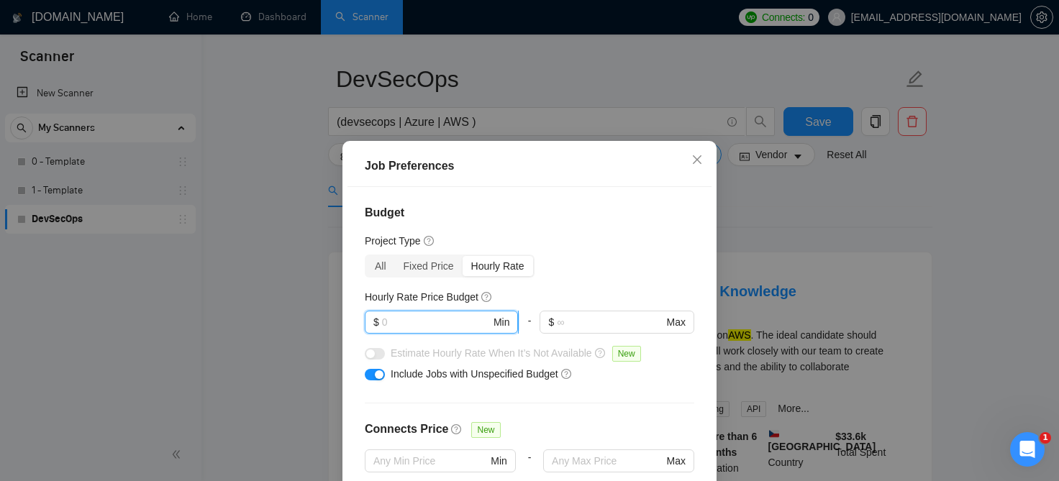
click at [448, 330] on input "text" at bounding box center [436, 322] width 109 height 16
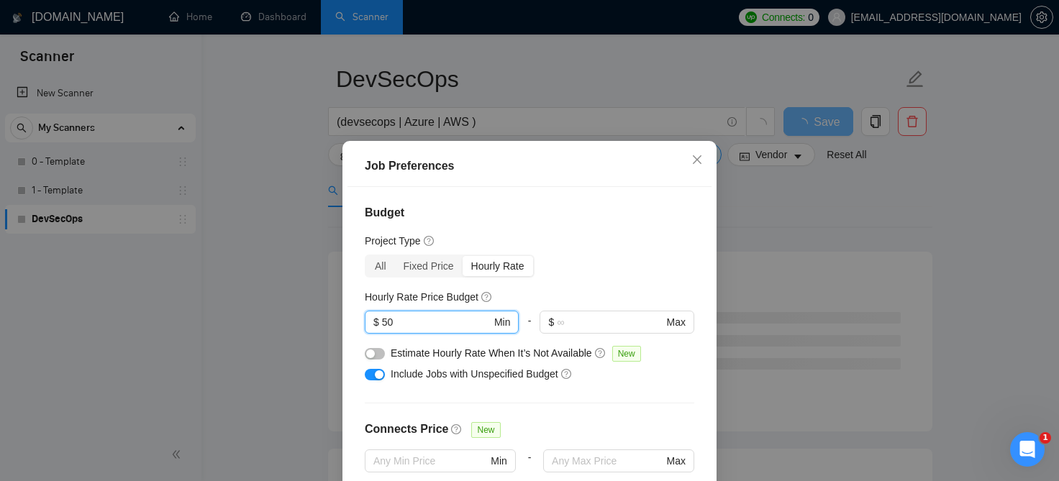
type input "50"
click at [583, 289] on div "Budget Project Type All Fixed Price Hourly Rate Fixed Price Budget $ Min - $ Ma…" at bounding box center [530, 355] width 364 height 337
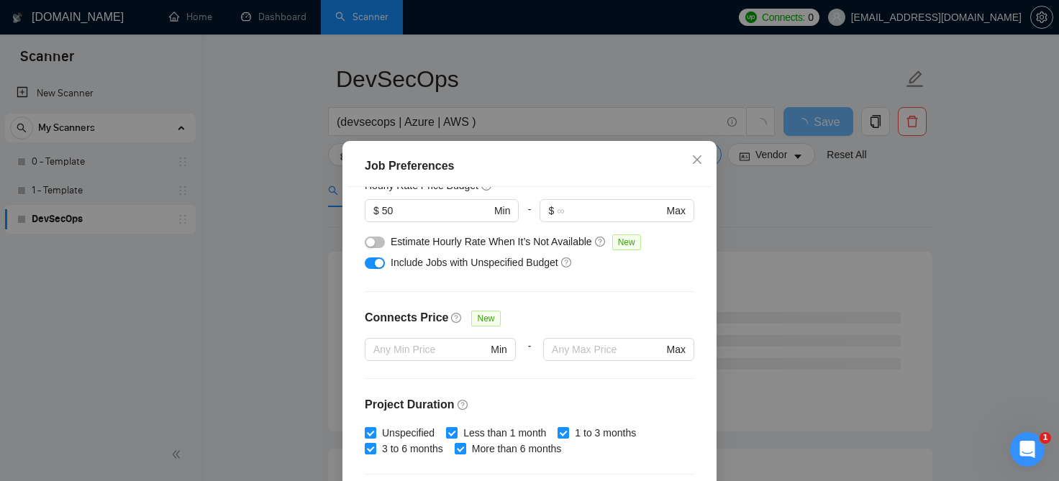
scroll to position [112, 0]
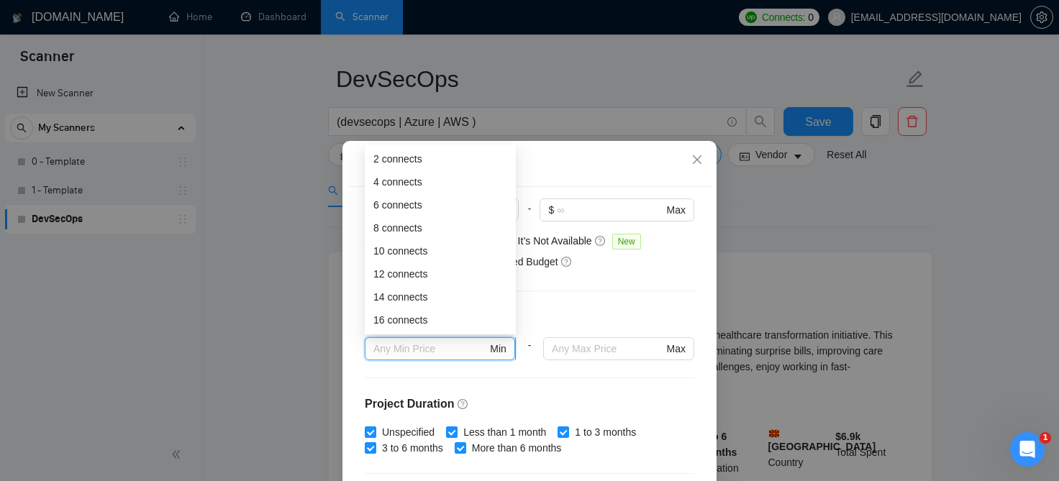
click at [462, 352] on input "text" at bounding box center [430, 349] width 114 height 16
click at [579, 306] on div "Budget Project Type All Fixed Price Hourly Rate Fixed Price Budget $ Min - $ Ma…" at bounding box center [530, 355] width 364 height 337
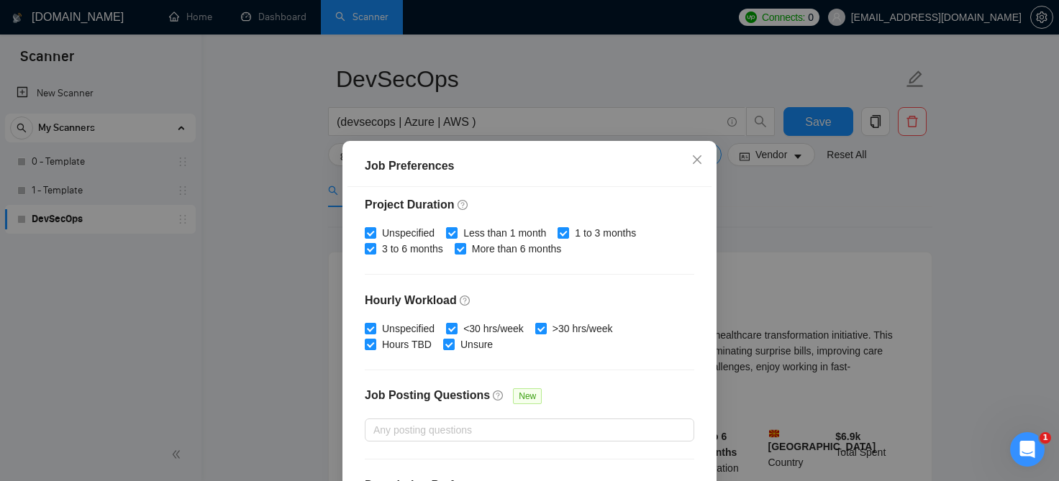
scroll to position [312, 0]
click at [366, 232] on input "Unspecified" at bounding box center [370, 232] width 10 height 10
checkbox input "false"
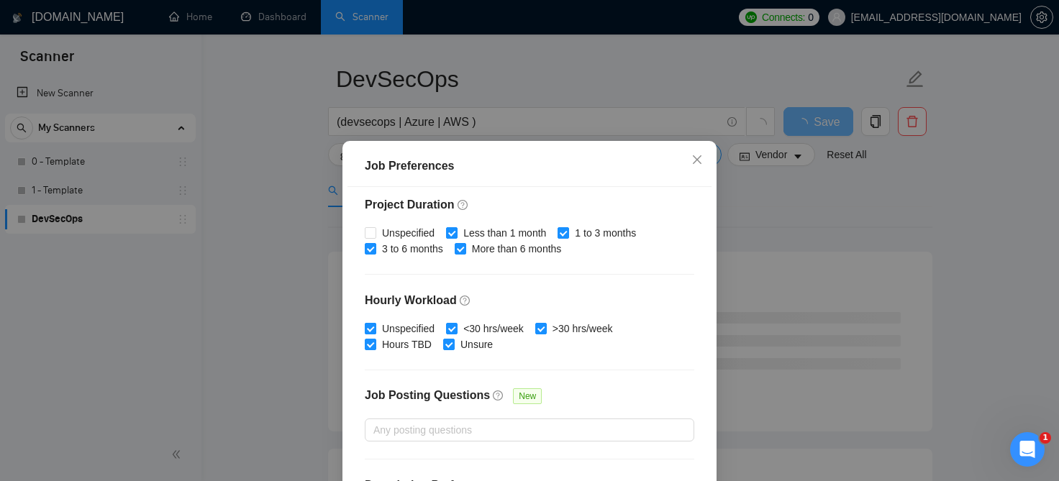
click at [370, 324] on input "Unspecified" at bounding box center [370, 328] width 10 height 10
checkbox input "false"
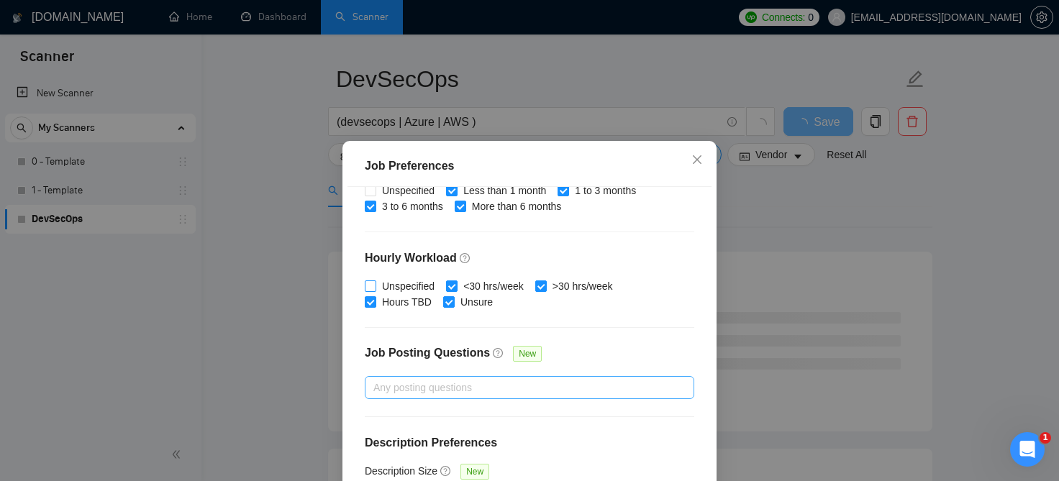
scroll to position [105, 0]
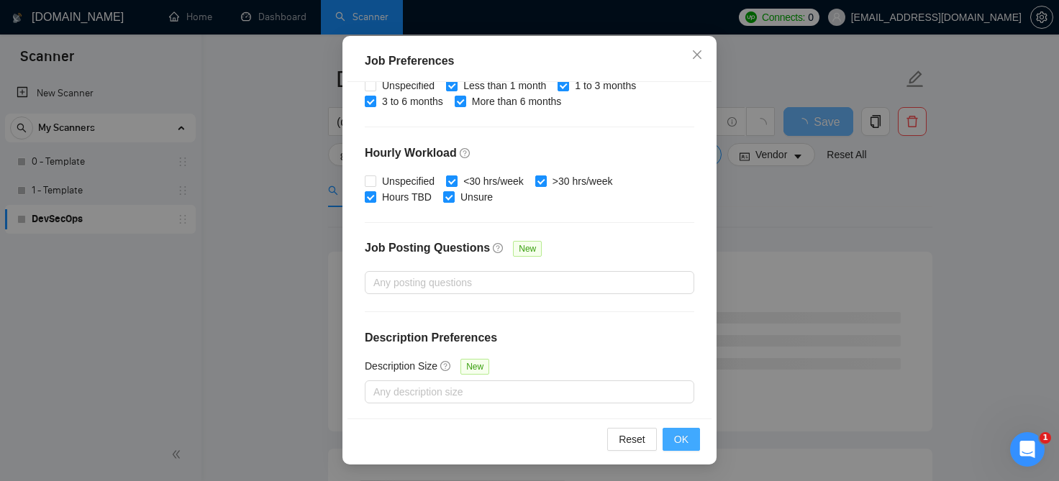
click at [695, 432] on button "OK" at bounding box center [681, 439] width 37 height 23
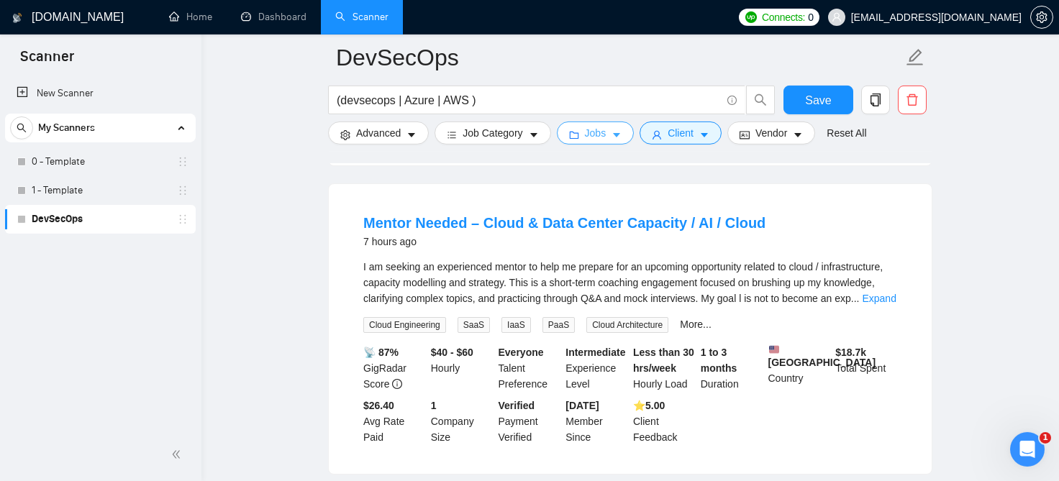
scroll to position [734, 0]
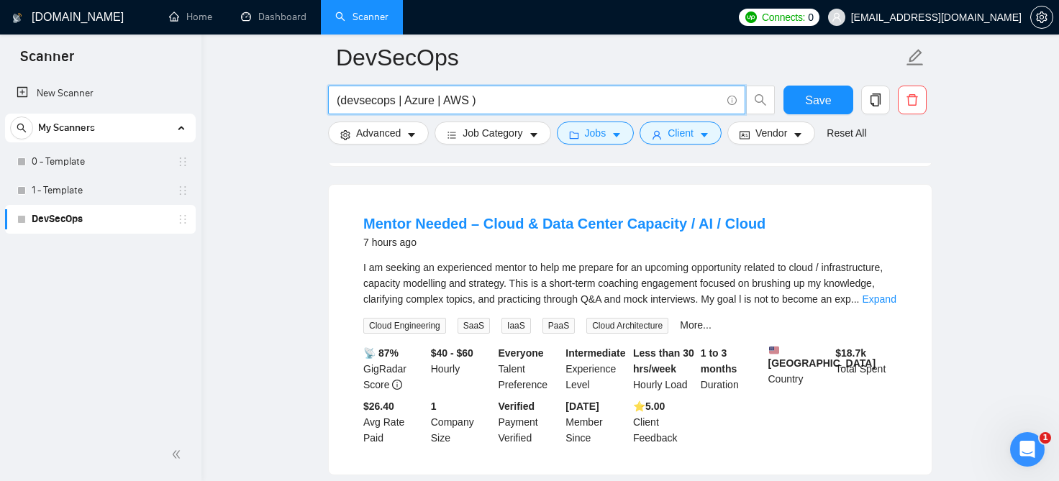
click at [467, 101] on input "(devsecops | Azure | AWS )" at bounding box center [529, 100] width 384 height 18
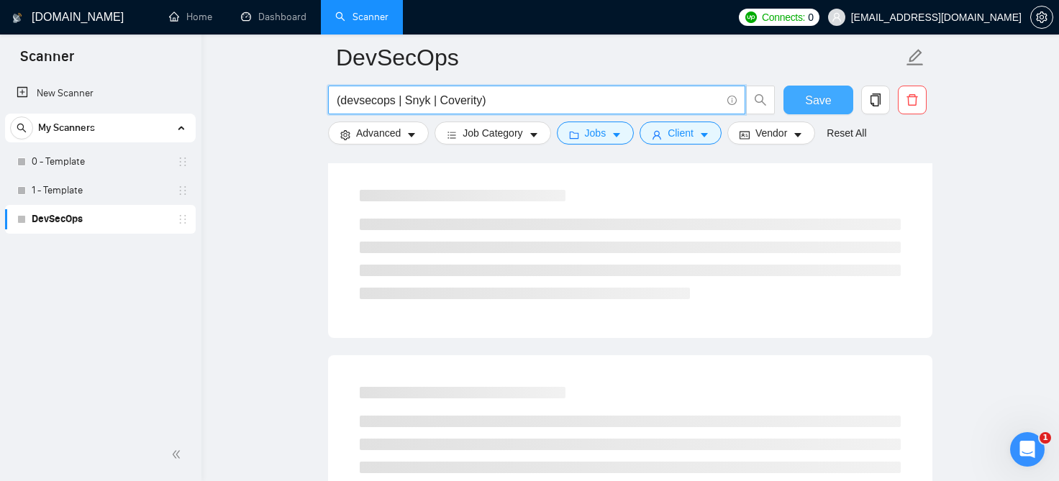
type input "(devsecops | Snyk | Coverity)"
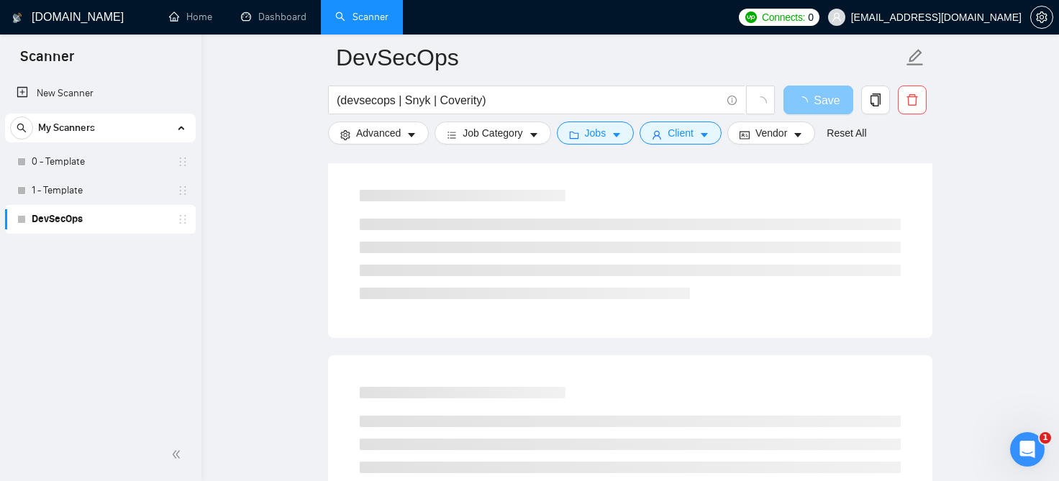
click at [804, 91] on button "Save" at bounding box center [818, 100] width 70 height 29
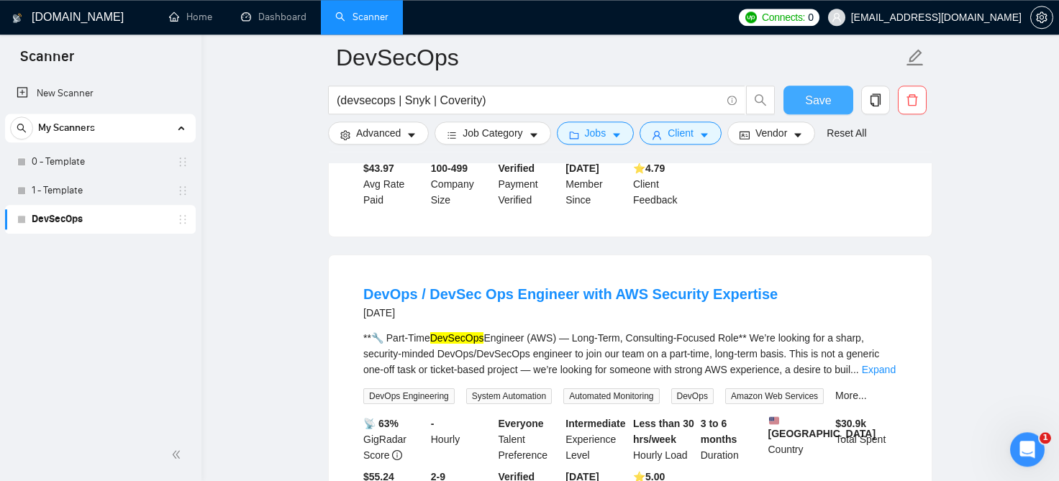
scroll to position [2727, 0]
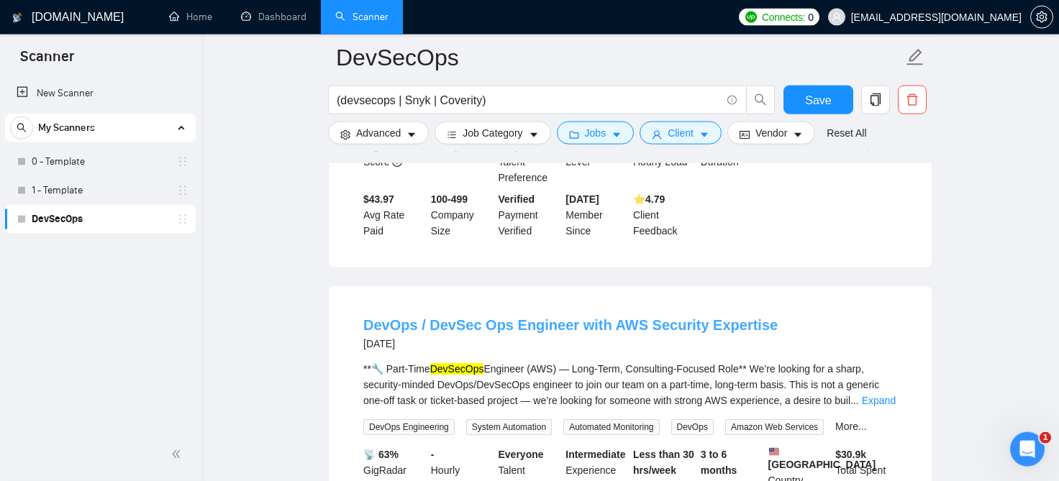
click at [689, 317] on link "DevOps / DevSec Ops Engineer with AWS Security Expertise" at bounding box center [570, 325] width 414 height 16
click at [594, 124] on button "Jobs" at bounding box center [596, 133] width 78 height 23
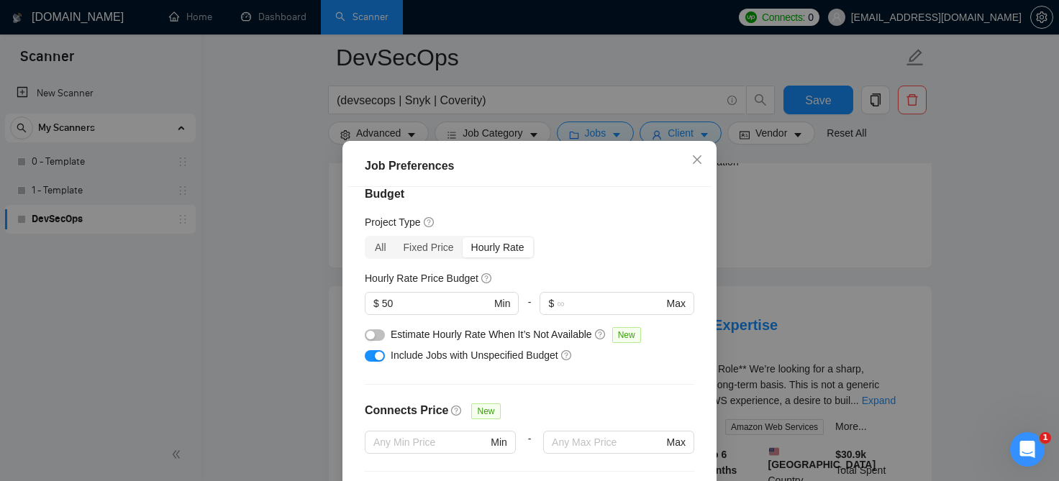
scroll to position [18, 0]
click at [729, 202] on div "Job Preferences Budget Project Type All Fixed Price Hourly Rate Fixed Price Bud…" at bounding box center [529, 240] width 1059 height 481
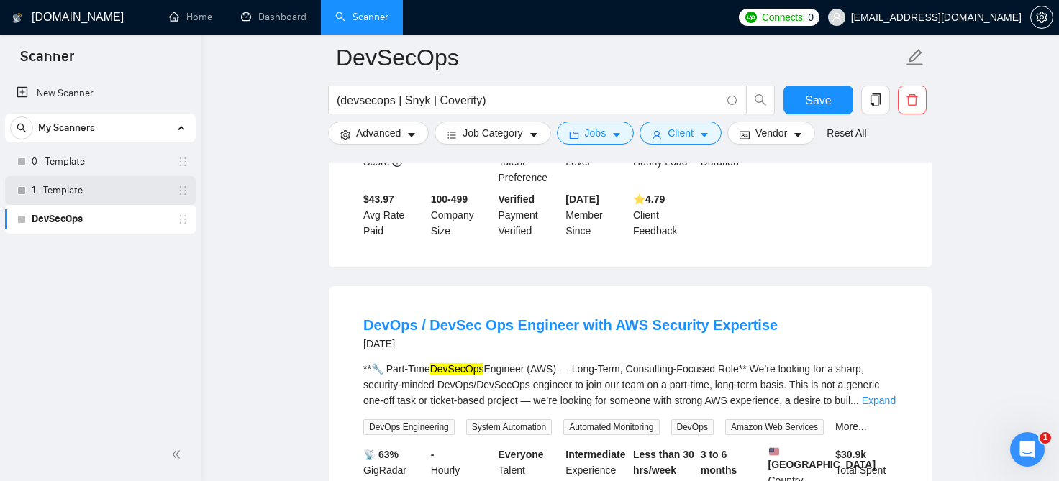
click at [65, 190] on link "1 - Template" at bounding box center [100, 190] width 137 height 29
click at [833, 99] on button "Save" at bounding box center [818, 100] width 70 height 29
click at [101, 188] on link "1 - Template" at bounding box center [100, 190] width 137 height 29
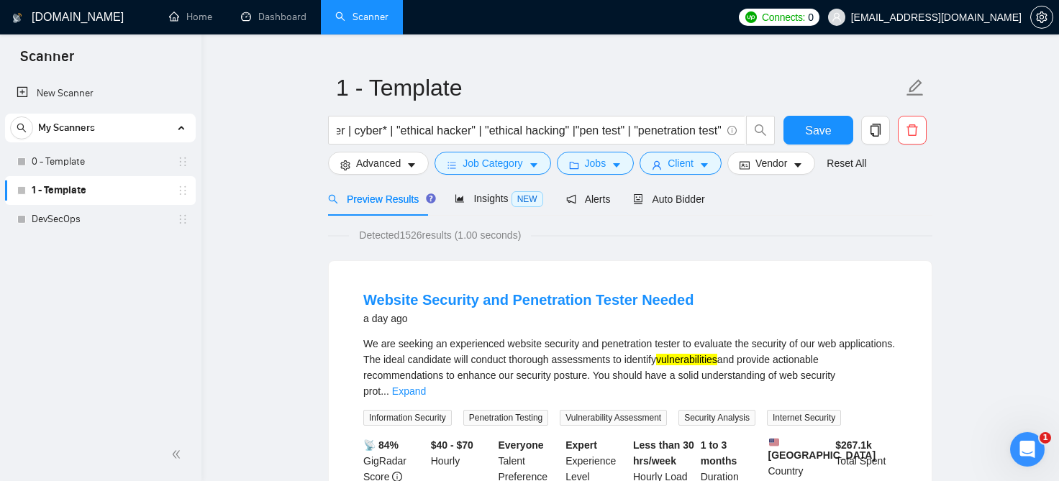
scroll to position [23, 0]
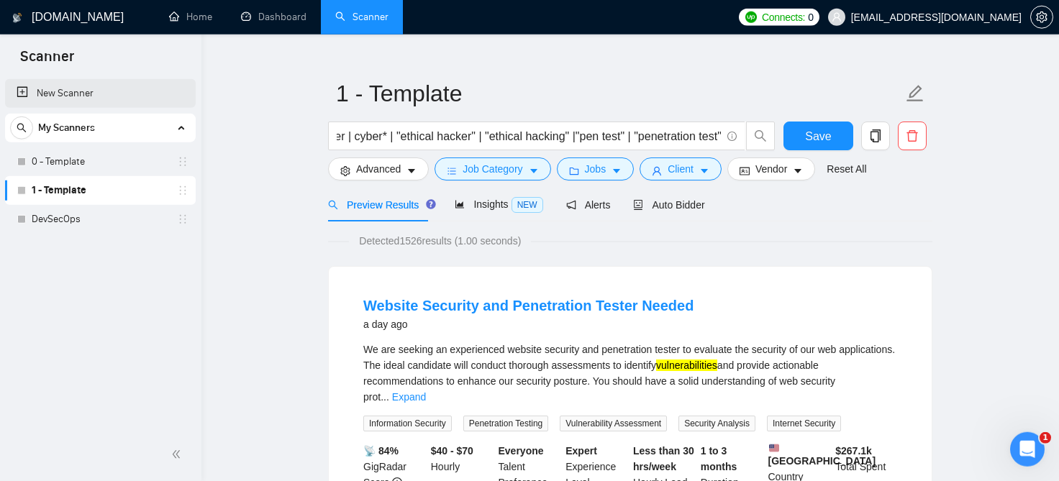
click at [101, 94] on link "New Scanner" at bounding box center [101, 93] width 168 height 29
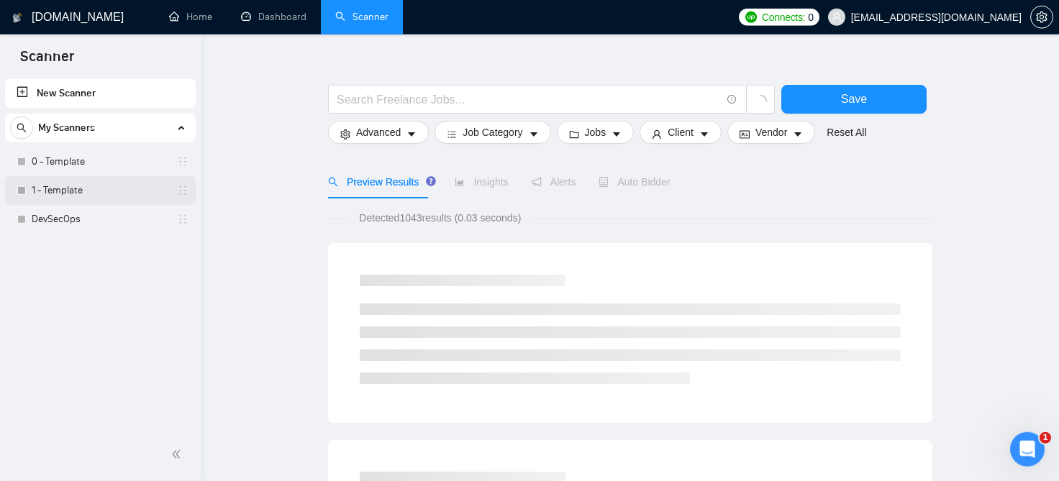
click at [75, 191] on link "1 - Template" at bounding box center [100, 190] width 137 height 29
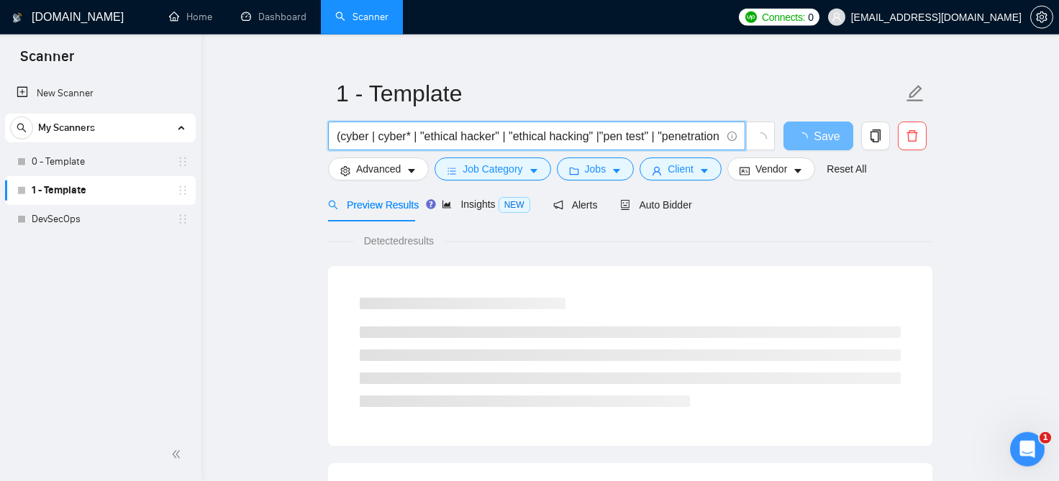
click at [450, 139] on input "(cyber | cyber* | "ethical hacker" | "ethical hacking" |"pen test" | "penetrati…" at bounding box center [529, 136] width 384 height 18
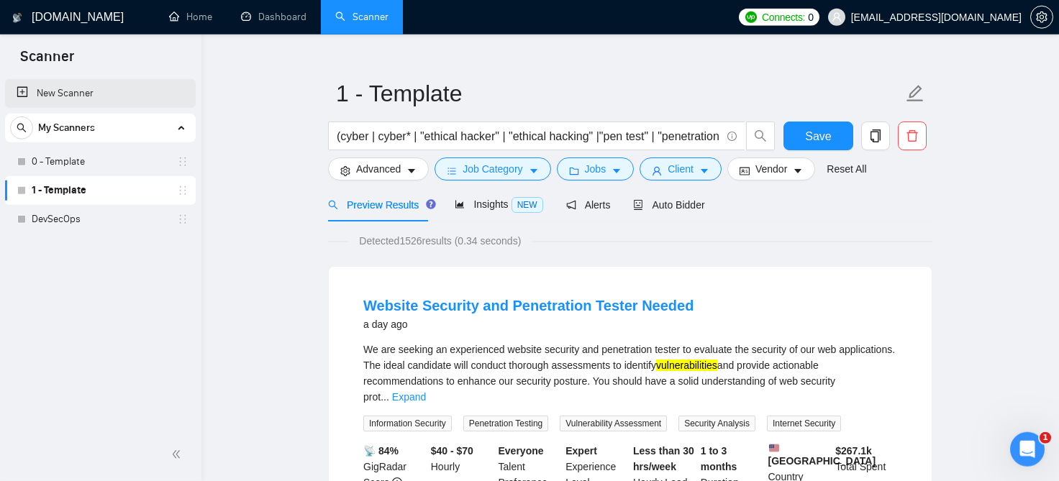
click at [65, 88] on link "New Scanner" at bounding box center [101, 93] width 168 height 29
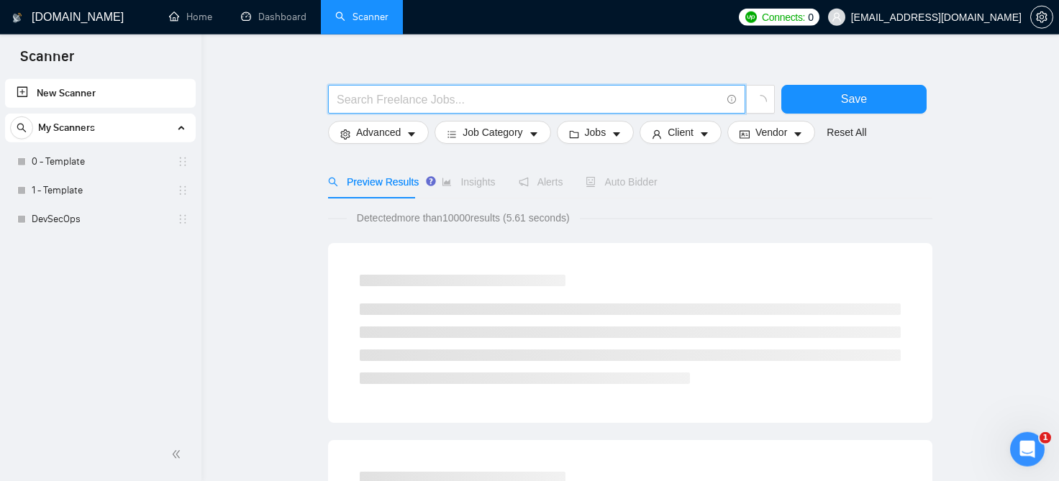
click at [506, 108] on input "text" at bounding box center [529, 100] width 384 height 18
paste input "(cyber | cyber* | "ethical hacker" | "ethical hacking" |"pen test" | "penetrati…"
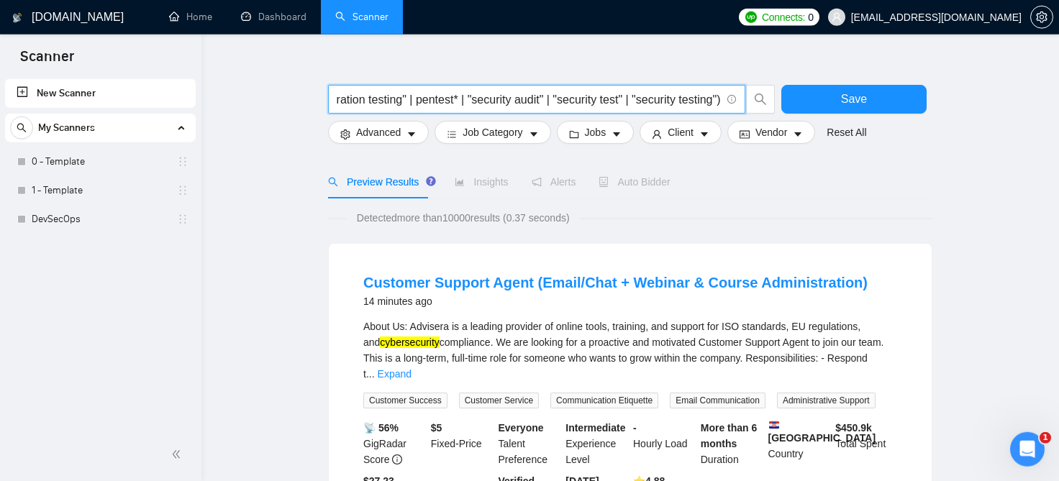
scroll to position [0, 454]
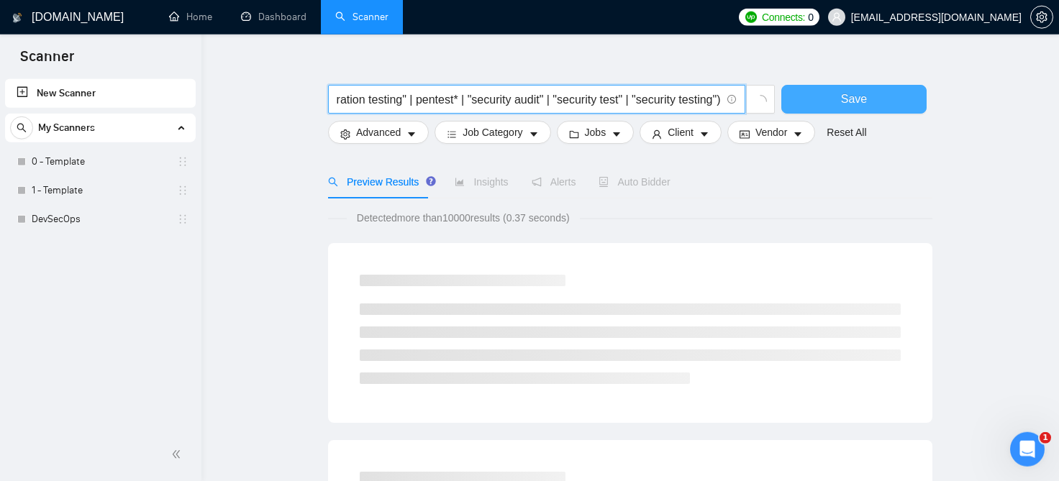
type input "(cyber | cyber* | "ethical hacker" | "ethical hacking" |"pen test" | "penetrati…"
click at [823, 101] on button "Save" at bounding box center [853, 99] width 145 height 29
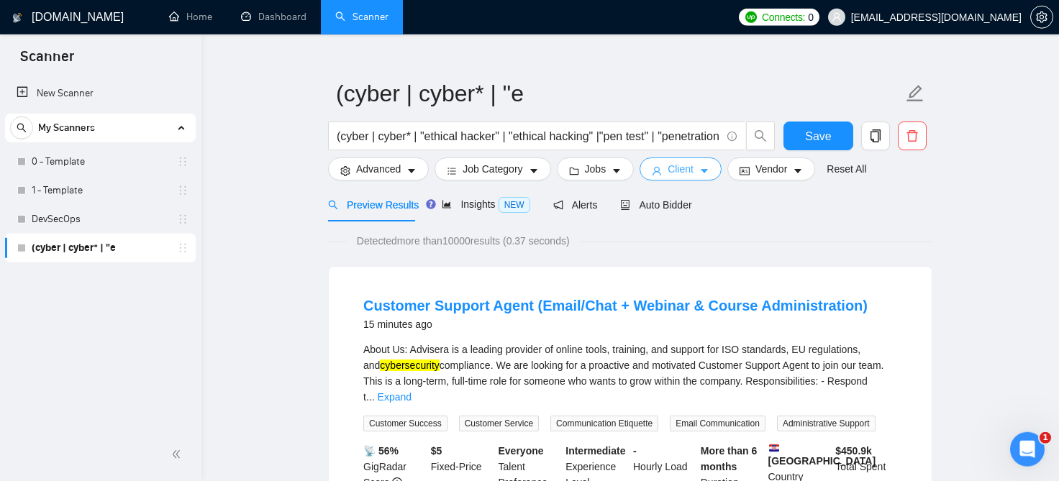
click at [692, 168] on button "Client" at bounding box center [681, 169] width 82 height 23
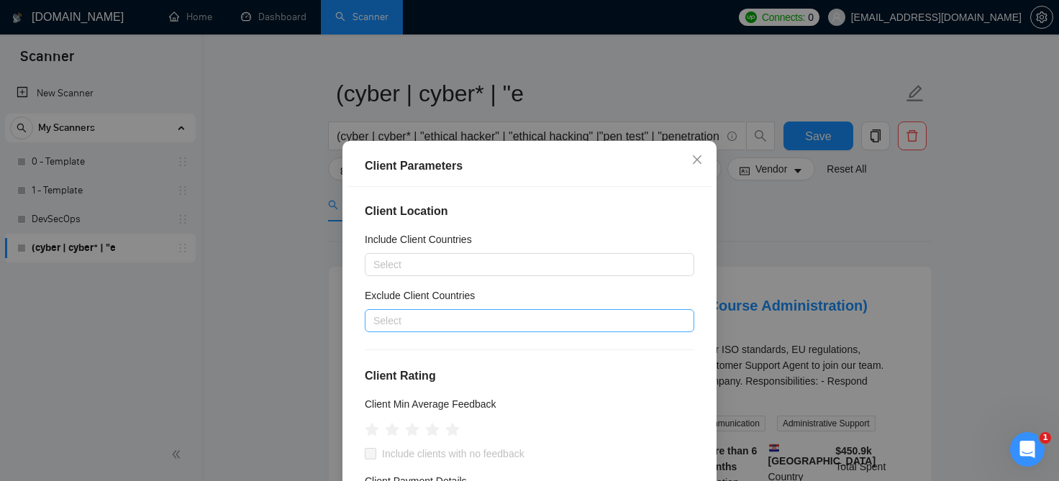
scroll to position [2, 0]
click at [604, 314] on div at bounding box center [522, 320] width 308 height 17
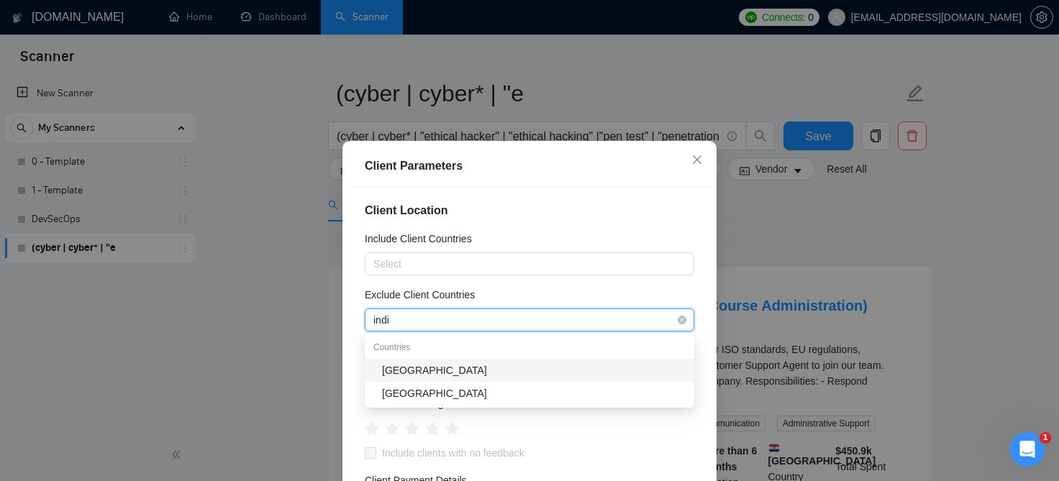
type input "india"
click at [557, 365] on div "India" at bounding box center [534, 371] width 304 height 16
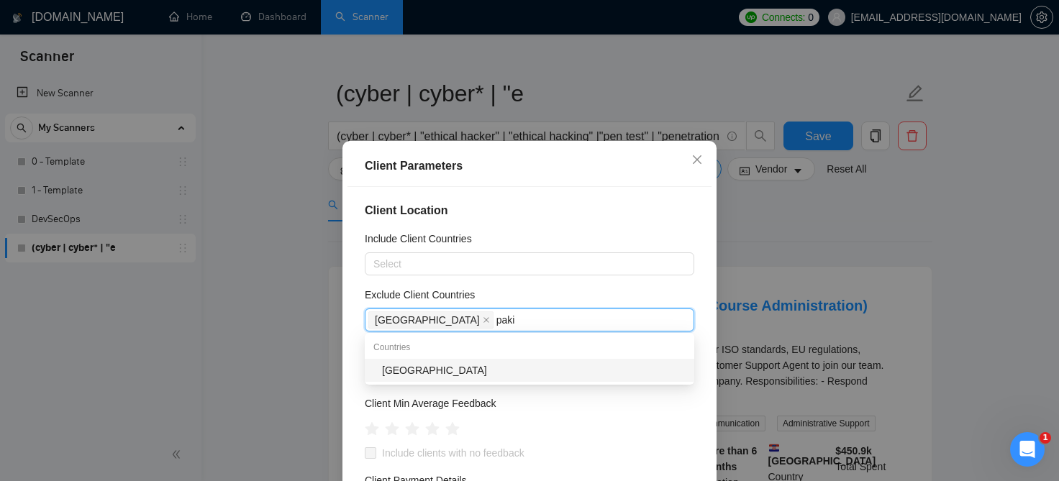
type input "pakis"
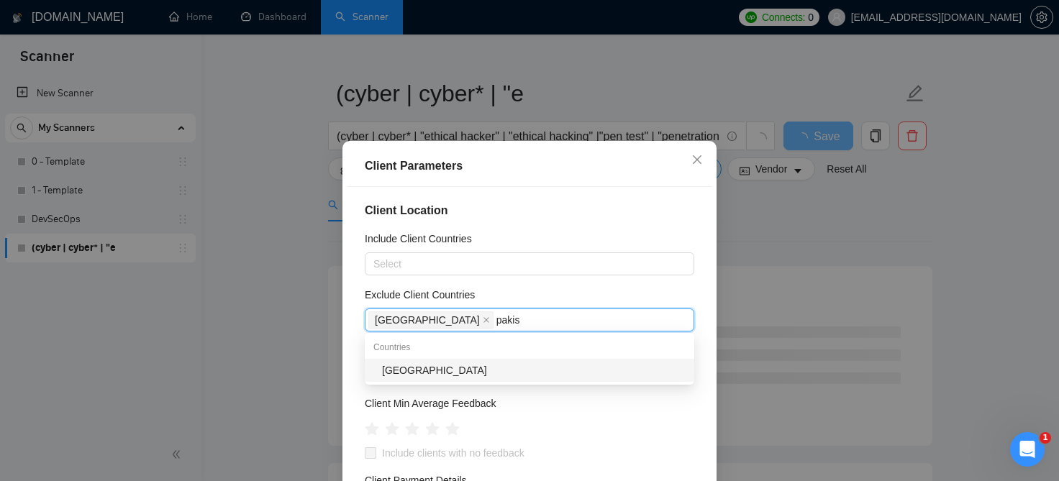
click at [509, 377] on div "Pakistan" at bounding box center [534, 371] width 304 height 16
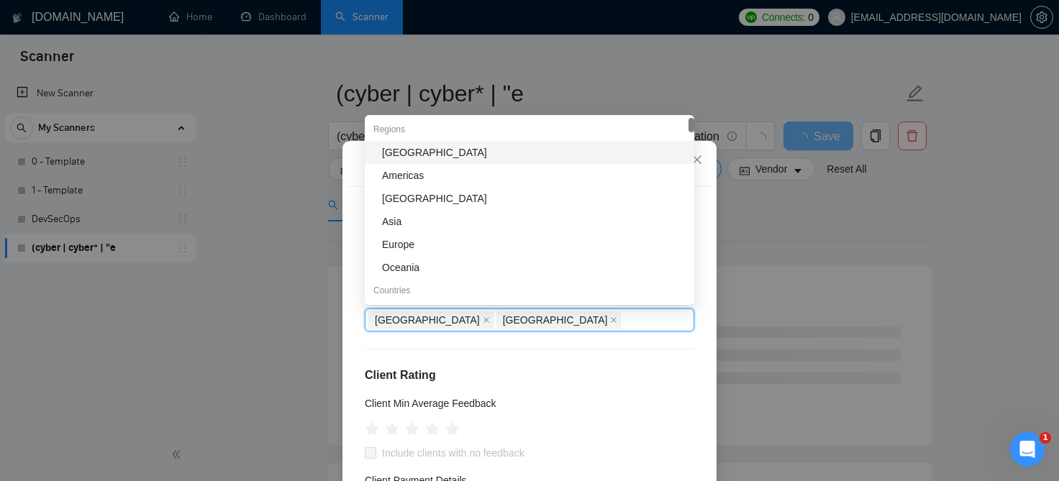
scroll to position [80, 0]
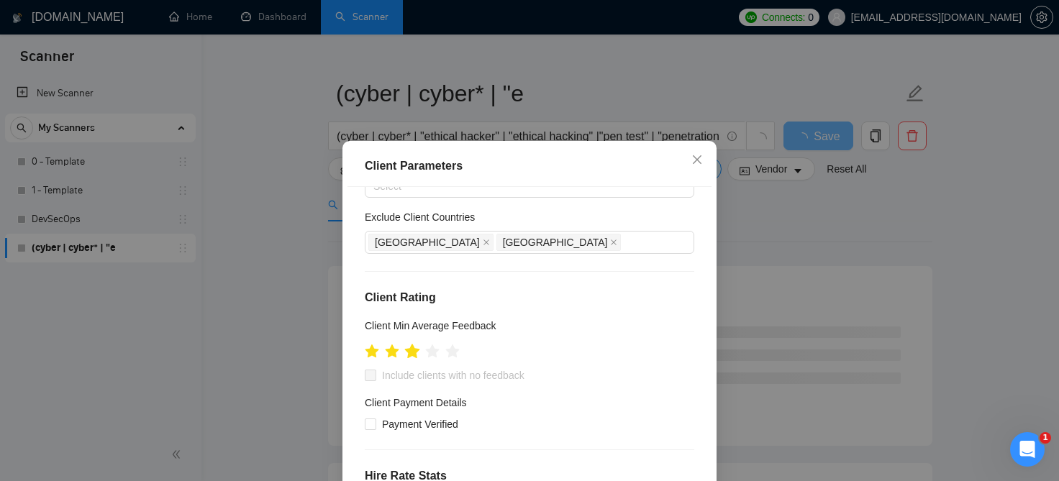
click at [412, 355] on icon "star" at bounding box center [412, 351] width 15 height 14
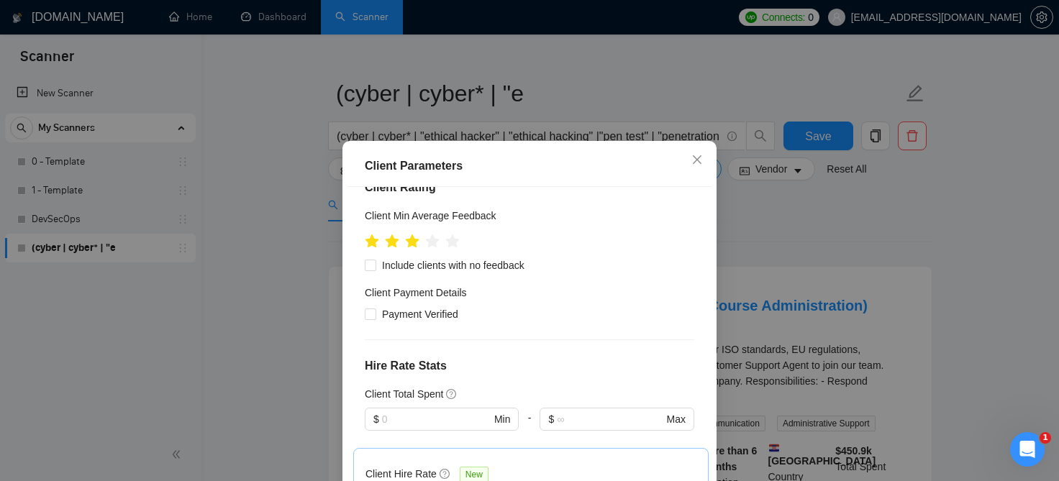
scroll to position [194, 0]
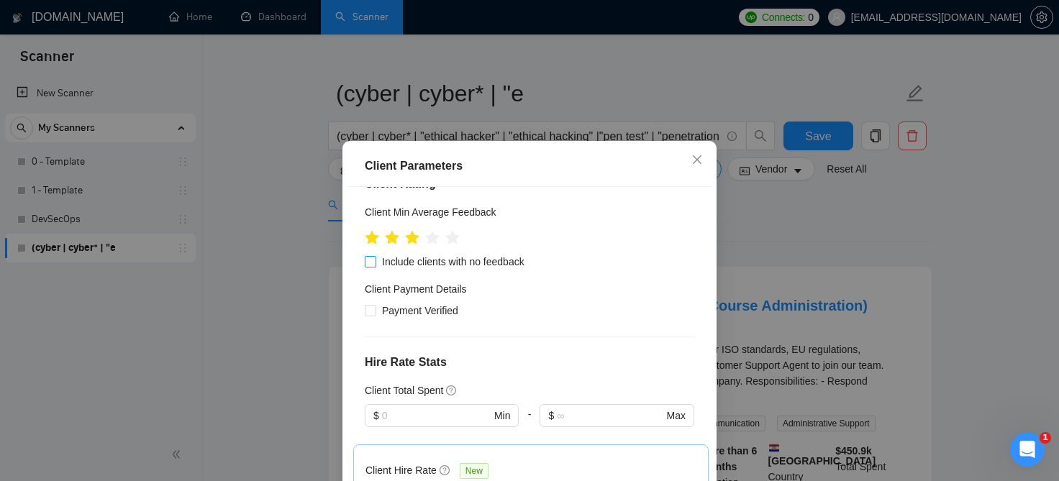
click at [374, 267] on span at bounding box center [371, 262] width 12 height 12
click at [374, 266] on input "Include clients with no feedback" at bounding box center [370, 261] width 10 height 10
checkbox input "true"
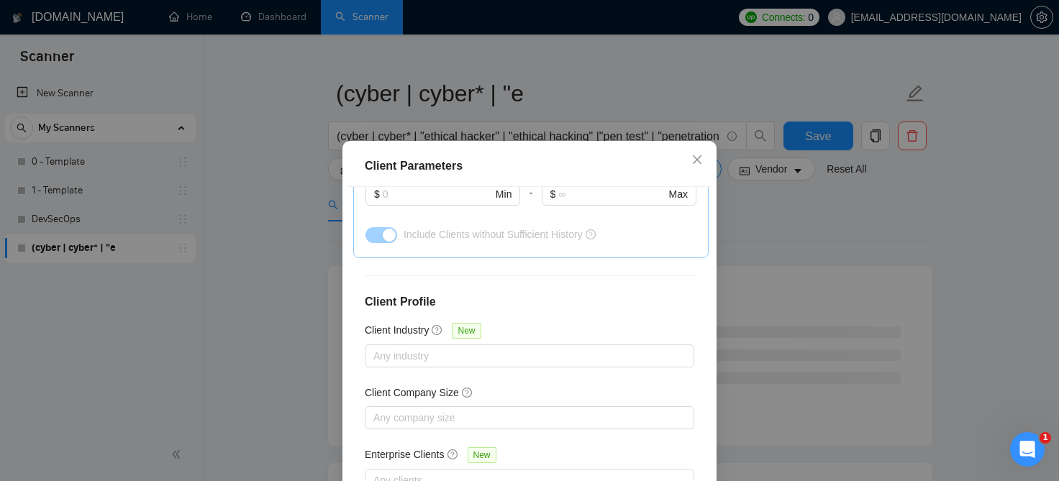
scroll to position [105, 0]
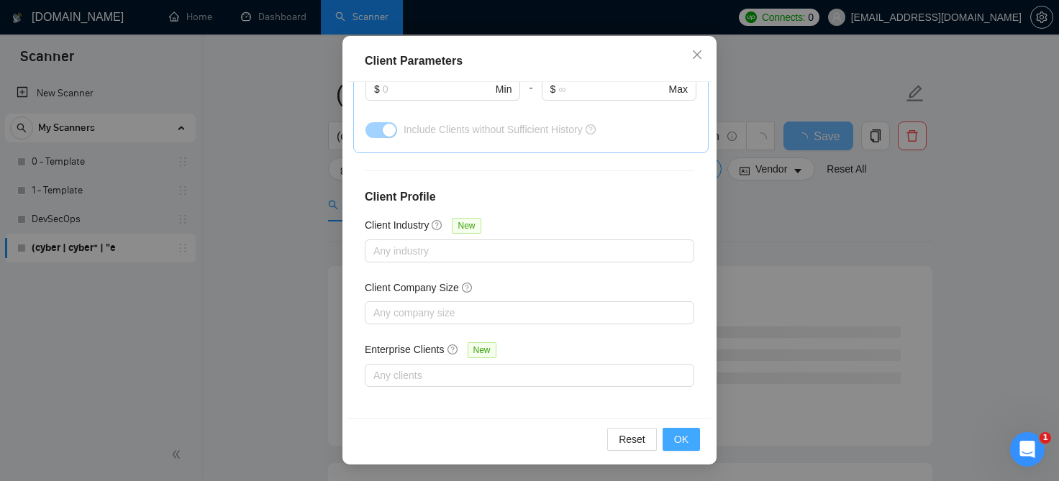
click at [683, 440] on span "OK" at bounding box center [681, 440] width 14 height 16
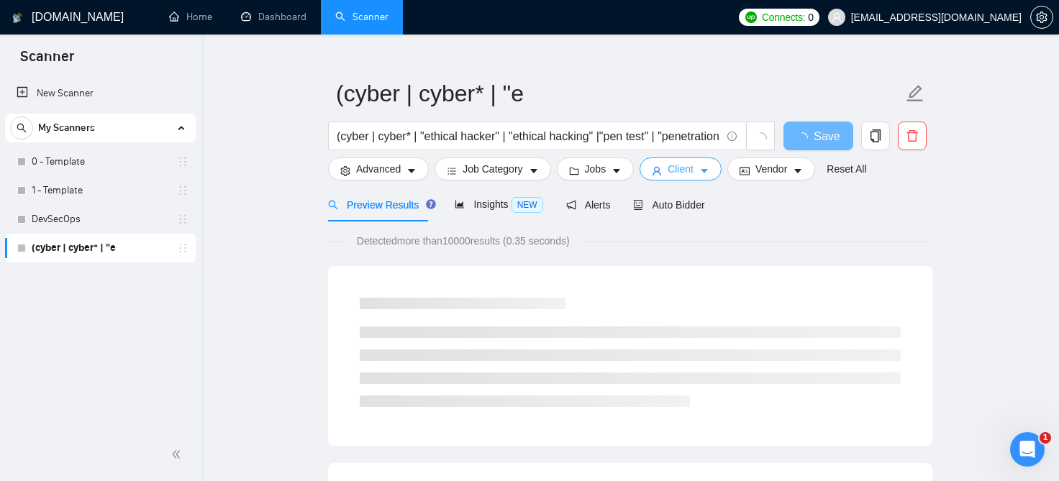
scroll to position [0, 0]
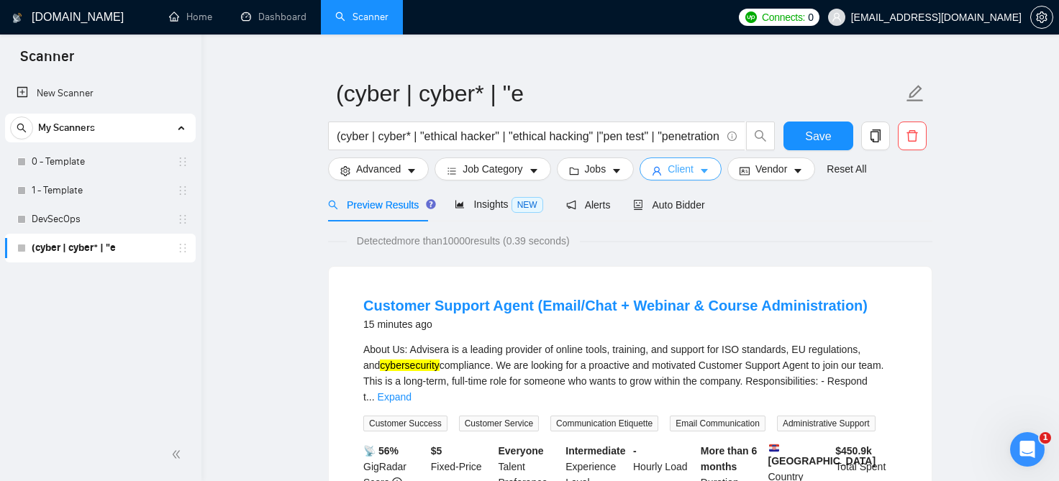
click at [687, 175] on span "Client" at bounding box center [681, 169] width 26 height 16
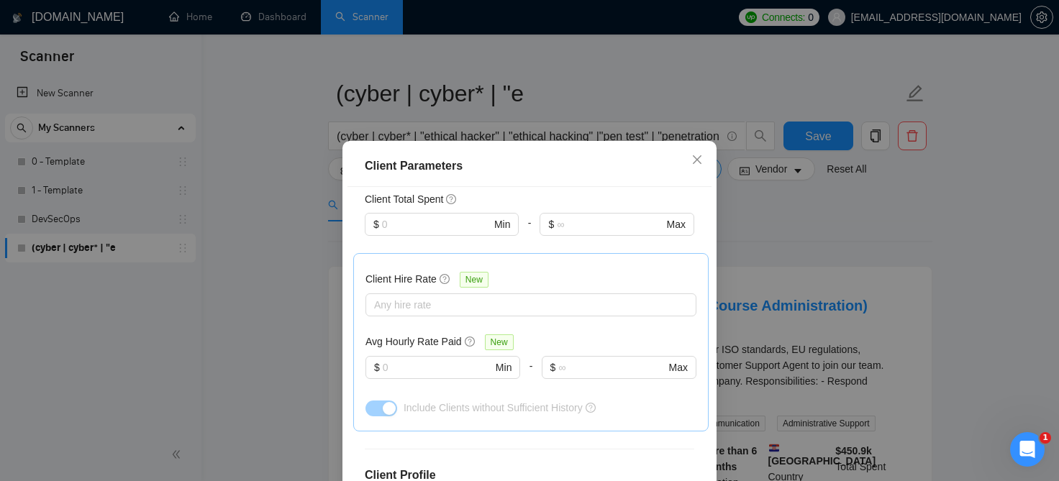
scroll to position [386, 0]
click at [458, 359] on input "text" at bounding box center [437, 367] width 109 height 16
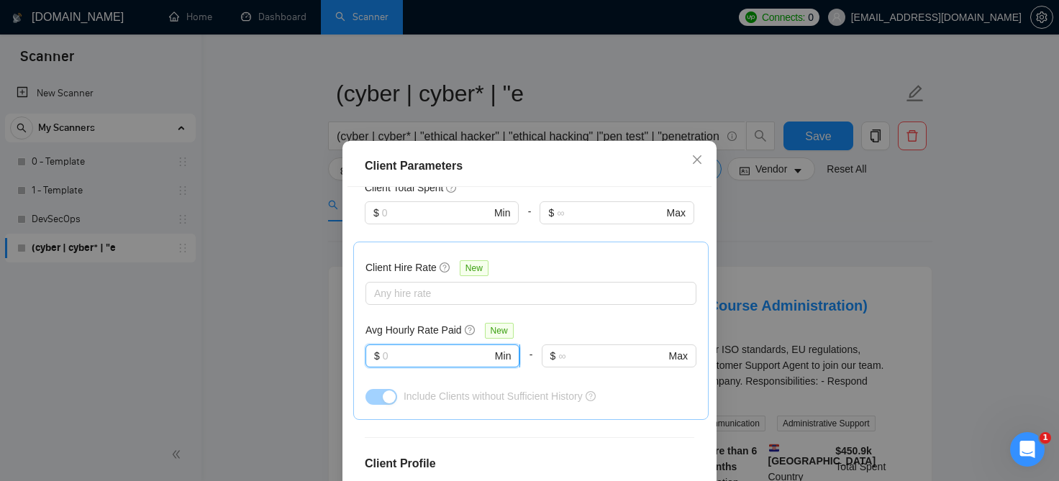
scroll to position [397, 0]
click at [437, 222] on span "$ Min" at bounding box center [441, 212] width 153 height 23
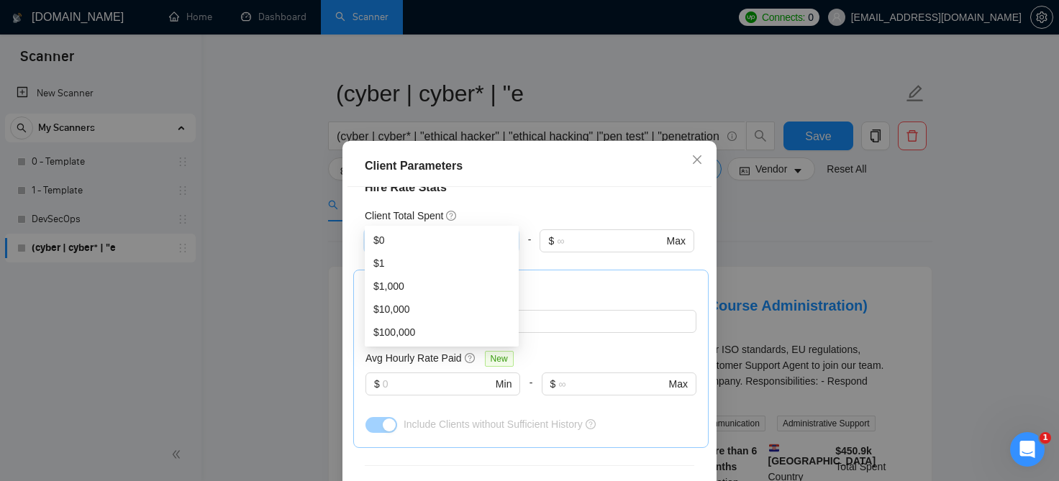
scroll to position [366, 0]
click at [422, 285] on div "$1,000" at bounding box center [441, 286] width 137 height 16
type input "1000"
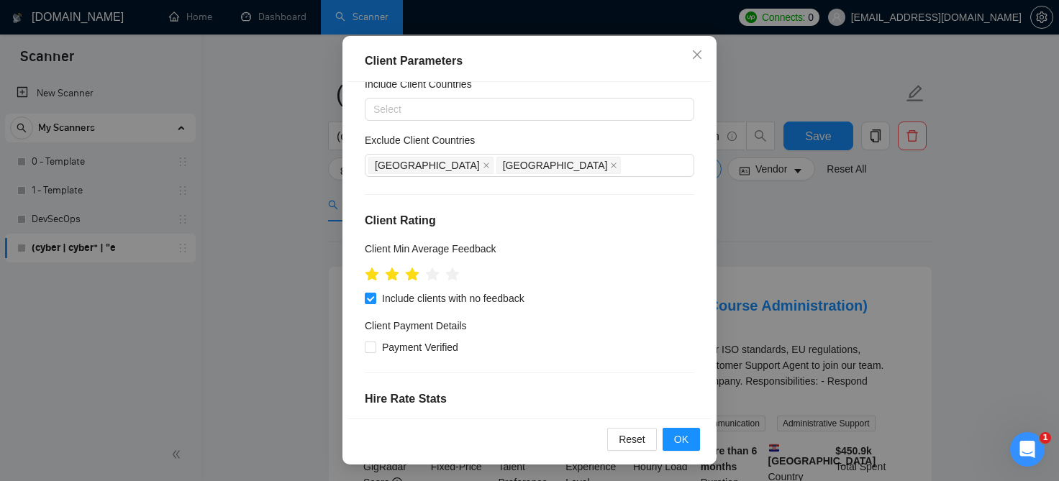
scroll to position [0, 0]
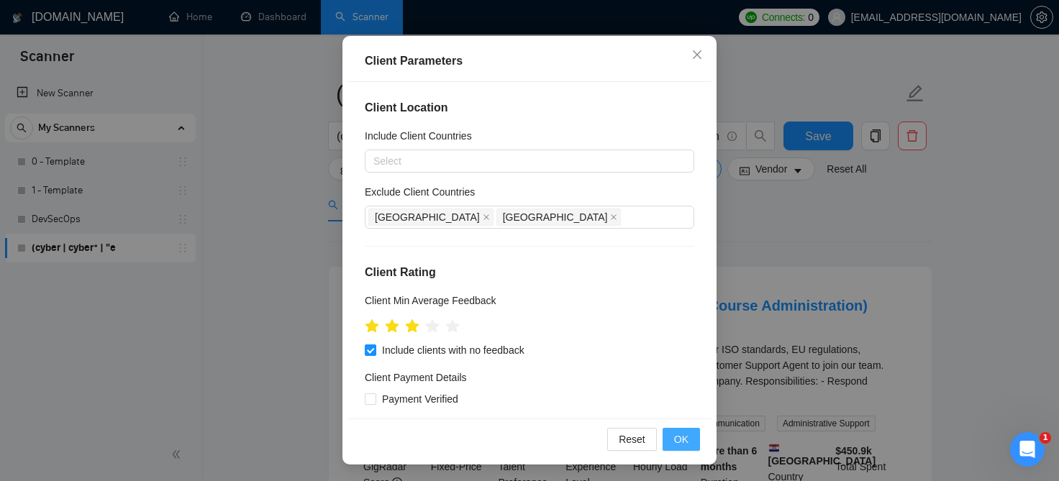
click at [684, 430] on button "OK" at bounding box center [681, 439] width 37 height 23
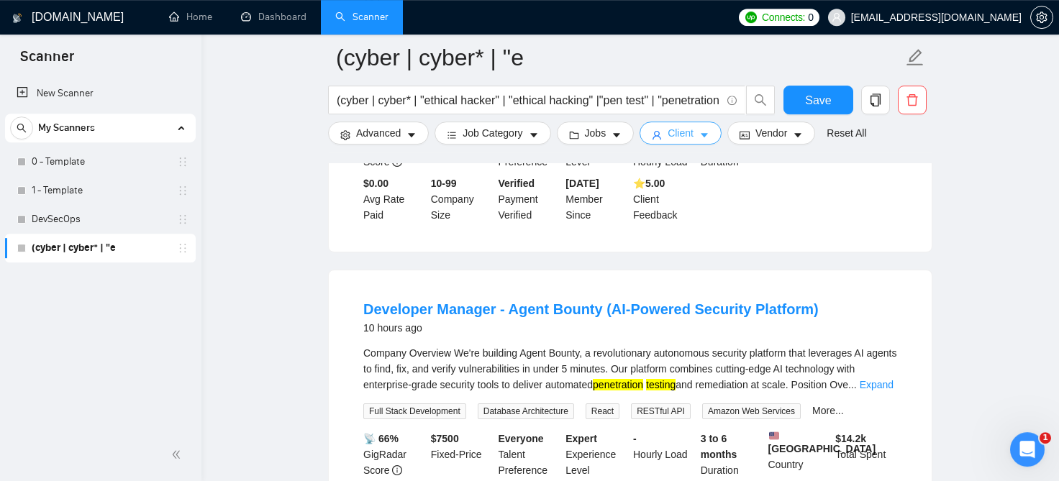
scroll to position [1004, 0]
click at [626, 301] on link "Developer Manager - Agent Bounty (AI-Powered Security Platform)" at bounding box center [590, 309] width 455 height 16
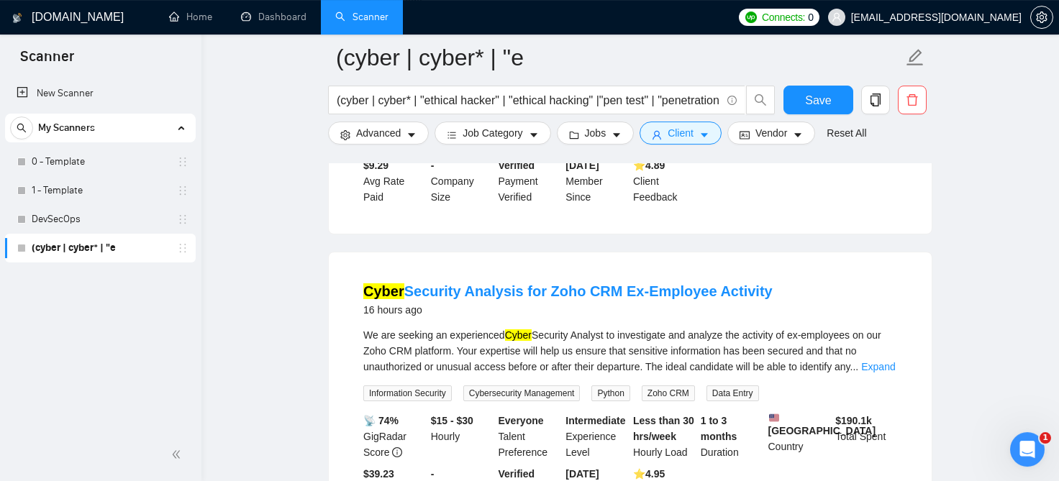
scroll to position [1978, 0]
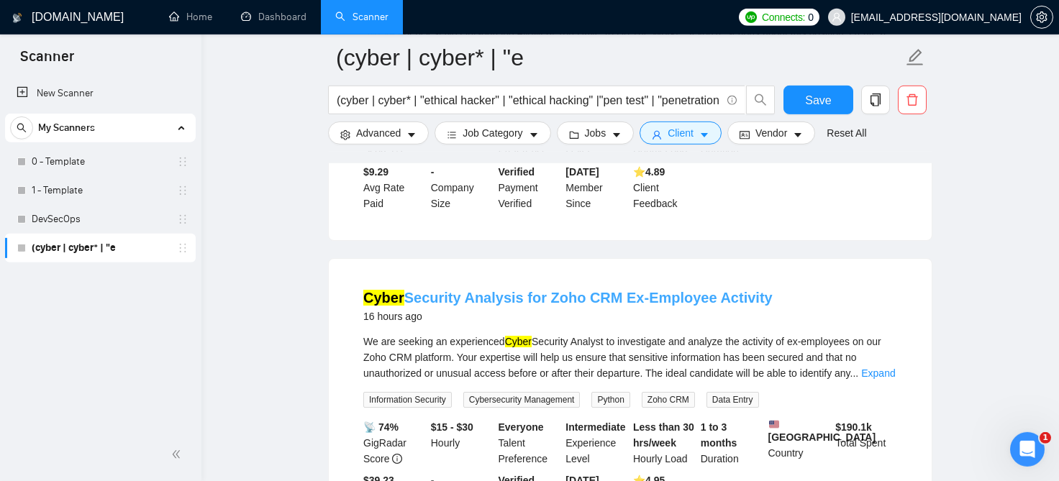
click at [645, 290] on link "Cyber Security Analysis for Zoho CRM Ex-Employee Activity" at bounding box center [567, 298] width 409 height 16
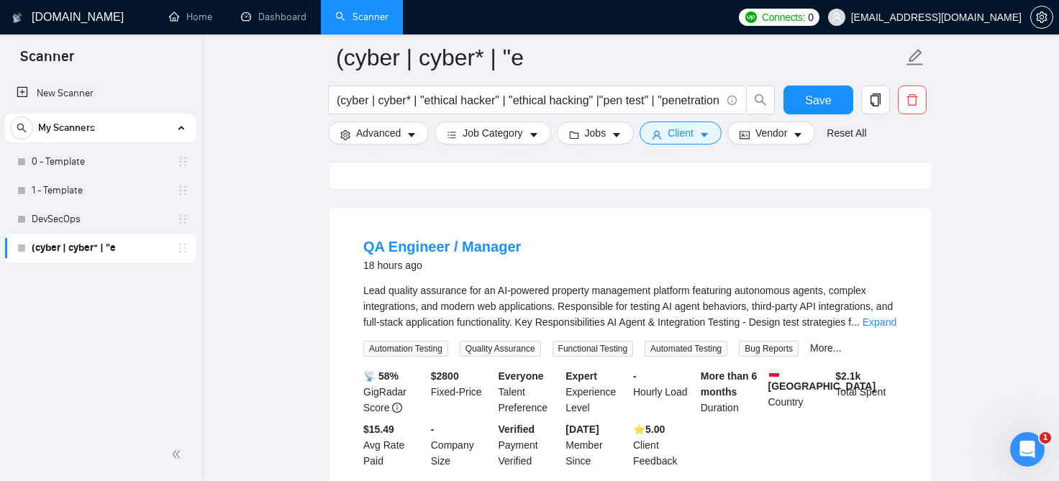
scroll to position [2961, 0]
click at [472, 237] on link "QA Engineer / Manager" at bounding box center [442, 245] width 158 height 16
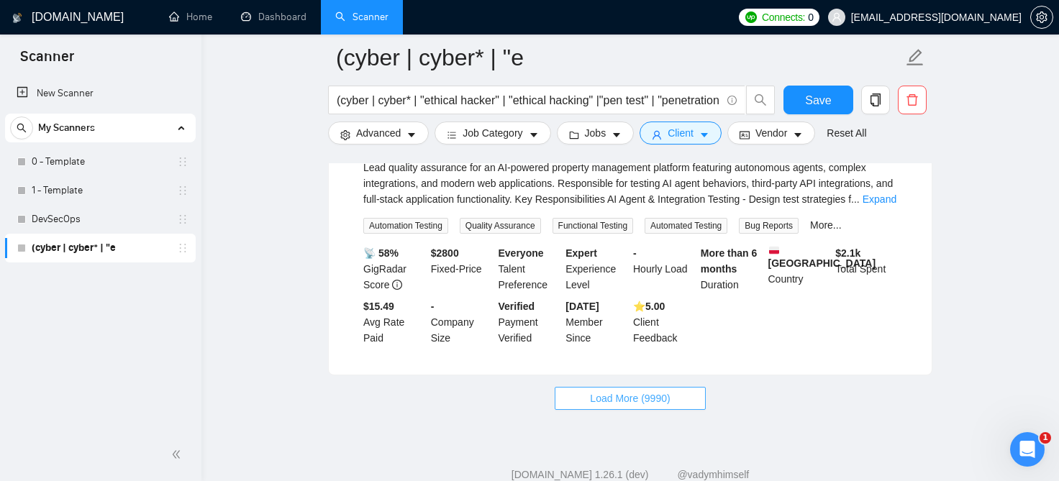
click at [649, 391] on span "Load More (9990)" at bounding box center [630, 399] width 80 height 16
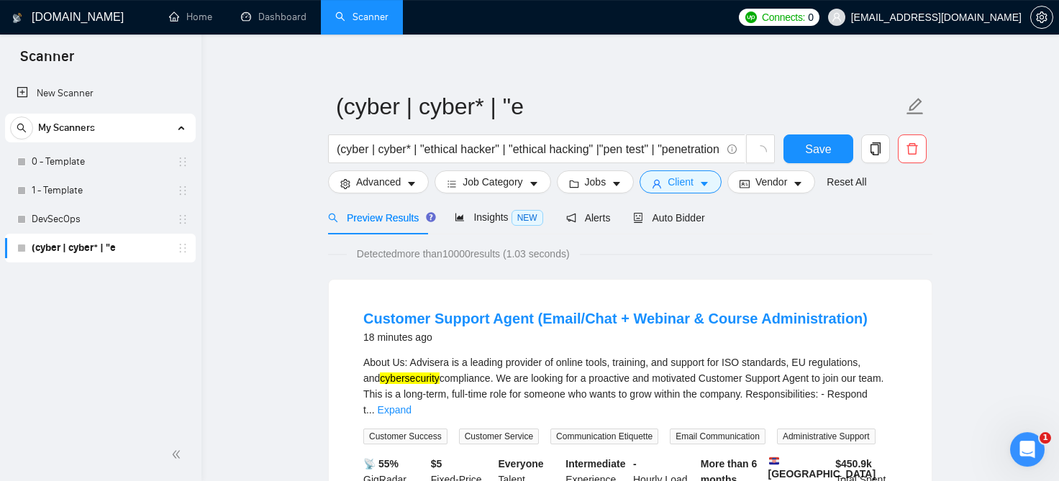
scroll to position [0, 0]
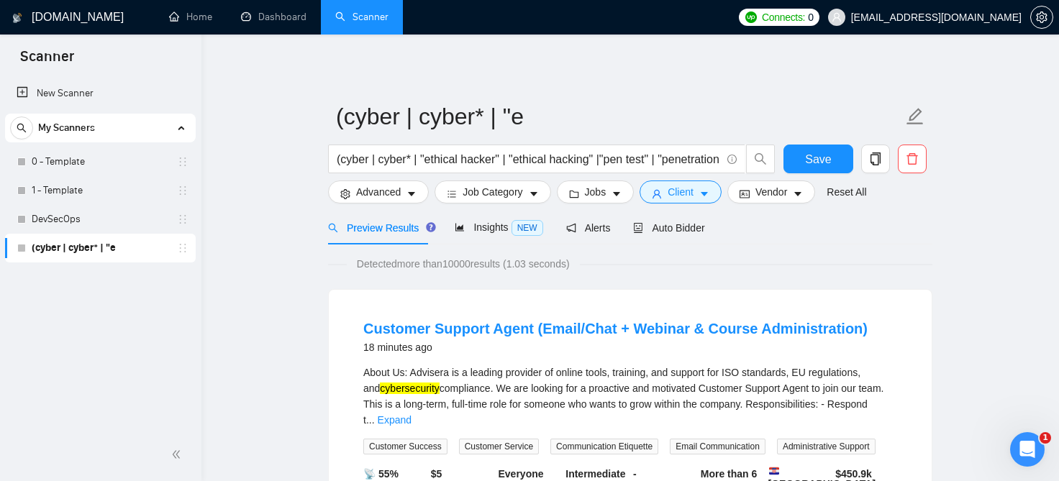
click at [460, 264] on span "Detected more than 10000 results (1.03 seconds)" at bounding box center [463, 264] width 233 height 16
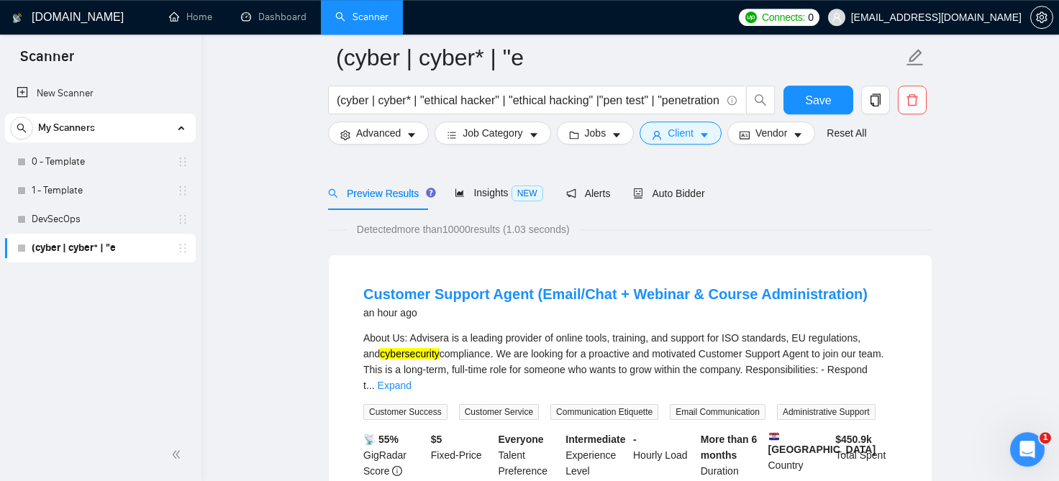
scroll to position [158, 0]
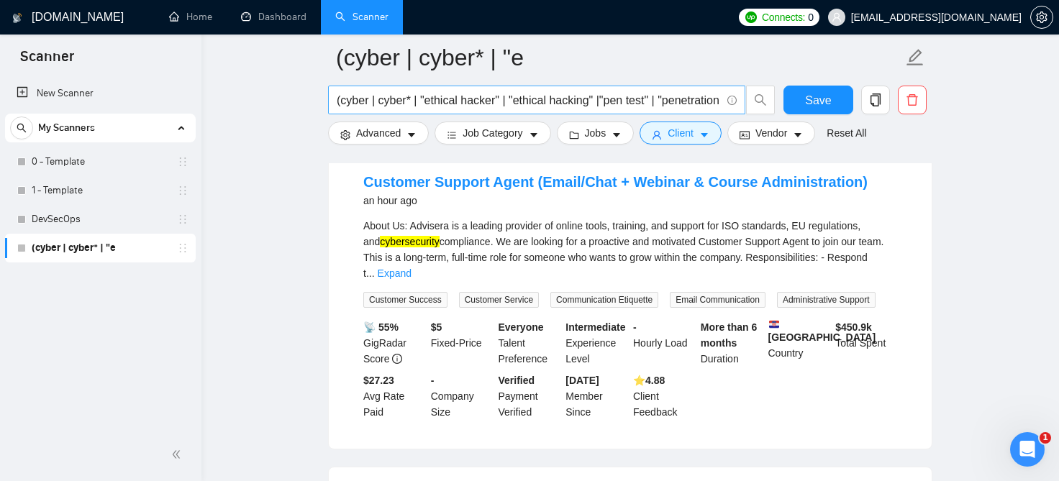
click at [559, 111] on span "(cyber | cyber* | "ethical hacker" | "ethical hacking" |"pen test" | "penetrati…" at bounding box center [536, 100] width 417 height 29
click at [561, 98] on input "(cyber | cyber* | "ethical hacker" | "ethical hacking" |"pen test" | "penetrati…" at bounding box center [529, 100] width 384 height 18
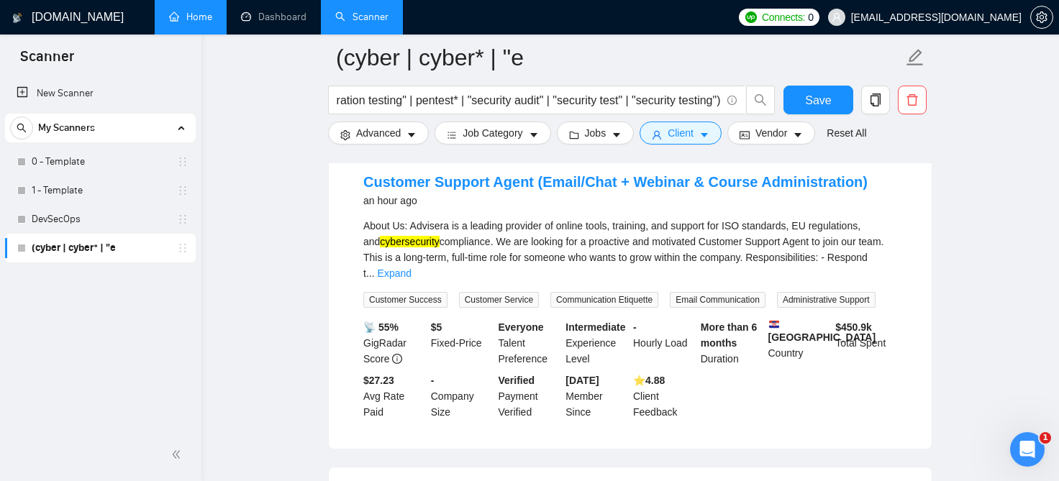
click at [202, 21] on link "Home" at bounding box center [190, 17] width 43 height 12
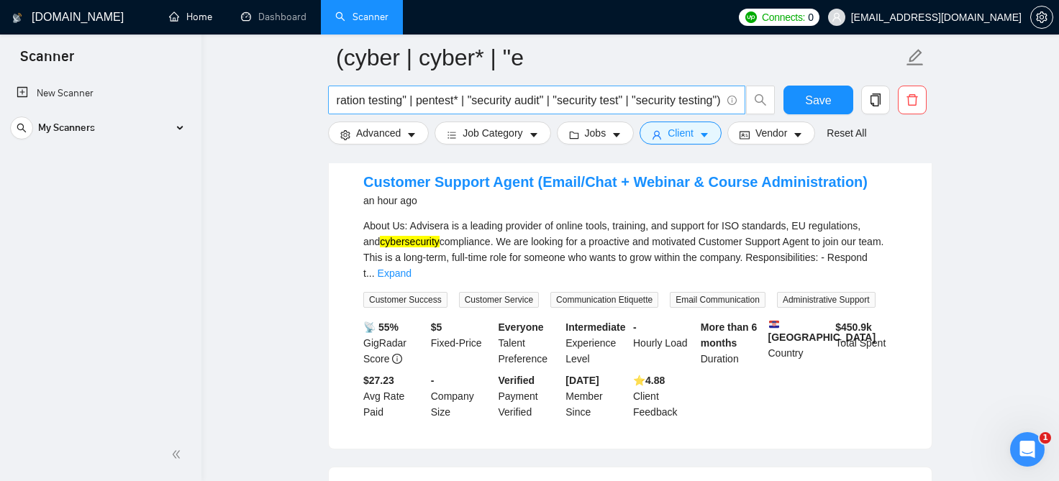
click at [701, 100] on input "(cyber | cyber* | "ethical hacker" | "ethical hacking" |"pen test" | "penetrati…" at bounding box center [529, 100] width 384 height 18
drag, startPoint x: 417, startPoint y: 101, endPoint x: 350, endPoint y: 98, distance: 67.0
click at [350, 98] on input "(cyber | cyber* | "ethical hacker" | "ethical hacking" |"pen test" | "penetrati…" at bounding box center [529, 100] width 384 height 18
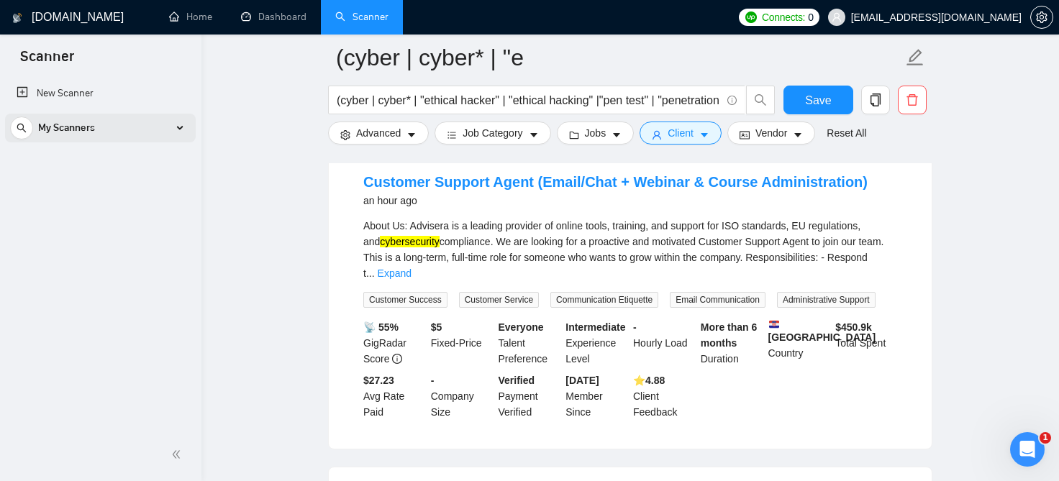
click at [187, 129] on div "My Scanners" at bounding box center [100, 128] width 181 height 29
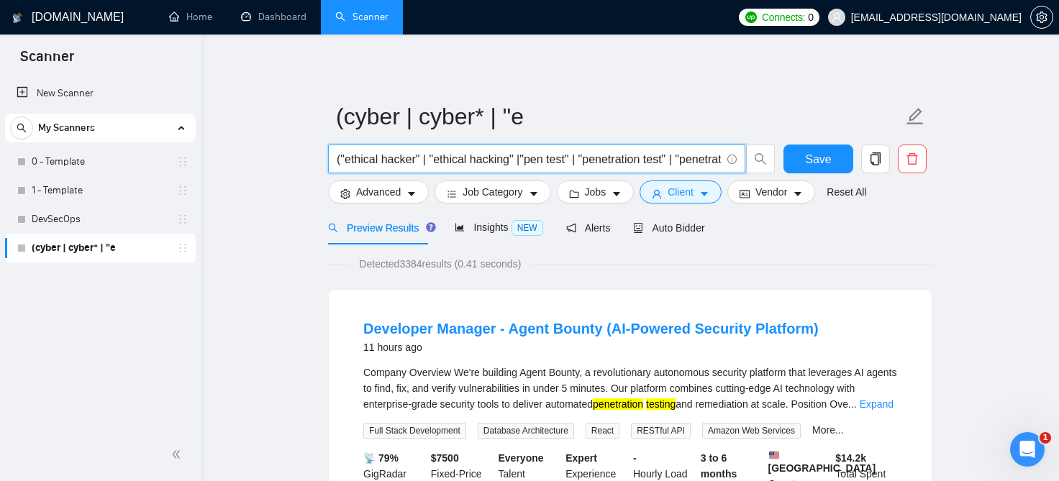
click at [677, 162] on input "("ethical hacker" | "ethical hacking" |"pen test" | "penetration test" | "penet…" at bounding box center [529, 159] width 384 height 18
type input "("ethical hacker" | "ethical hacking" |"pen test" | "penetration test" | "penet…"
click at [405, 193] on button "Advanced" at bounding box center [378, 192] width 101 height 23
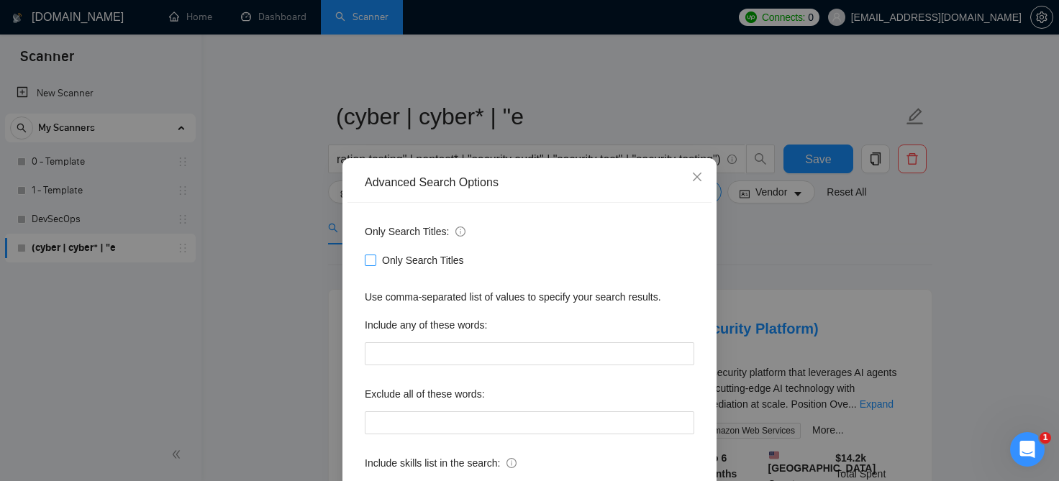
click at [371, 266] on span at bounding box center [371, 261] width 12 height 12
click at [371, 265] on input "Only Search Titles" at bounding box center [370, 260] width 10 height 10
checkbox input "true"
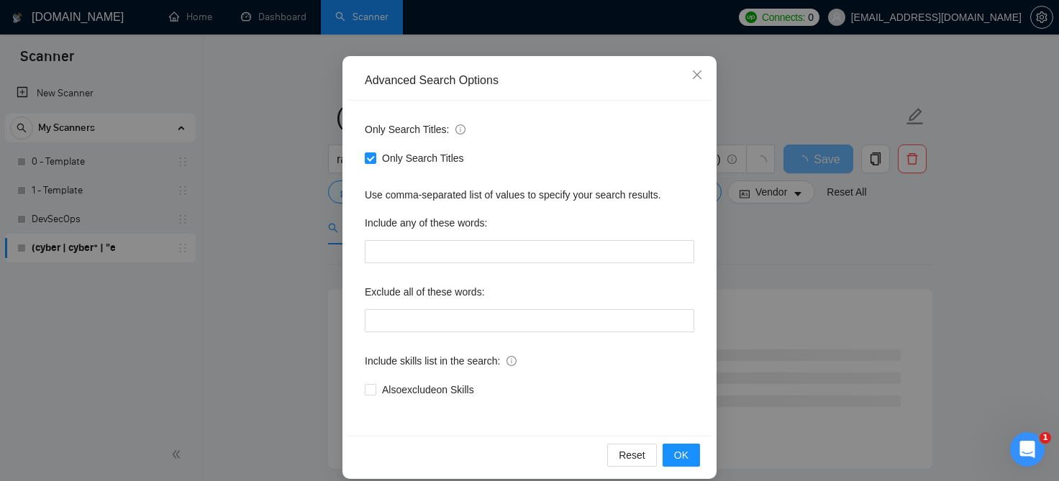
scroll to position [117, 0]
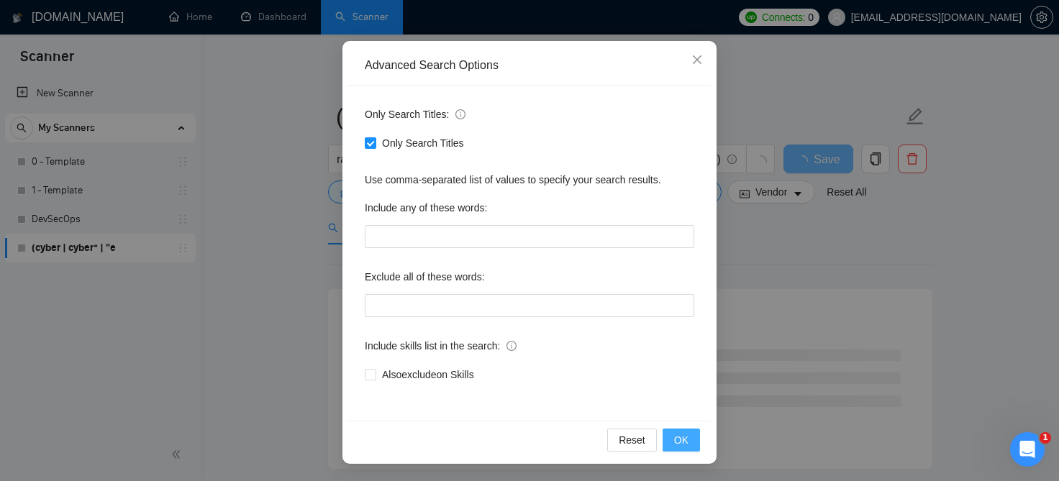
click at [685, 450] on button "OK" at bounding box center [681, 440] width 37 height 23
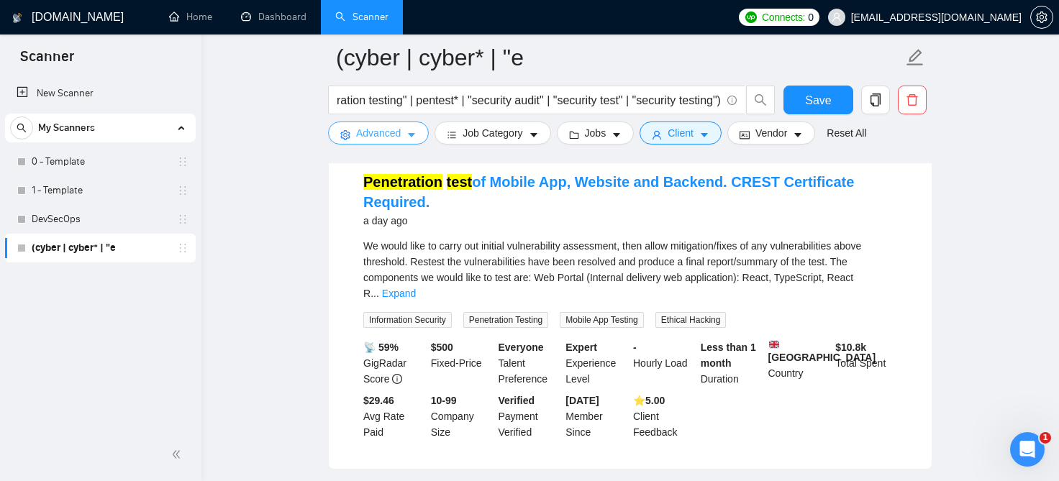
scroll to position [158, 0]
click at [755, 184] on link "Penetration test of Mobile App, Website and Backend. CREST Certificate Required." at bounding box center [608, 192] width 491 height 36
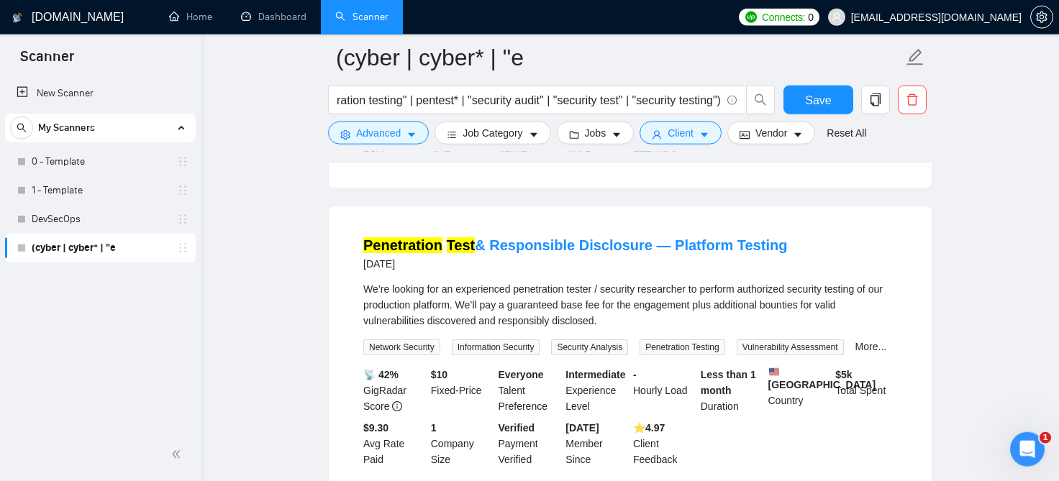
scroll to position [794, 0]
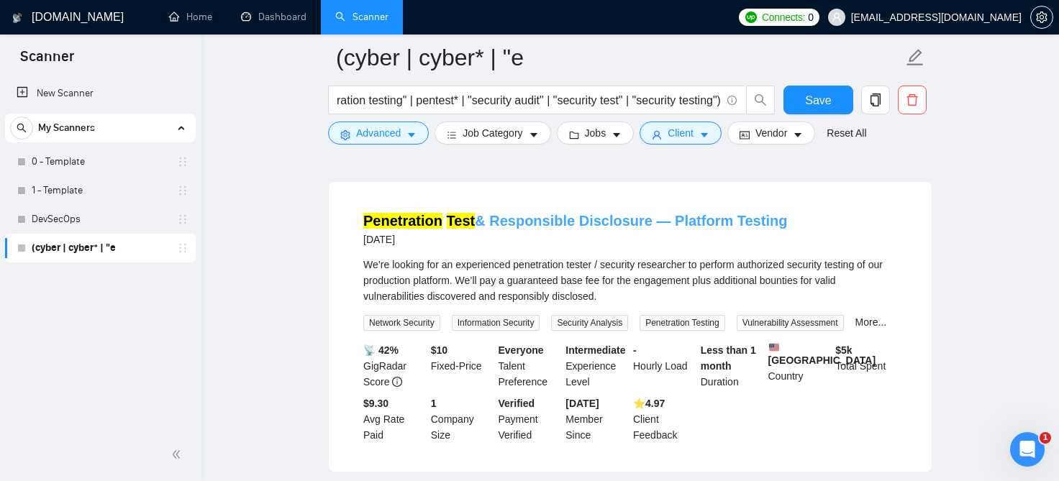
click at [727, 213] on link "Penetration Test & Responsible Disclosure — Platform Testing" at bounding box center [575, 221] width 424 height 16
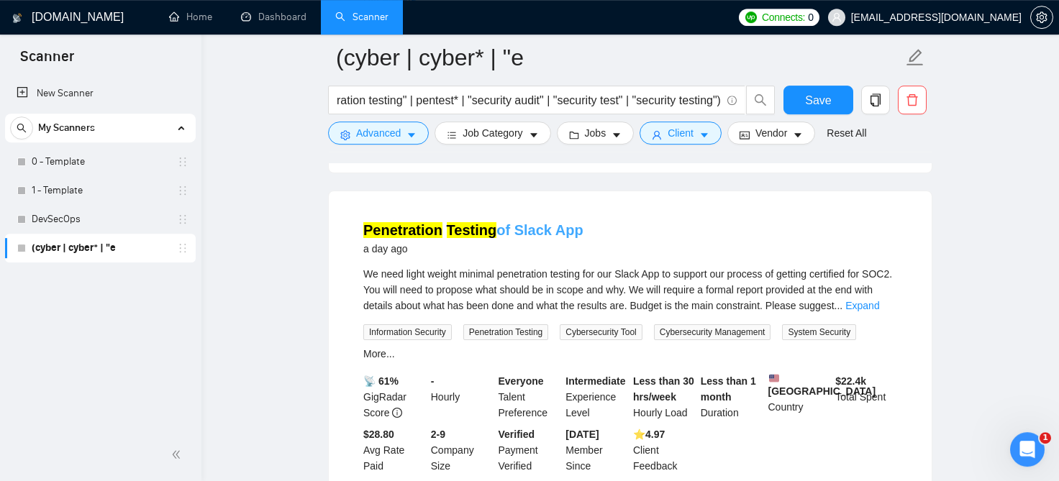
scroll to position [397, 0]
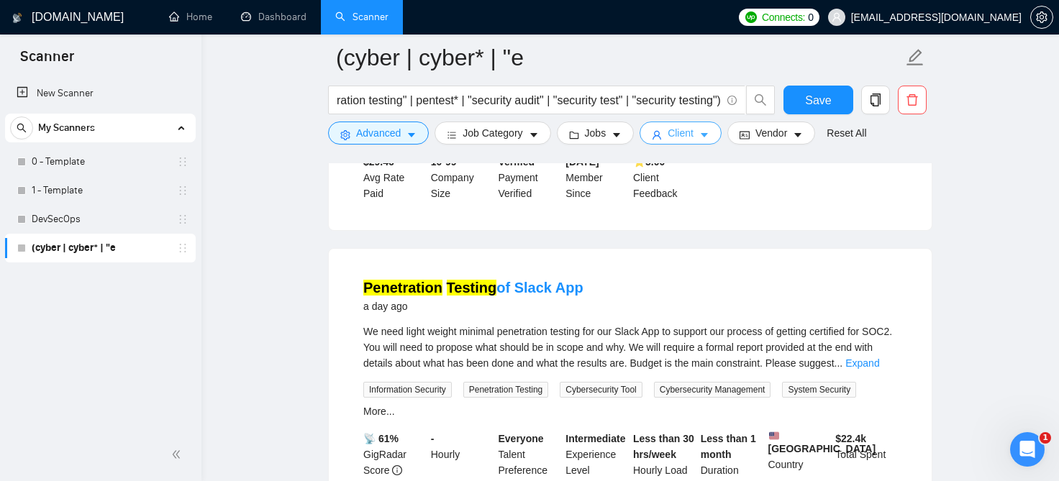
click at [653, 139] on icon "user" at bounding box center [657, 135] width 10 height 10
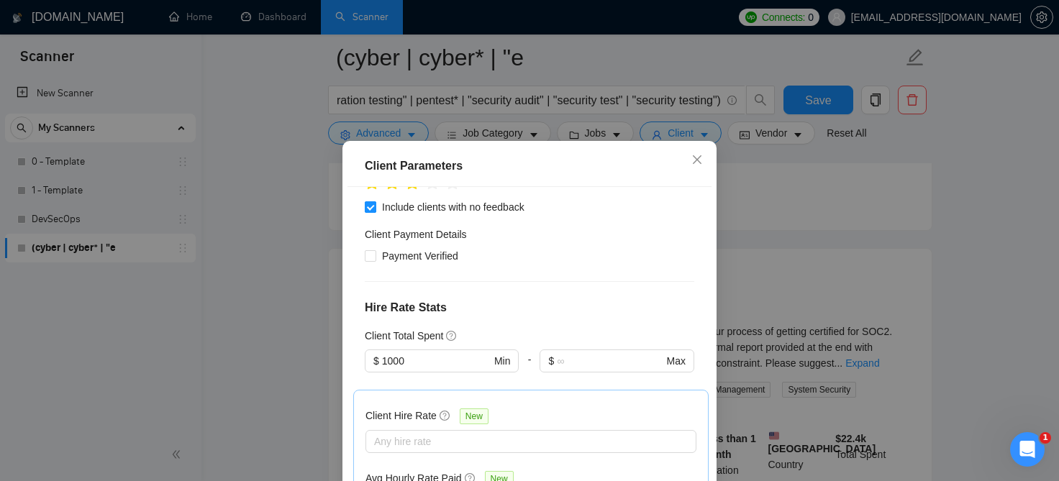
scroll to position [414, 0]
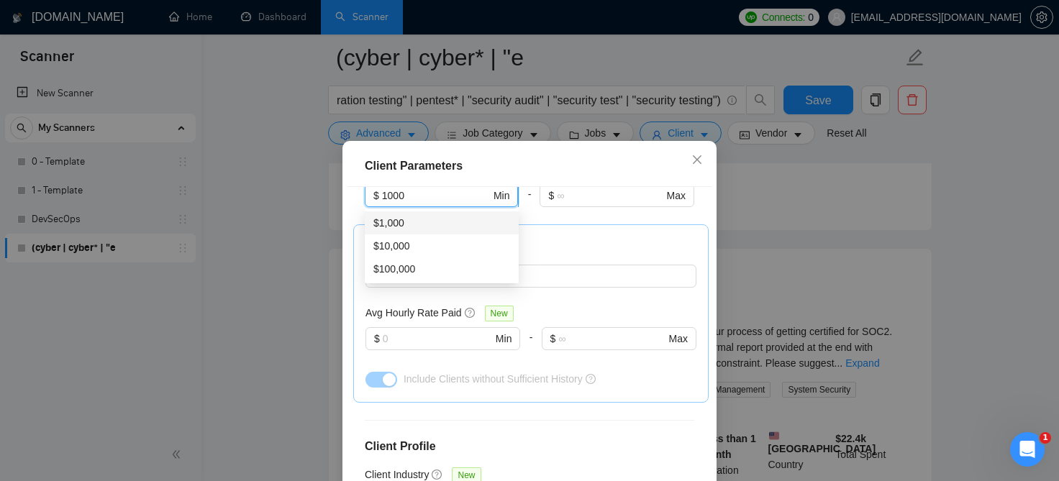
drag, startPoint x: 427, startPoint y: 195, endPoint x: 367, endPoint y: 194, distance: 59.7
click at [382, 194] on input "1000" at bounding box center [436, 196] width 109 height 16
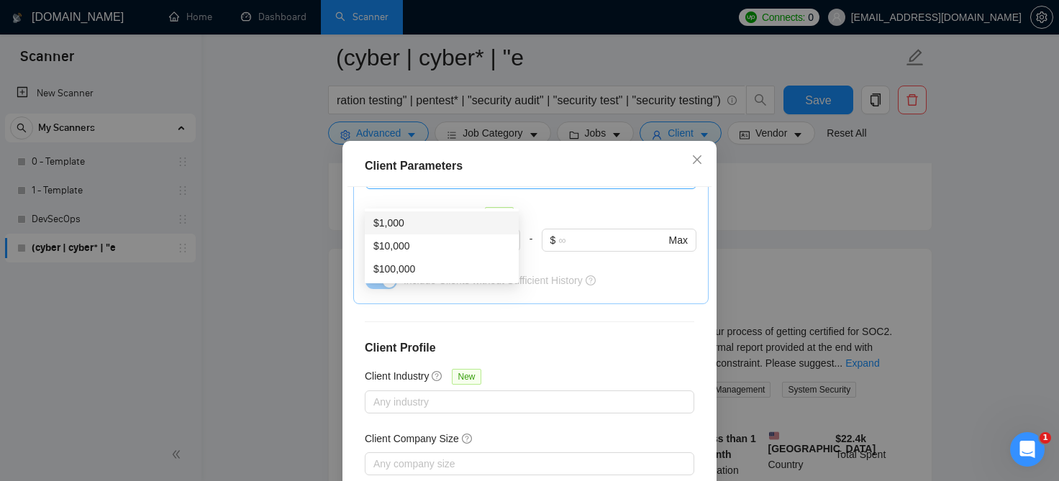
scroll to position [558, 0]
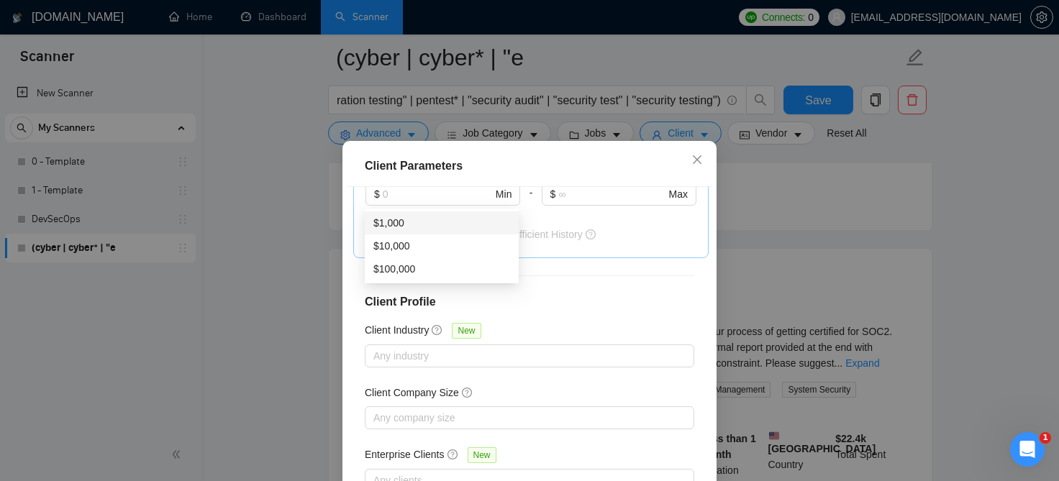
click at [802, 212] on div "Client Parameters Client Location Include Client Countries Select Exclude Clien…" at bounding box center [529, 240] width 1059 height 481
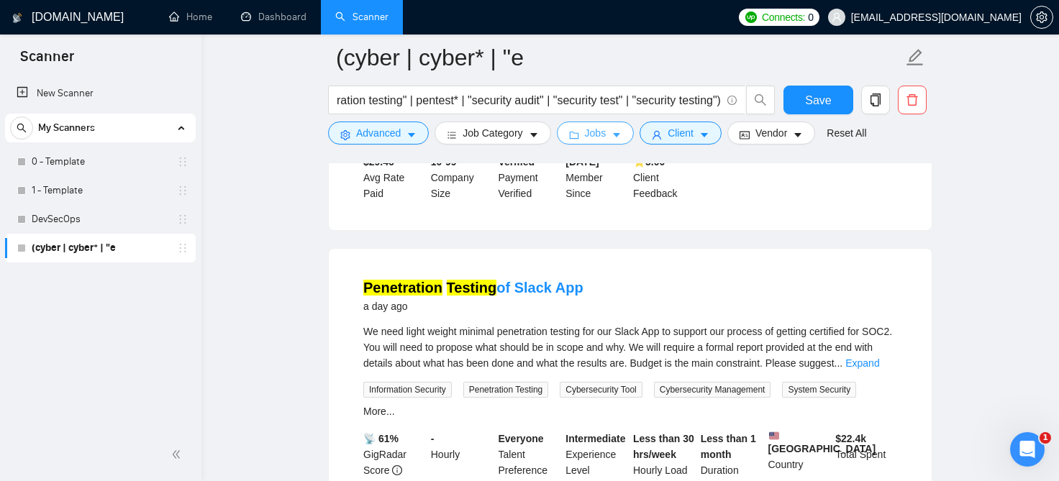
click at [594, 137] on span "Jobs" at bounding box center [596, 133] width 22 height 16
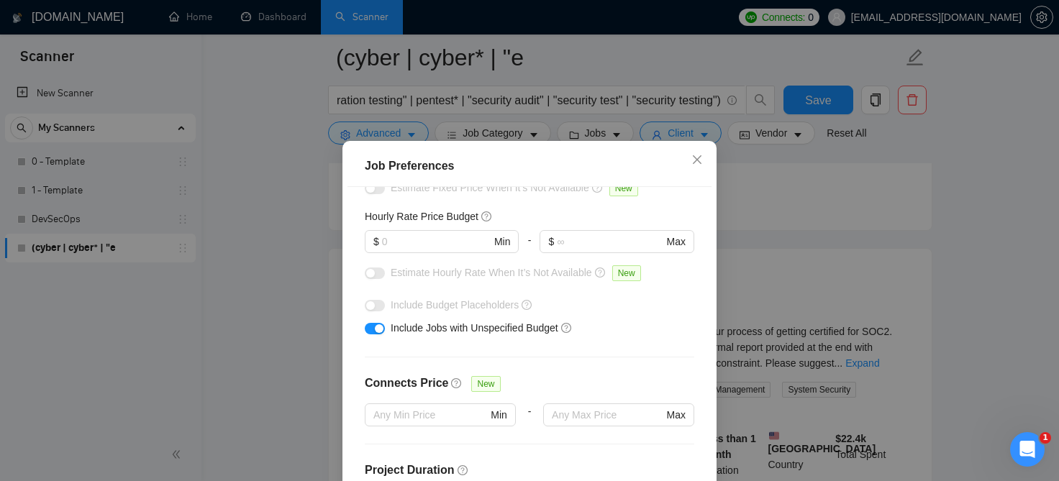
scroll to position [473, 0]
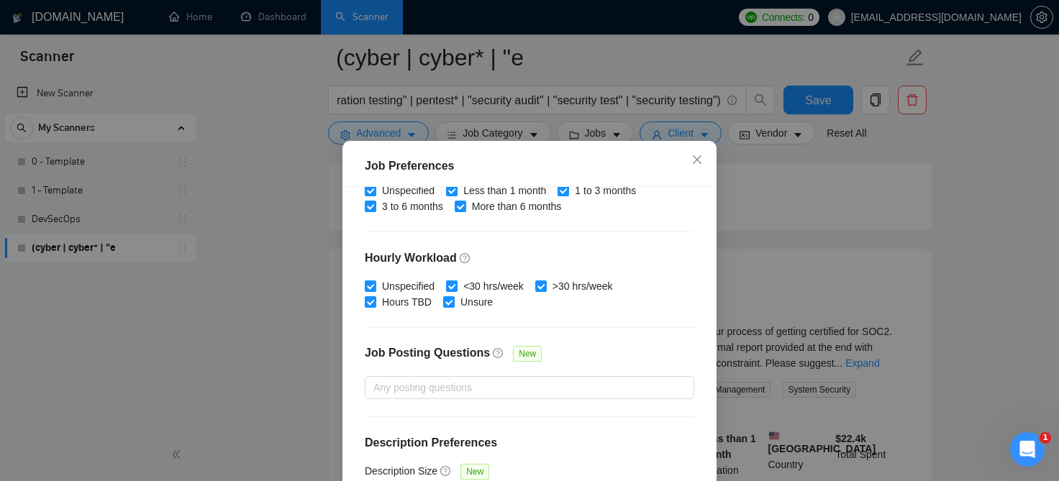
click at [848, 274] on div "Job Preferences Budget Project Type All Fixed Price Hourly Rate Fixed Price Bud…" at bounding box center [529, 240] width 1059 height 481
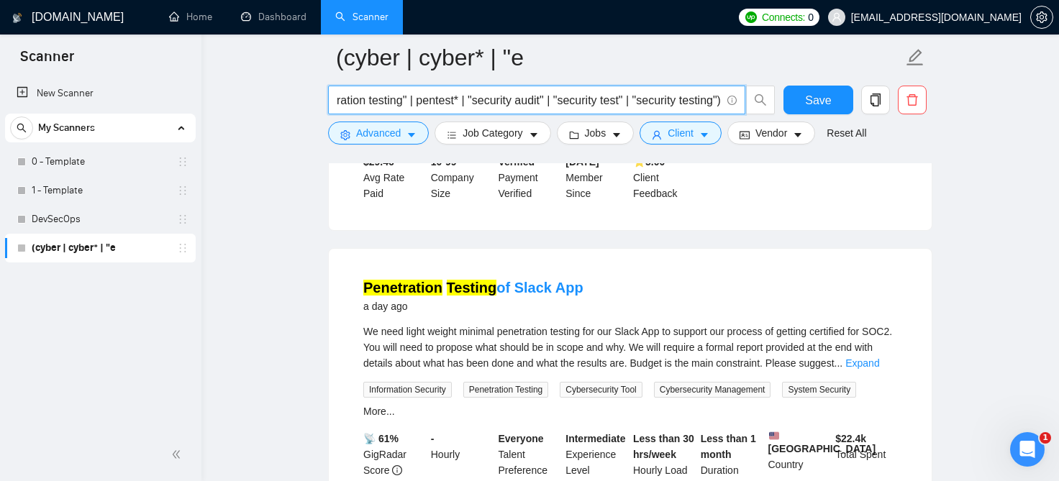
drag, startPoint x: 717, startPoint y: 101, endPoint x: 551, endPoint y: 106, distance: 165.6
click at [551, 106] on input "("ethical hacker" | "ethical hacking" |"pen test" | "penetration test" | "penet…" at bounding box center [529, 100] width 384 height 18
click at [804, 103] on button "Save" at bounding box center [818, 100] width 70 height 29
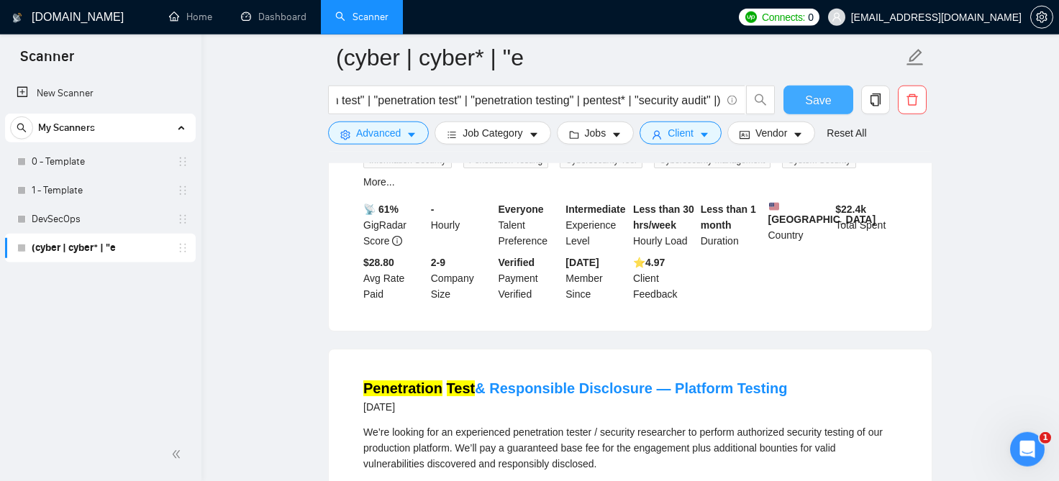
scroll to position [635, 0]
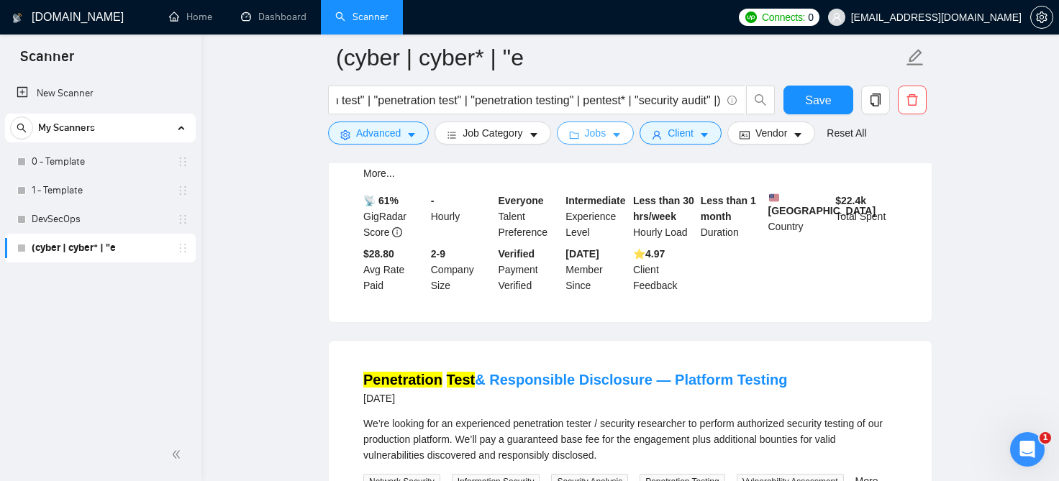
click at [601, 126] on button "Jobs" at bounding box center [596, 133] width 78 height 23
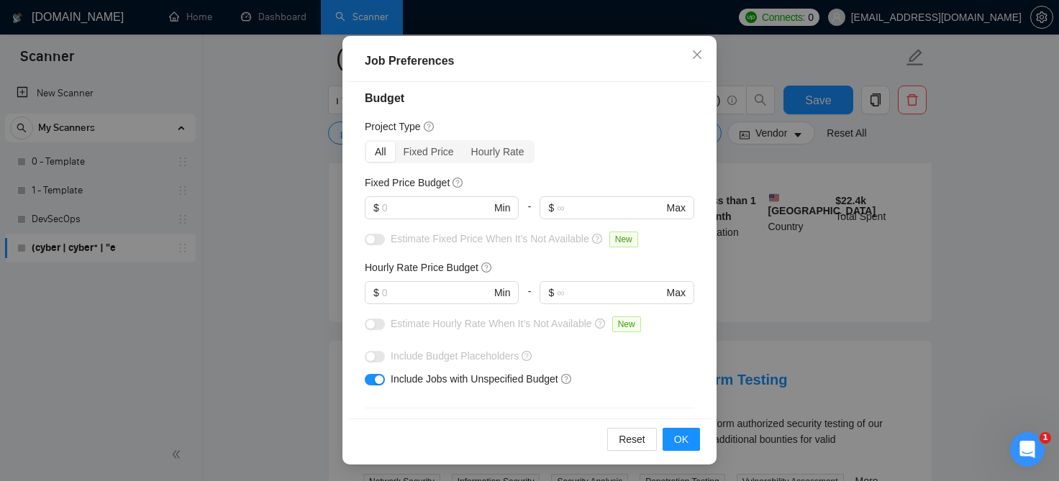
scroll to position [0, 0]
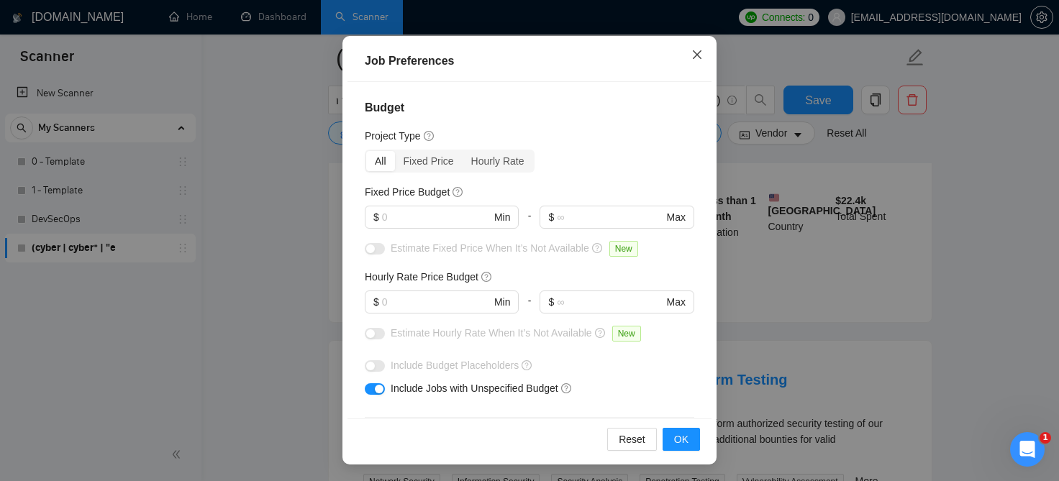
click at [692, 52] on icon "close" at bounding box center [697, 55] width 12 height 12
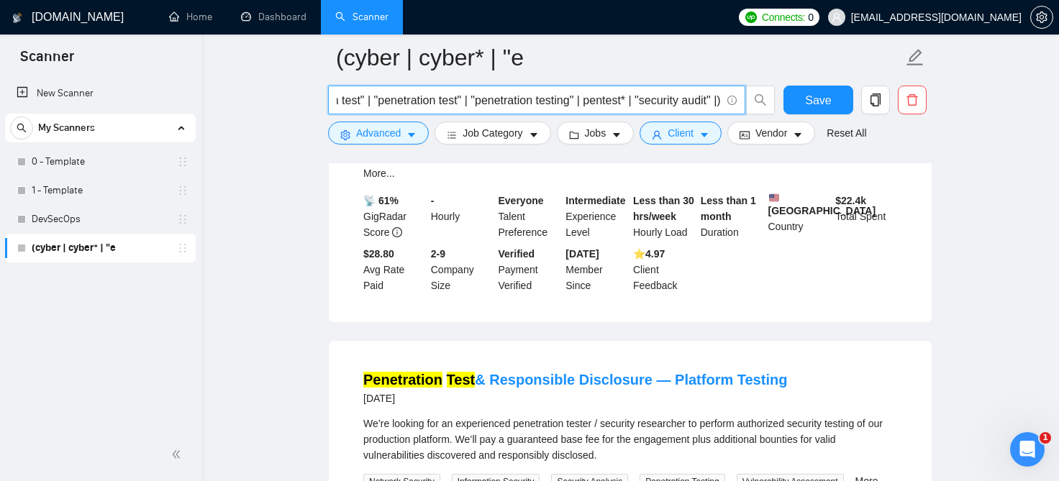
click at [628, 109] on input "("ethical hacker" | "ethical hacking" |"pen test" | "penetration test" | "penet…" at bounding box center [529, 100] width 384 height 18
click at [718, 104] on input "("ethical hacker" | "ethical hacking" |"pen test" | "penetration test" | "penet…" at bounding box center [529, 100] width 384 height 18
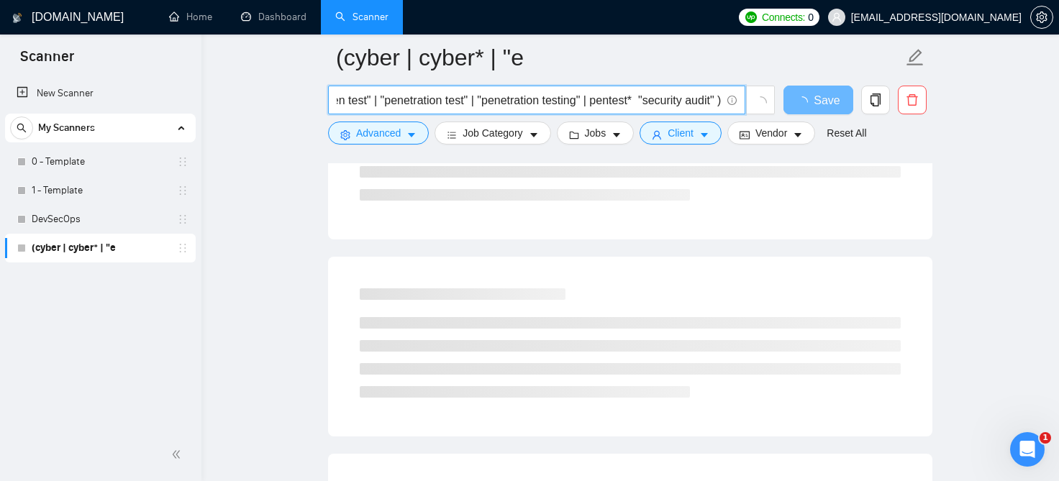
scroll to position [0, 203]
click at [585, 106] on input "("ethical hacker" | "ethical hacking" |"pen test" | "penetration test" | "penet…" at bounding box center [529, 100] width 384 height 18
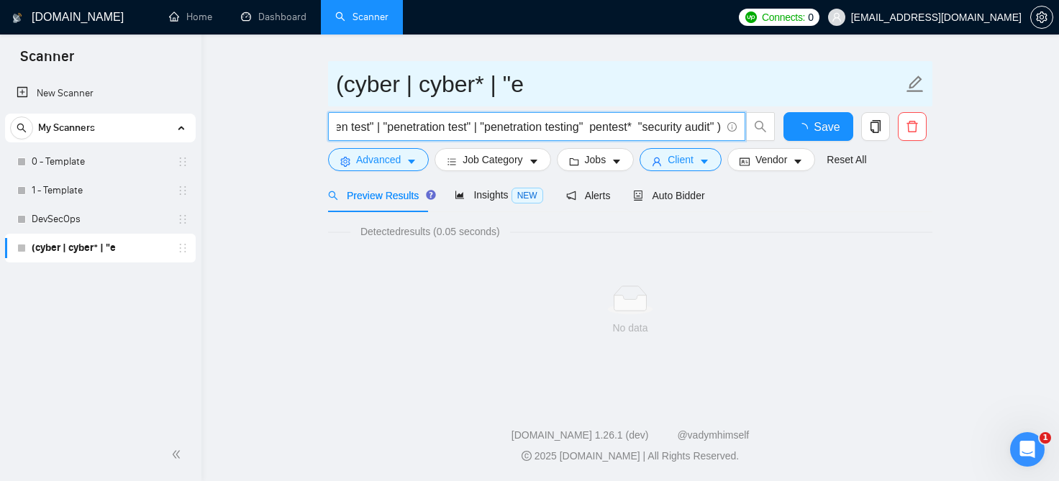
scroll to position [0, 200]
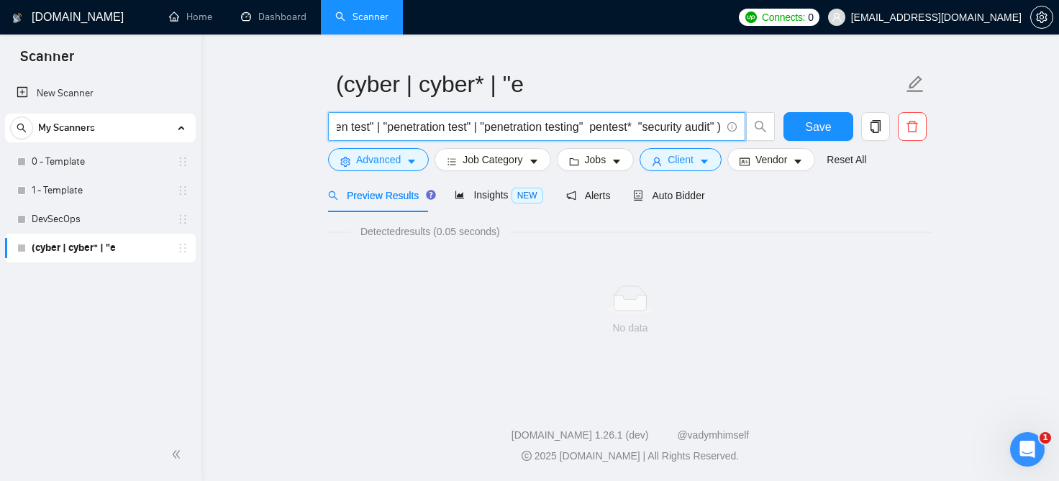
click at [474, 127] on input "("ethical hacker" | "ethical hacking" |"pen test" | "penetration test" | "penet…" at bounding box center [529, 127] width 384 height 18
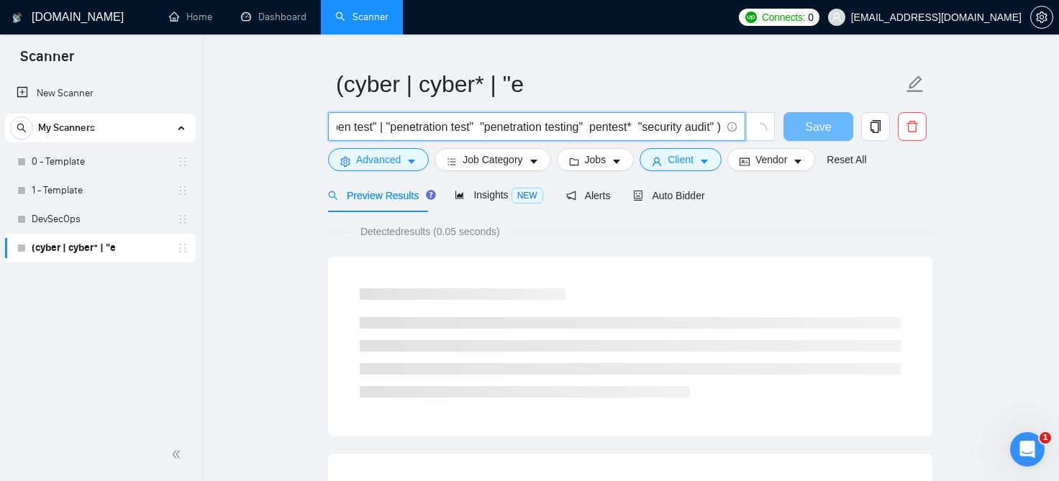
click at [376, 131] on input "("ethical hacker" | "ethical hacking" |"pen test" | "penetration test" "penetra…" at bounding box center [529, 127] width 384 height 18
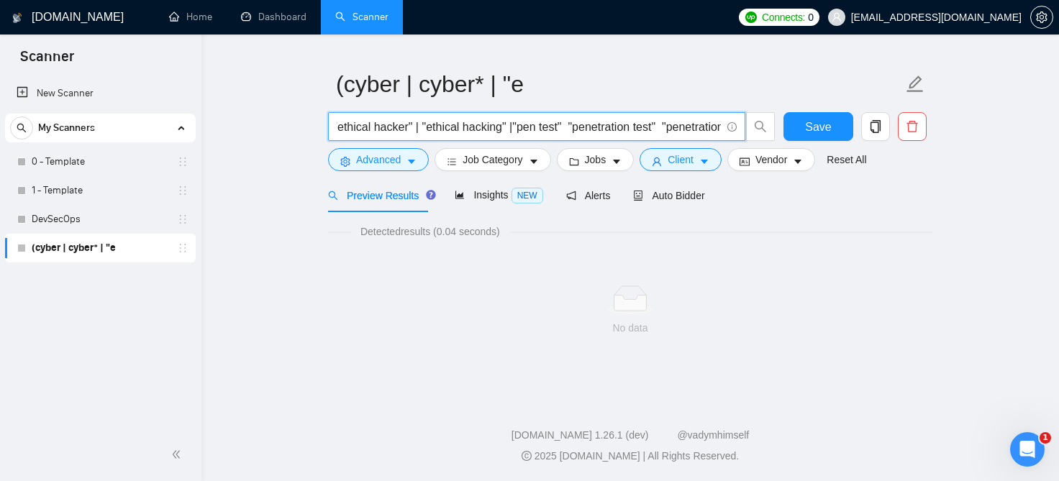
scroll to position [0, 0]
click at [520, 129] on input "("ethical hacker" | "ethical hacking" |"pen test" "penetration test" "penetrati…" at bounding box center [529, 127] width 384 height 18
click at [425, 130] on input "("ethical hacker" | "ethical hacking" "pen test" "penetration test" "penetratio…" at bounding box center [529, 127] width 384 height 18
click at [342, 129] on input "("ethical hacker" "ethical hacking" "pen test" "penetration test" "penetration …" at bounding box center [529, 127] width 384 height 18
click at [340, 130] on input "("ethical hacker" "ethical hacking" "pen test" "penetration test" "penetration …" at bounding box center [529, 127] width 384 height 18
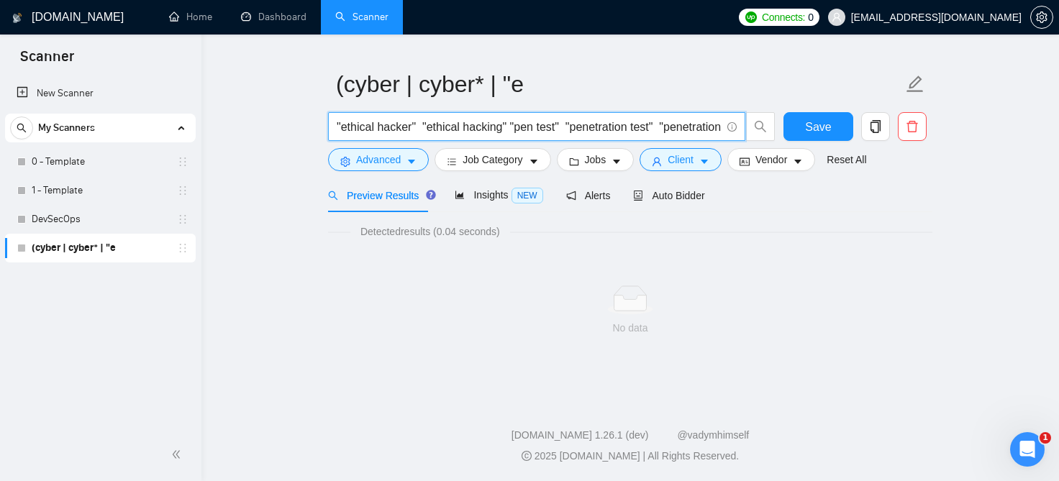
click at [581, 128] on input ""ethical hacker" "ethical hacking" "pen test" "penetration test" "penetration t…" at bounding box center [529, 127] width 384 height 18
click at [632, 127] on input ""ethical hacker" "ethical hacking" "pen test" "penetration test" "penetration t…" at bounding box center [529, 127] width 384 height 18
click at [717, 129] on input ""ethical hacker" "ethical hacking" "pen test" "penetration test" "penetration t…" at bounding box center [529, 127] width 384 height 18
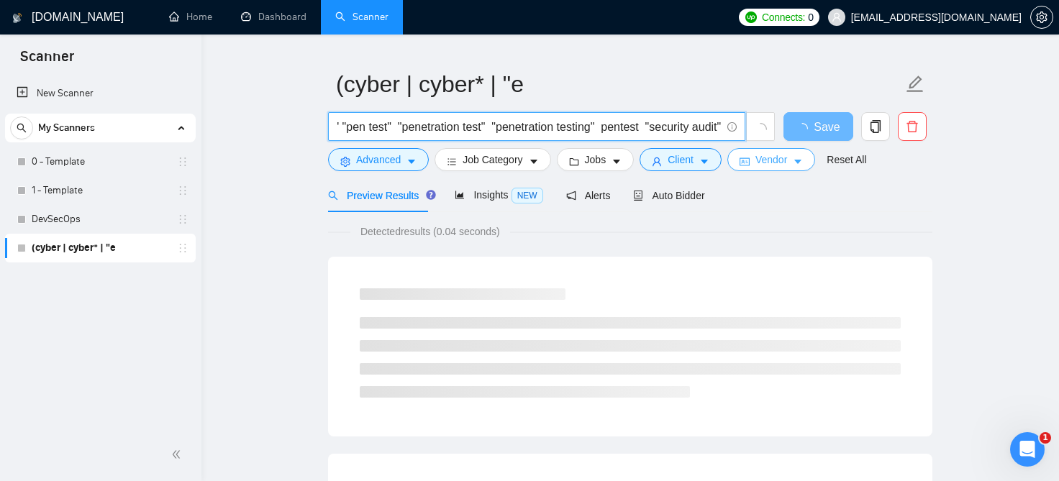
scroll to position [0, 177]
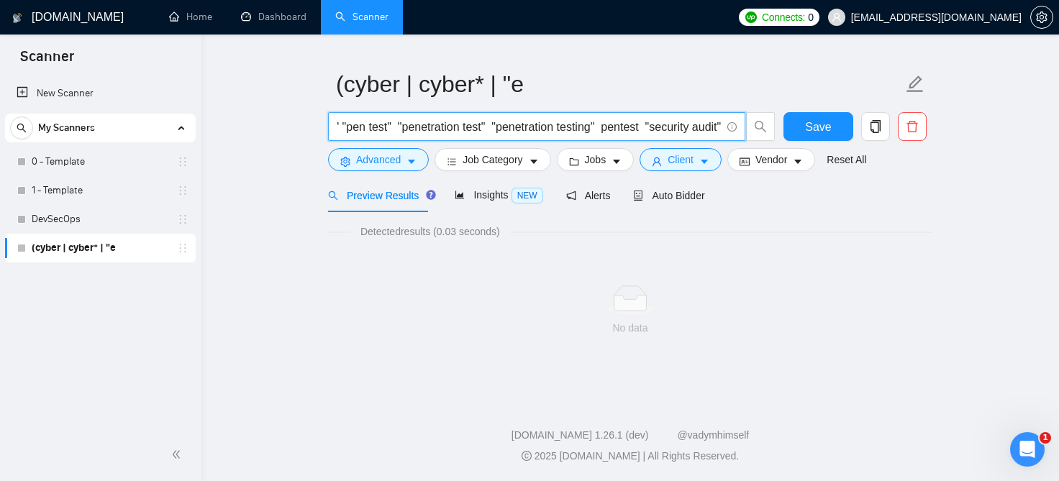
click at [791, 212] on div "Preview Results Insights NEW Alerts Auto Bidder" at bounding box center [630, 195] width 604 height 34
drag, startPoint x: 599, startPoint y: 127, endPoint x: 0, endPoint y: 135, distance: 598.6
click at [337, 135] on input ""ethical hacker" "ethical hacking" "pen test" "penetration test" "penetration t…" at bounding box center [529, 127] width 384 height 18
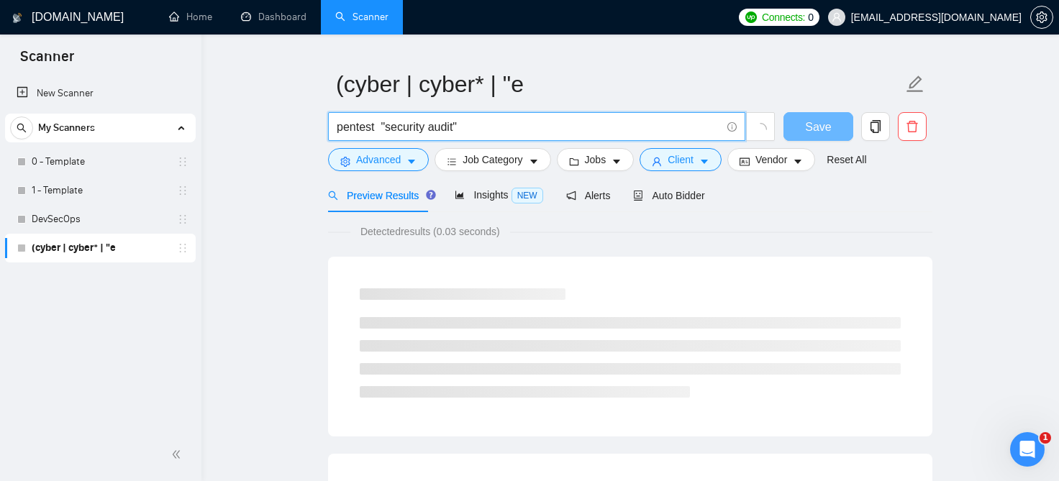
drag, startPoint x: 491, startPoint y: 127, endPoint x: 376, endPoint y: 128, distance: 115.1
click at [376, 128] on input "pentest "security audit"" at bounding box center [529, 127] width 384 height 18
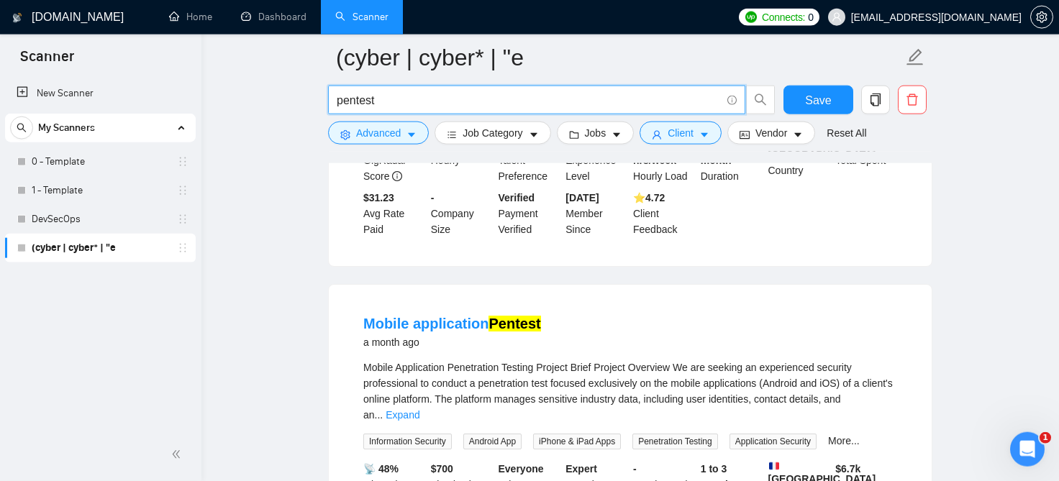
scroll to position [430, 0]
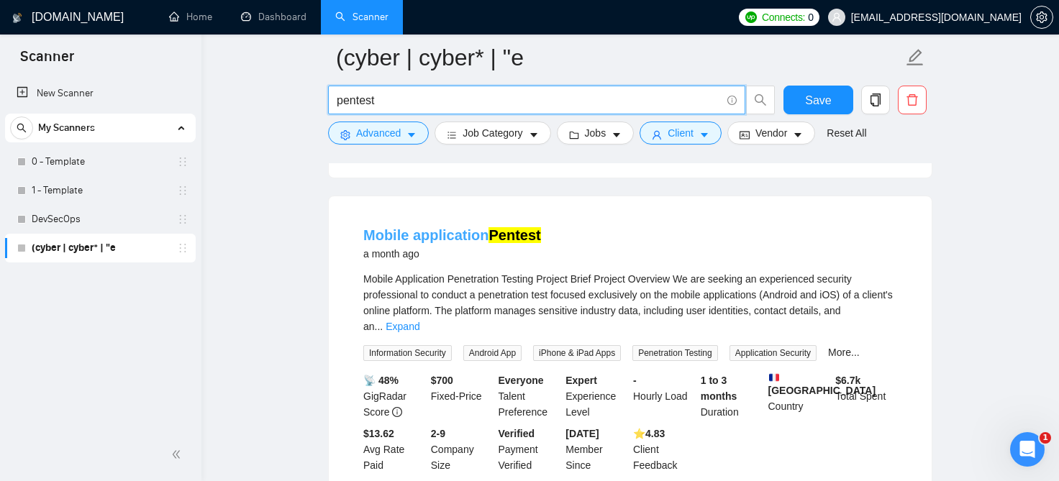
click at [488, 227] on link "Mobile application Pentest" at bounding box center [452, 235] width 178 height 16
click at [550, 97] on input "pentest" at bounding box center [529, 100] width 384 height 18
click at [566, 101] on input "pentest" at bounding box center [529, 100] width 384 height 18
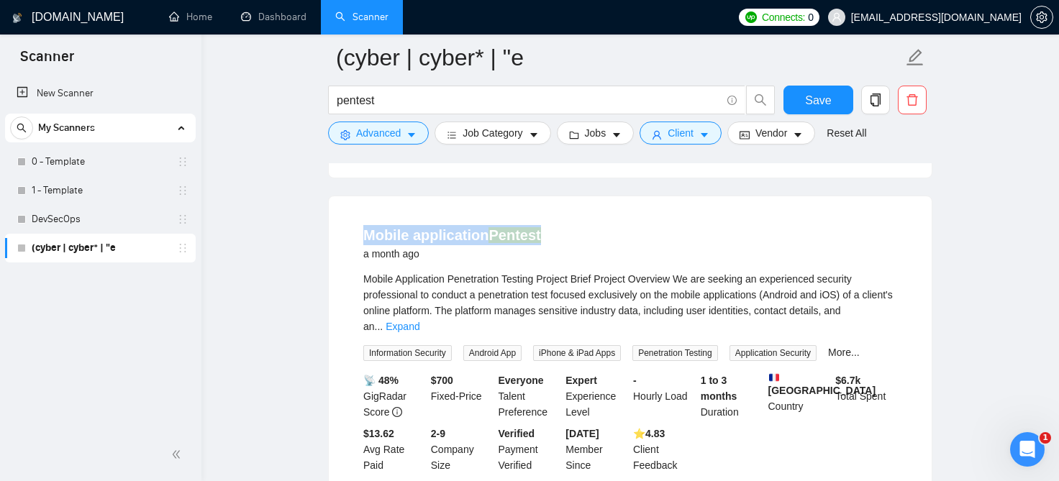
drag, startPoint x: 606, startPoint y: 230, endPoint x: 342, endPoint y: 229, distance: 263.3
click at [342, 229] on div "Mobile application Pentest a month ago Mobile Application Penetration Testing P…" at bounding box center [630, 349] width 603 height 306
copy link "Mobile application Pentest"
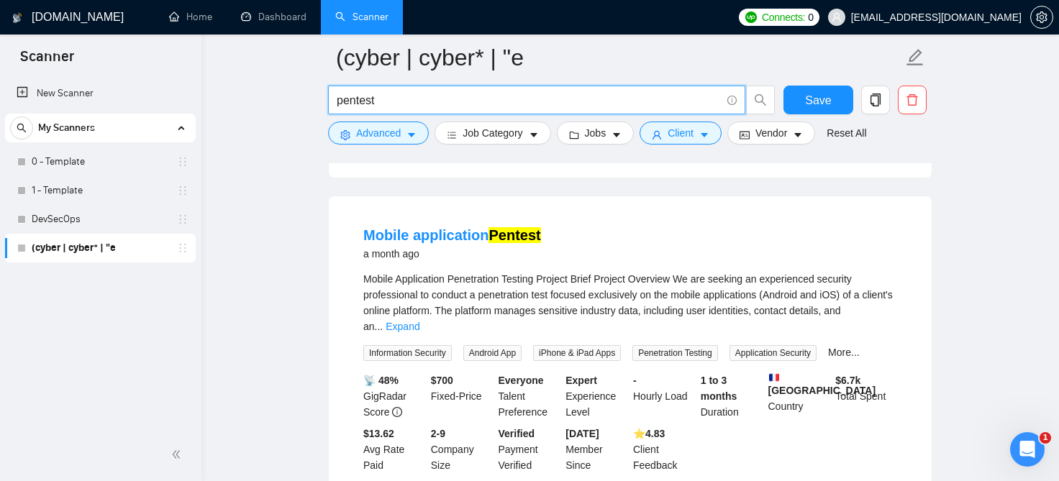
drag, startPoint x: 447, startPoint y: 103, endPoint x: 201, endPoint y: 94, distance: 245.5
click at [337, 94] on input "pentest" at bounding box center [529, 100] width 384 height 18
paste input "Mobile application Pentest"
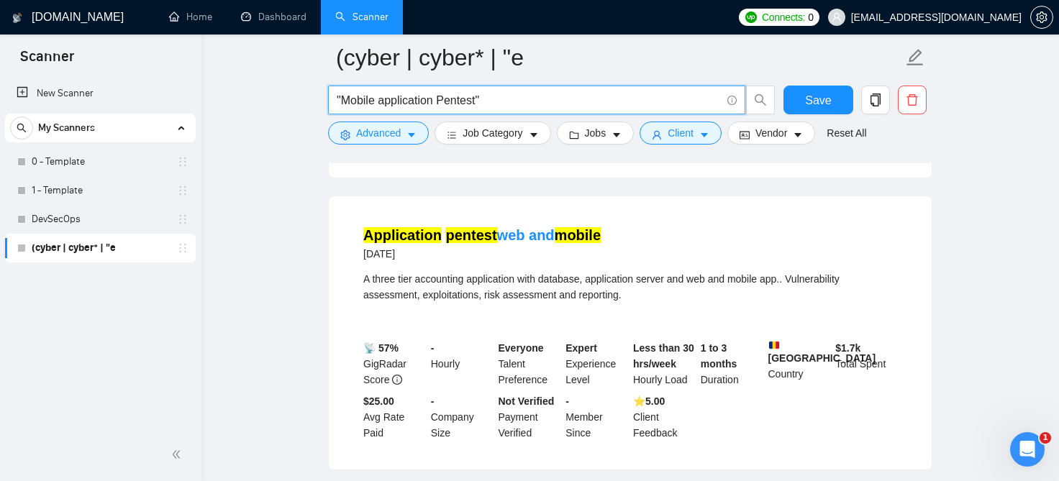
scroll to position [346, 0]
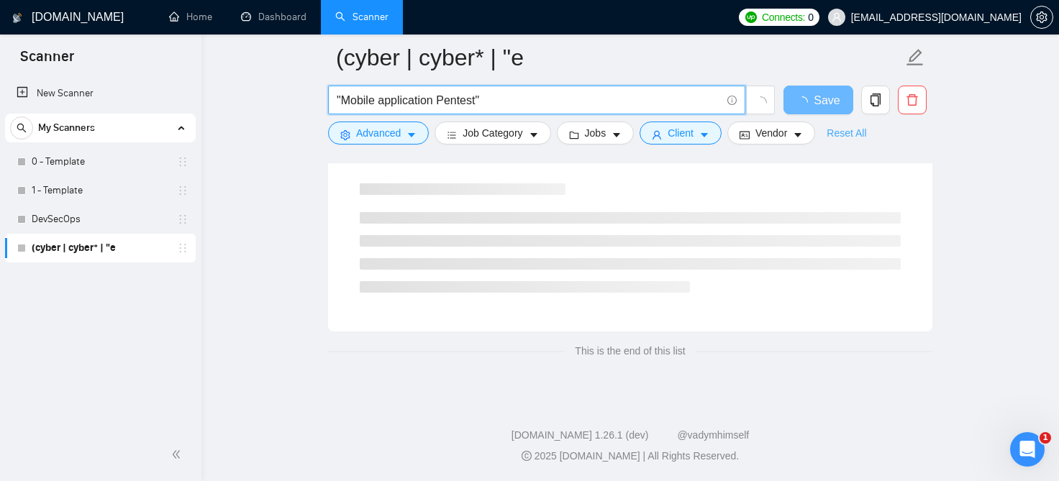
click at [851, 137] on link "Reset All" at bounding box center [847, 133] width 40 height 16
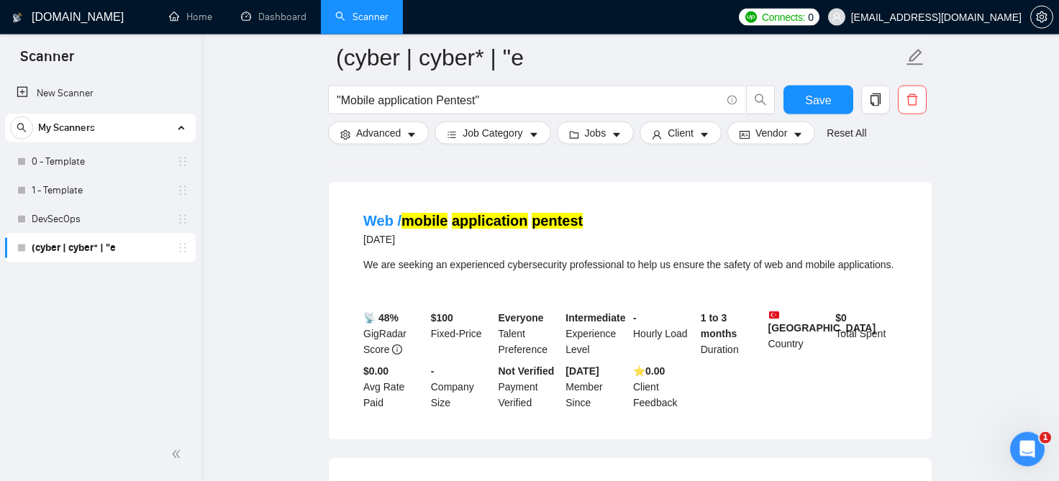
scroll to position [599, 0]
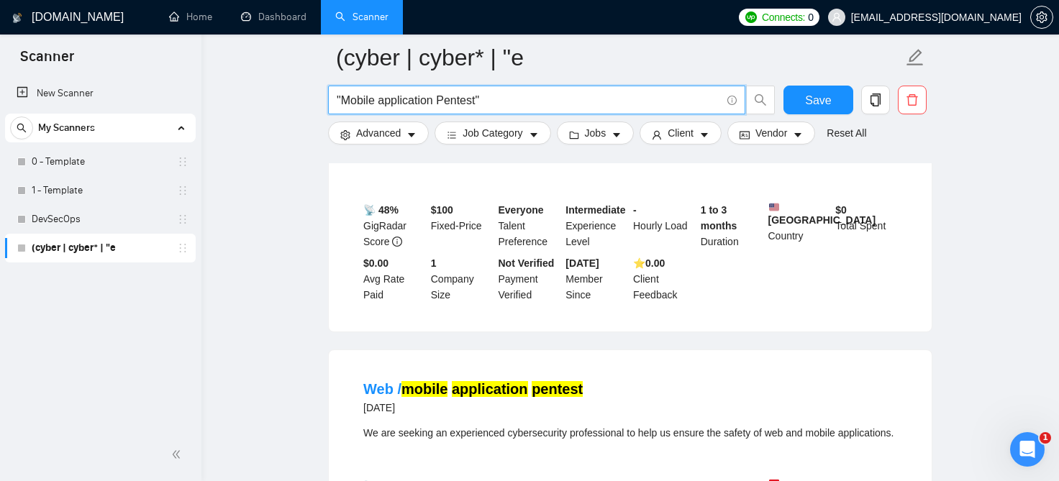
drag, startPoint x: 384, startPoint y: 98, endPoint x: 342, endPoint y: 105, distance: 43.1
click at [342, 105] on input ""Mobile application Pentest"" at bounding box center [529, 100] width 384 height 18
click at [831, 96] on button "Save" at bounding box center [818, 100] width 70 height 29
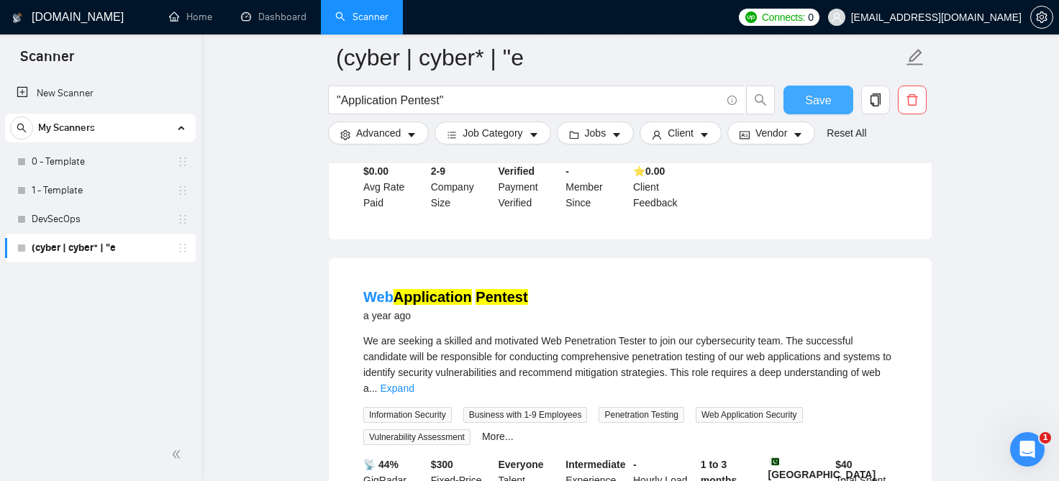
scroll to position [2065, 0]
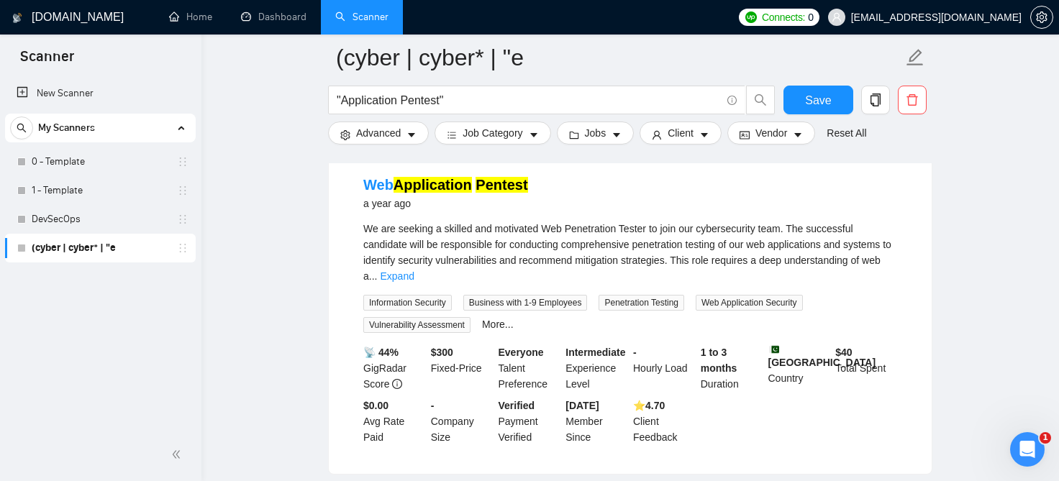
click at [403, 223] on span "We are seeking a skilled and motivated Web Penetration Tester to join our cyber…" at bounding box center [627, 252] width 528 height 59
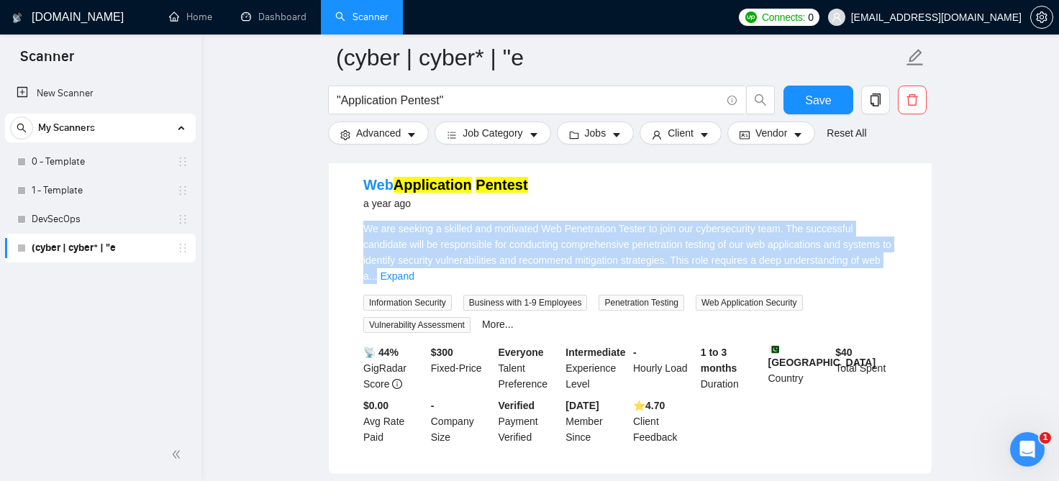
click at [403, 223] on span "We are seeking a skilled and motivated Web Penetration Tester to join our cyber…" at bounding box center [627, 252] width 528 height 59
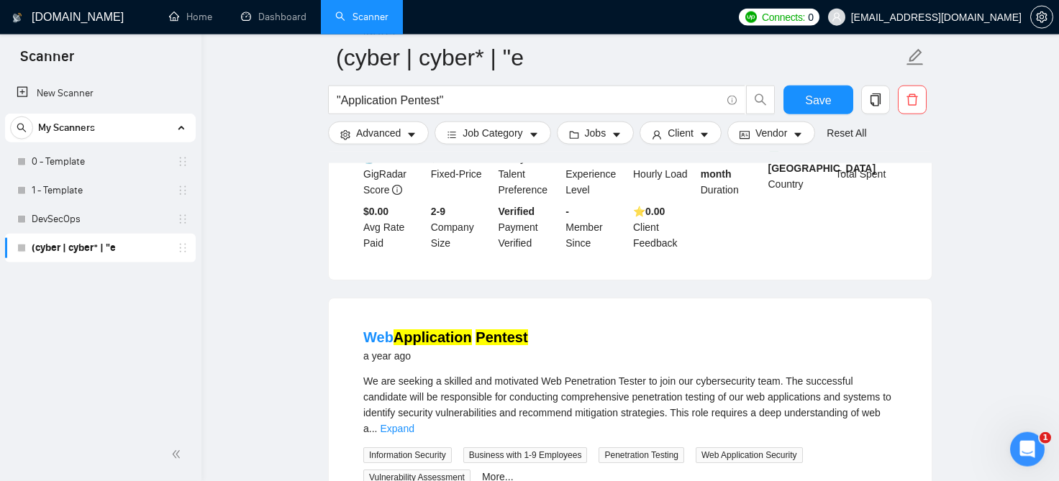
scroll to position [1827, 0]
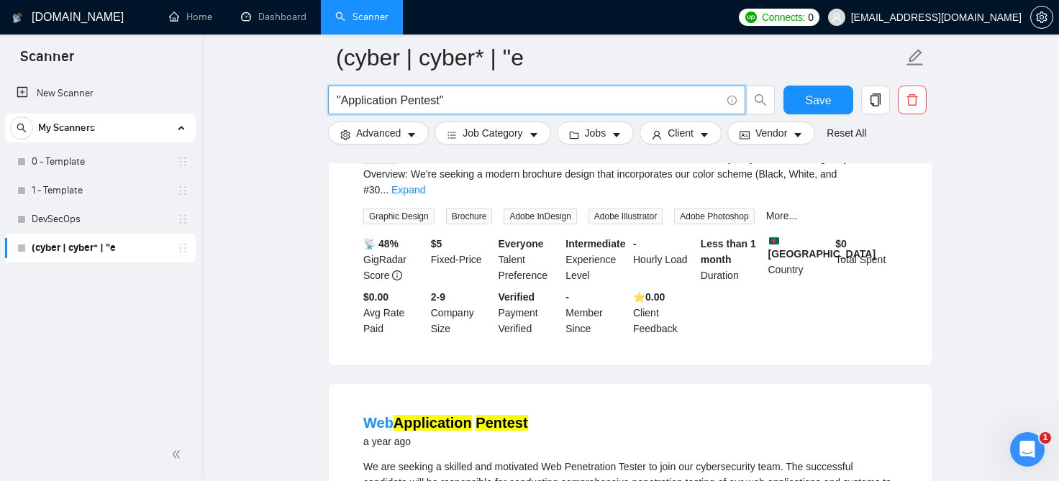
drag, startPoint x: 441, startPoint y: 105, endPoint x: 343, endPoint y: 112, distance: 98.1
click at [343, 109] on input ""Application Pentest"" at bounding box center [529, 100] width 384 height 18
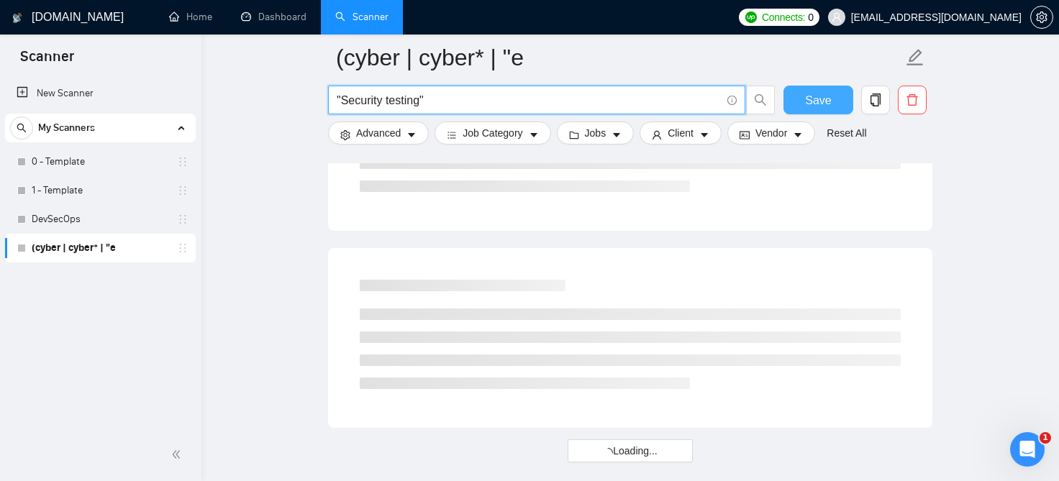
type input ""Security testing""
click at [822, 104] on span "Save" at bounding box center [818, 100] width 26 height 18
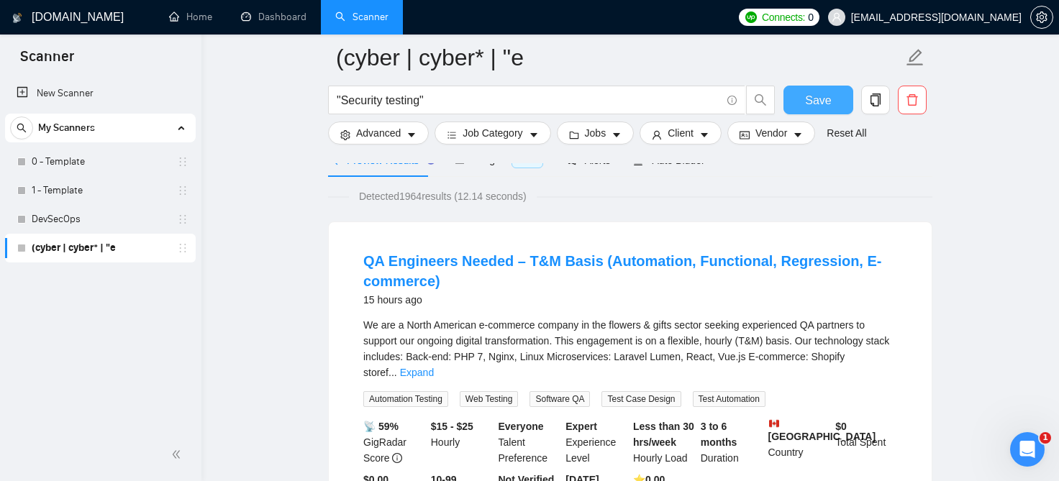
scroll to position [158, 0]
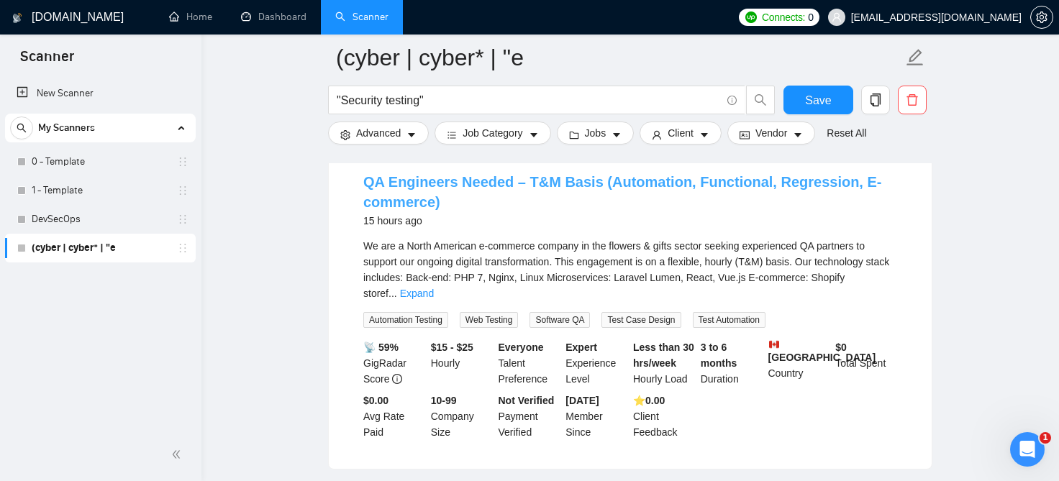
click at [491, 183] on link "QA Engineers Needed – T&M Basis (Automation, Functional, Regression, E-commerce)" at bounding box center [622, 192] width 518 height 36
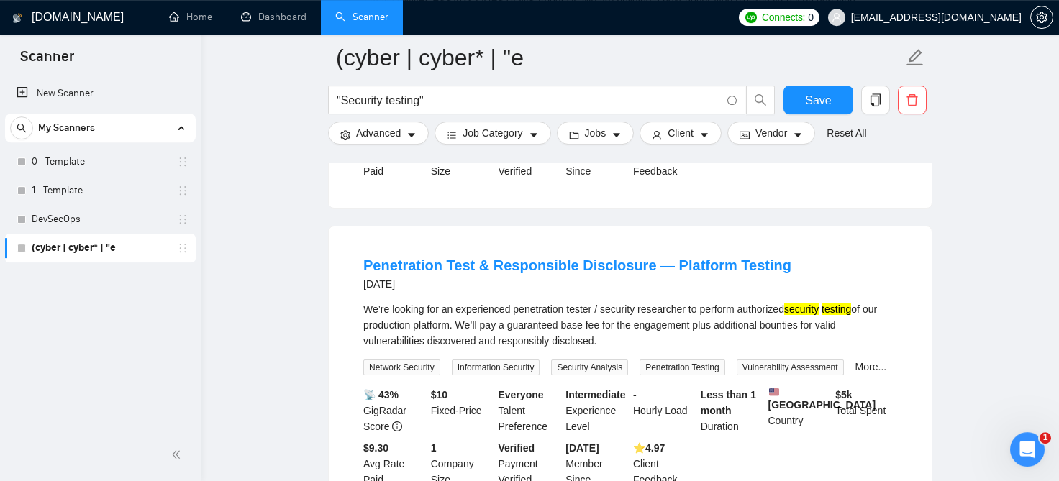
scroll to position [1430, 0]
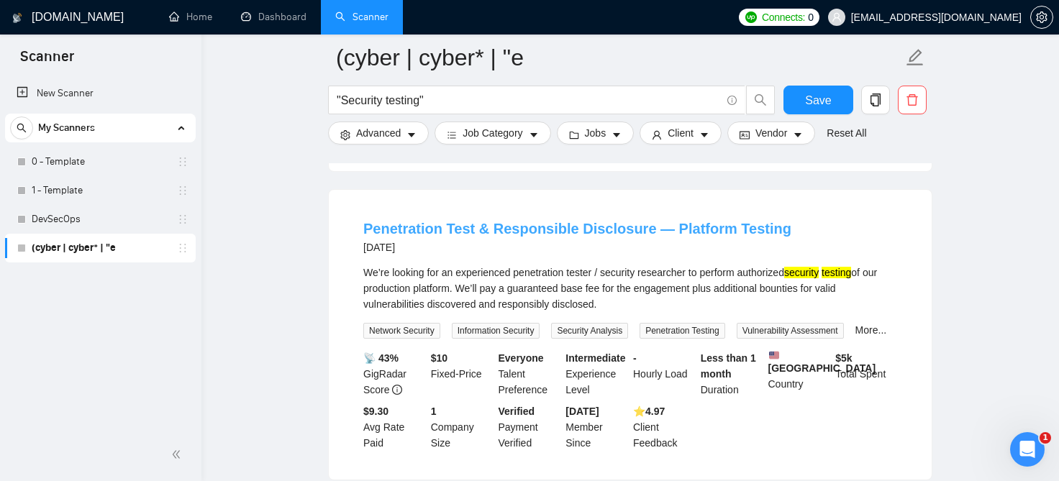
click at [694, 221] on link "Penetration Test & Responsible Disclosure — Platform Testing" at bounding box center [577, 229] width 428 height 16
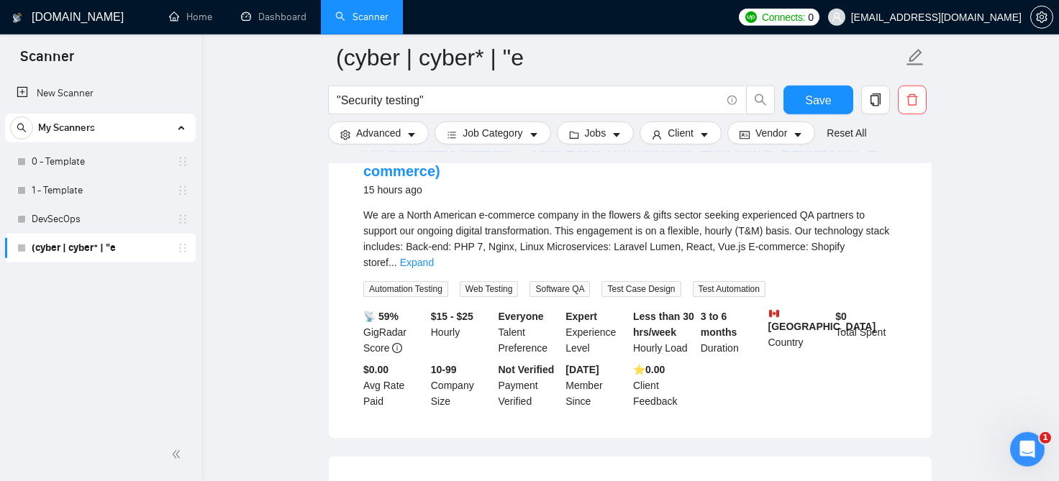
scroll to position [79, 0]
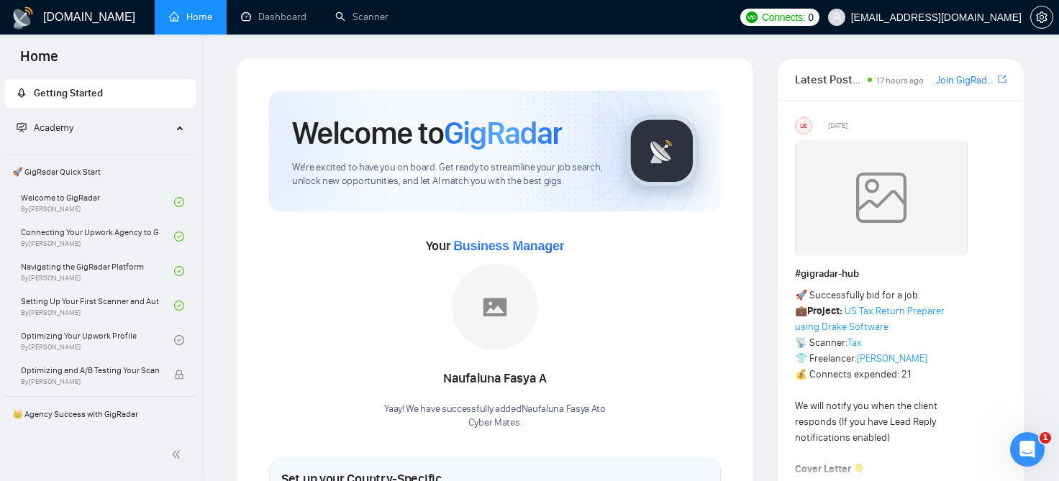
click at [140, 134] on span "Academy" at bounding box center [94, 128] width 155 height 29
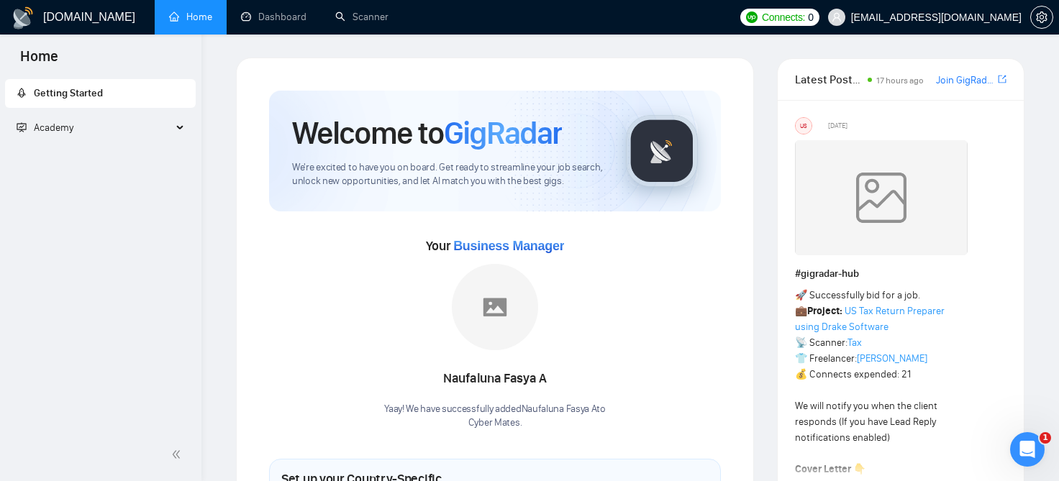
click at [138, 127] on span "Academy" at bounding box center [94, 128] width 155 height 29
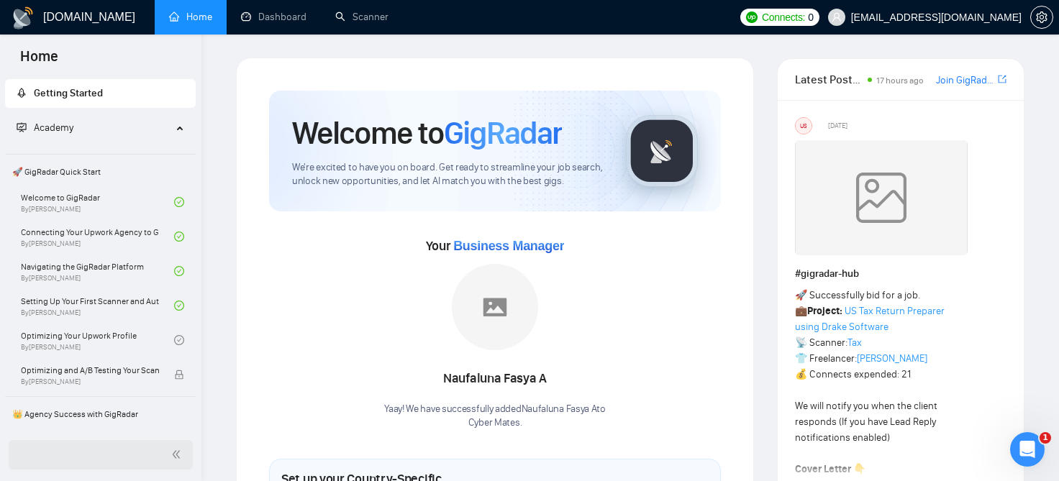
click at [179, 458] on icon "double-left" at bounding box center [176, 455] width 10 height 10
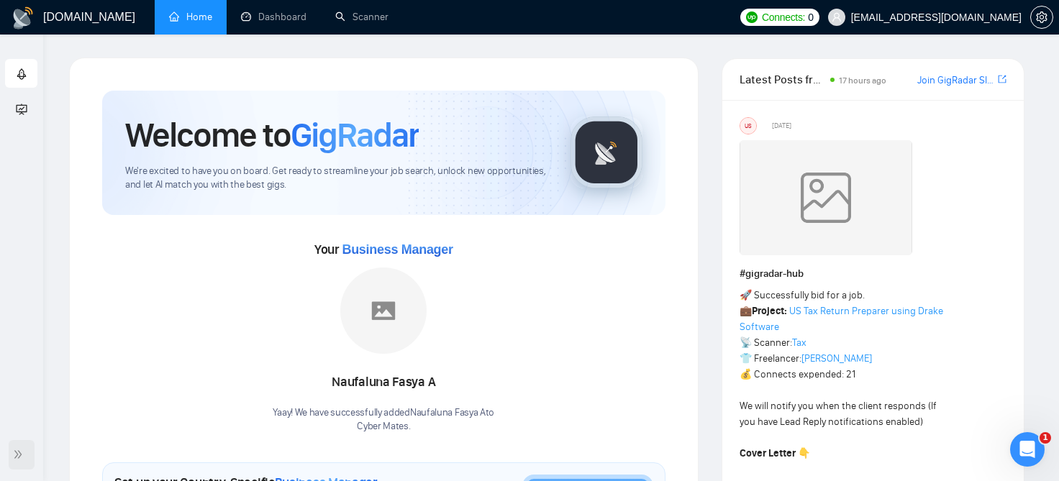
click at [12, 455] on div at bounding box center [22, 454] width 26 height 29
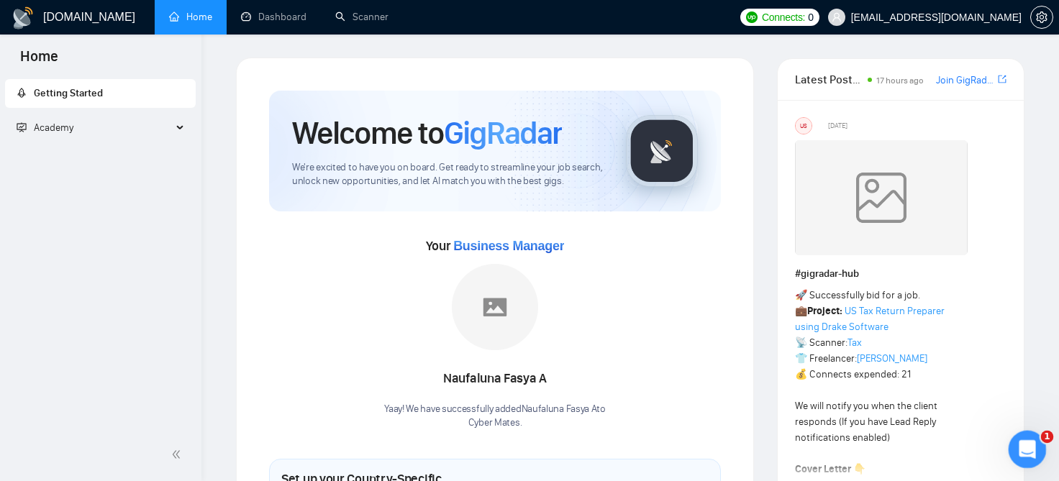
click at [1032, 449] on icon "Open Intercom Messenger" at bounding box center [1026, 448] width 24 height 24
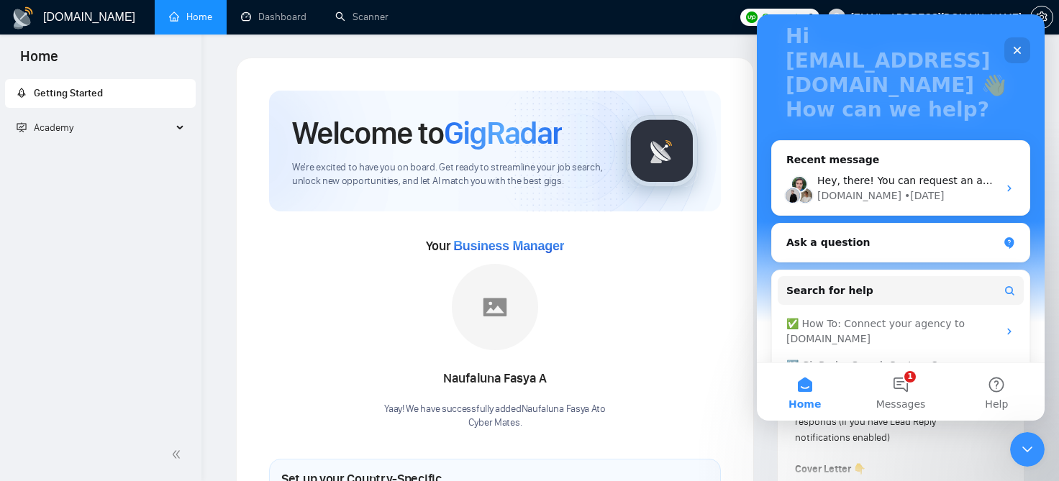
scroll to position [189, 0]
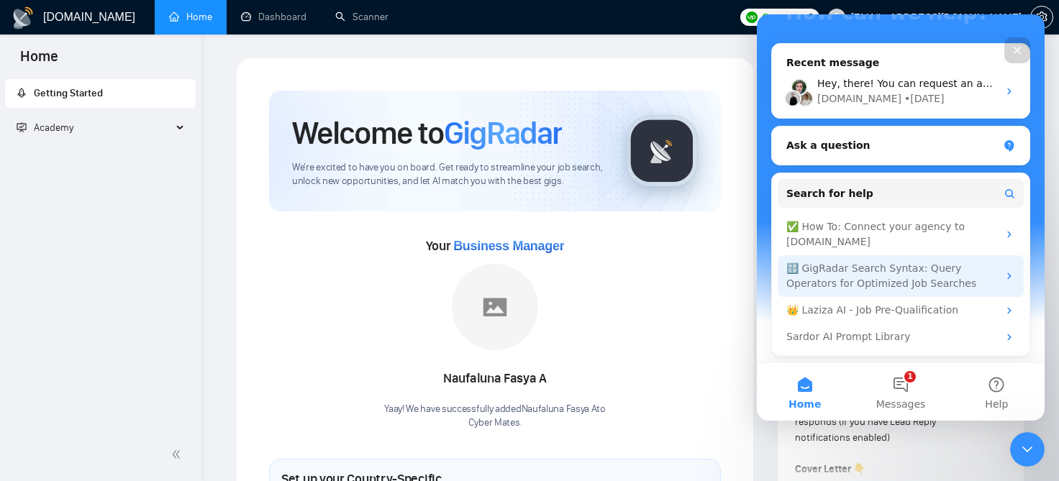
click at [981, 287] on div "🔠 GigRadar Search Syntax: Query Operators for Optimized Job Searches" at bounding box center [892, 276] width 212 height 30
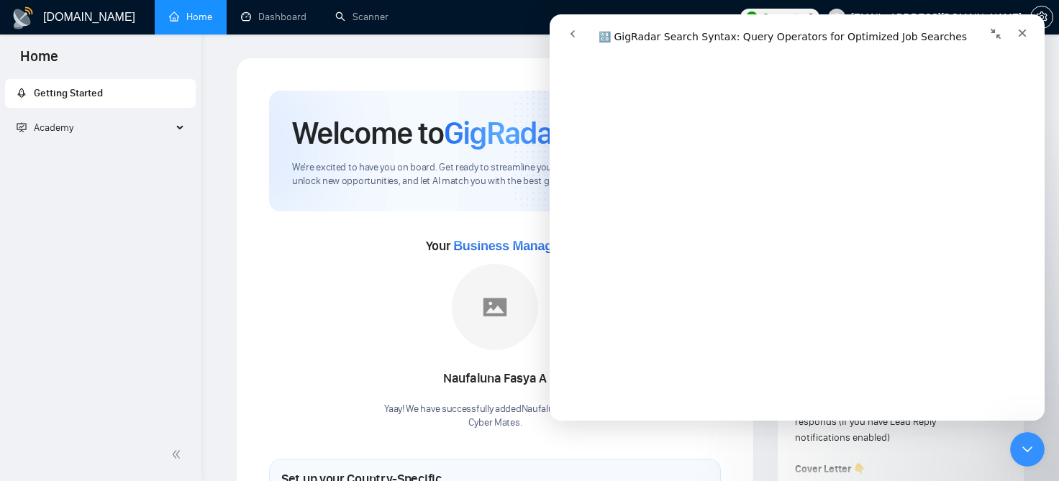
scroll to position [3428, 0]
